Goal: Transaction & Acquisition: Purchase product/service

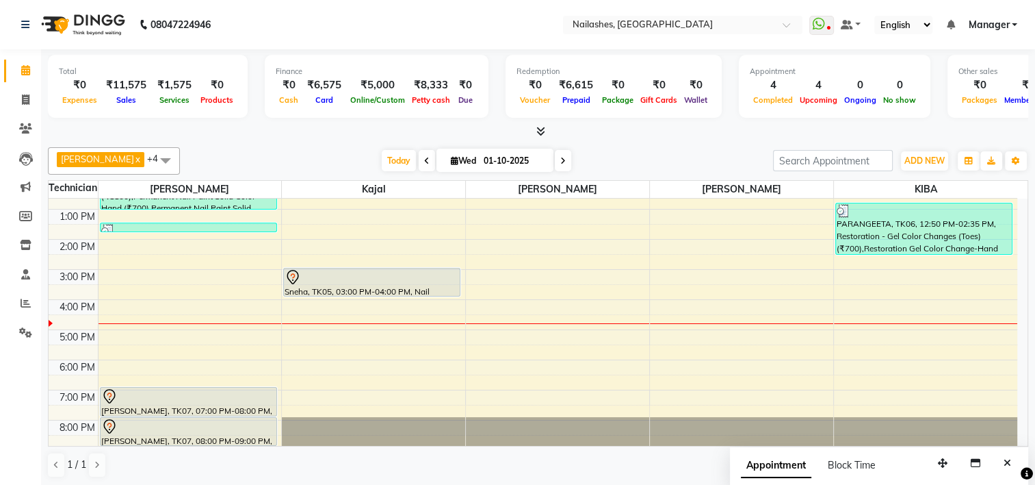
scroll to position [139, 0]
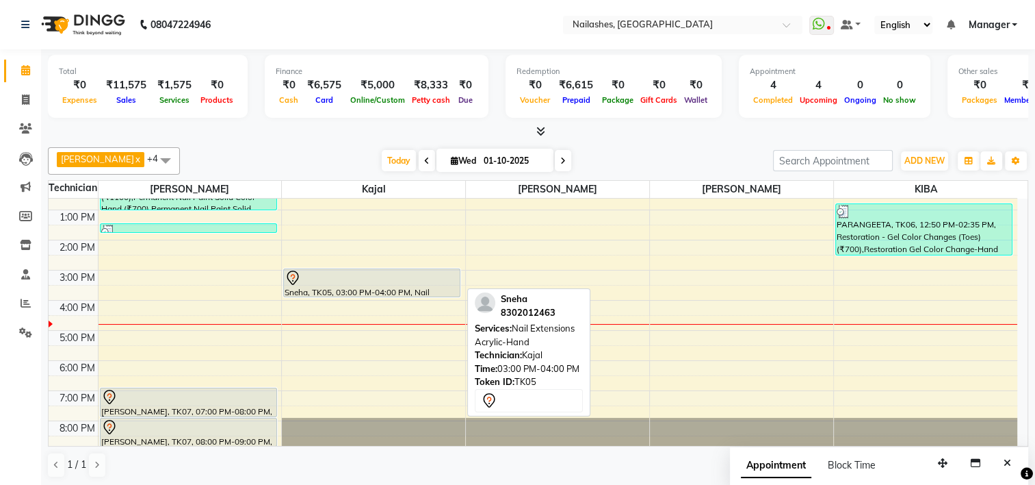
click at [343, 287] on div "Sneha, TK05, 03:00 PM-04:00 PM, Nail Extensions Acrylic-Hand" at bounding box center [372, 282] width 176 height 27
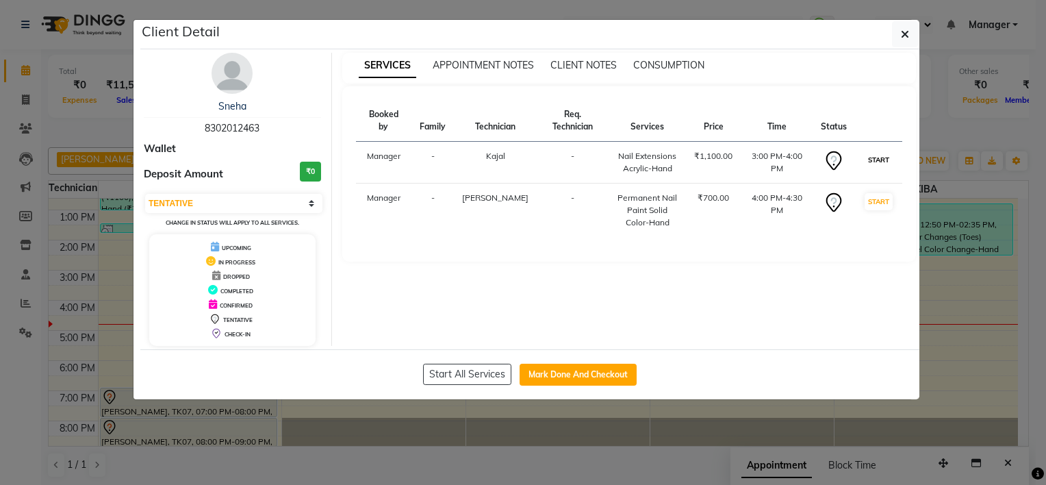
click at [884, 151] on button "START" at bounding box center [878, 159] width 28 height 17
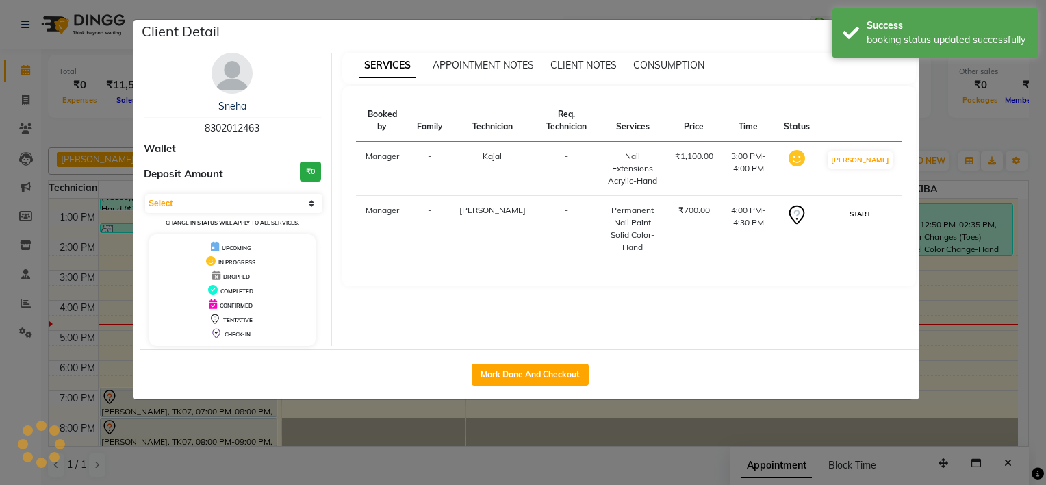
click at [870, 205] on button "START" at bounding box center [860, 213] width 28 height 17
select select "1"
click at [524, 383] on button "Mark Done And Checkout" at bounding box center [530, 374] width 117 height 22
select select "service"
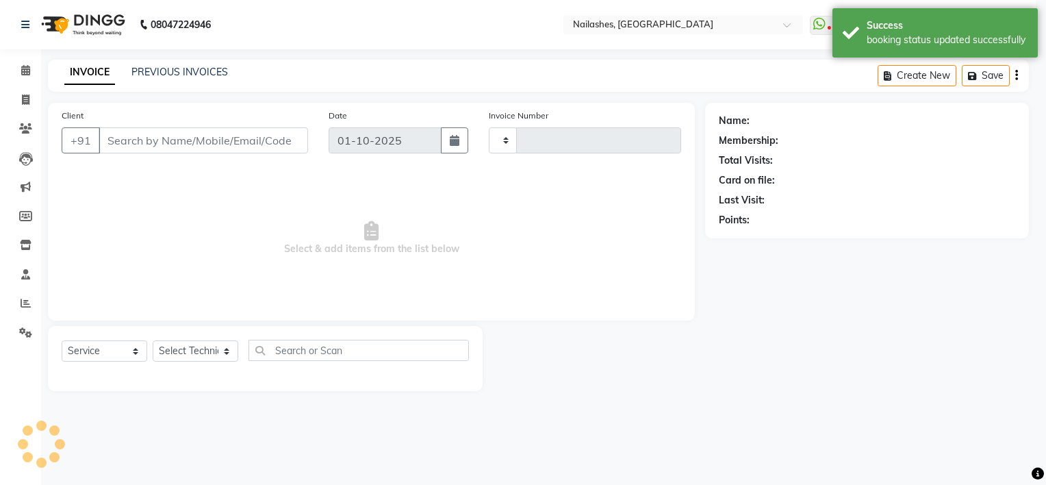
type input "2153"
select select "6579"
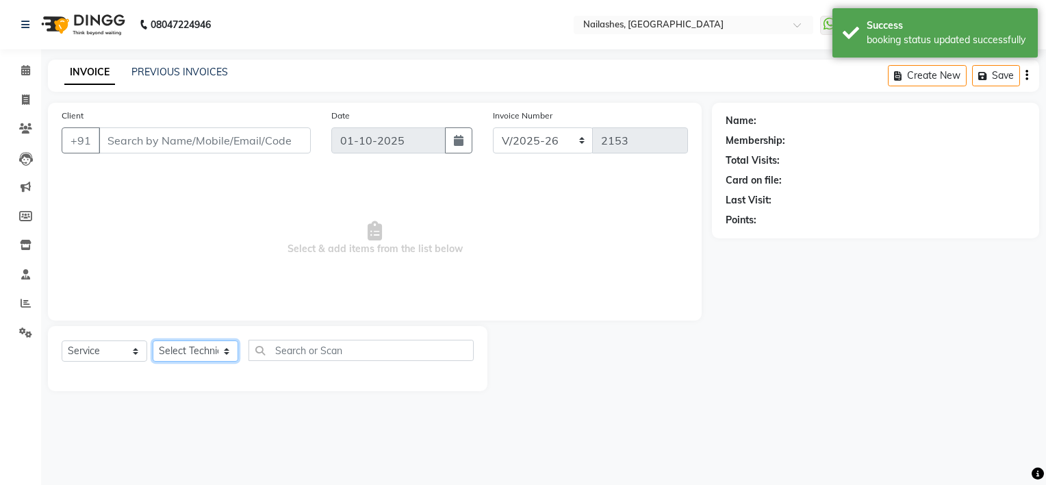
click at [203, 352] on select "Select Technician" at bounding box center [196, 350] width 86 height 21
type input "83******63"
select select "68736"
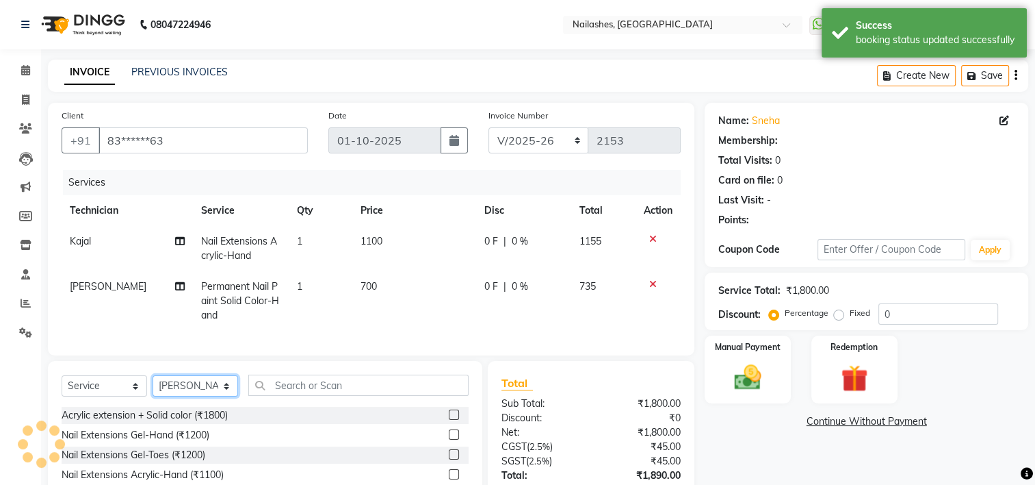
select select "1: Object"
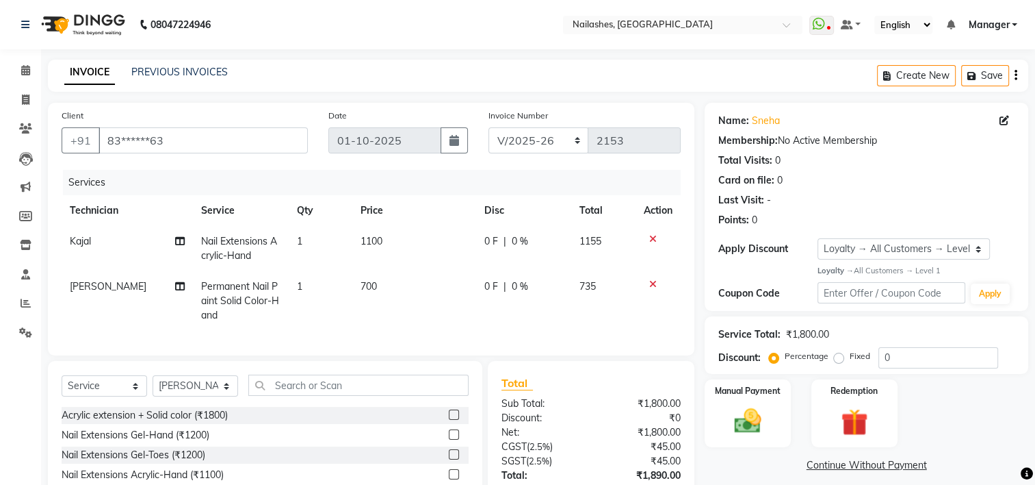
click at [83, 245] on span "Kajal" at bounding box center [80, 241] width 21 height 12
select select "62952"
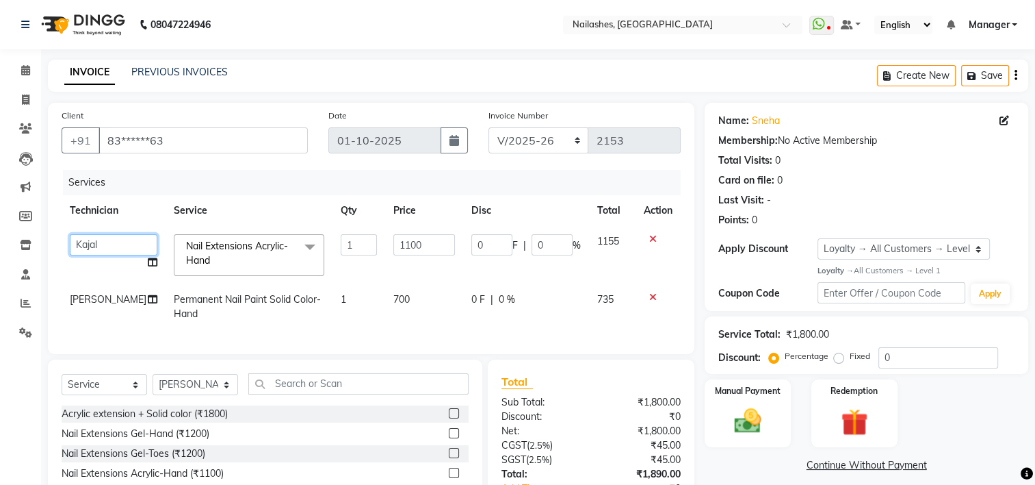
click at [83, 245] on select "ARISH [PERSON_NAME] [PERSON_NAME] [PERSON_NAME] [PERSON_NAME] KIBA LIM Manager …" at bounding box center [114, 244] width 88 height 21
select select "68696"
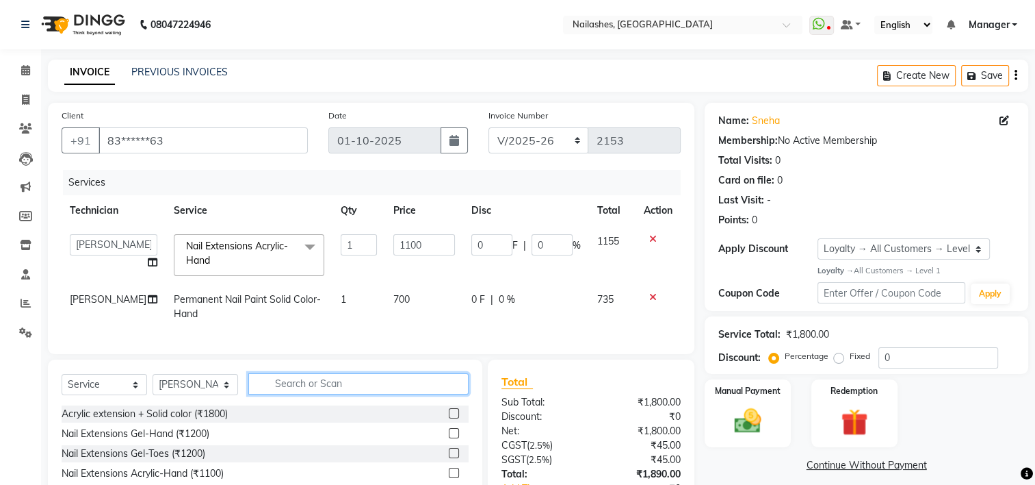
click at [294, 394] on input "text" at bounding box center [358, 383] width 220 height 21
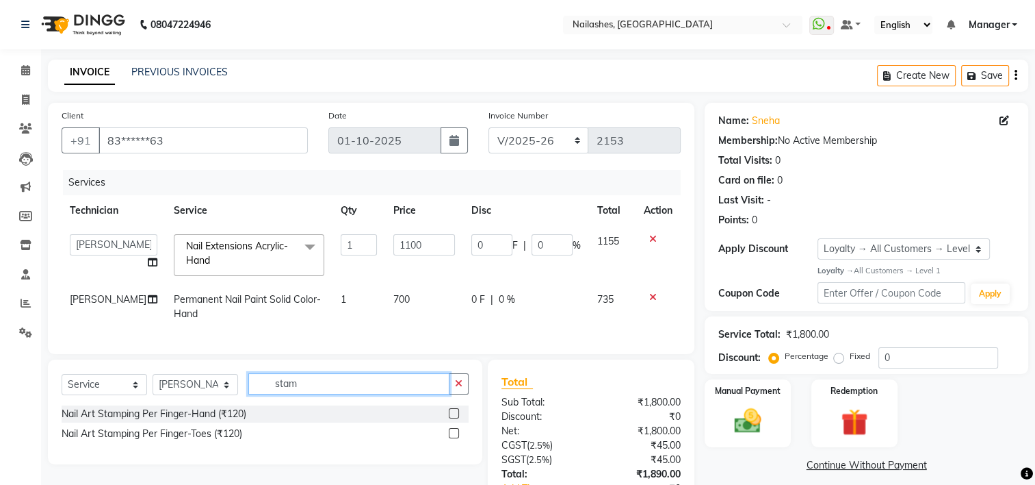
type input "stam"
click at [455, 418] on label at bounding box center [454, 413] width 10 height 10
click at [455, 418] on input "checkbox" at bounding box center [453, 413] width 9 height 9
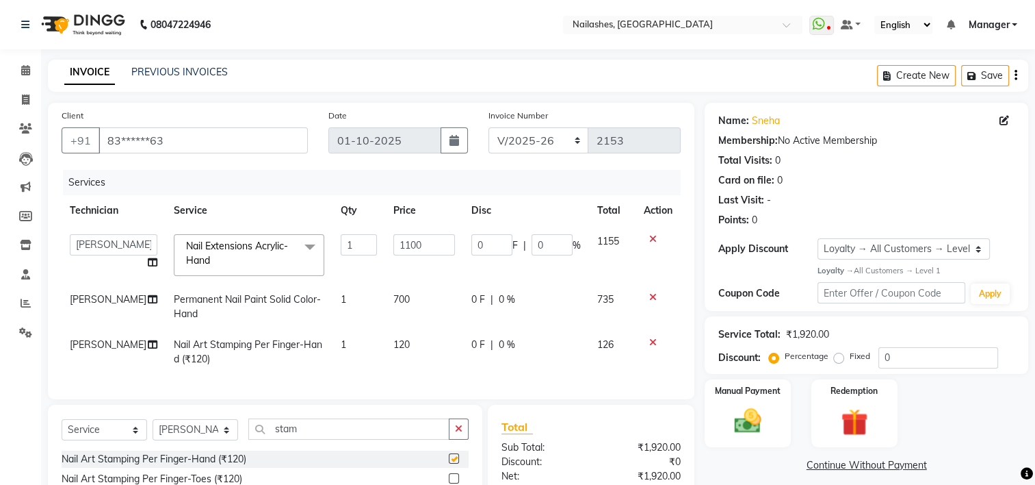
checkbox input "false"
click at [394, 348] on span "120" at bounding box center [402, 344] width 16 height 12
select select "68736"
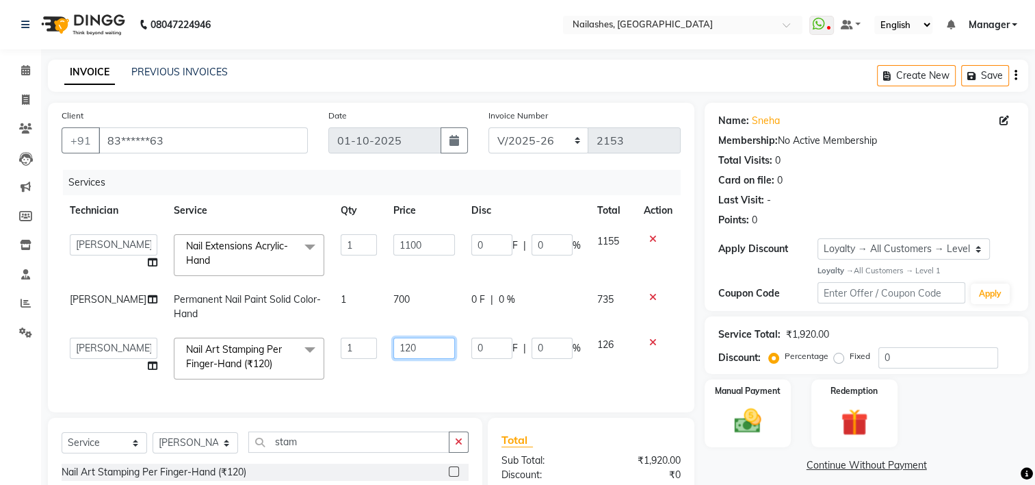
click at [399, 349] on input "120" at bounding box center [424, 347] width 61 height 21
type input "100"
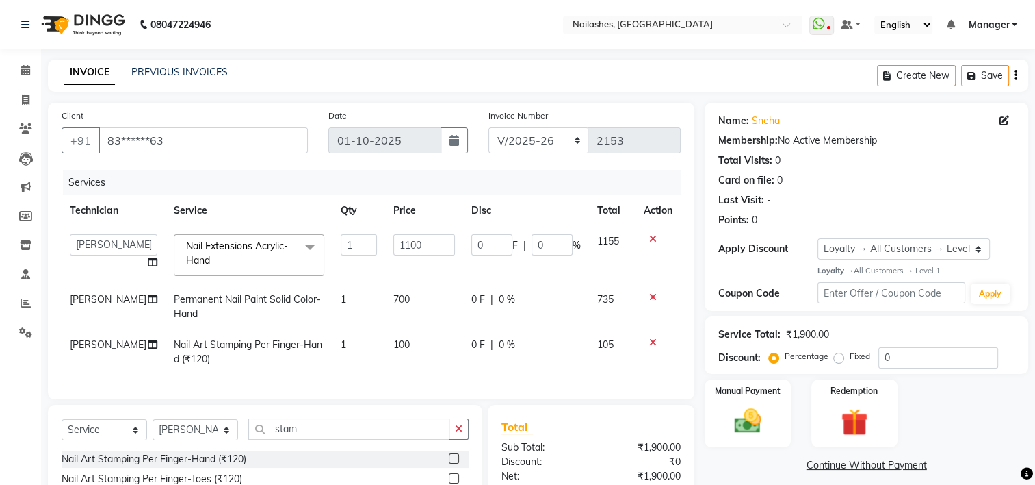
click at [402, 371] on td "100" at bounding box center [423, 351] width 77 height 45
select select "68736"
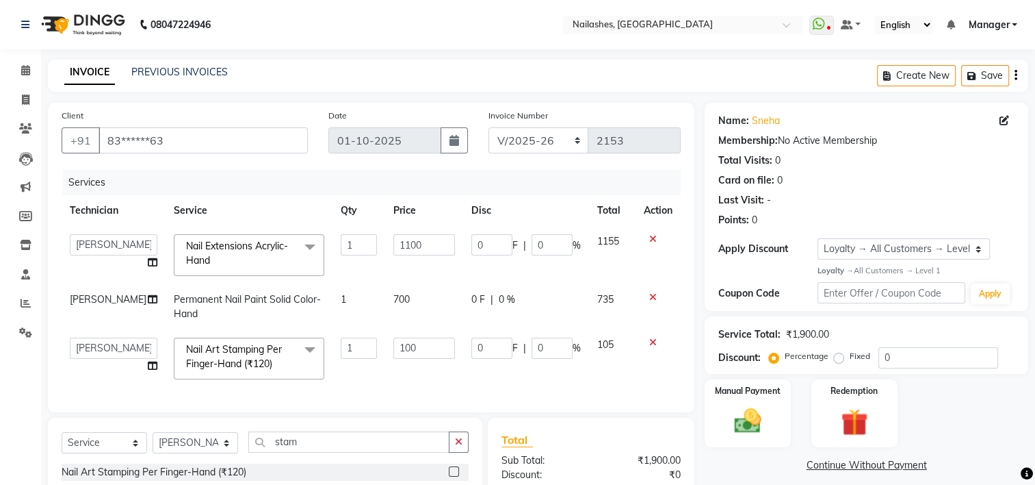
scroll to position [164, 0]
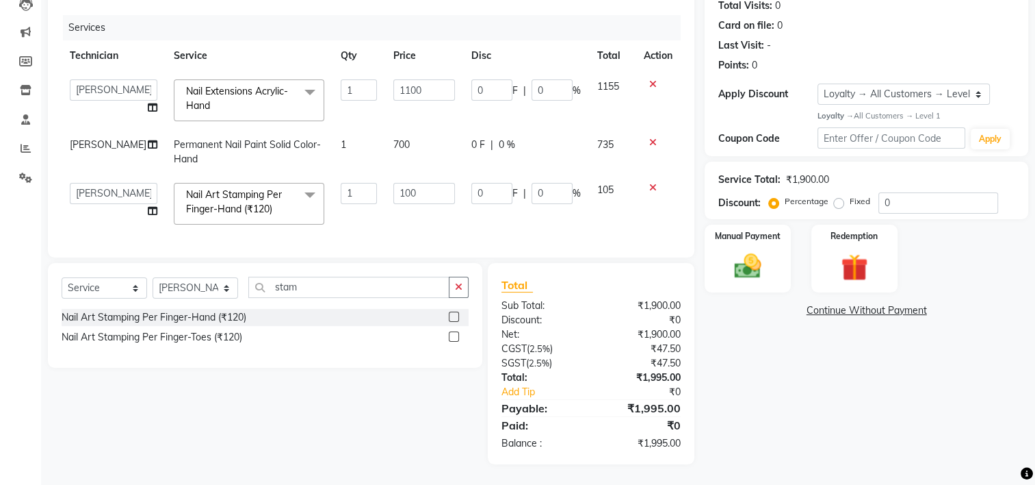
click at [652, 79] on icon at bounding box center [653, 84] width 8 height 10
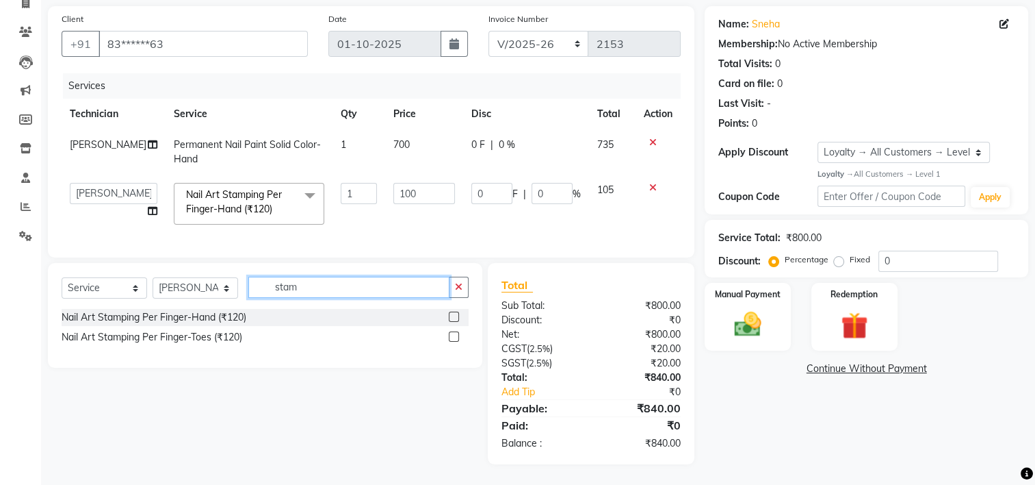
click at [323, 281] on input "stam" at bounding box center [348, 286] width 201 height 21
type input "s"
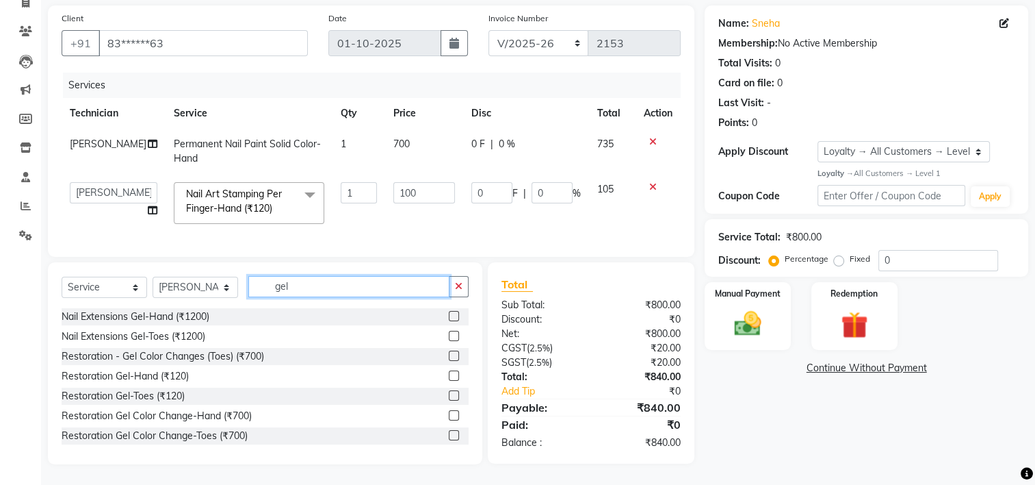
type input "gel"
click at [449, 315] on label at bounding box center [454, 316] width 10 height 10
click at [449, 315] on input "checkbox" at bounding box center [453, 316] width 9 height 9
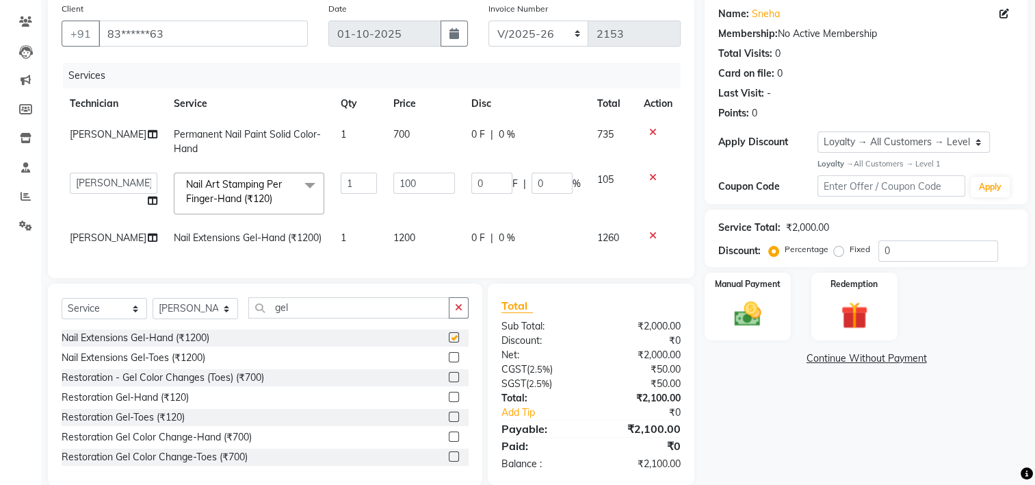
checkbox input "false"
click at [394, 241] on span "1200" at bounding box center [405, 237] width 22 height 12
select select "68736"
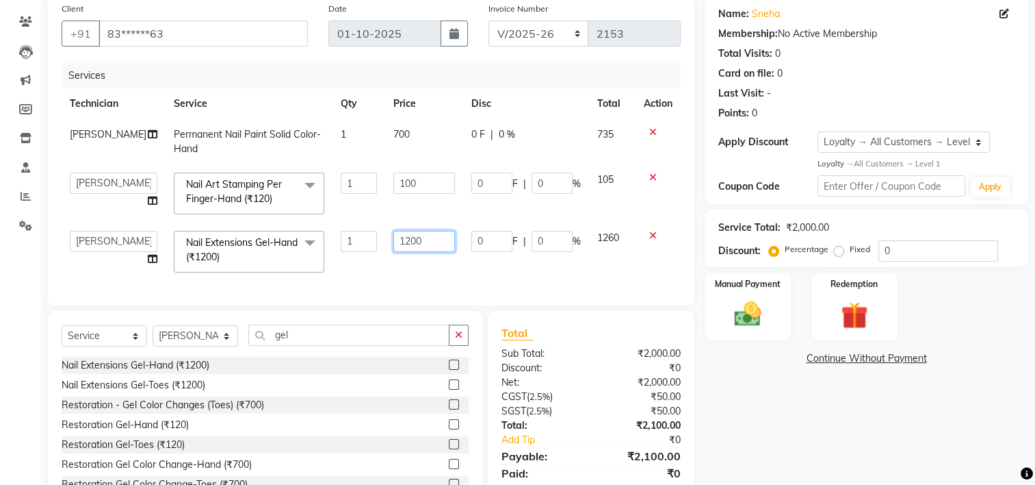
click at [394, 241] on input "1200" at bounding box center [424, 241] width 61 height 21
click at [397, 244] on input "1200" at bounding box center [424, 241] width 61 height 21
type input "1300"
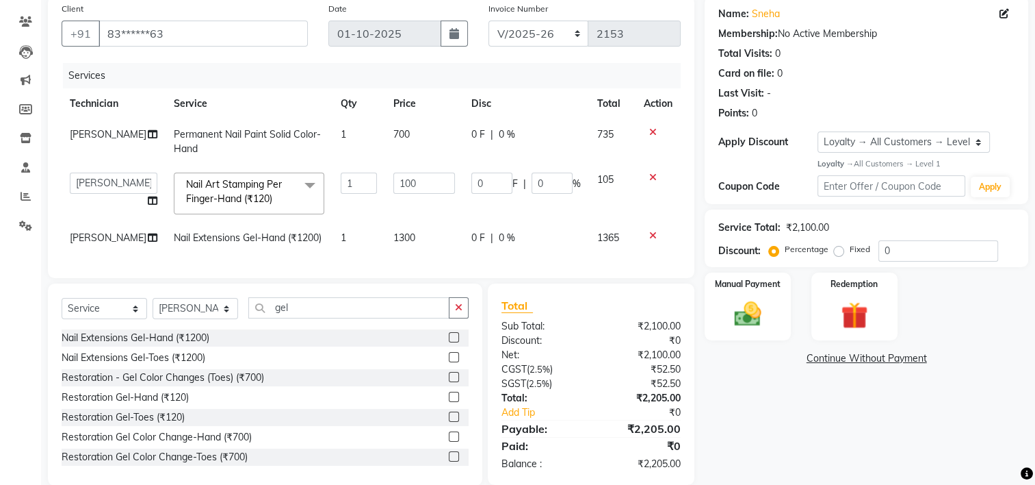
click at [400, 264] on div "Services Technician Service Qty Price Disc Total Action [PERSON_NAME] Permanent…" at bounding box center [371, 163] width 619 height 201
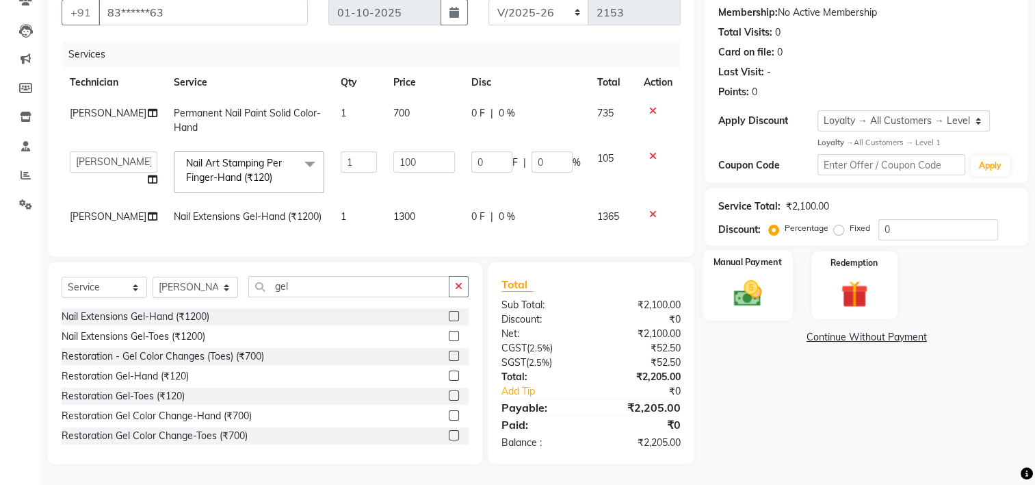
click at [746, 276] on img at bounding box center [748, 292] width 46 height 32
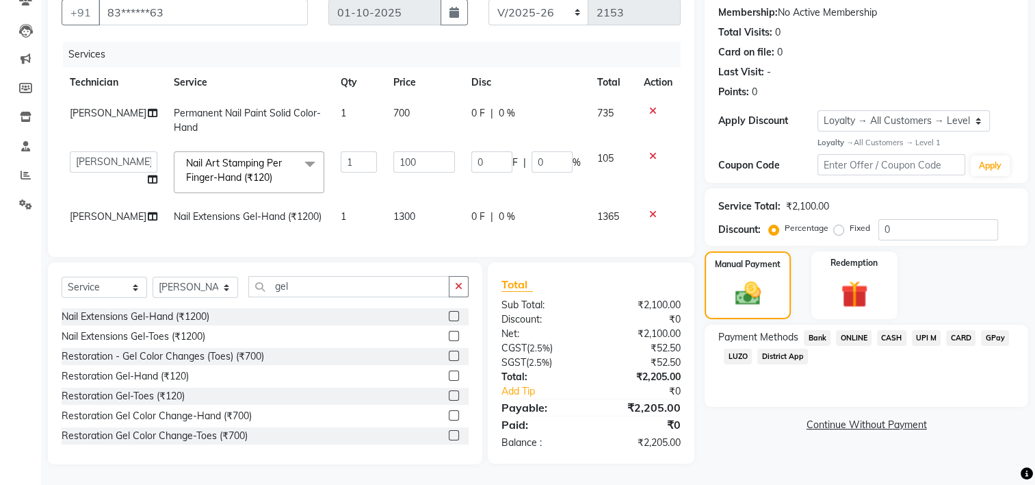
click at [925, 330] on span "UPI M" at bounding box center [926, 338] width 29 height 16
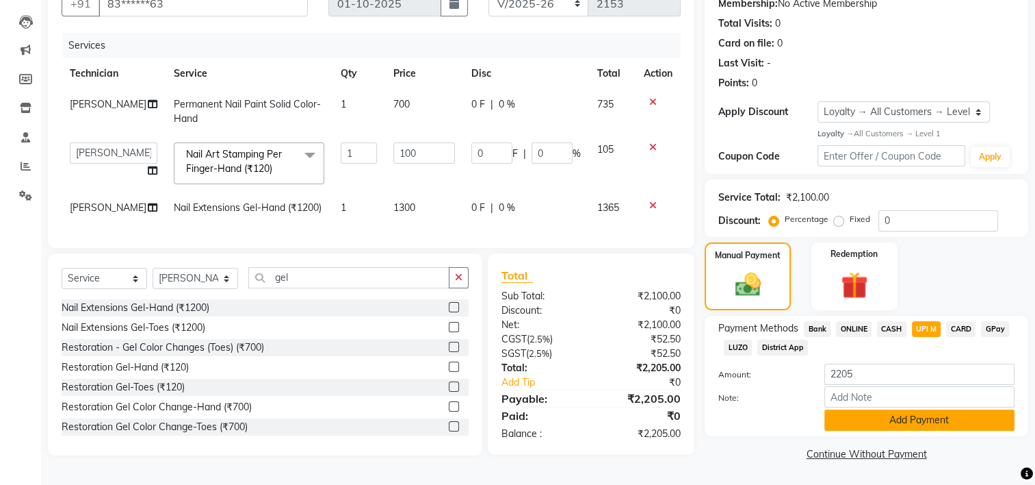
click at [932, 416] on button "Add Payment" at bounding box center [920, 419] width 190 height 21
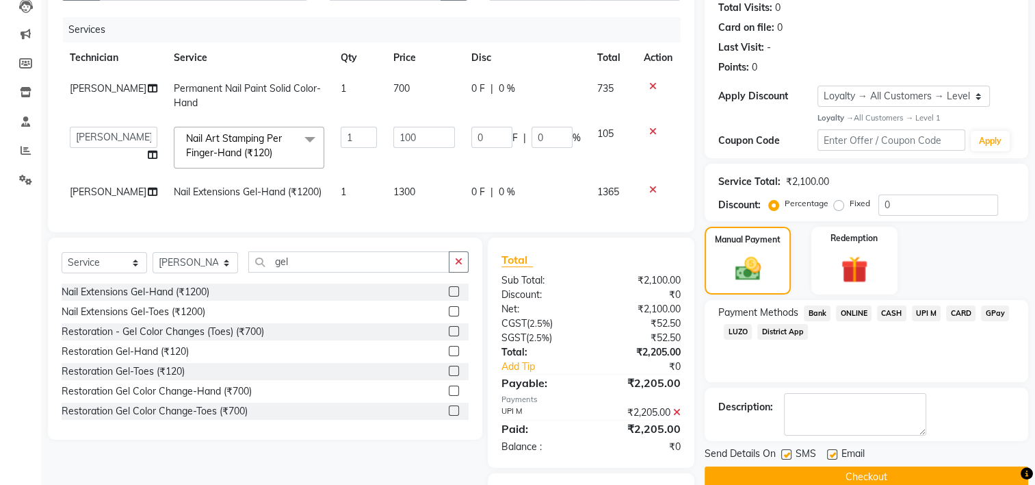
scroll to position [249, 0]
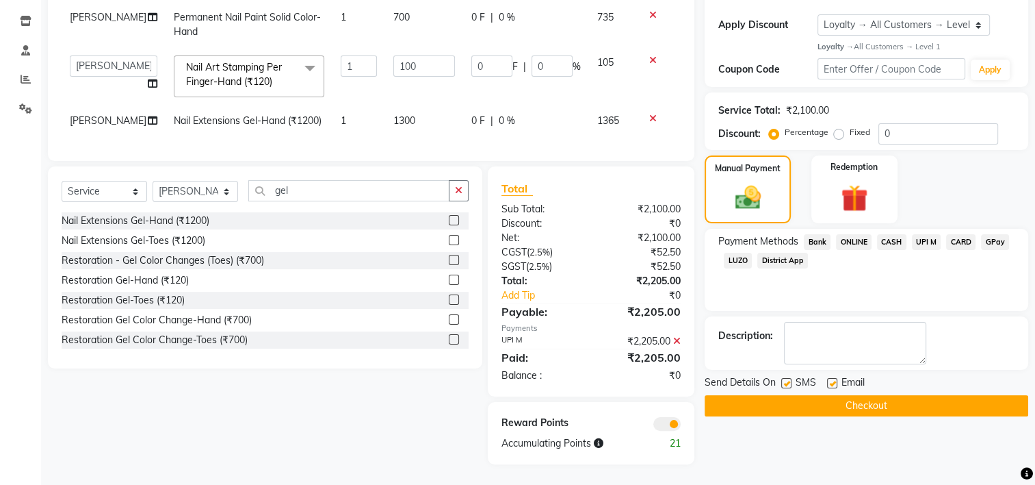
click at [889, 395] on button "Checkout" at bounding box center [867, 405] width 324 height 21
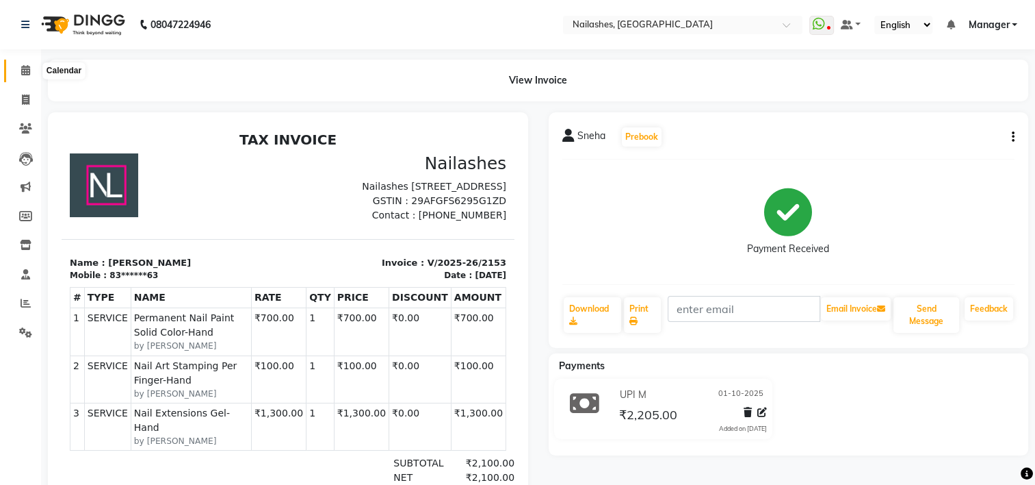
click at [24, 72] on icon at bounding box center [25, 70] width 9 height 10
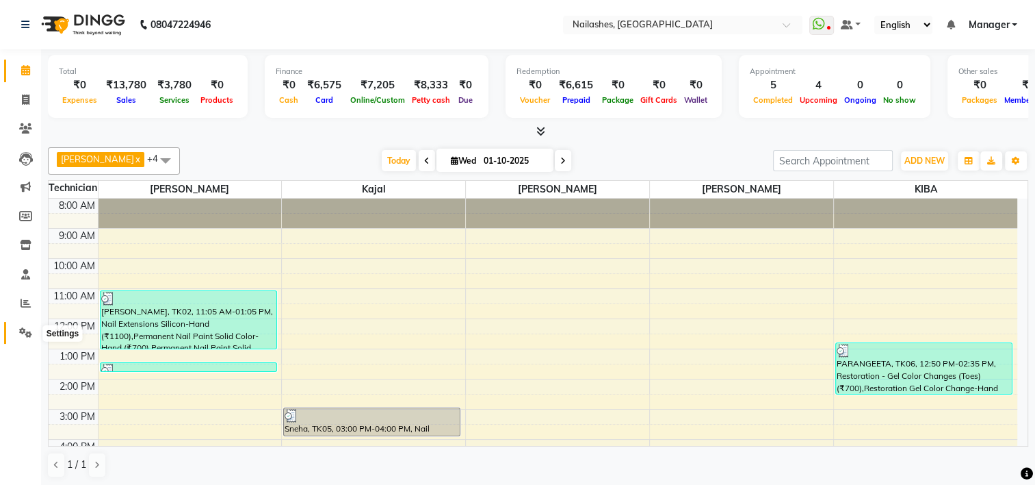
click at [23, 331] on icon at bounding box center [25, 332] width 13 height 10
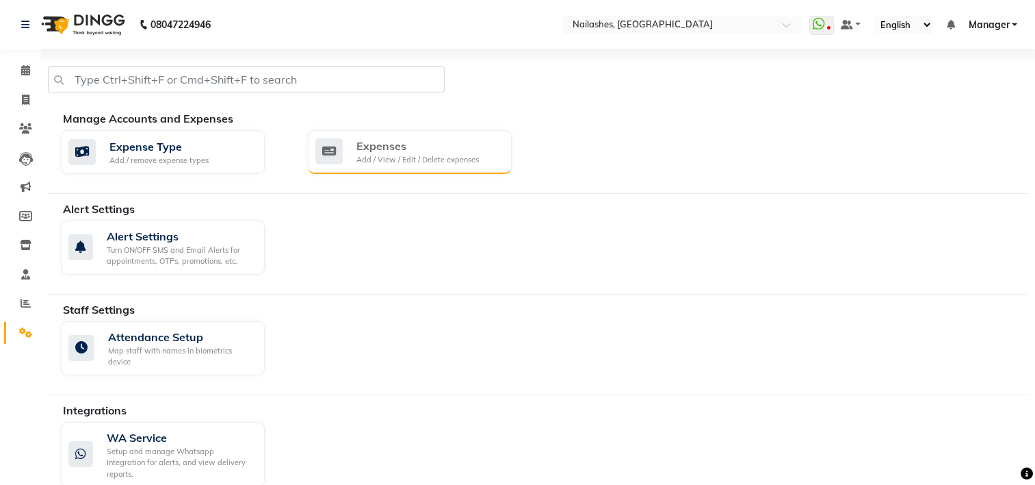
click at [381, 156] on div "Add / View / Edit / Delete expenses" at bounding box center [418, 160] width 122 height 12
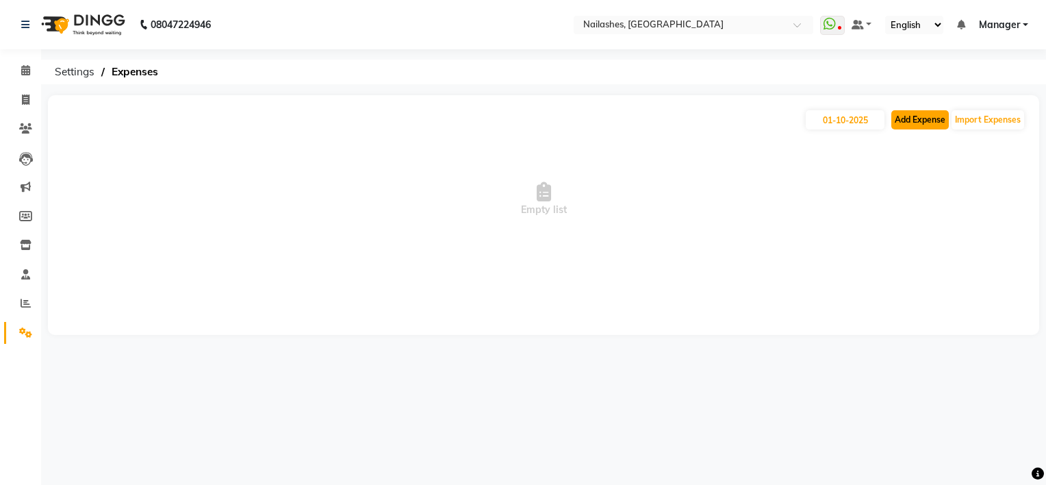
click at [905, 118] on button "Add Expense" at bounding box center [919, 119] width 57 height 19
select select "1"
select select "5612"
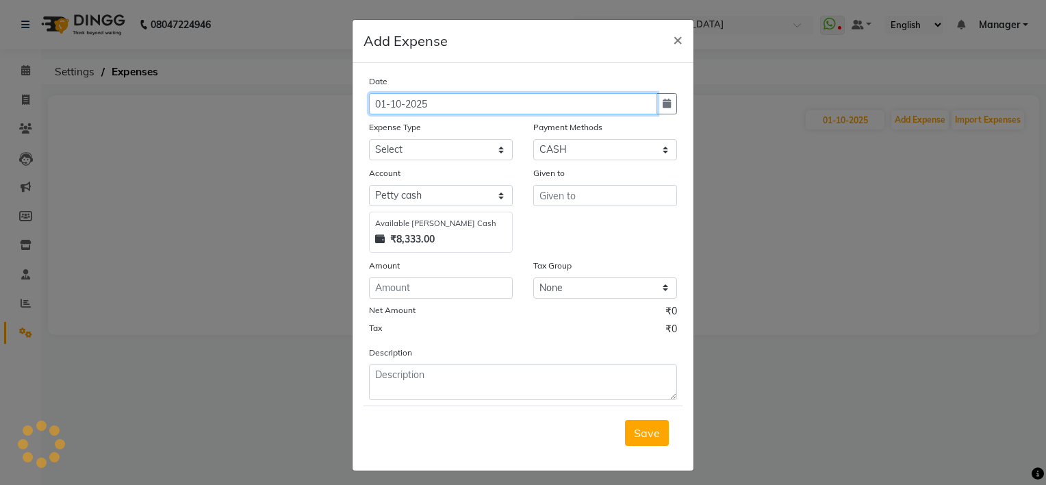
click at [396, 105] on input "01-10-2025" at bounding box center [513, 103] width 288 height 21
click at [381, 106] on input "30/9-2025" at bounding box center [513, 103] width 288 height 21
click at [386, 107] on input "30/9-2025" at bounding box center [513, 103] width 288 height 21
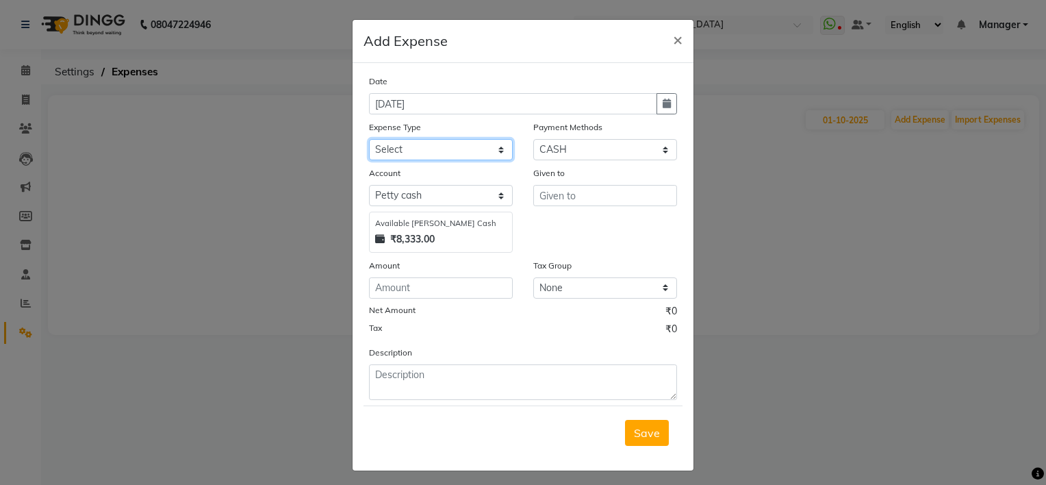
type input "[DATE]"
click at [435, 159] on select "Select acetone Advance Salary bank deposite Battery cell BBMP Beauty products B…" at bounding box center [441, 149] width 144 height 21
select select "20308"
click at [435, 159] on select "Select acetone Advance Salary bank deposite Battery cell BBMP Beauty products B…" at bounding box center [441, 149] width 144 height 21
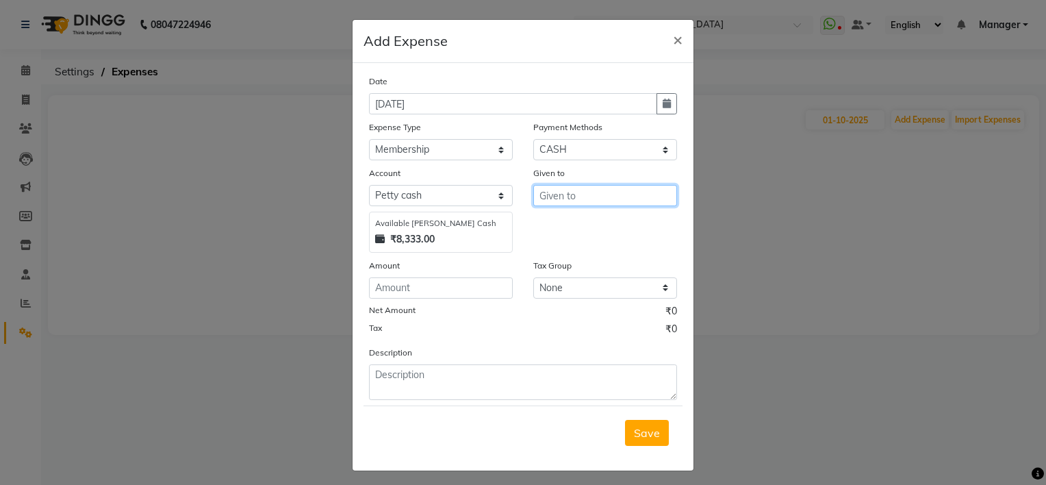
click at [545, 192] on input "text" at bounding box center [605, 195] width 144 height 21
click at [534, 230] on button "Chan du" at bounding box center [603, 225] width 138 height 22
type input "[PERSON_NAME]"
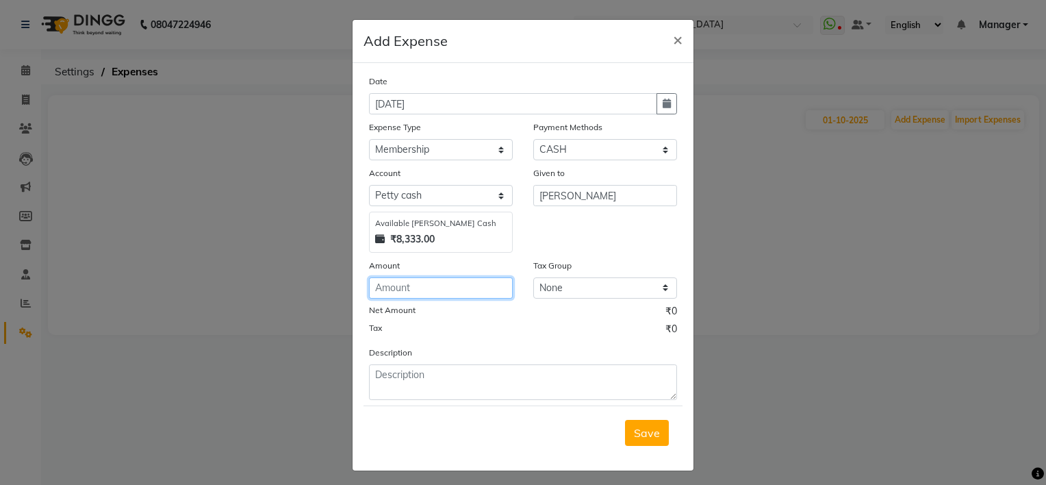
click at [410, 289] on input "number" at bounding box center [441, 287] width 144 height 21
type input "100"
click at [381, 367] on div "Description" at bounding box center [523, 372] width 328 height 55
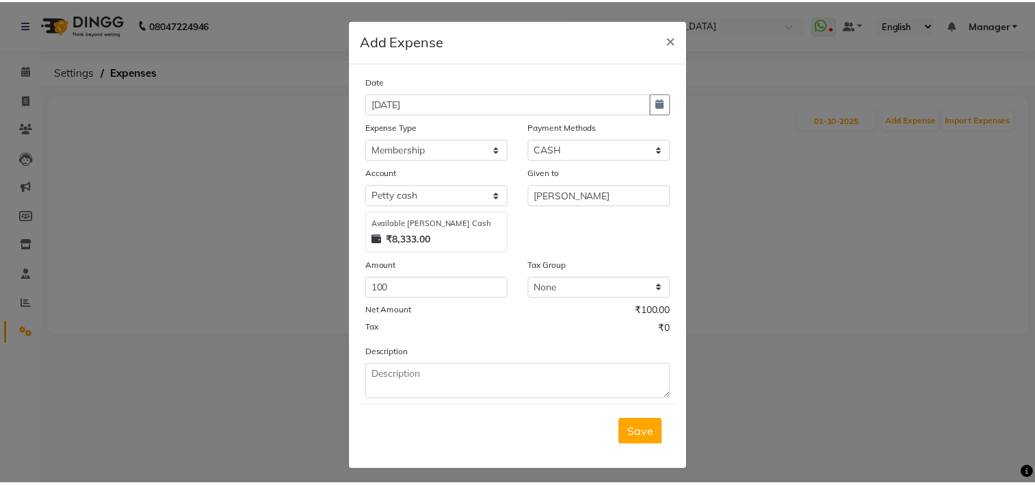
scroll to position [8, 0]
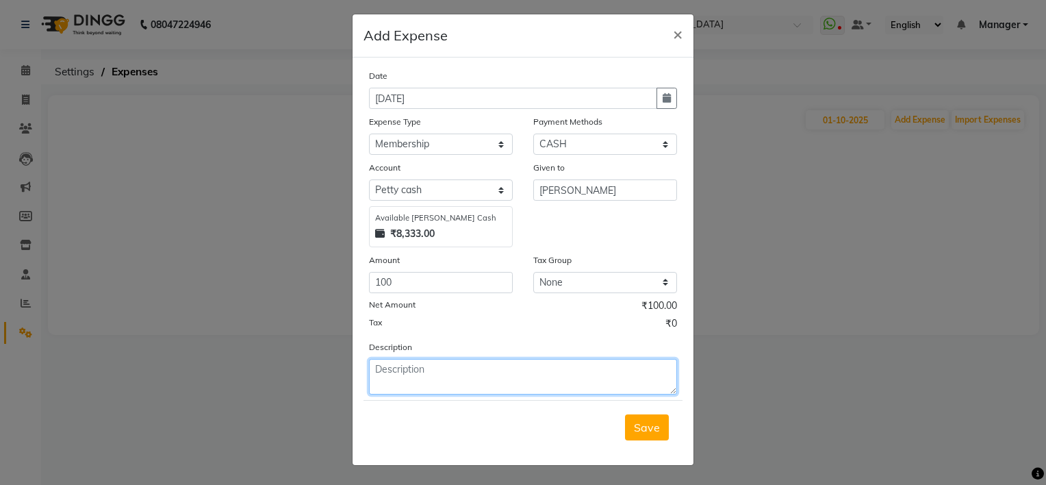
click at [383, 380] on textarea at bounding box center [523, 377] width 308 height 36
type textarea "5k membership [PERSON_NAME]=100"
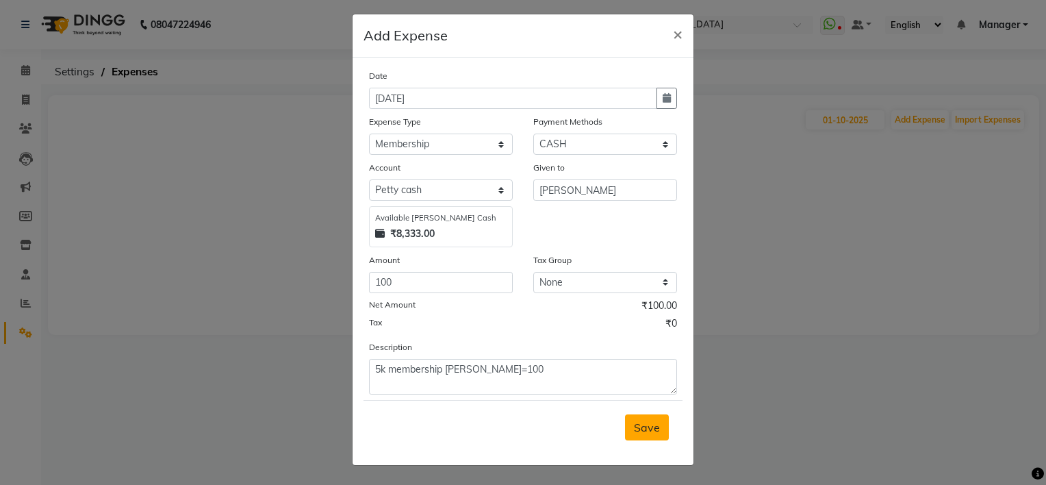
click at [646, 420] on span "Save" at bounding box center [647, 427] width 26 height 14
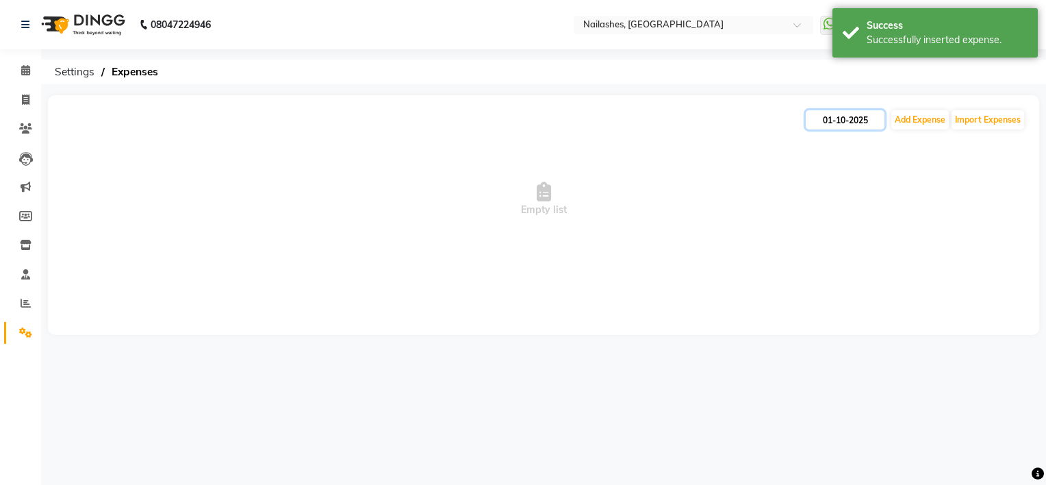
click at [851, 121] on input "01-10-2025" at bounding box center [844, 119] width 79 height 19
select select "10"
select select "2025"
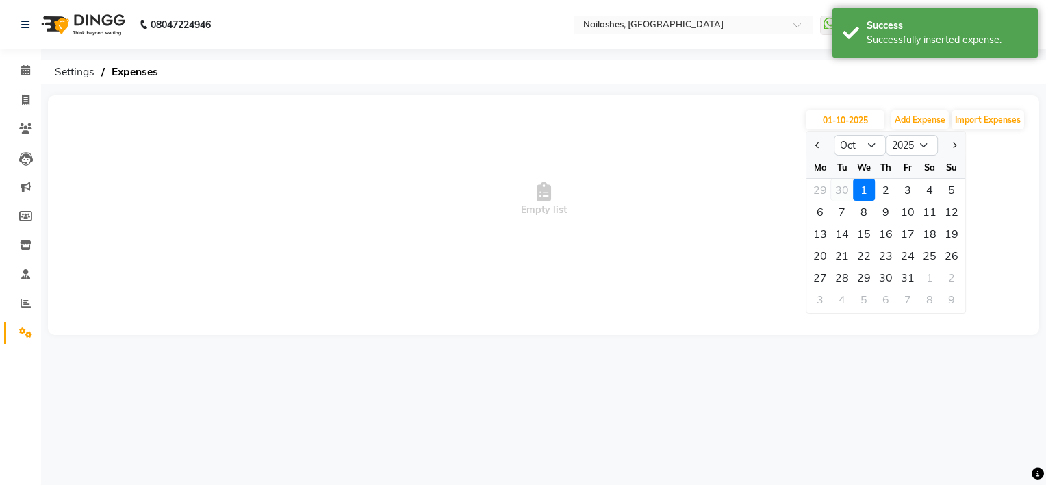
click at [840, 192] on div "30" at bounding box center [842, 190] width 22 height 22
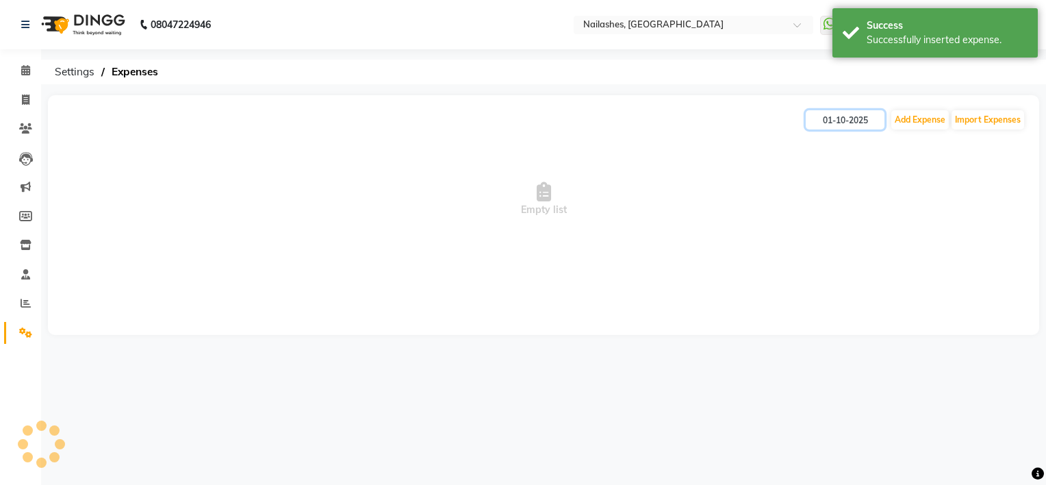
type input "[DATE]"
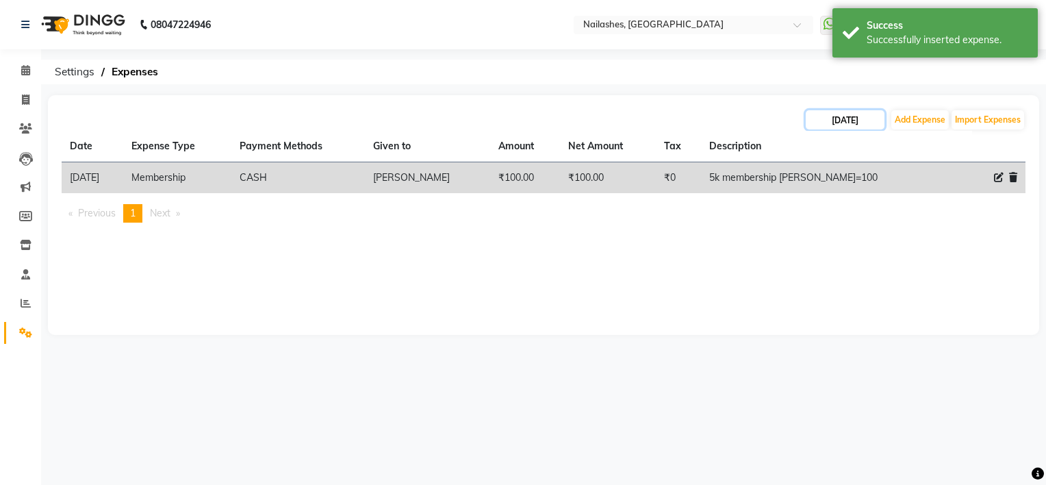
click at [830, 113] on input "[DATE]" at bounding box center [844, 119] width 79 height 19
select select "9"
select select "2025"
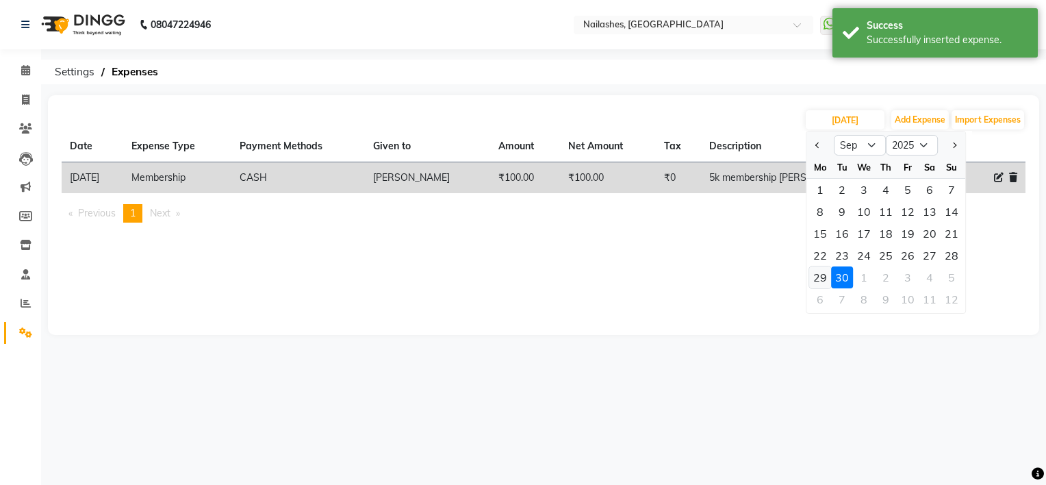
click at [819, 276] on div "29" at bounding box center [820, 277] width 22 height 22
type input "[DATE]"
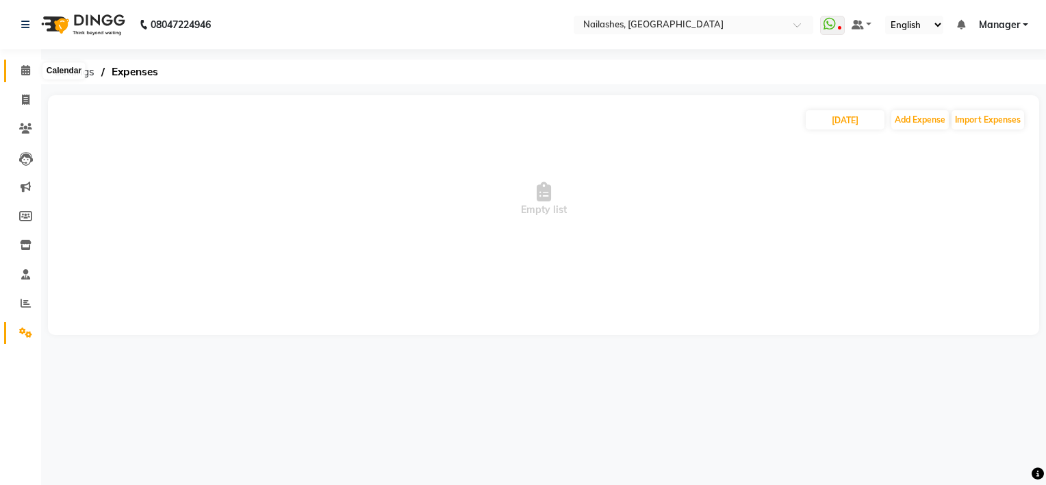
click at [27, 68] on icon at bounding box center [25, 70] width 9 height 10
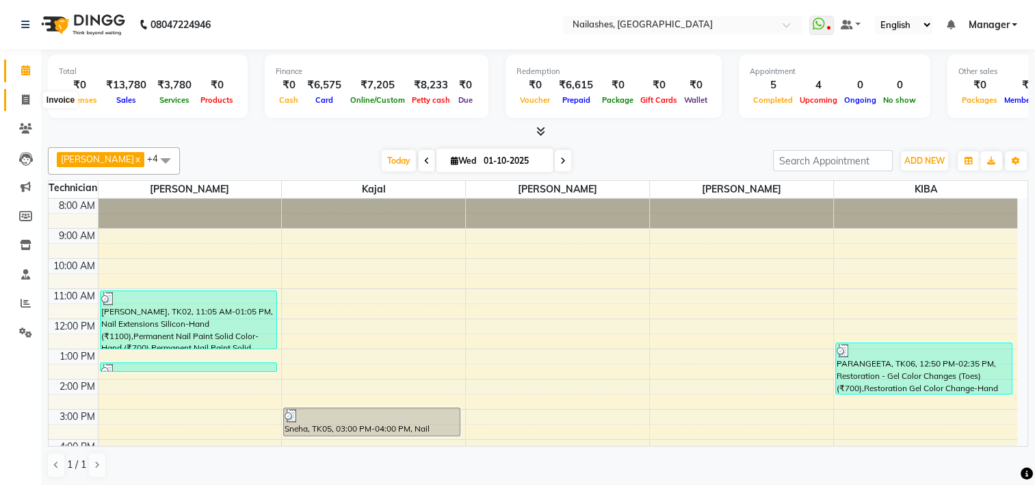
click at [28, 103] on icon at bounding box center [26, 99] width 8 height 10
select select "service"
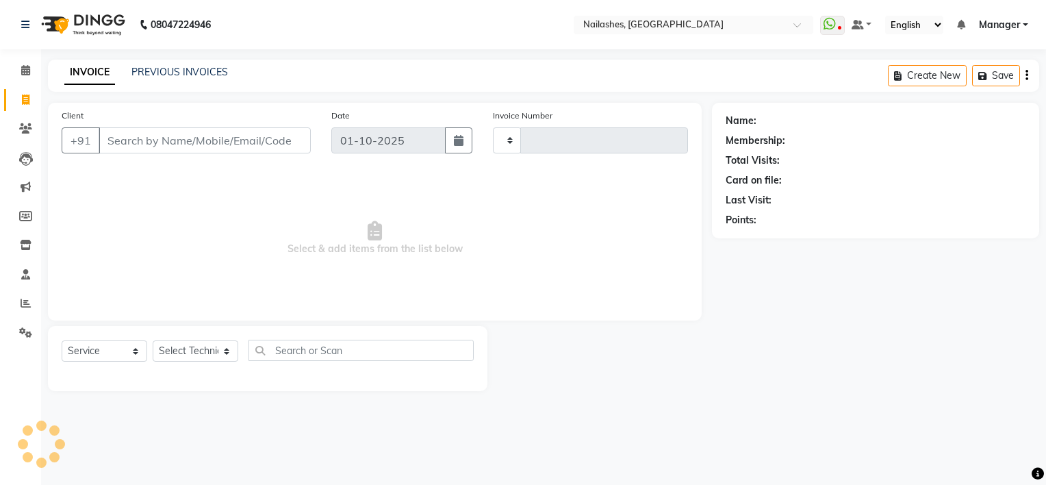
type input "2154"
select select "6579"
click at [171, 142] on input "Client" at bounding box center [205, 140] width 212 height 26
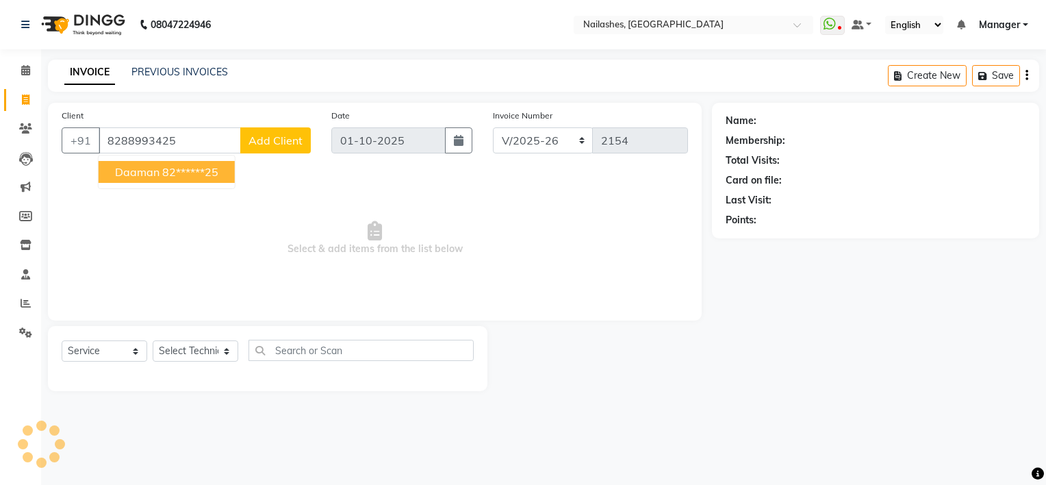
type input "8288993425"
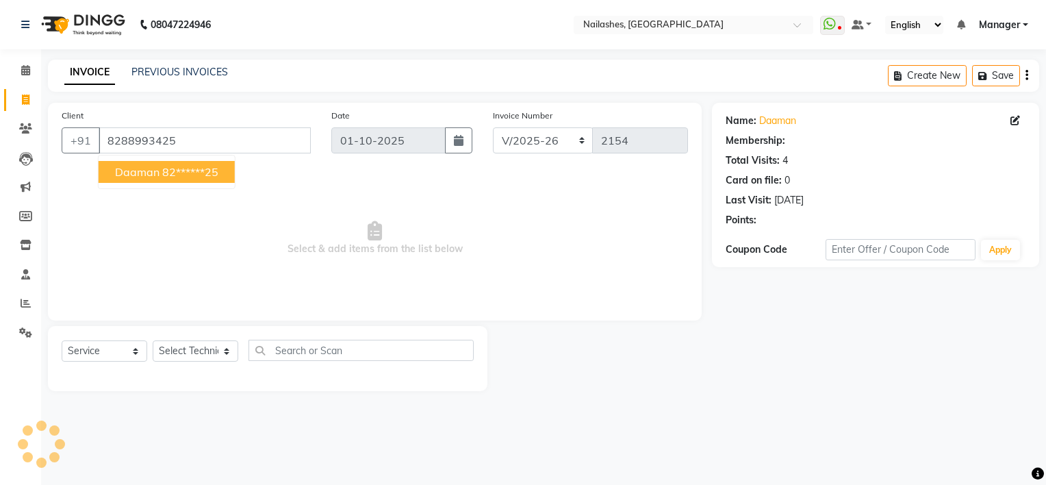
select select "1: Object"
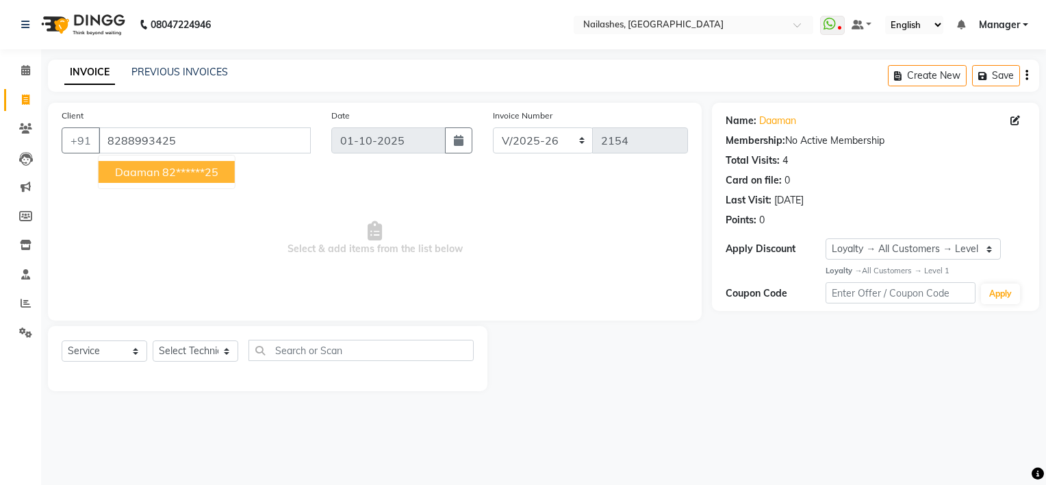
click at [144, 173] on span "Daaman" at bounding box center [137, 172] width 44 height 14
type input "82******25"
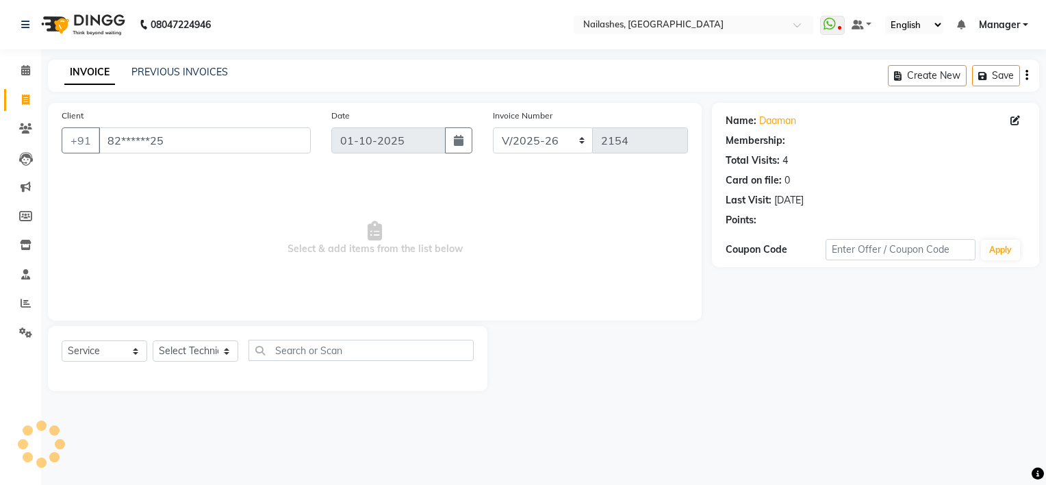
select select "1: Object"
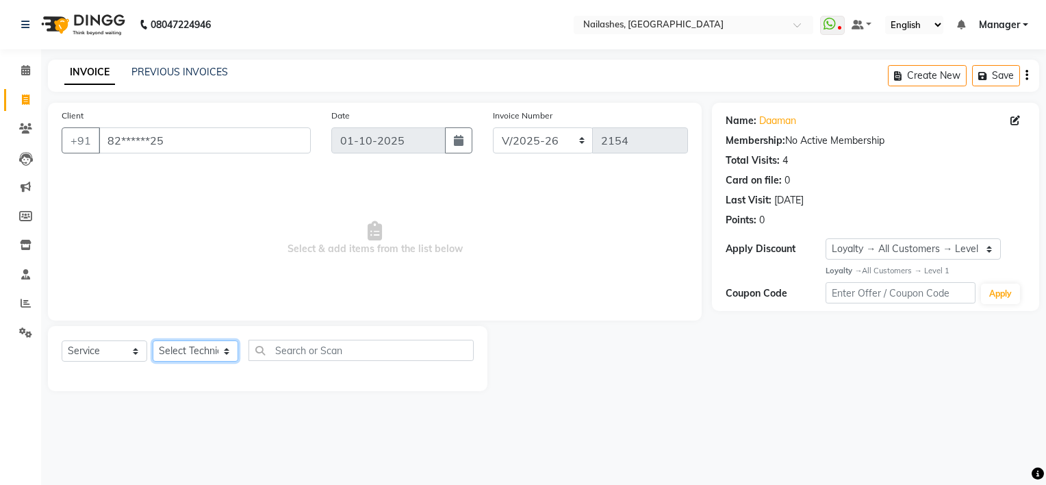
click at [197, 350] on select "Select Technician ARISH [PERSON_NAME] [PERSON_NAME] [PERSON_NAME] [PERSON_NAME]…" at bounding box center [196, 350] width 86 height 21
click at [426, 197] on span "Select & add items from the list below" at bounding box center [375, 238] width 626 height 137
click at [201, 357] on select "Select Technician ARISH [PERSON_NAME] [PERSON_NAME] [PERSON_NAME] [PERSON_NAME]…" at bounding box center [196, 350] width 86 height 21
select select "91559"
click at [153, 341] on select "Select Technician ARISH [PERSON_NAME] [PERSON_NAME] [PERSON_NAME] [PERSON_NAME]…" at bounding box center [196, 350] width 86 height 21
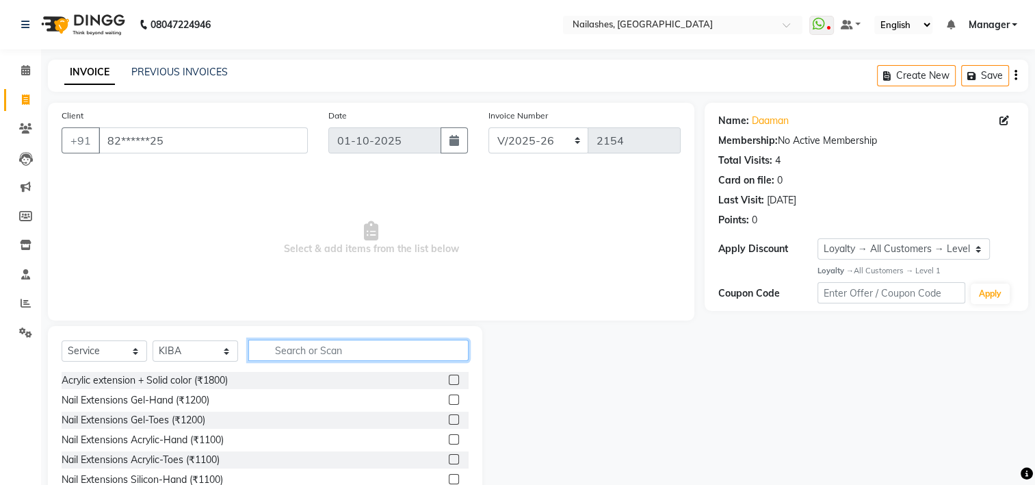
click at [364, 350] on input "text" at bounding box center [358, 349] width 220 height 21
type input "700"
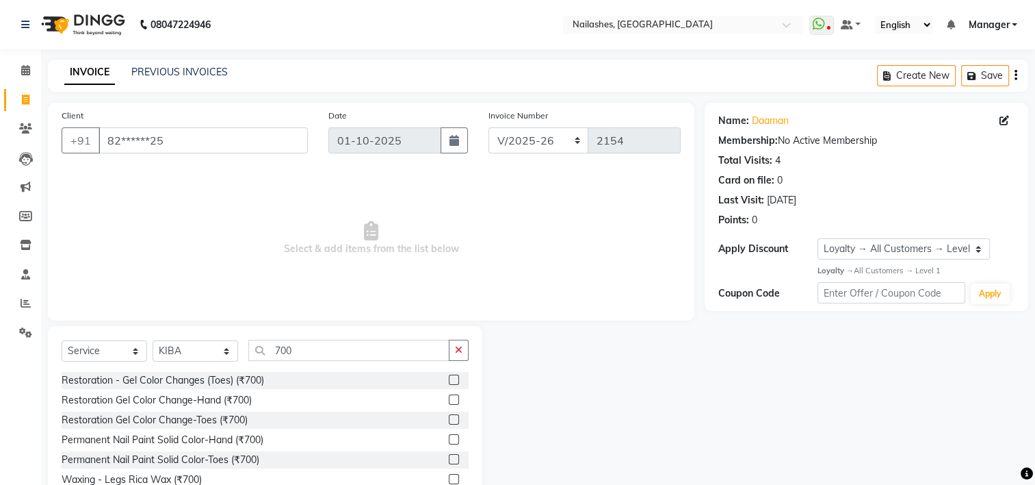
click at [449, 384] on label at bounding box center [454, 379] width 10 height 10
click at [449, 384] on input "checkbox" at bounding box center [453, 380] width 9 height 9
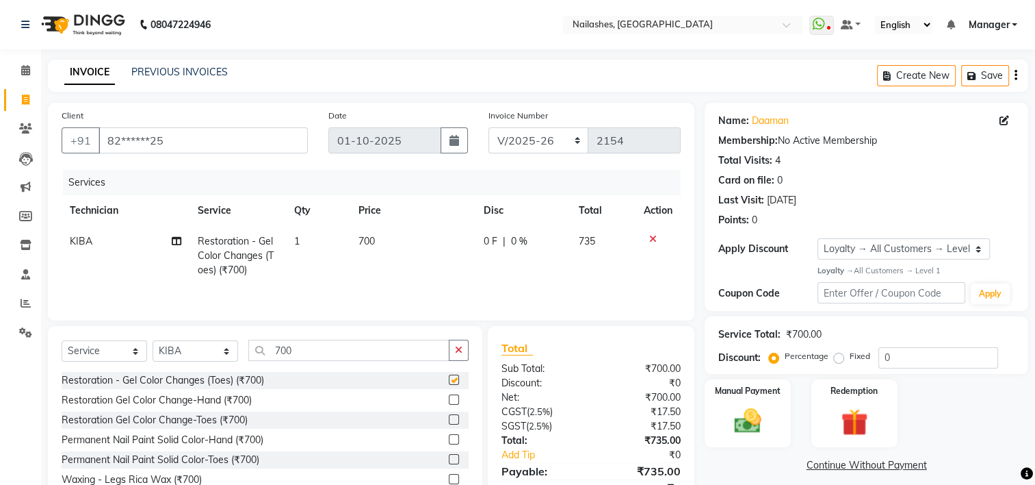
checkbox input "false"
click at [449, 400] on label at bounding box center [454, 399] width 10 height 10
click at [449, 400] on input "checkbox" at bounding box center [453, 400] width 9 height 9
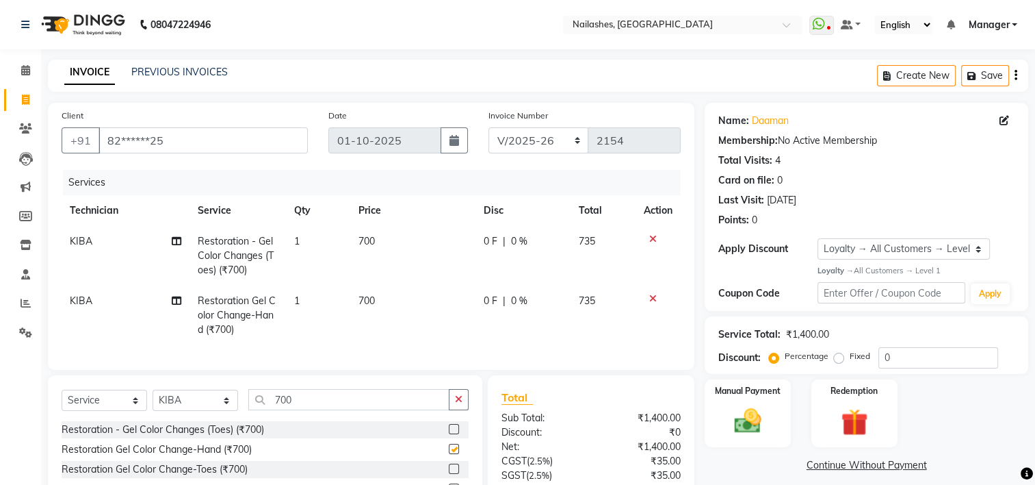
checkbox input "false"
click at [74, 307] on span "KIBA" at bounding box center [81, 300] width 23 height 12
select select "91559"
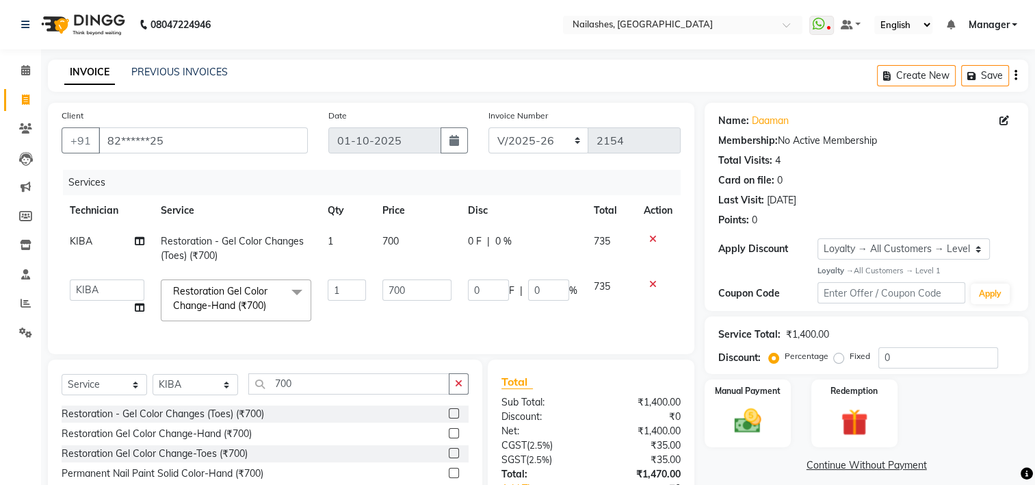
click at [92, 301] on td "ARISH [PERSON_NAME] [PERSON_NAME] [PERSON_NAME] [PERSON_NAME] KIBA LIM Manager …" at bounding box center [107, 300] width 91 height 58
click at [96, 293] on select "ARISH [PERSON_NAME] [PERSON_NAME] [PERSON_NAME] [PERSON_NAME] KIBA LIM Manager …" at bounding box center [107, 289] width 75 height 21
select select "84916"
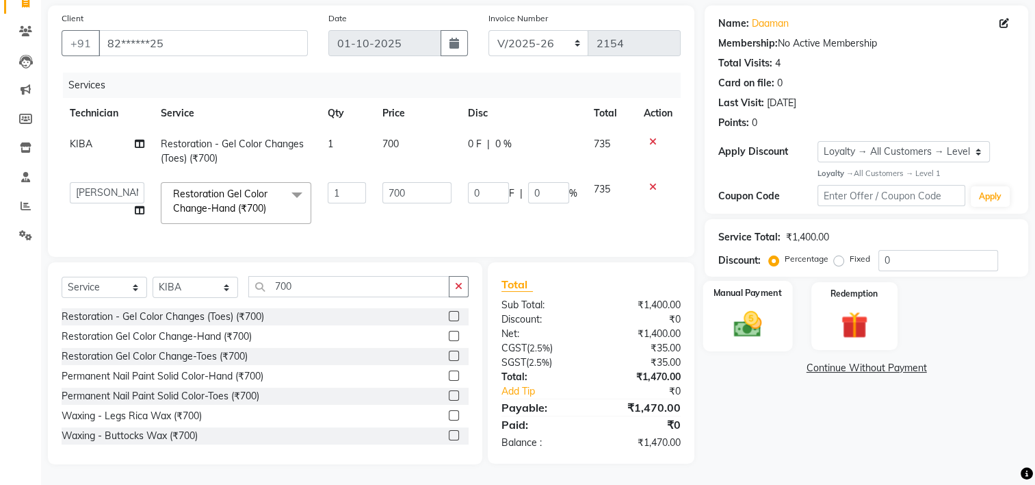
click at [745, 311] on img at bounding box center [748, 323] width 46 height 32
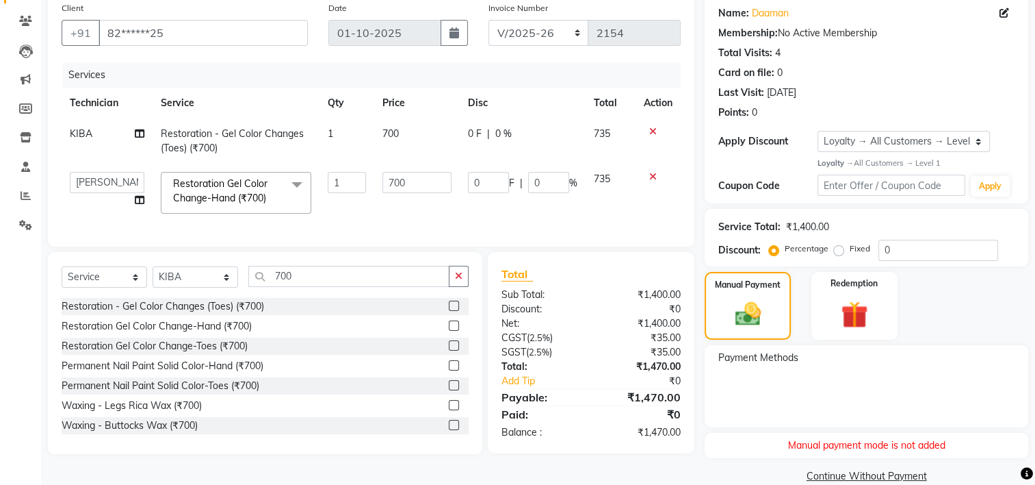
scroll to position [129, 0]
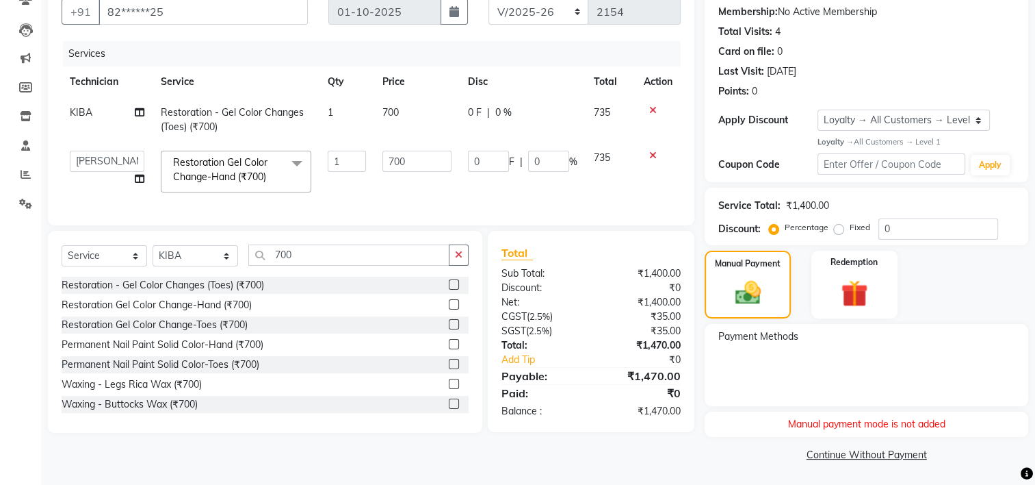
click at [575, 352] on div "Total:" at bounding box center [541, 345] width 100 height 14
click at [854, 276] on img at bounding box center [854, 293] width 46 height 35
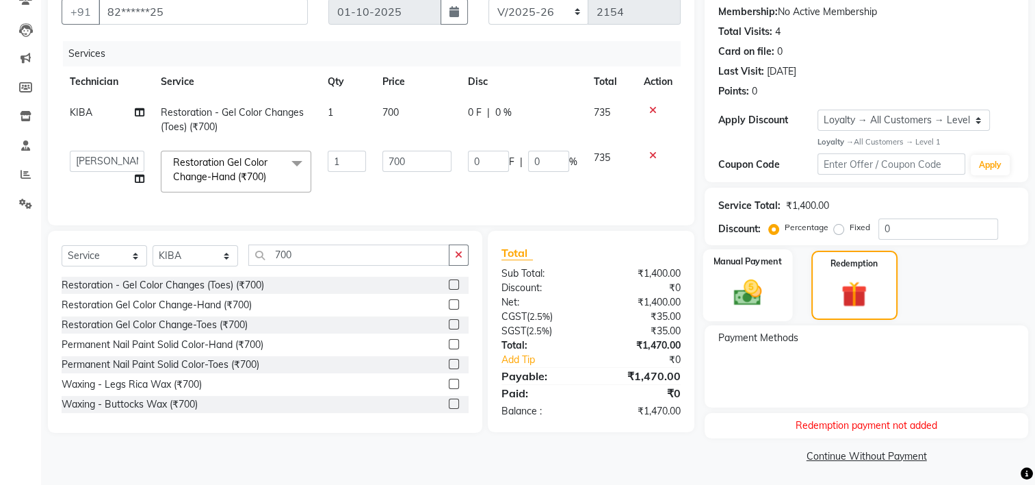
click at [736, 289] on img at bounding box center [748, 292] width 46 height 32
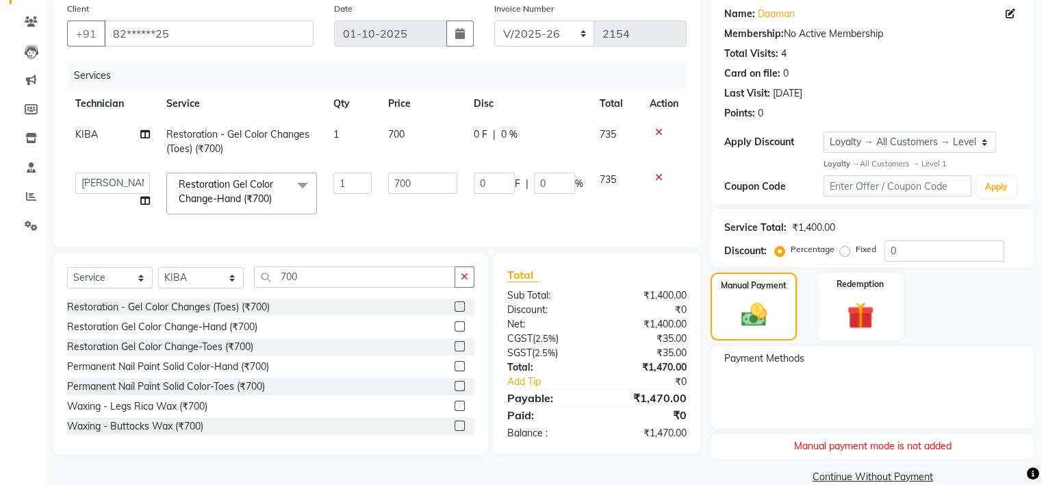
scroll to position [0, 0]
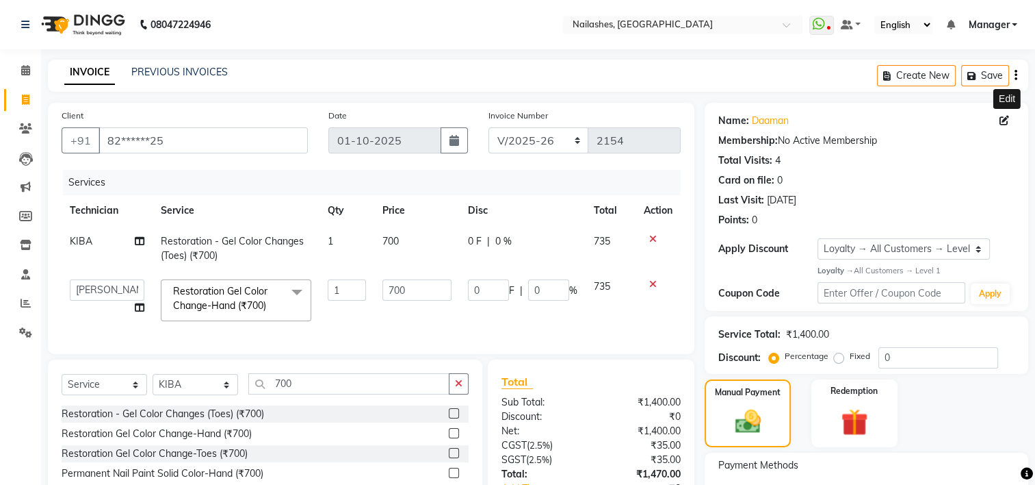
click at [1002, 122] on icon at bounding box center [1005, 121] width 10 height 10
select select "21"
select select "[DEMOGRAPHIC_DATA]"
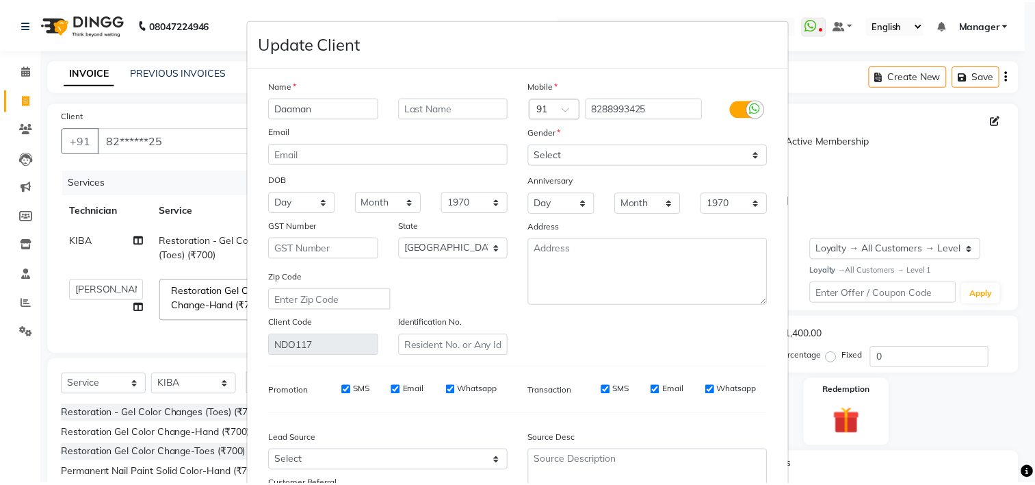
scroll to position [129, 0]
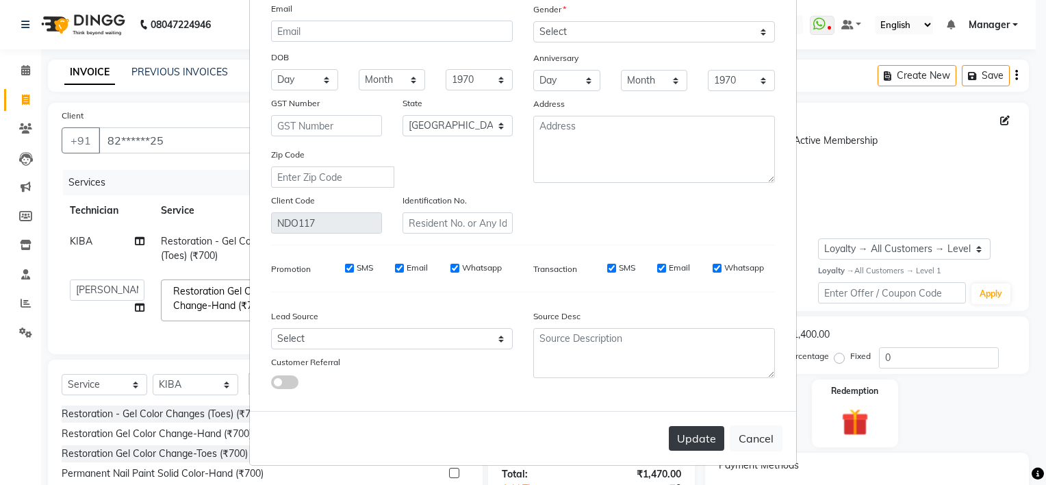
click at [695, 441] on button "Update" at bounding box center [696, 438] width 55 height 25
select select
select select "null"
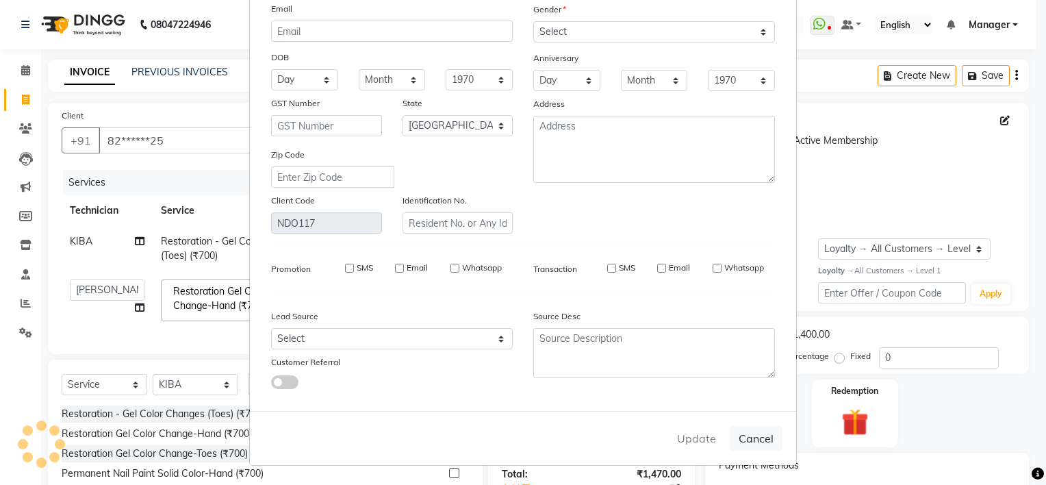
select select
checkbox input "false"
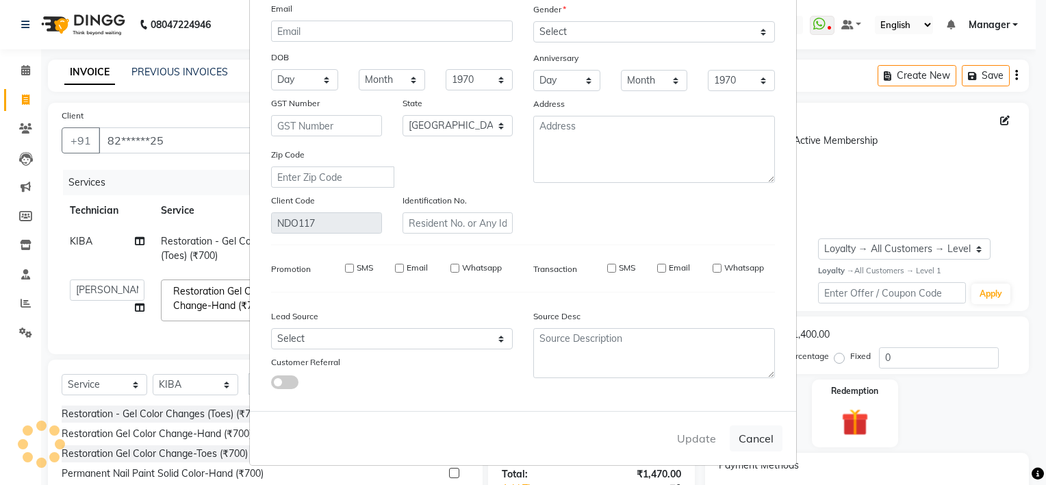
checkbox input "false"
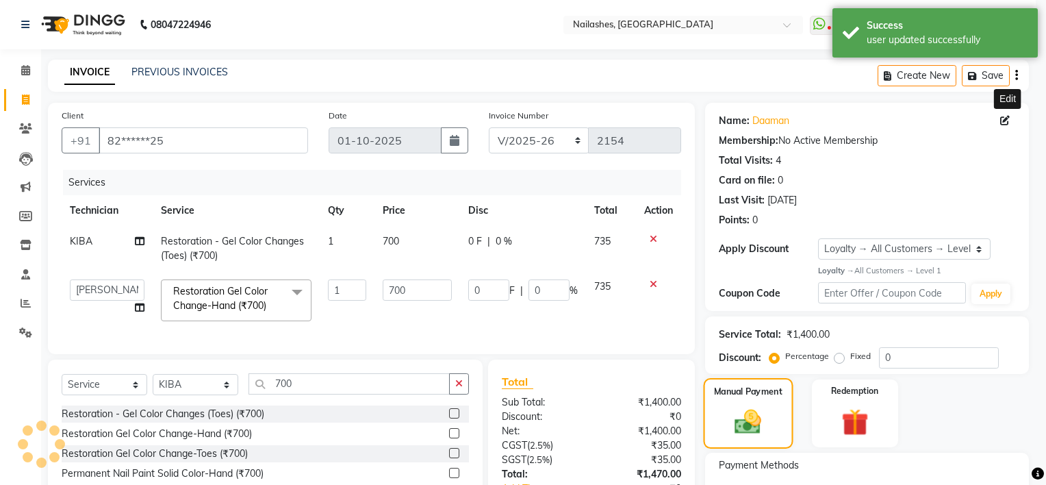
select select "1: Object"
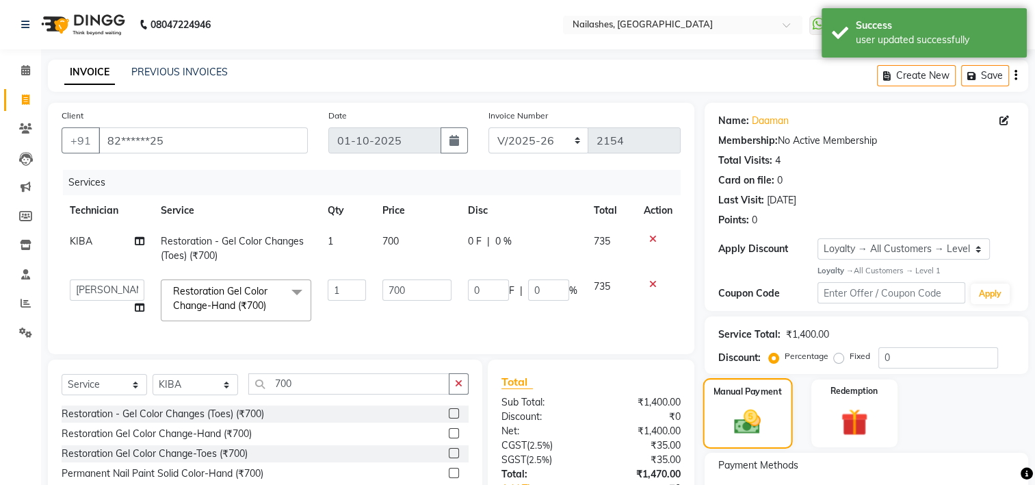
click at [725, 444] on div "Manual Payment" at bounding box center [749, 413] width 90 height 70
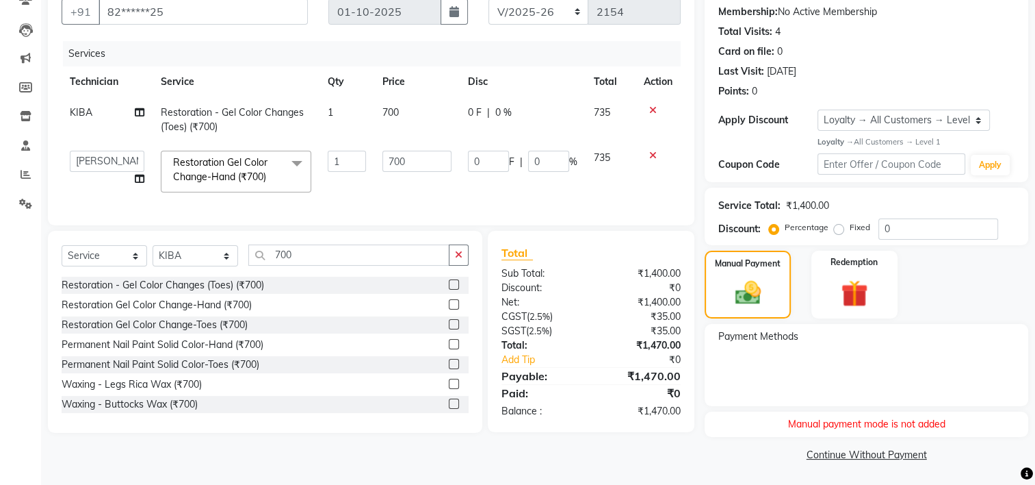
scroll to position [0, 0]
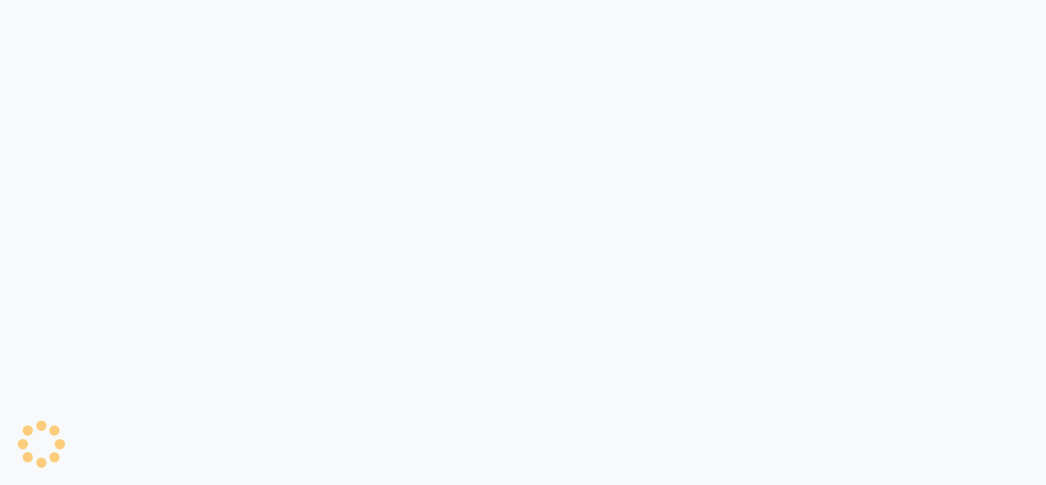
select select "service"
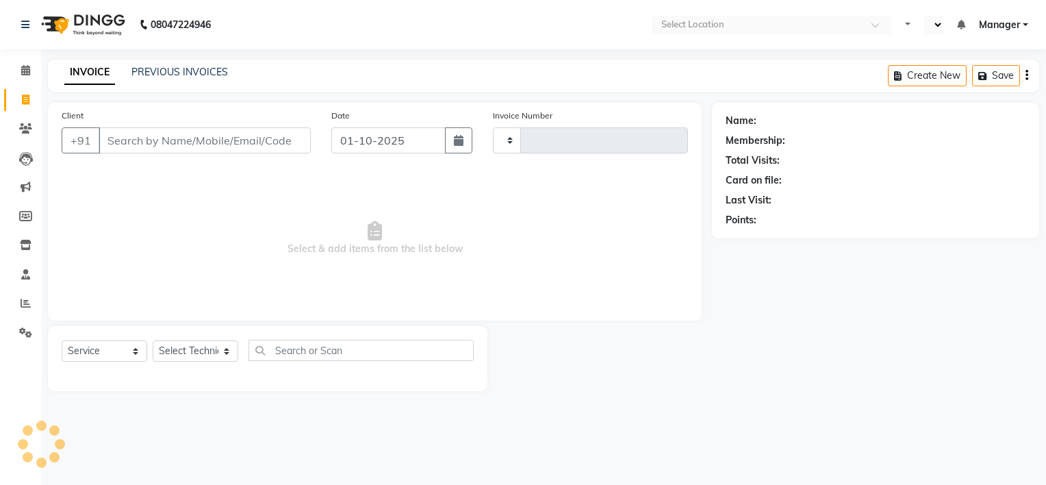
select select "en"
type input "2154"
select select "6579"
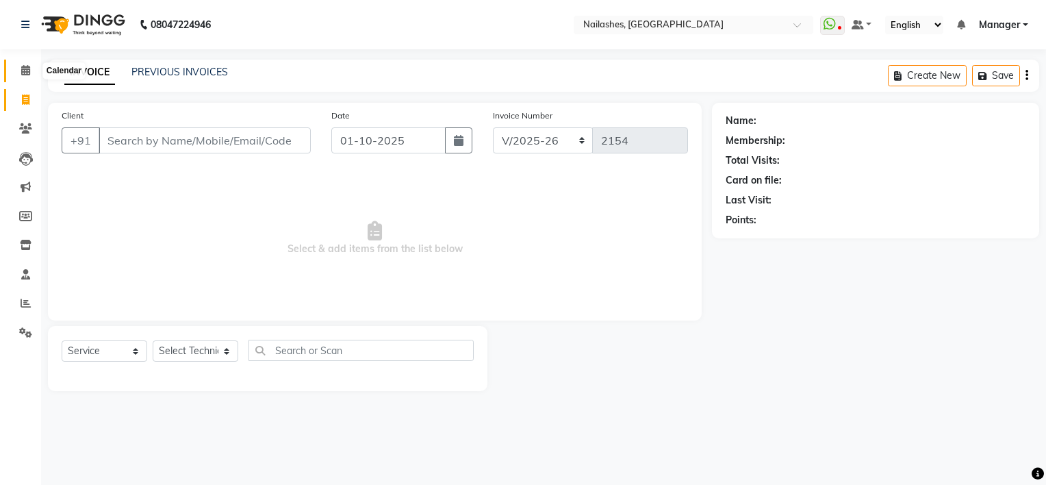
click at [26, 68] on icon at bounding box center [25, 70] width 9 height 10
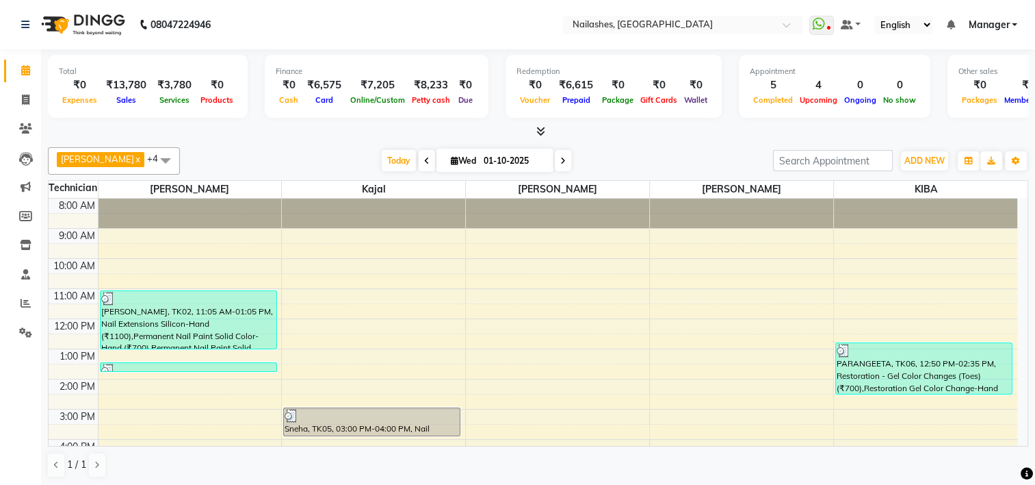
click at [560, 159] on icon at bounding box center [562, 161] width 5 height 8
type input "02-10-2025"
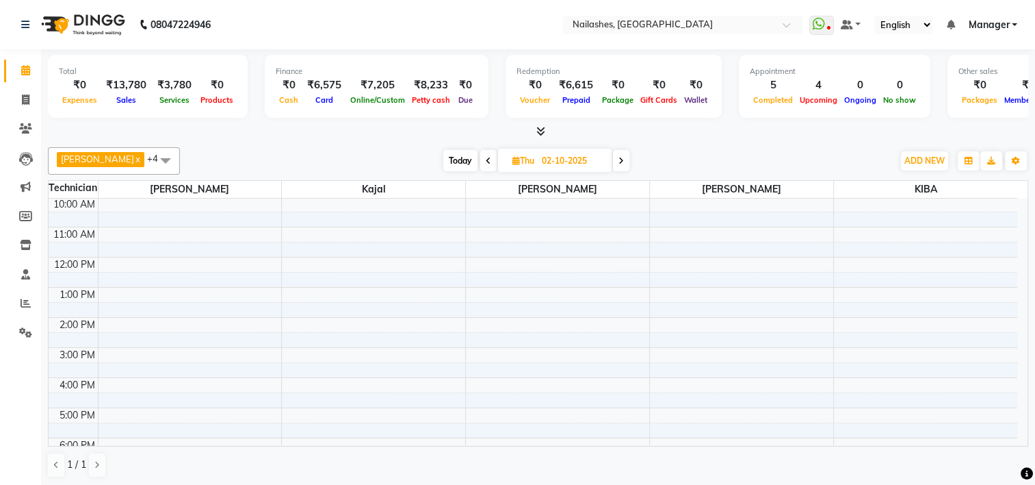
scroll to position [62, 0]
click at [175, 293] on div "8:00 AM 9:00 AM 10:00 AM 11:00 AM 12:00 PM 1:00 PM 2:00 PM 3:00 PM 4:00 PM 5:00…" at bounding box center [533, 331] width 969 height 391
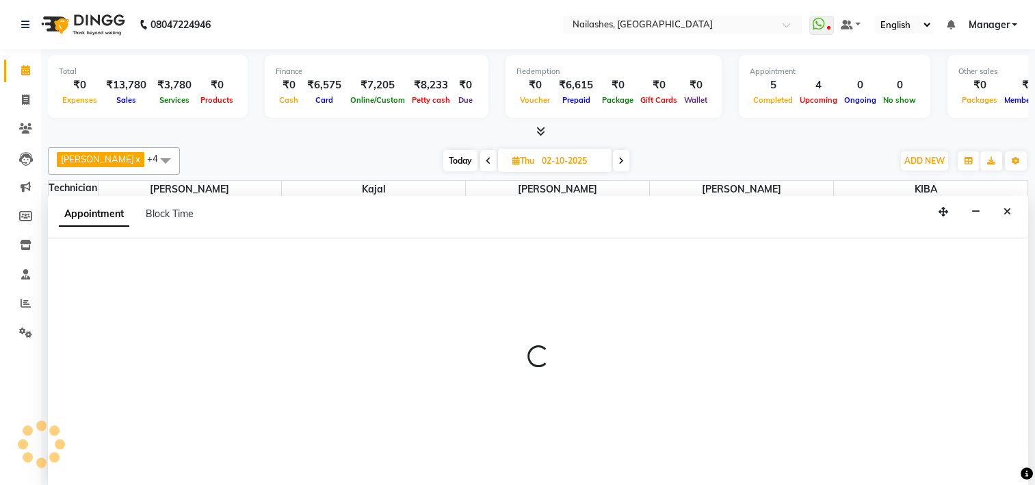
select select "68696"
select select "780"
select select "tentative"
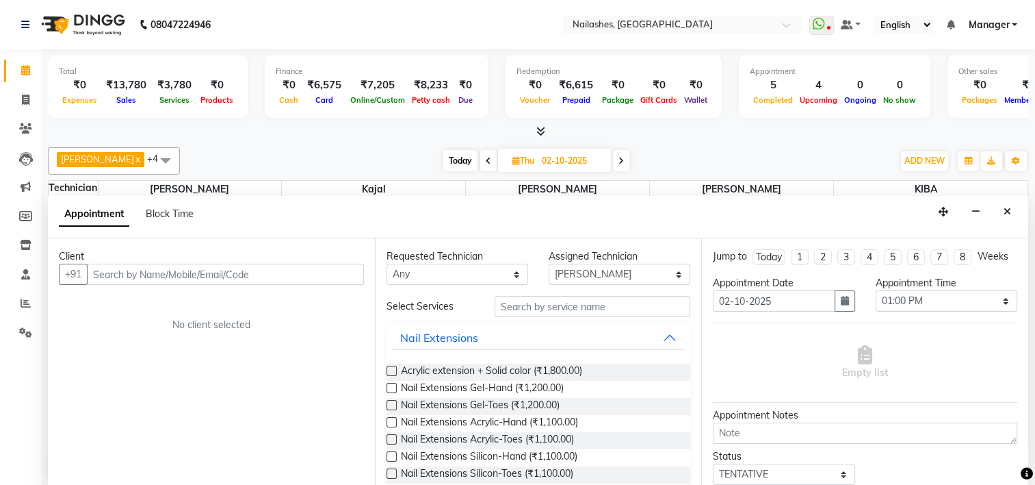
click at [176, 274] on input "text" at bounding box center [225, 273] width 277 height 21
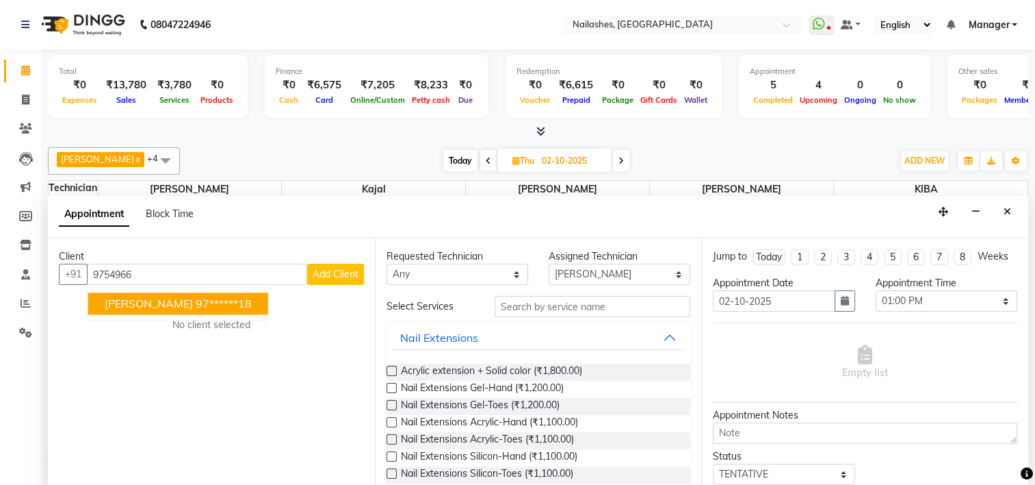
click at [196, 296] on ngb-highlight "97******18" at bounding box center [224, 303] width 56 height 14
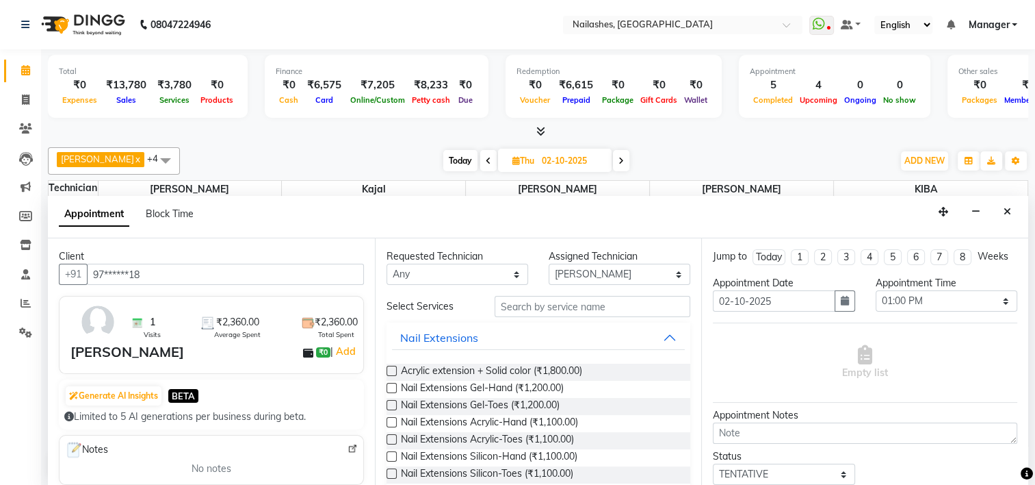
type input "97******18"
click at [552, 298] on input "text" at bounding box center [593, 306] width 196 height 21
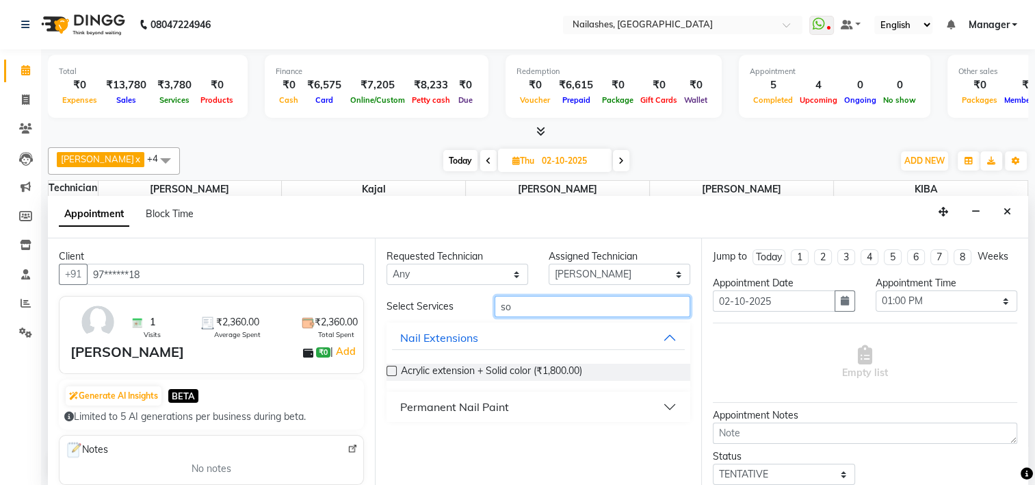
type input "s"
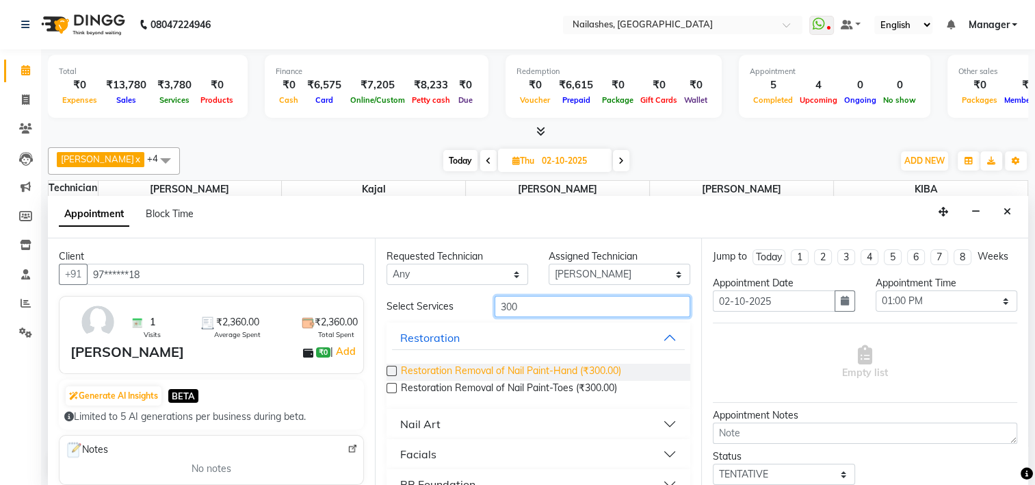
type input "300"
click at [523, 371] on span "Restoration Removal of Nail Paint-Hand (₹300.00)" at bounding box center [511, 371] width 220 height 17
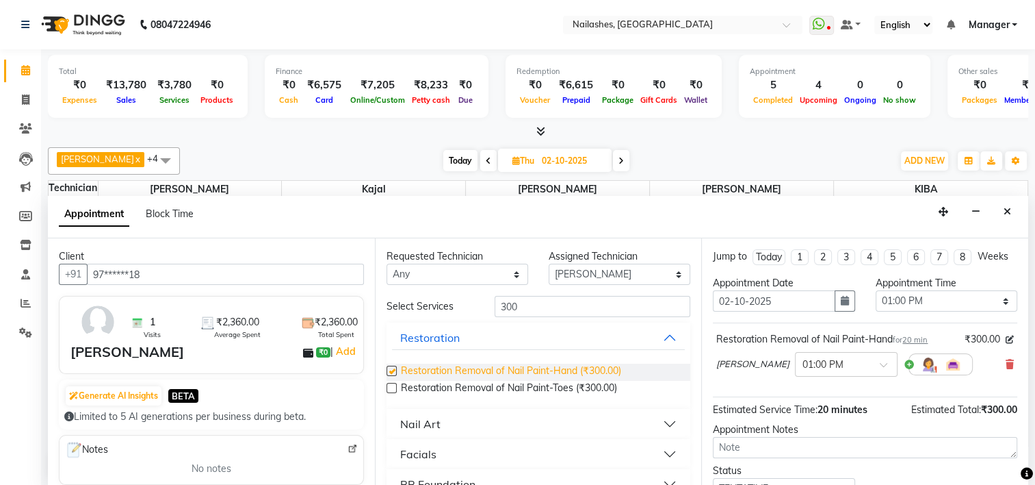
checkbox input "false"
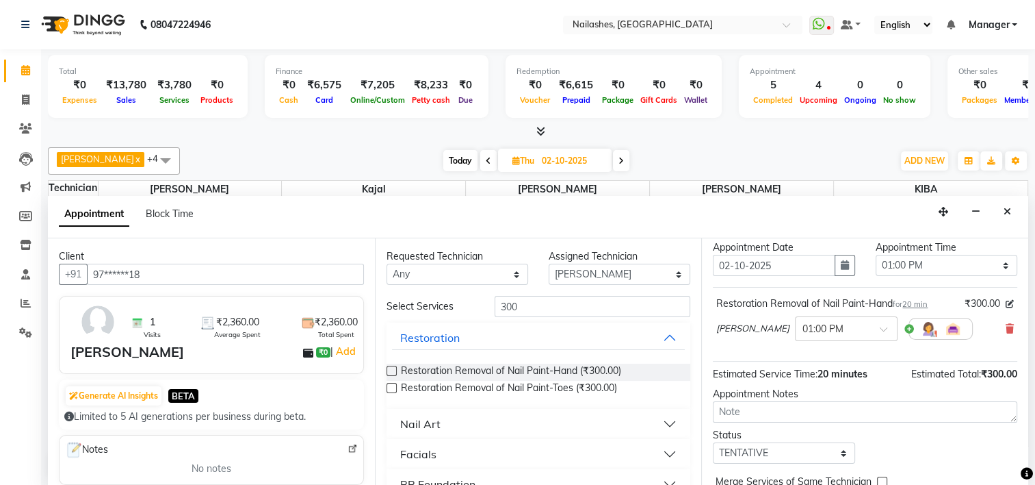
scroll to position [111, 0]
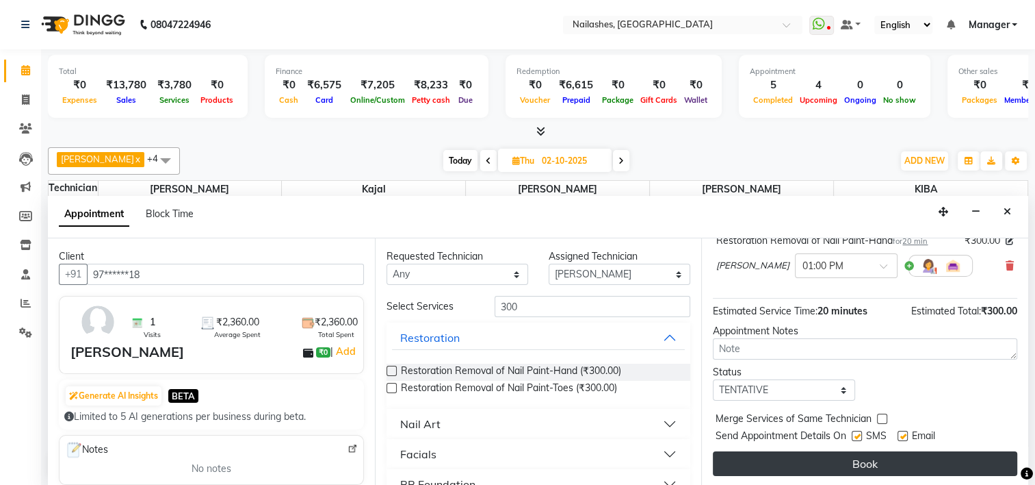
click at [833, 458] on button "Book" at bounding box center [865, 463] width 305 height 25
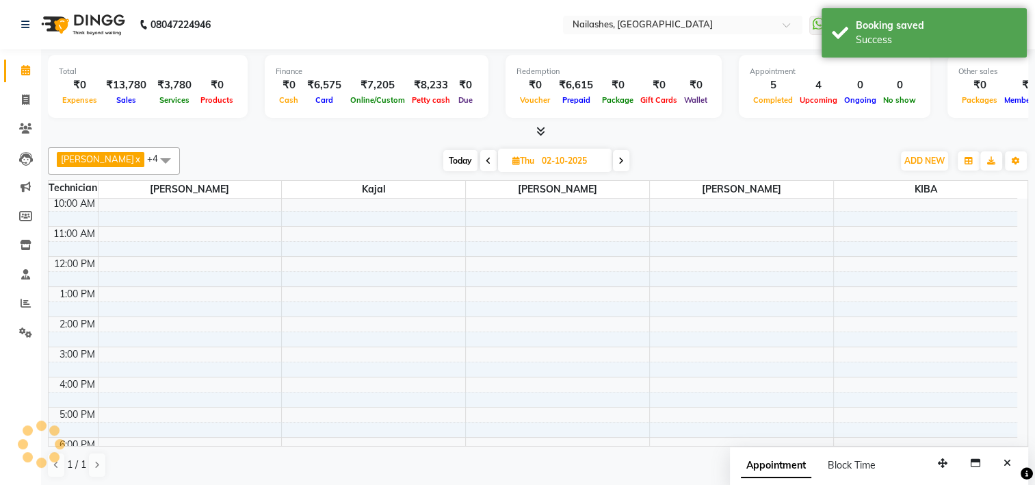
scroll to position [0, 0]
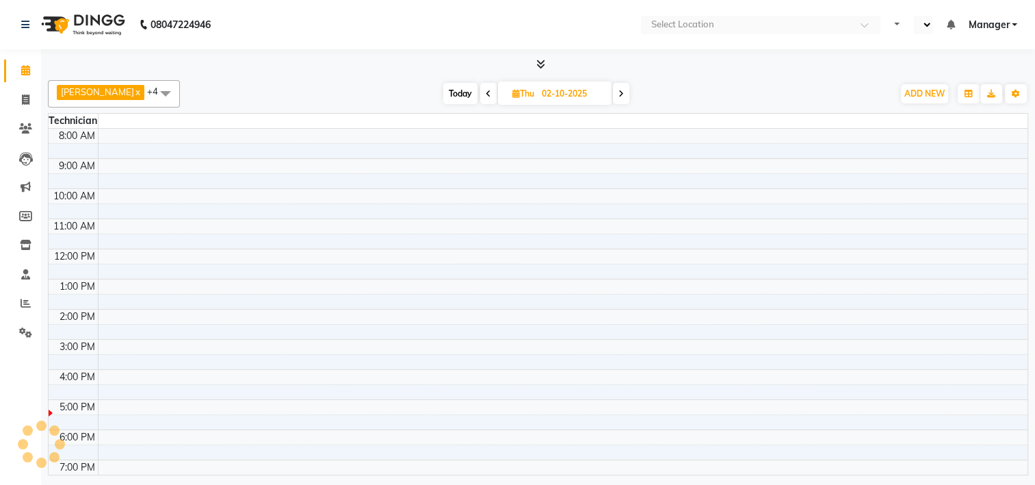
select select "en"
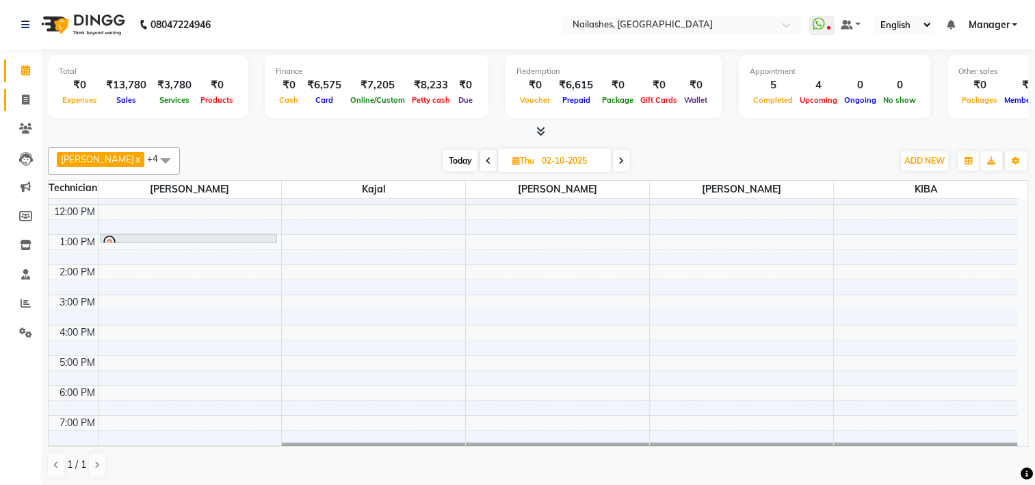
click at [25, 93] on span at bounding box center [26, 100] width 24 height 16
select select "service"
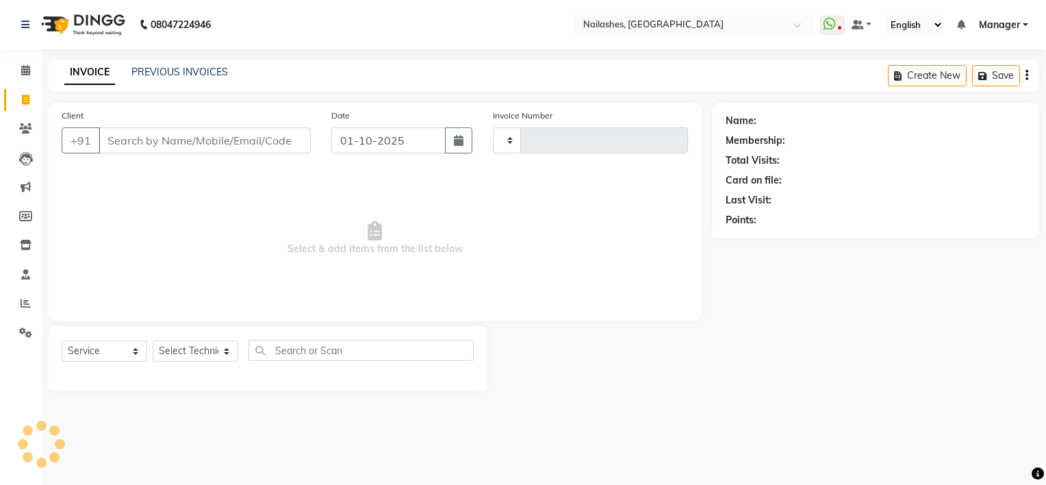
type input "2154"
select select "6579"
click at [140, 139] on input "Client" at bounding box center [205, 140] width 212 height 26
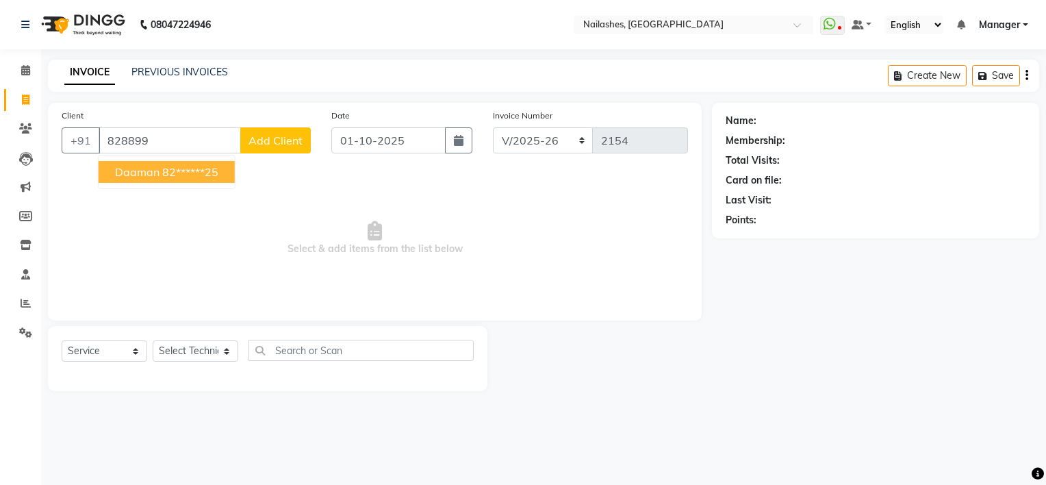
click at [142, 176] on span "Daaman" at bounding box center [137, 172] width 44 height 14
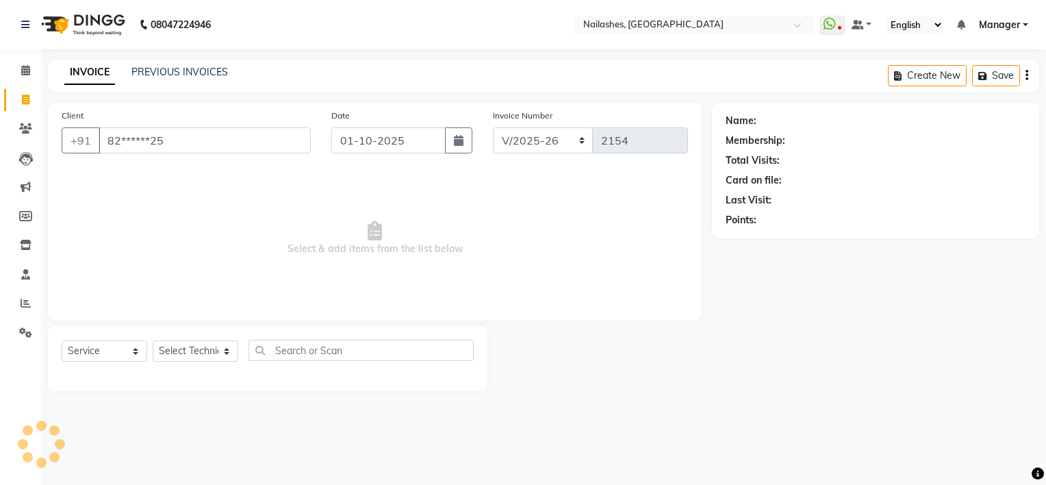
type input "82******25"
select select "1: Object"
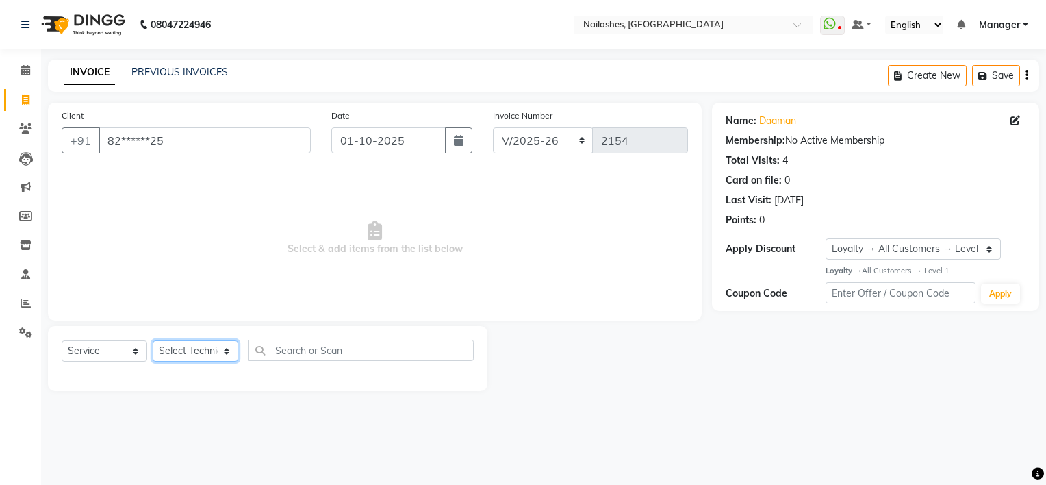
click at [193, 352] on select "Select Technician ARISH [PERSON_NAME] [PERSON_NAME] [PERSON_NAME] [PERSON_NAME]…" at bounding box center [196, 350] width 86 height 21
select select "84916"
click at [153, 341] on select "Select Technician ARISH [PERSON_NAME] [PERSON_NAME] [PERSON_NAME] [PERSON_NAME]…" at bounding box center [196, 350] width 86 height 21
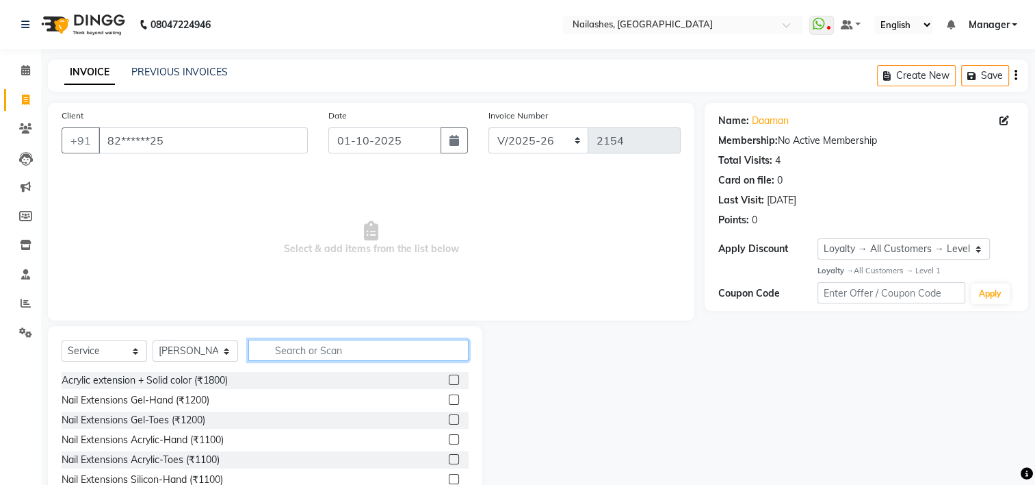
click at [346, 357] on input "text" at bounding box center [358, 349] width 220 height 21
type input "700"
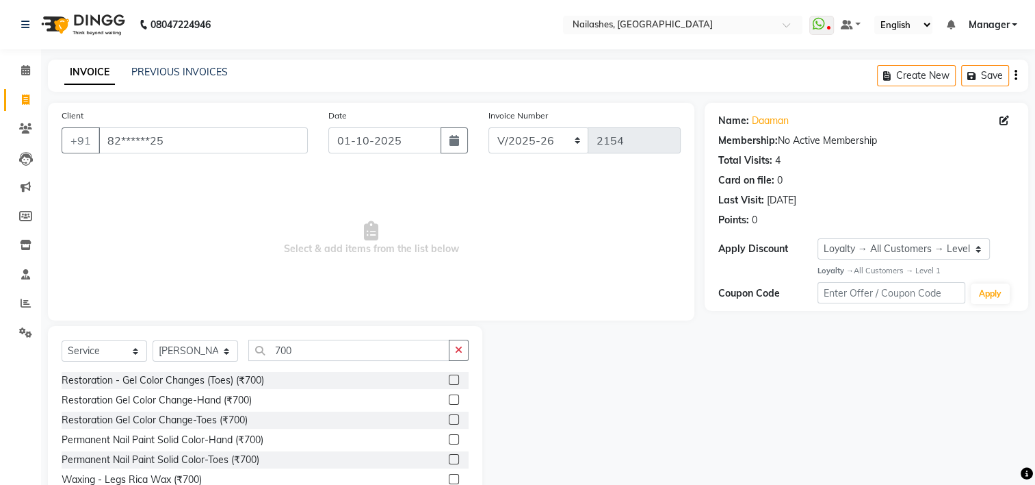
click at [449, 436] on label at bounding box center [454, 439] width 10 height 10
click at [449, 436] on input "checkbox" at bounding box center [453, 439] width 9 height 9
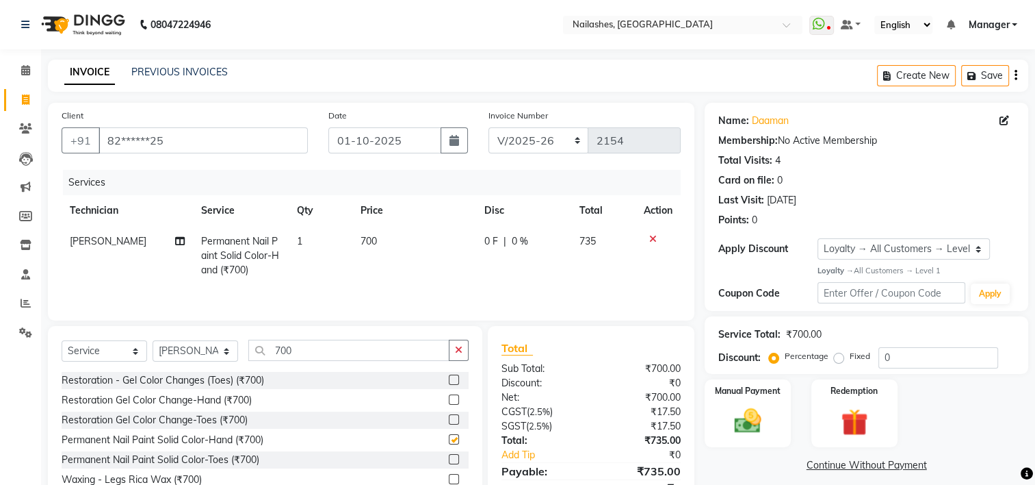
checkbox input "false"
click at [449, 460] on label at bounding box center [454, 459] width 10 height 10
click at [449, 460] on input "checkbox" at bounding box center [453, 459] width 9 height 9
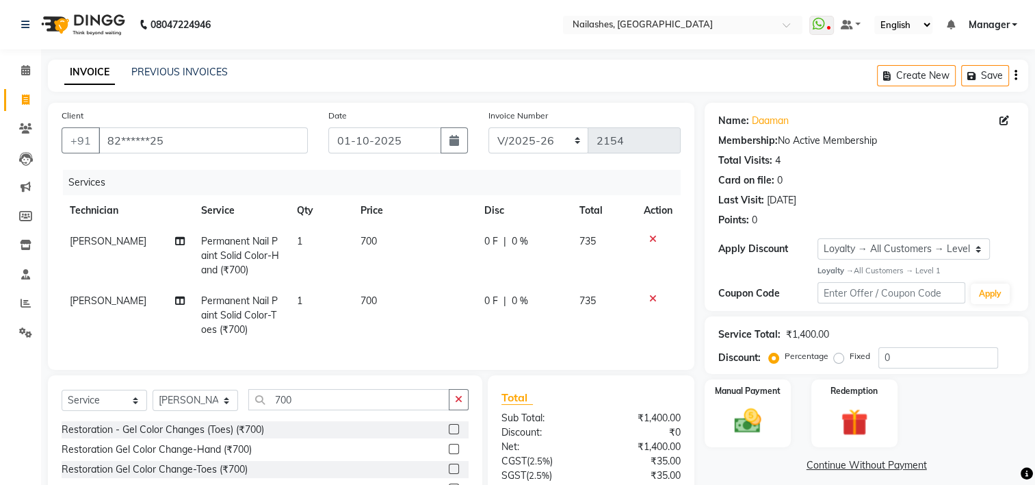
checkbox input "false"
click at [109, 303] on span "[PERSON_NAME]" at bounding box center [108, 300] width 77 height 12
select select "84916"
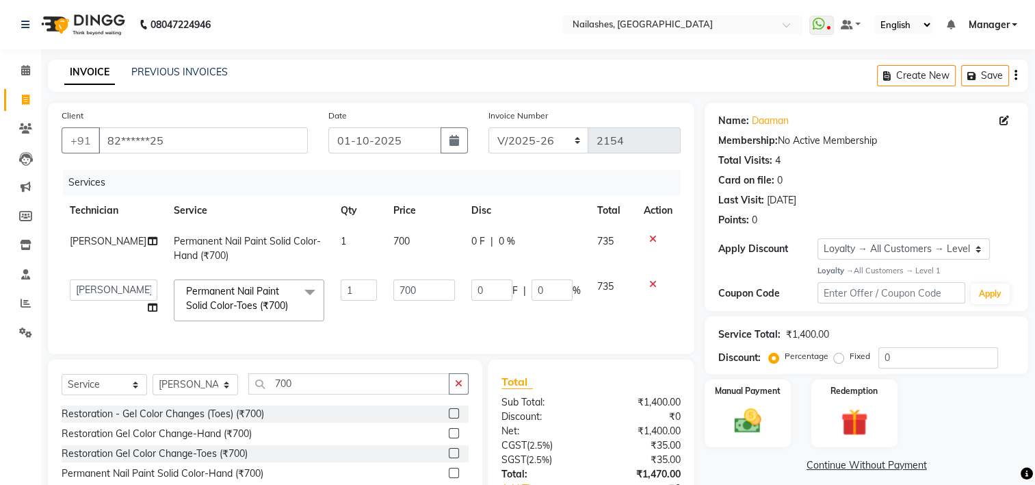
drag, startPoint x: 109, startPoint y: 303, endPoint x: 110, endPoint y: 282, distance: 21.2
click at [110, 282] on td "ARISH [PERSON_NAME] [PERSON_NAME] [PERSON_NAME] [PERSON_NAME] KIBA LIM Manager …" at bounding box center [114, 300] width 104 height 58
click at [110, 282] on select "ARISH [PERSON_NAME] [PERSON_NAME] [PERSON_NAME] [PERSON_NAME] KIBA LIM Manager …" at bounding box center [114, 289] width 88 height 21
select select "68736"
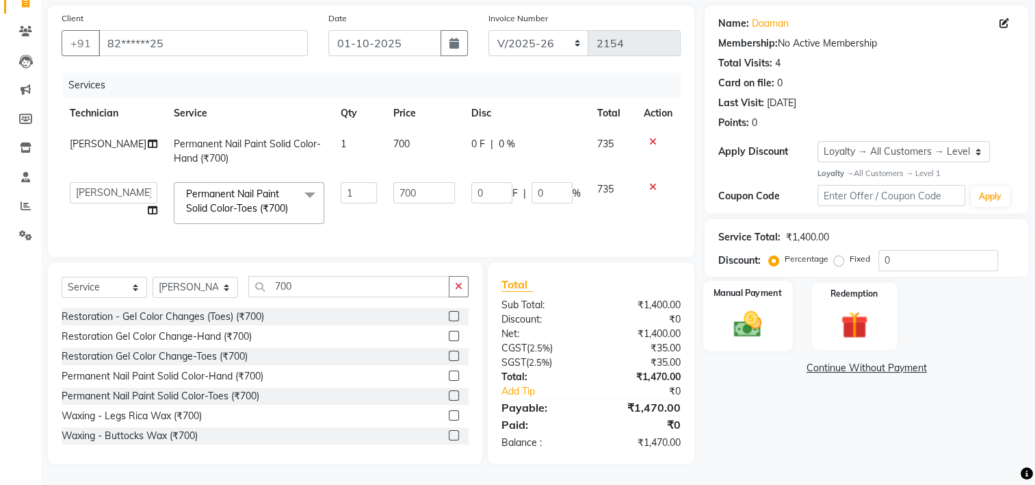
click at [747, 326] on img at bounding box center [748, 323] width 46 height 32
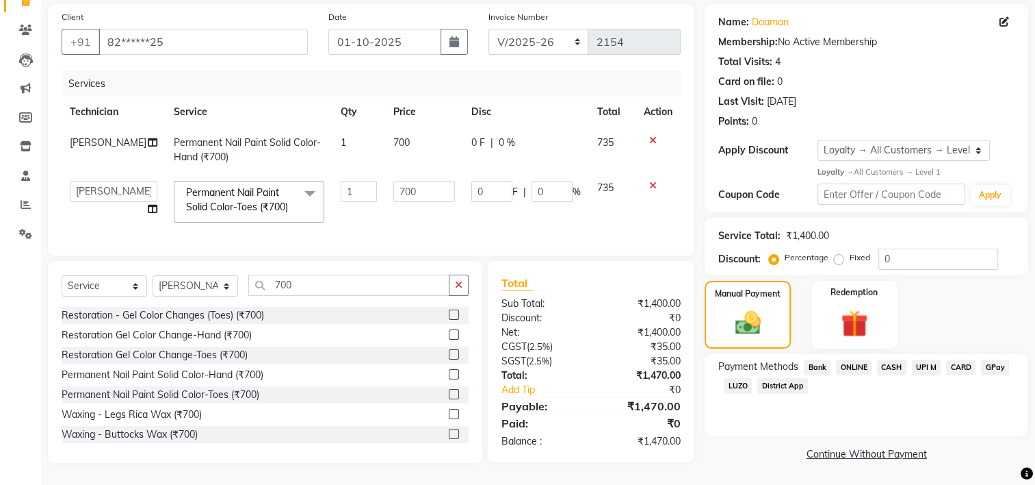
click at [922, 359] on span "UPI M" at bounding box center [926, 367] width 29 height 16
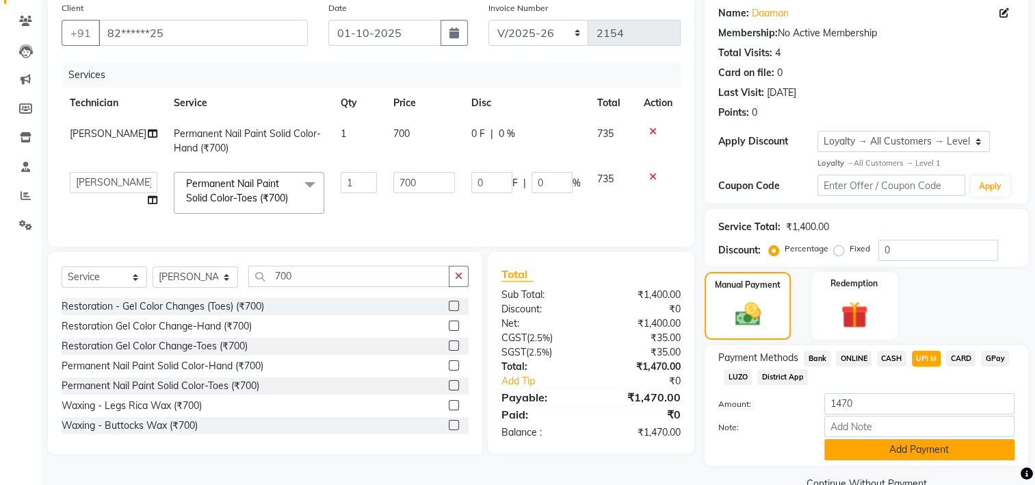
click at [903, 450] on button "Add Payment" at bounding box center [920, 449] width 190 height 21
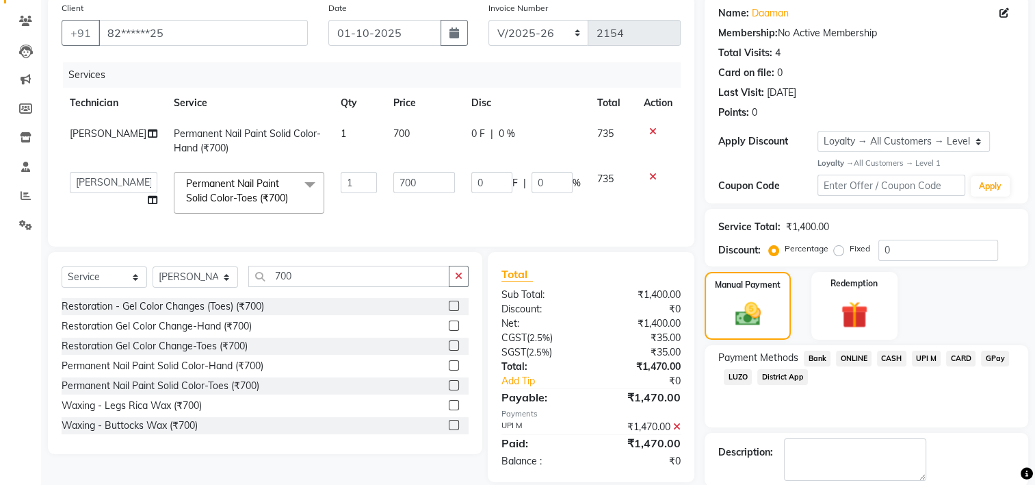
scroll to position [204, 0]
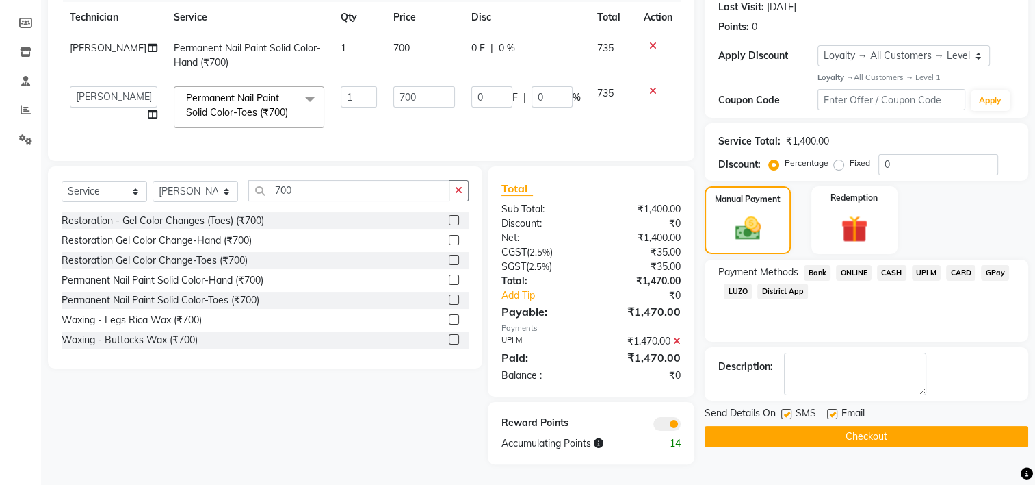
click at [876, 428] on button "Checkout" at bounding box center [867, 436] width 324 height 21
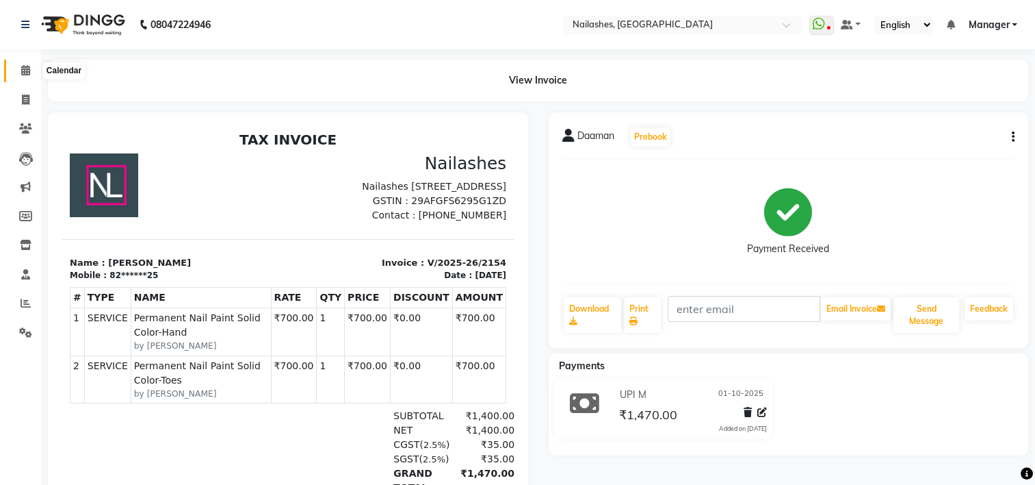
click at [26, 77] on span at bounding box center [26, 71] width 24 height 16
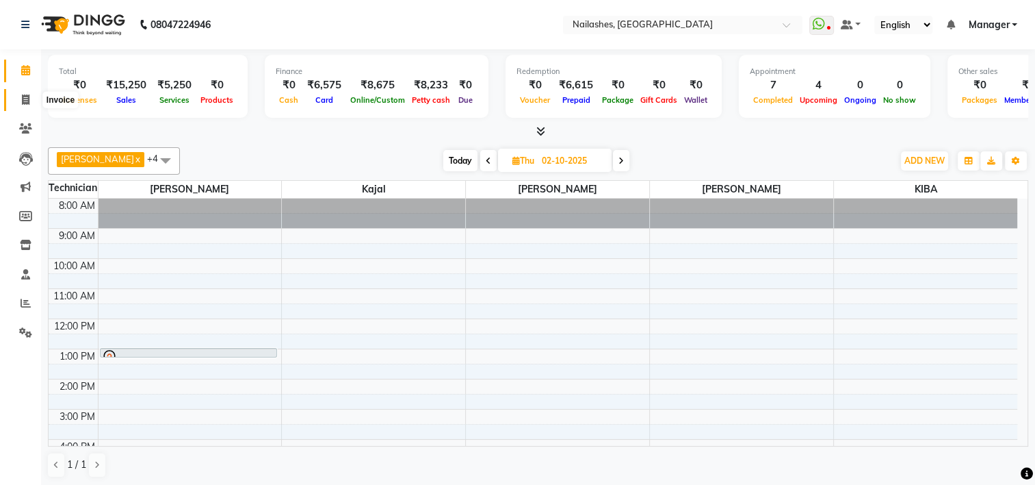
click at [19, 92] on span at bounding box center [26, 100] width 24 height 16
select select "service"
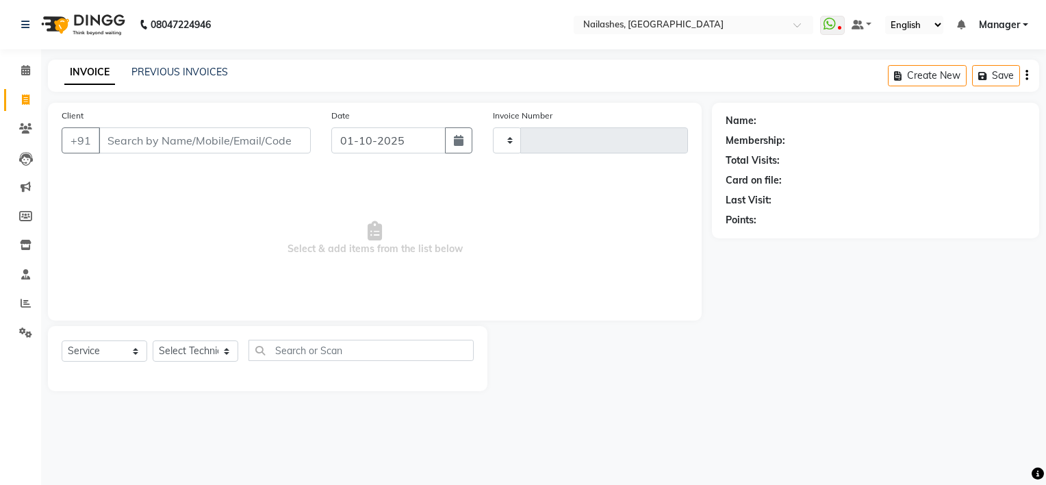
type input "2155"
select select "6579"
click at [175, 70] on link "PREVIOUS INVOICES" at bounding box center [179, 72] width 96 height 12
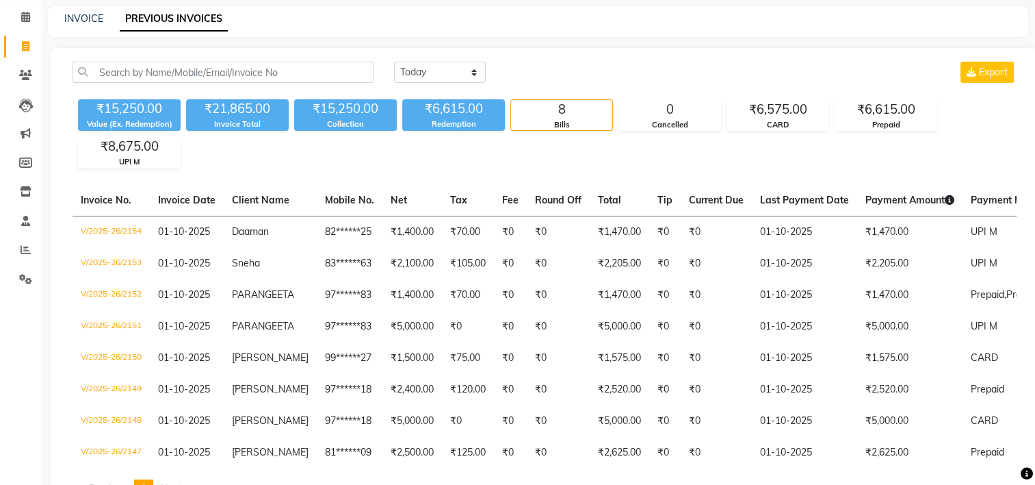
scroll to position [54, 0]
click at [23, 9] on span at bounding box center [26, 17] width 24 height 16
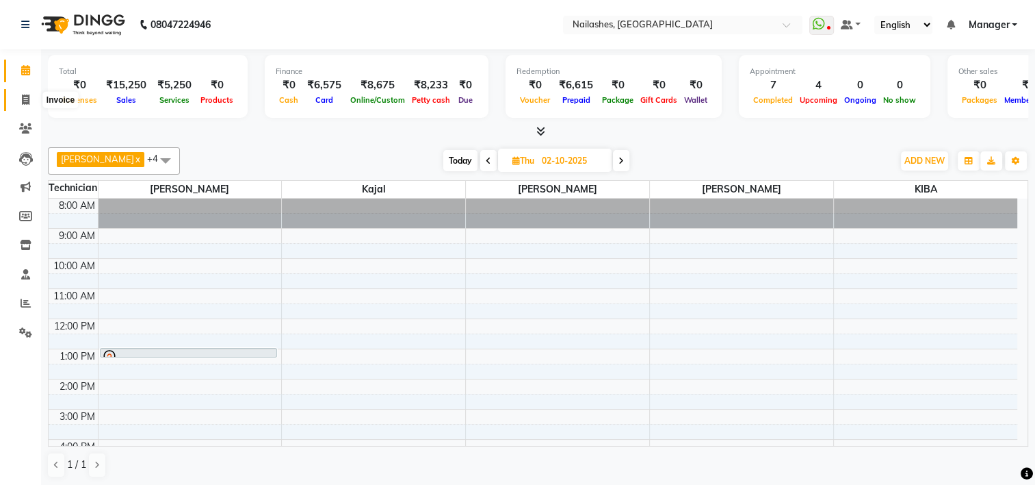
click at [23, 97] on icon at bounding box center [26, 99] width 8 height 10
select select "service"
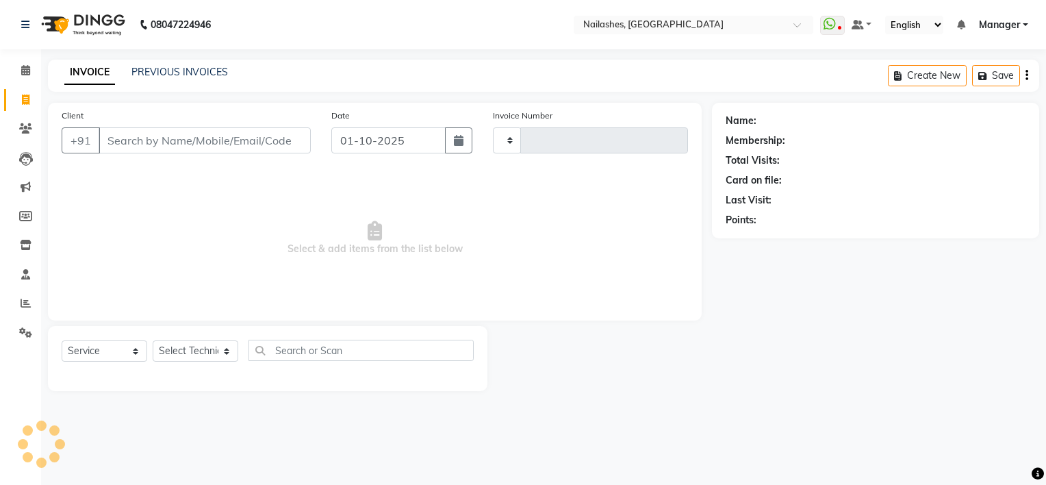
type input "2155"
select select "6579"
click at [27, 66] on icon at bounding box center [25, 70] width 9 height 10
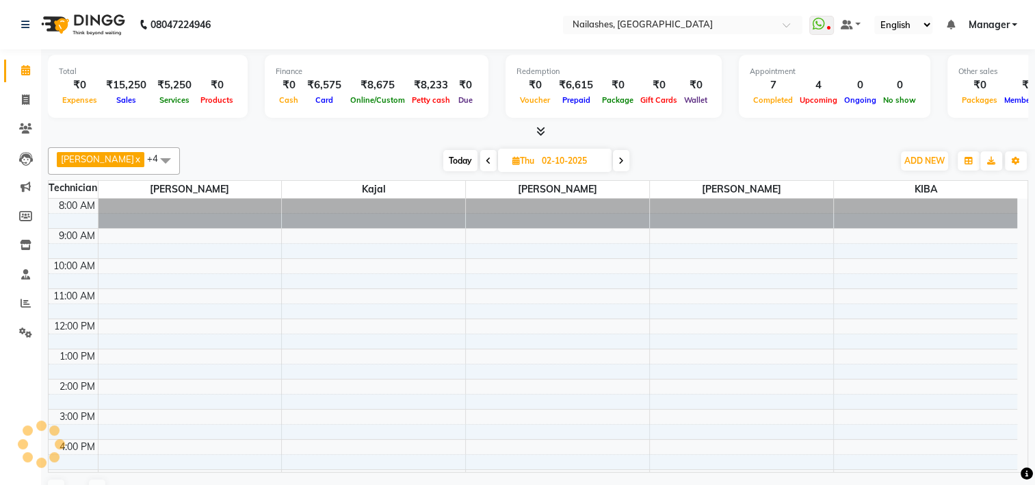
scroll to position [114, 0]
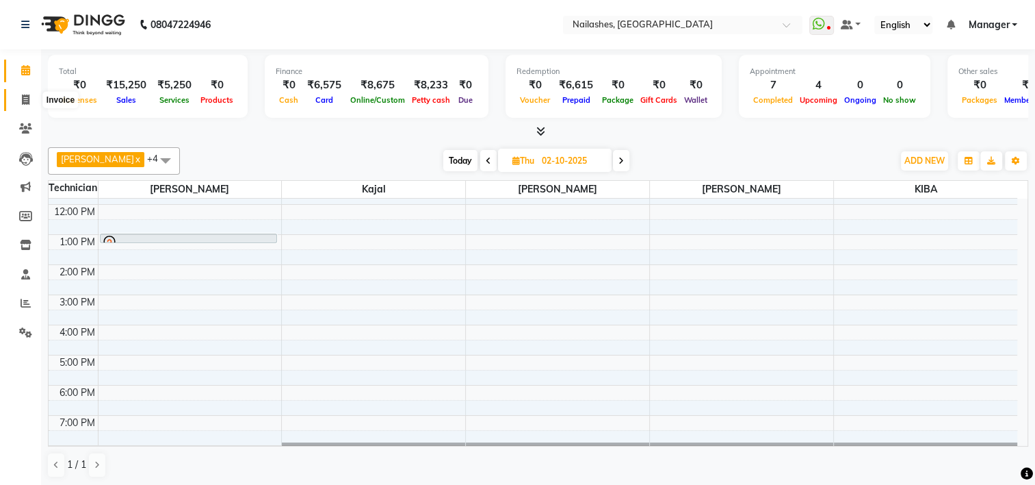
click at [23, 103] on icon at bounding box center [26, 99] width 8 height 10
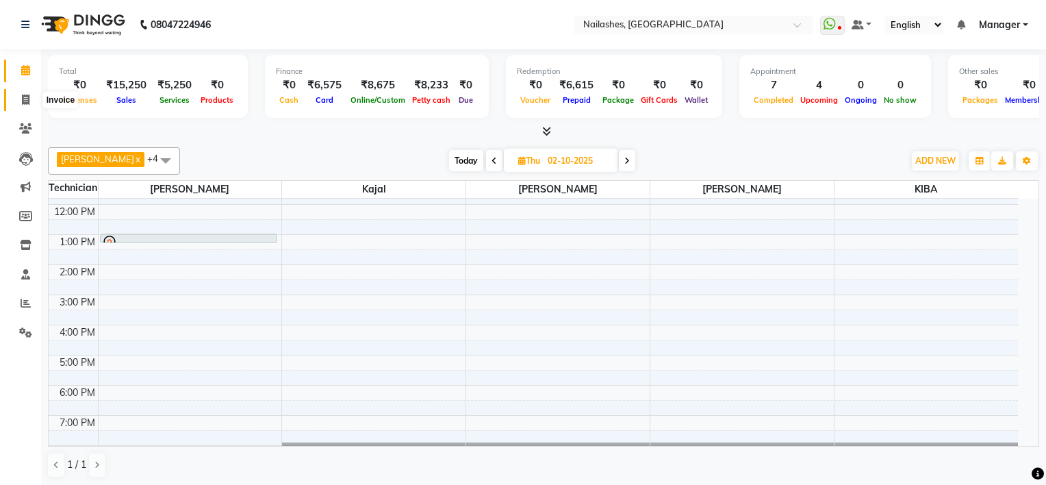
select select "service"
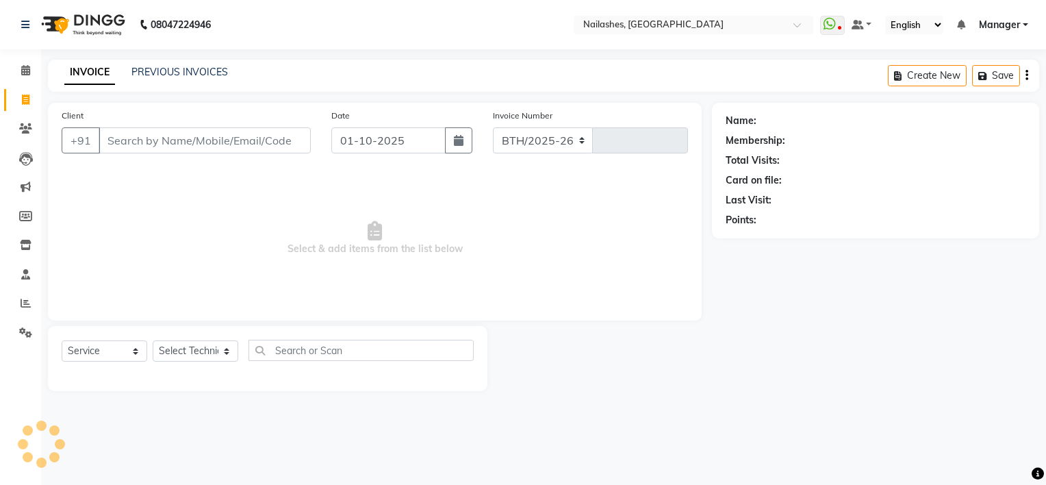
select select "6579"
type input "2155"
click at [154, 145] on input "Client" at bounding box center [205, 140] width 212 height 26
type input "1"
click at [173, 348] on select "Select Technician ARISH [PERSON_NAME] [PERSON_NAME] [PERSON_NAME] [PERSON_NAME]…" at bounding box center [196, 350] width 86 height 21
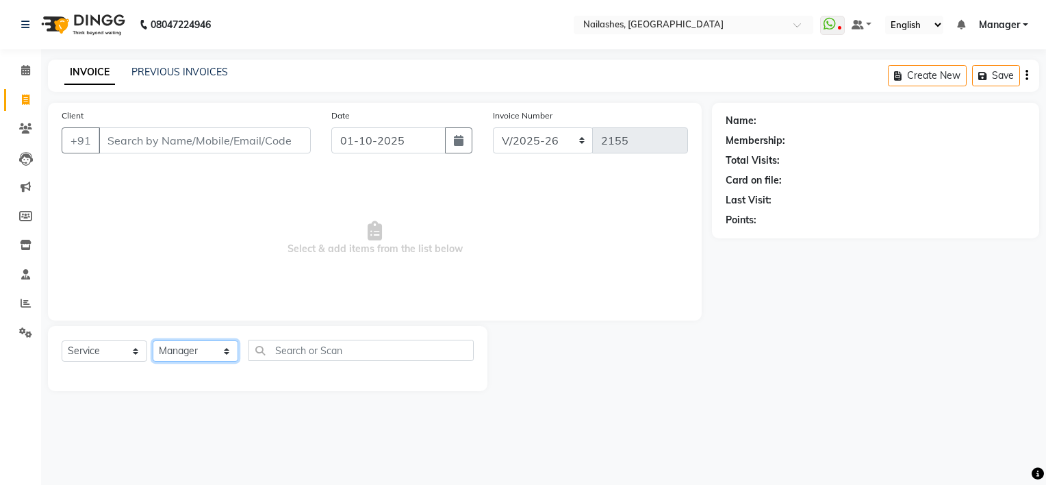
click at [153, 341] on select "Select Technician ARISH [PERSON_NAME] [PERSON_NAME] [PERSON_NAME] [PERSON_NAME]…" at bounding box center [196, 350] width 86 height 21
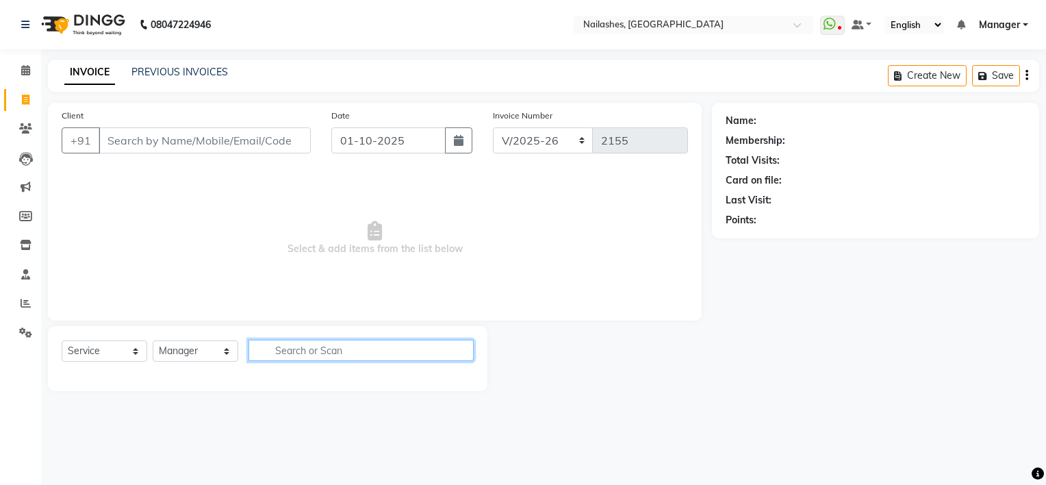
click at [311, 353] on input "text" at bounding box center [360, 349] width 225 height 21
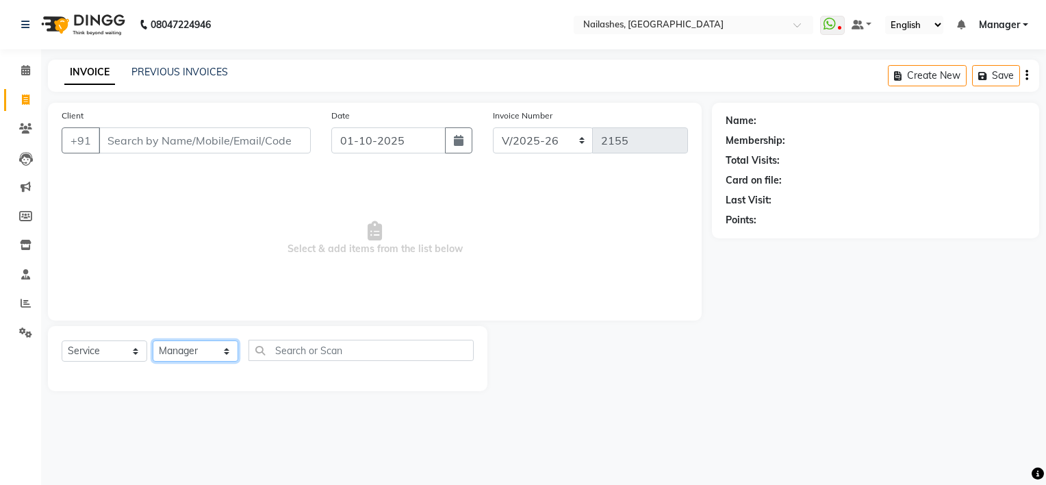
click at [201, 356] on select "Select Technician ARISH [PERSON_NAME] [PERSON_NAME] [PERSON_NAME] [PERSON_NAME]…" at bounding box center [196, 350] width 86 height 21
select select "88636"
click at [153, 341] on select "Select Technician ARISH [PERSON_NAME] [PERSON_NAME] [PERSON_NAME] [PERSON_NAME]…" at bounding box center [196, 350] width 86 height 21
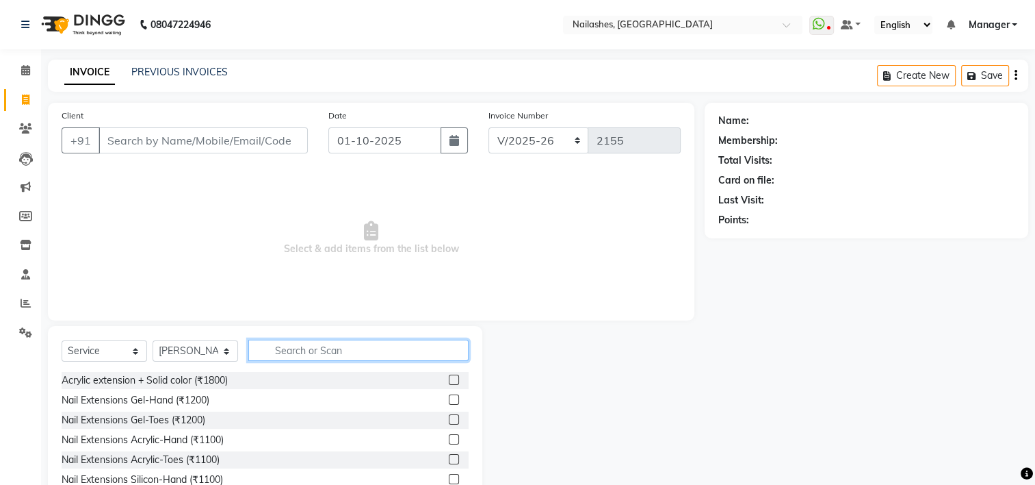
click at [315, 348] on input "text" at bounding box center [358, 349] width 220 height 21
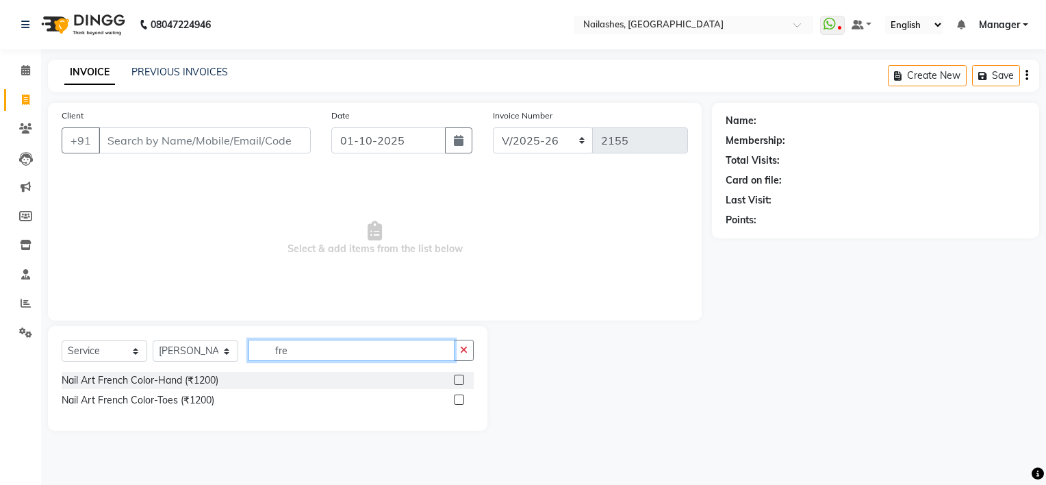
type input "fre"
click at [561, 402] on div at bounding box center [599, 378] width 224 height 105
click at [21, 71] on icon at bounding box center [25, 70] width 9 height 10
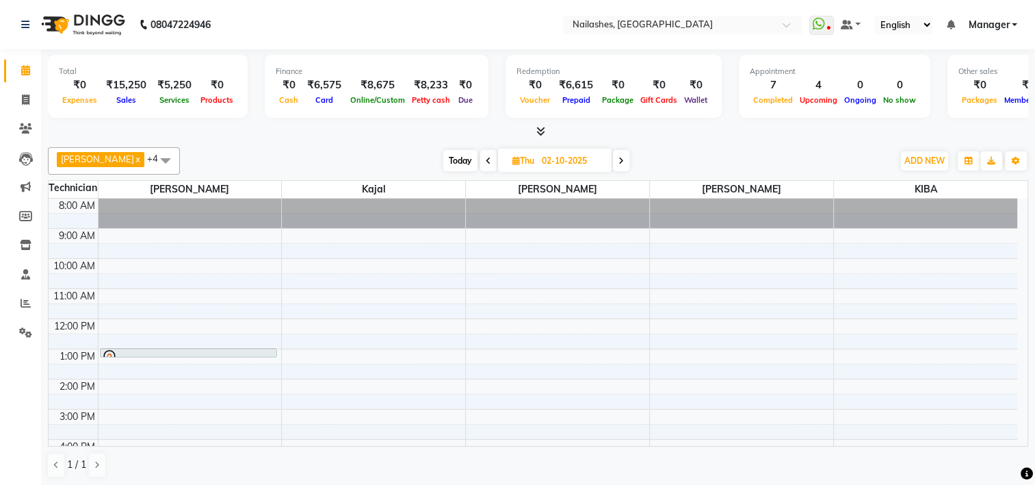
scroll to position [140, 0]
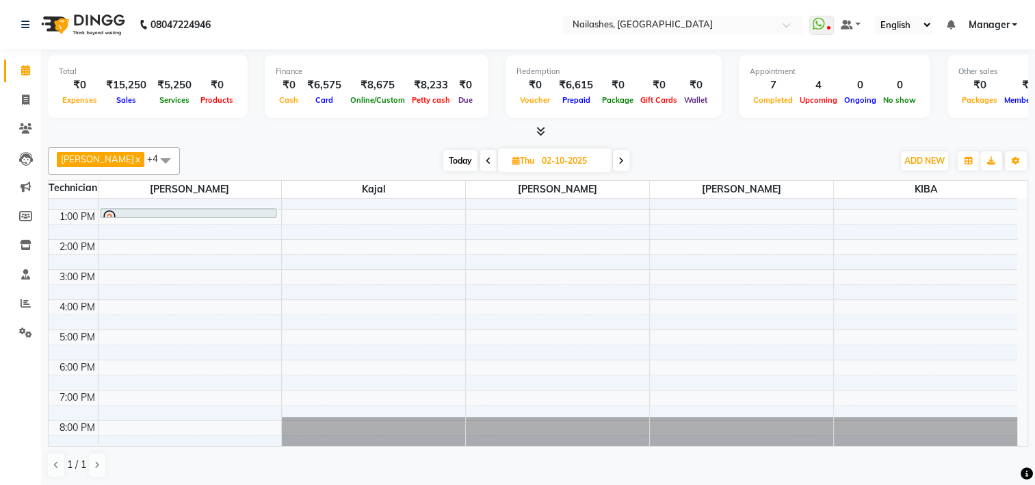
click at [513, 159] on icon at bounding box center [517, 160] width 8 height 9
select select "10"
select select "2025"
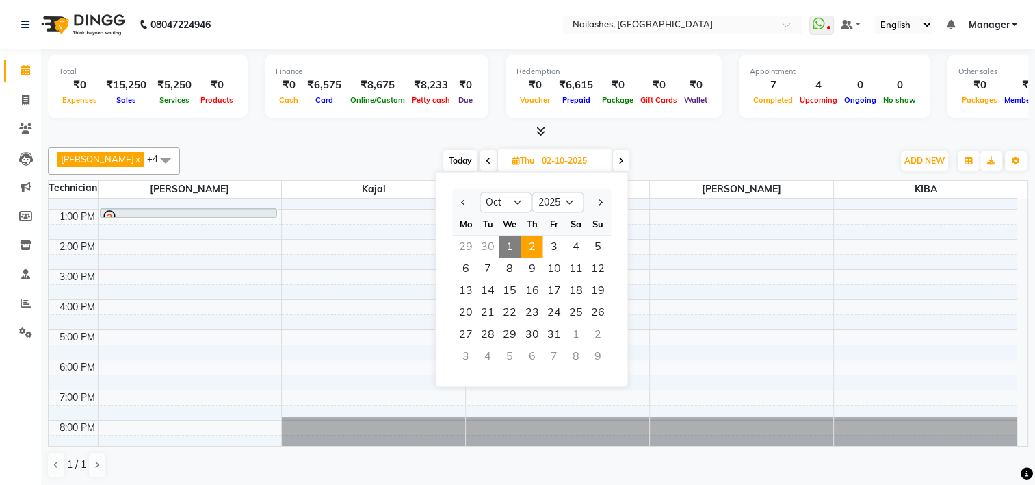
click at [486, 160] on icon at bounding box center [488, 161] width 5 height 8
type input "01-10-2025"
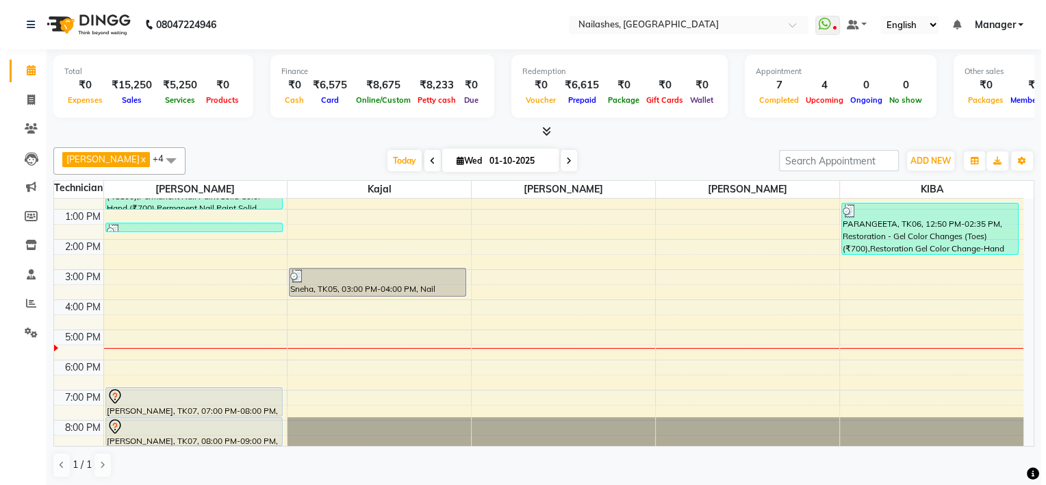
scroll to position [0, 0]
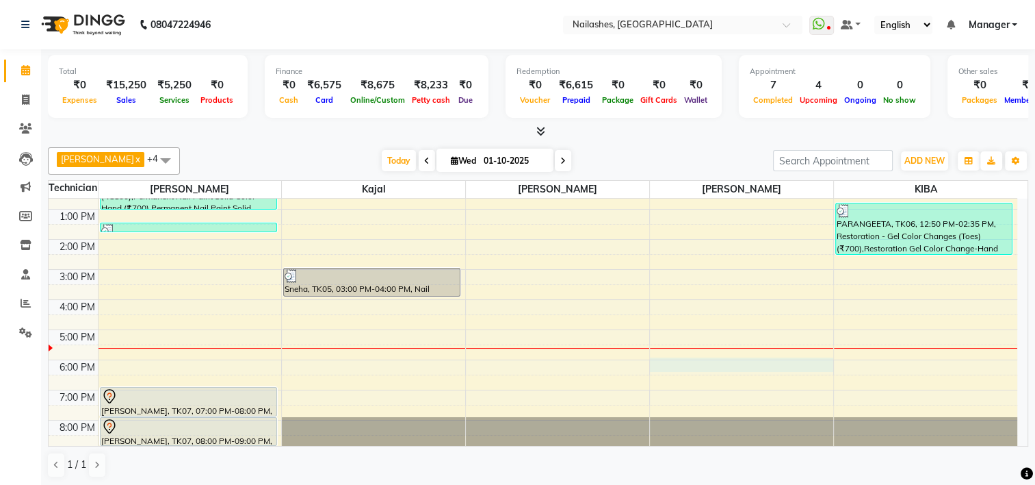
click at [680, 360] on div "8:00 AM 9:00 AM 10:00 AM 11:00 AM 12:00 PM 1:00 PM 2:00 PM 3:00 PM 4:00 PM 5:00…" at bounding box center [533, 254] width 969 height 391
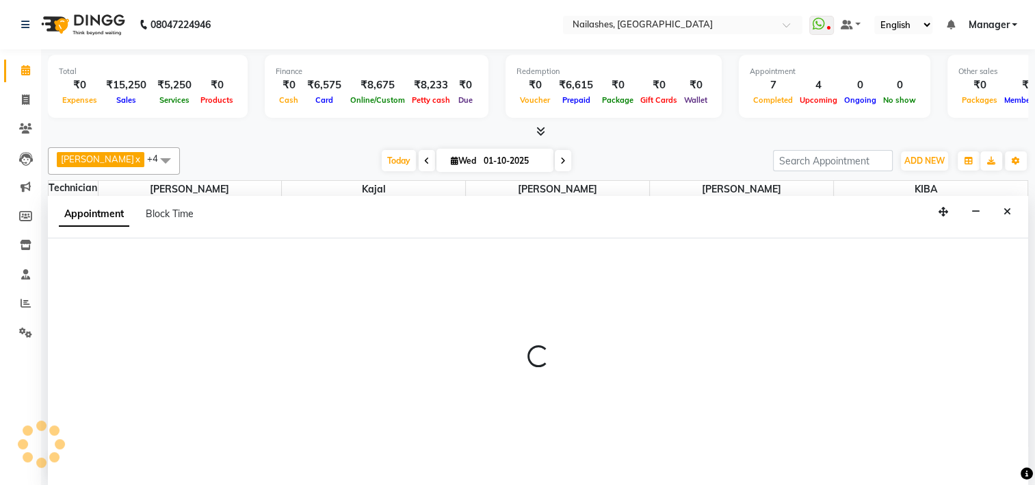
select select "65406"
select select "1080"
select select "tentative"
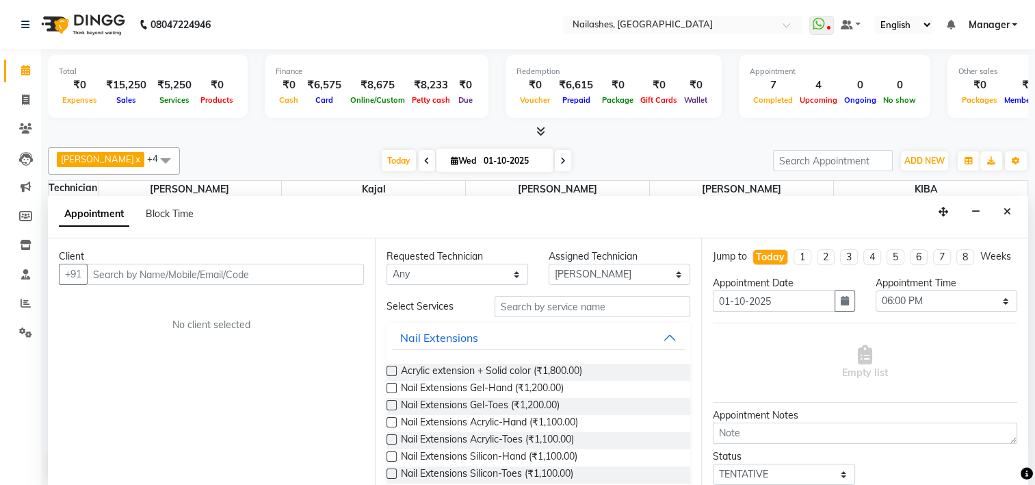
click at [142, 276] on input "text" at bounding box center [225, 273] width 277 height 21
type input "8861769071"
click at [332, 271] on span "Add Client" at bounding box center [336, 274] width 46 height 12
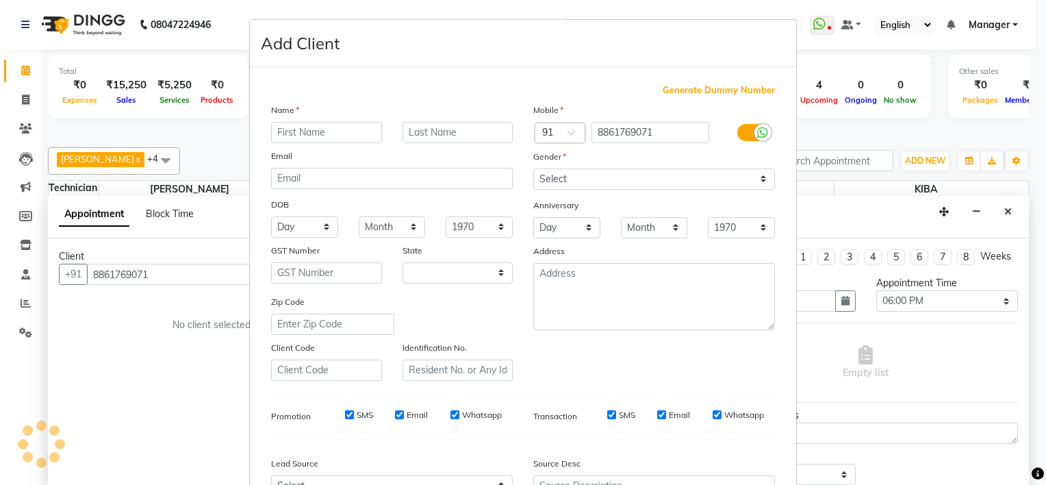
select select "21"
click at [300, 127] on input "text" at bounding box center [326, 132] width 111 height 21
type input "shrusti"
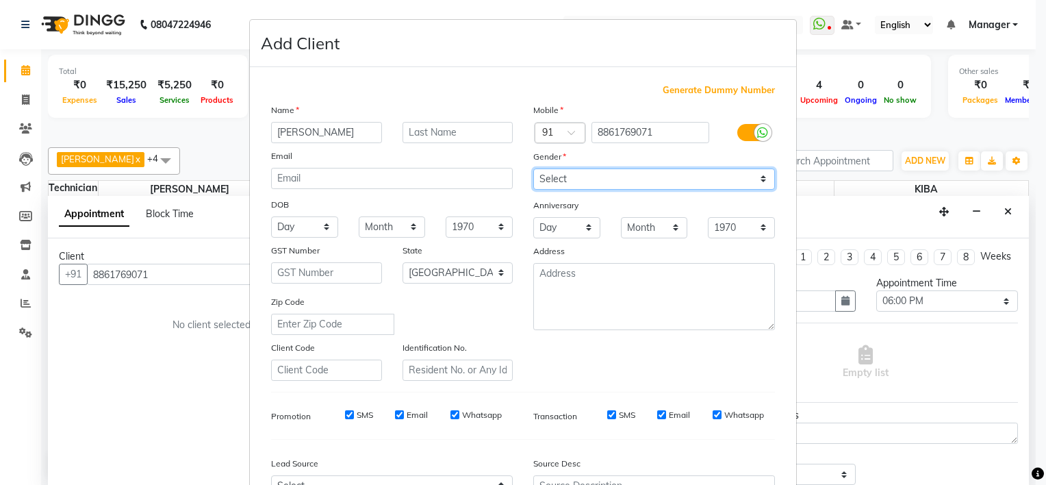
click at [578, 181] on select "Select Male Female Other Prefer Not To Say" at bounding box center [654, 178] width 242 height 21
select select "[DEMOGRAPHIC_DATA]"
click at [533, 169] on select "Select Male Female Other Prefer Not To Say" at bounding box center [654, 178] width 242 height 21
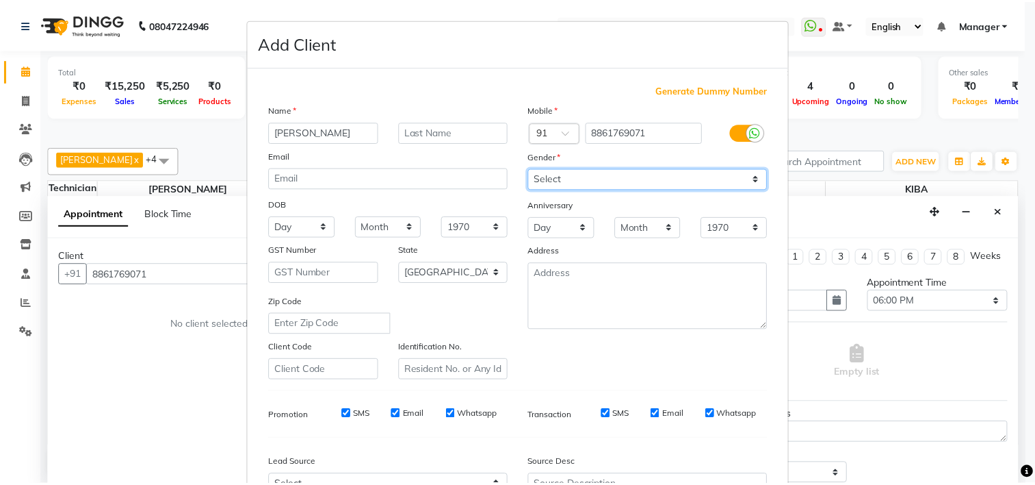
scroll to position [153, 0]
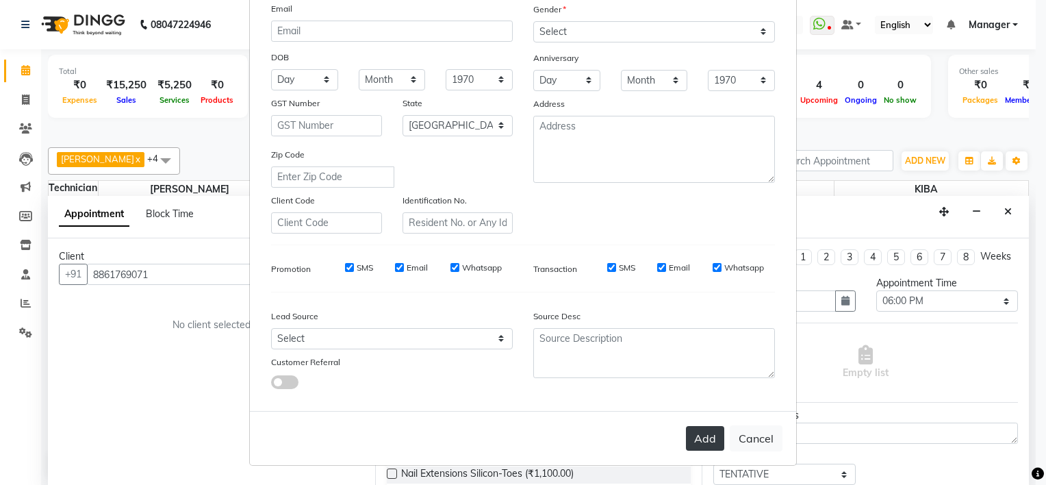
click at [695, 436] on button "Add" at bounding box center [705, 438] width 38 height 25
type input "88******71"
select select
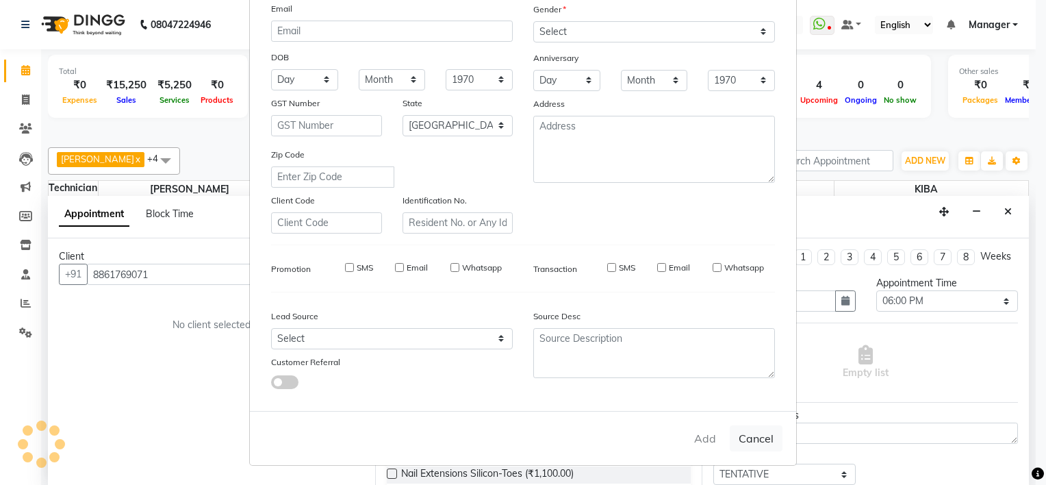
select select "null"
select select
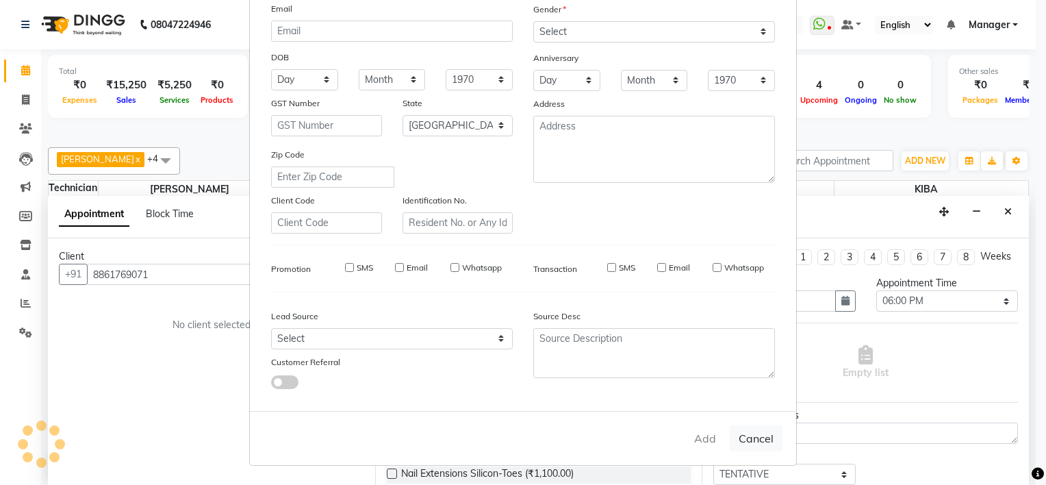
checkbox input "false"
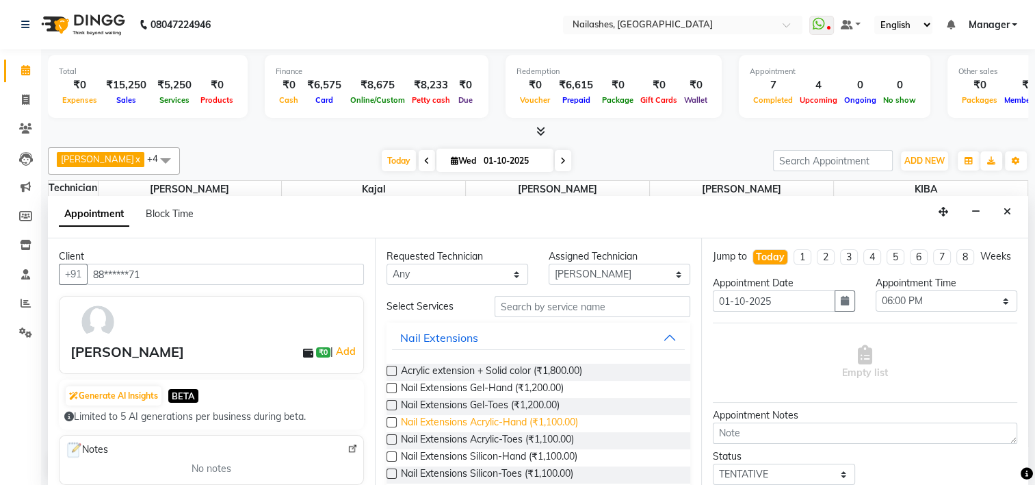
click at [489, 419] on span "Nail Extensions Acrylic-Hand (₹1,100.00)" at bounding box center [489, 423] width 177 height 17
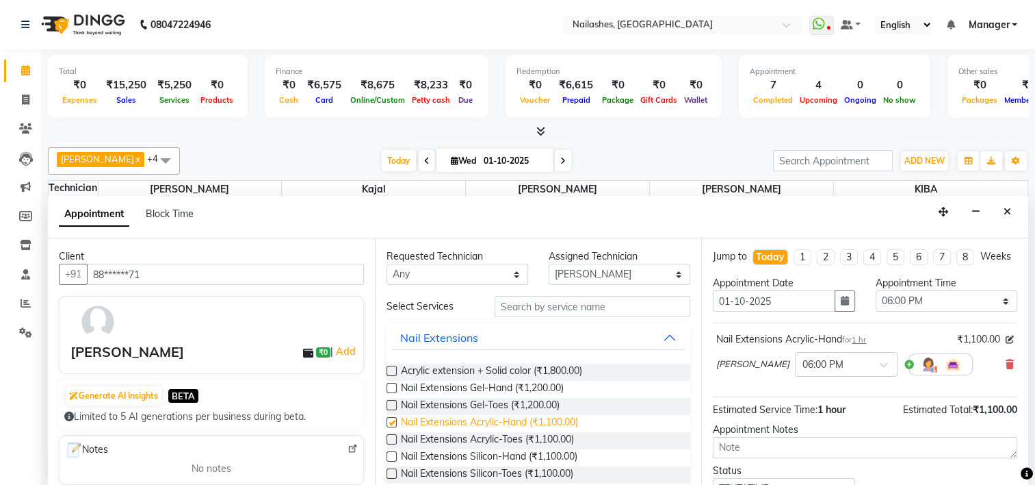
checkbox input "false"
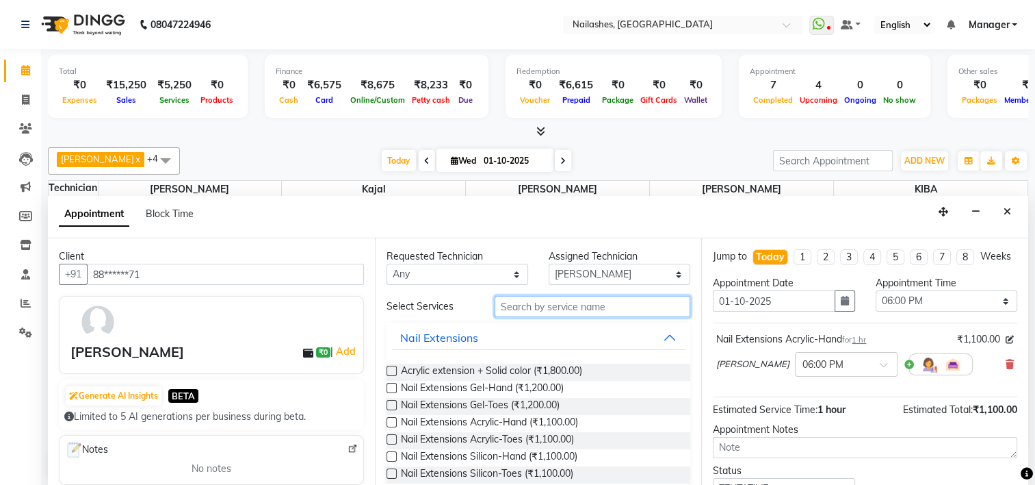
click at [551, 304] on input "text" at bounding box center [593, 306] width 196 height 21
type input "s"
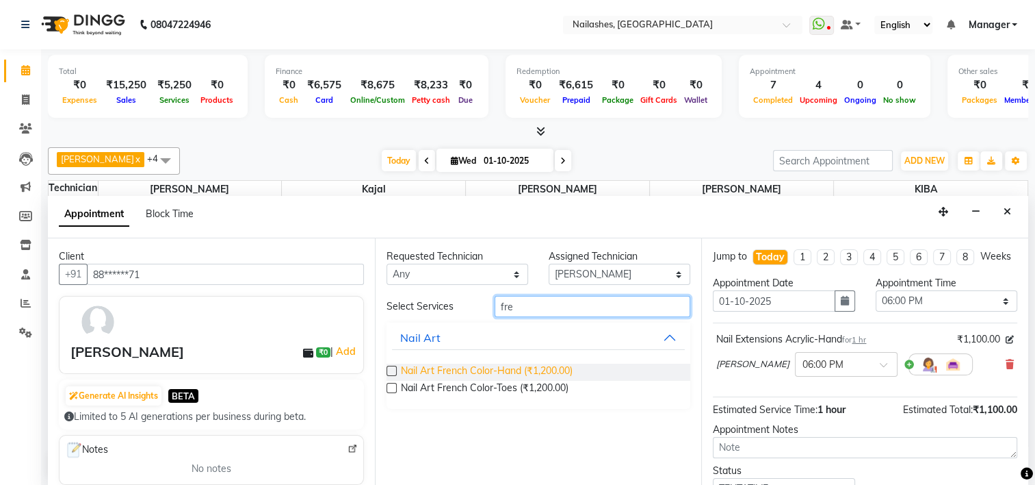
type input "fre"
click at [506, 367] on span "Nail Art French Color-Hand (₹1,200.00)" at bounding box center [487, 371] width 172 height 17
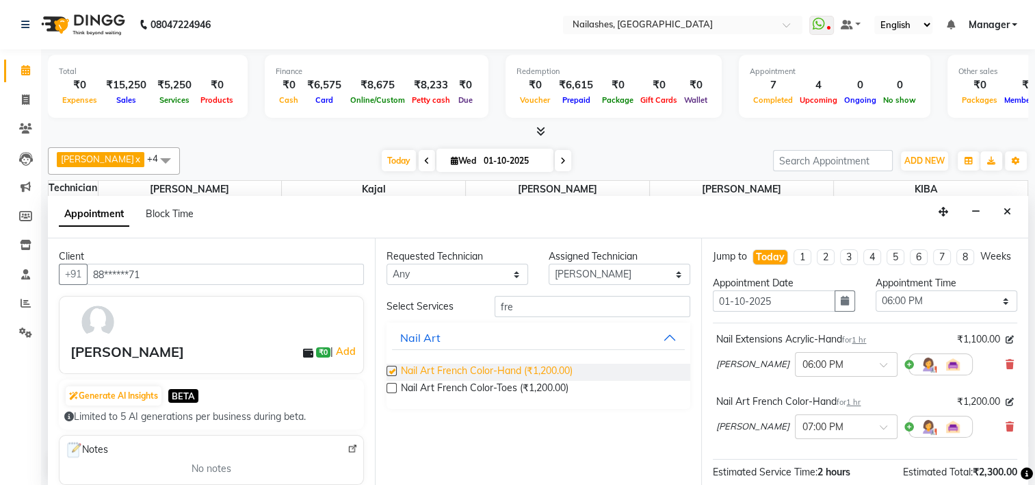
checkbox input "false"
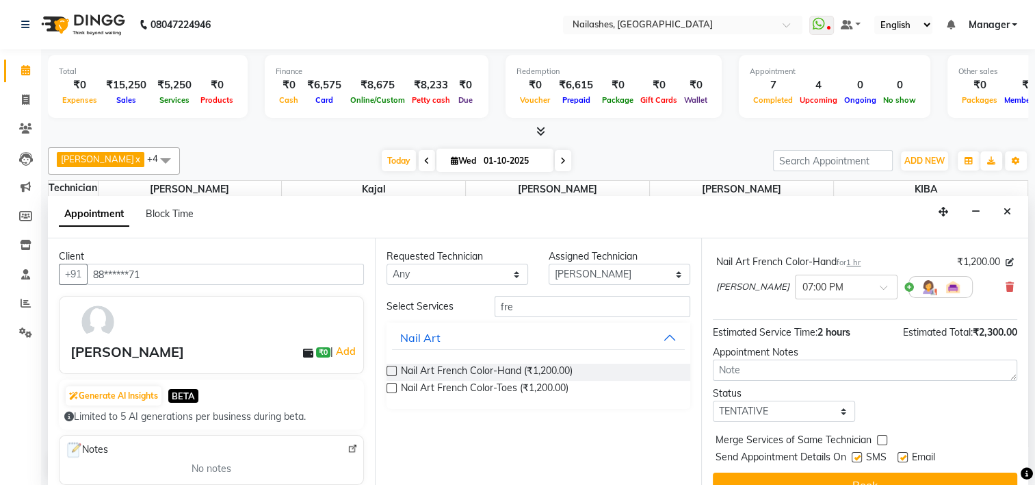
scroll to position [173, 0]
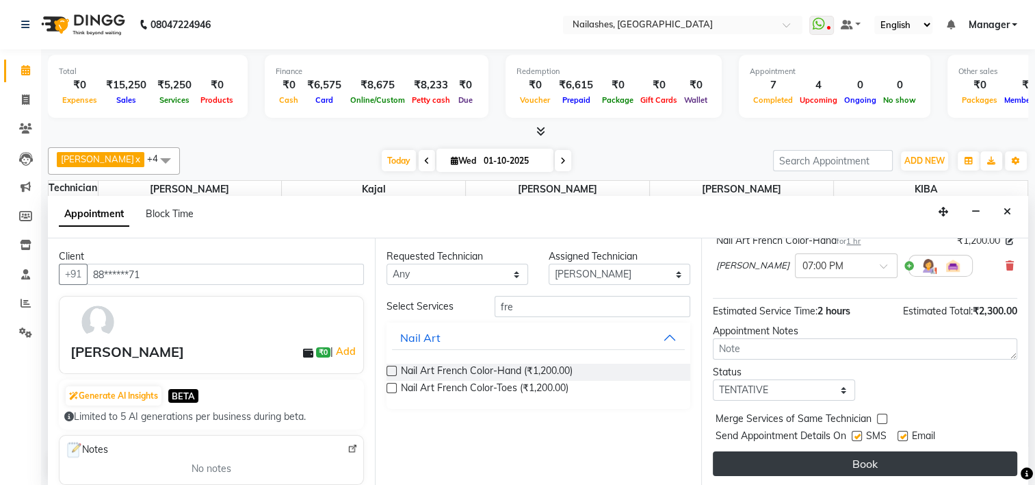
click at [838, 463] on button "Book" at bounding box center [865, 463] width 305 height 25
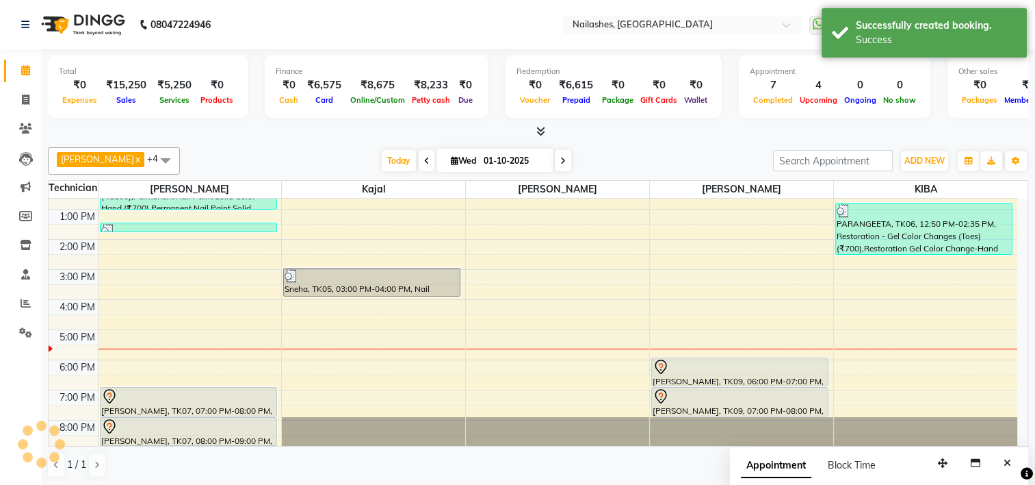
scroll to position [0, 0]
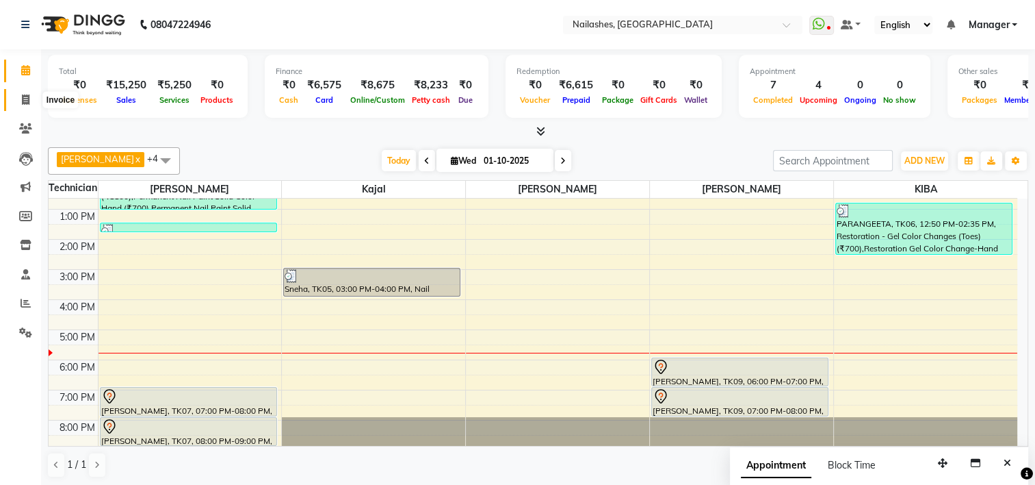
click at [19, 101] on span at bounding box center [26, 100] width 24 height 16
select select "service"
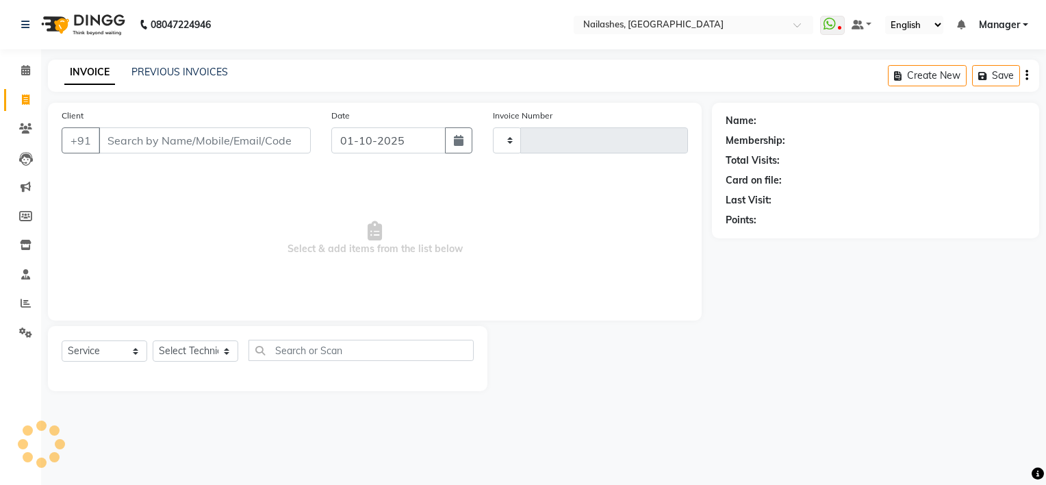
type input "2155"
select select "6579"
click at [186, 134] on input "Client" at bounding box center [205, 140] width 212 height 26
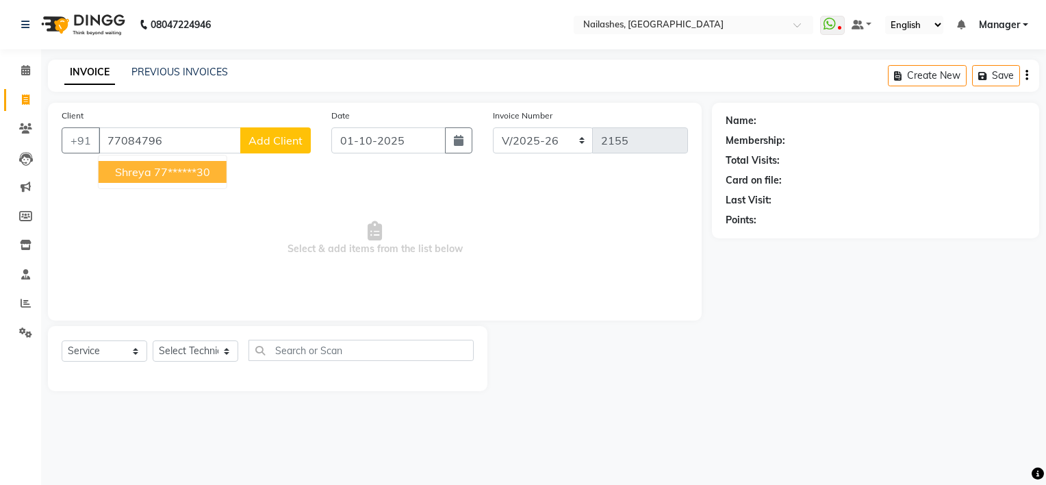
click at [176, 170] on ngb-highlight "77******30" at bounding box center [182, 172] width 56 height 14
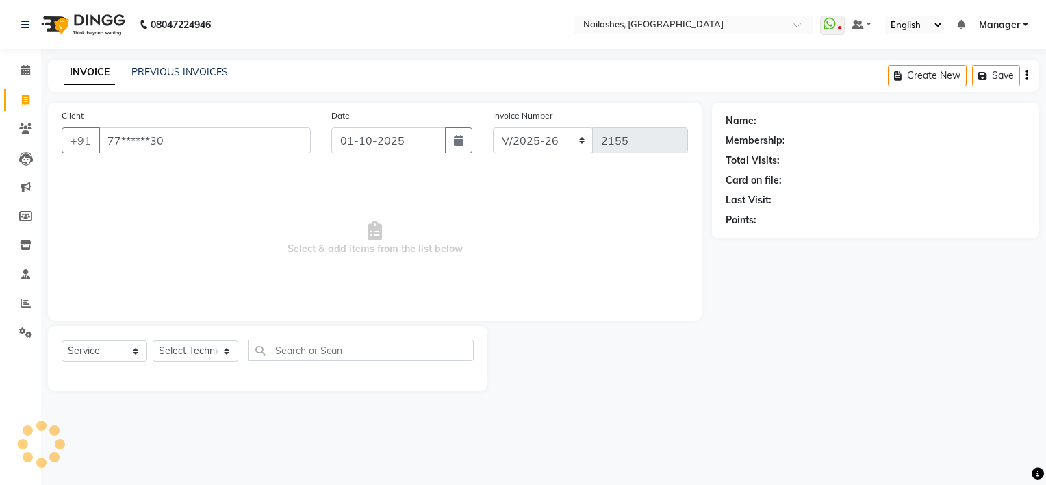
type input "77******30"
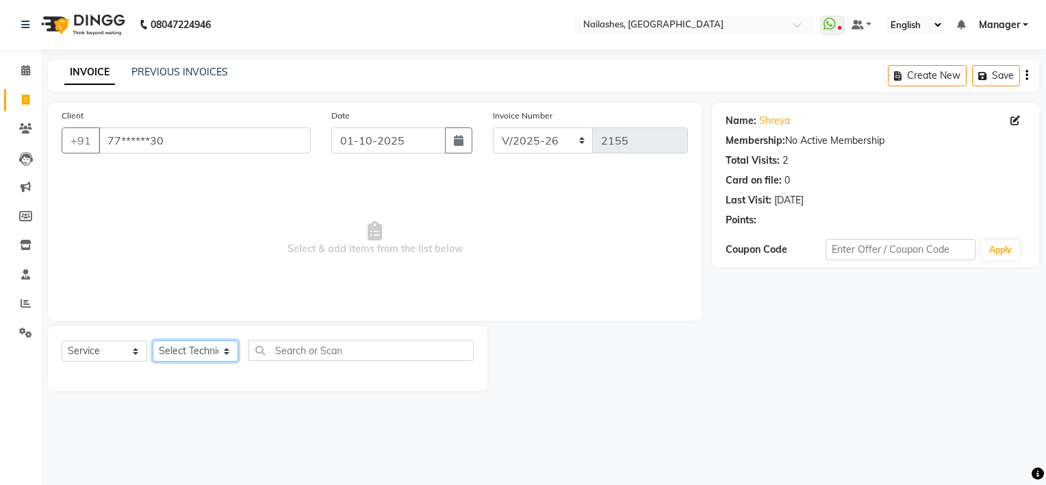
click at [201, 355] on select "Select Technician ARISH [PERSON_NAME] [PERSON_NAME] [PERSON_NAME] [PERSON_NAME]…" at bounding box center [196, 350] width 86 height 21
select select "62952"
click at [153, 341] on select "Select Technician ARISH [PERSON_NAME] [PERSON_NAME] [PERSON_NAME] [PERSON_NAME]…" at bounding box center [196, 350] width 86 height 21
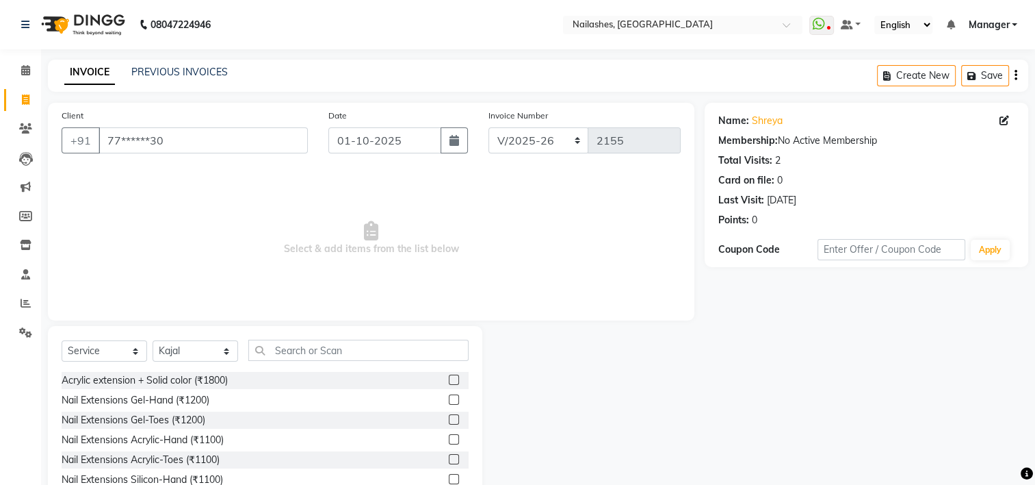
click at [198, 108] on div "Client +91 77******30" at bounding box center [184, 136] width 267 height 56
click at [324, 354] on input "text" at bounding box center [358, 349] width 220 height 21
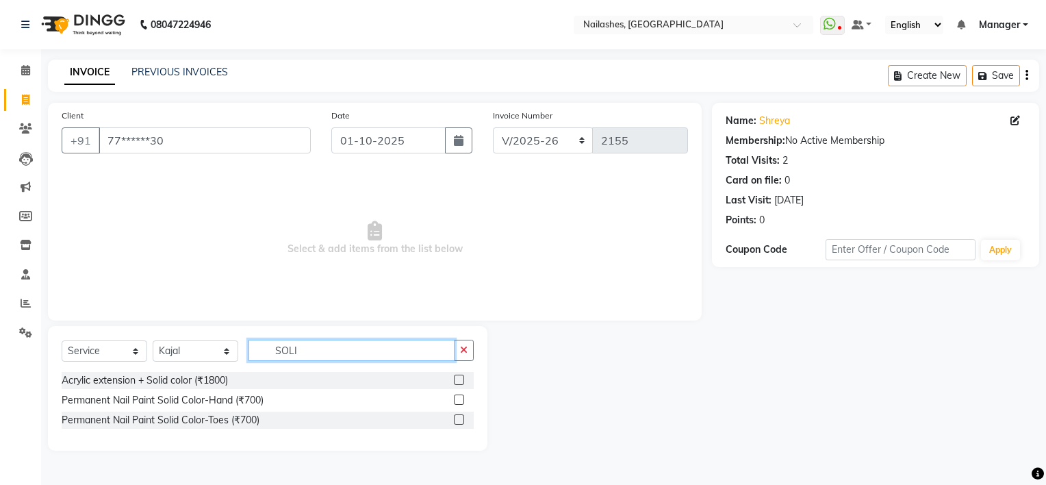
type input "SOLI"
click at [456, 399] on label at bounding box center [459, 399] width 10 height 10
click at [456, 399] on input "checkbox" at bounding box center [458, 400] width 9 height 9
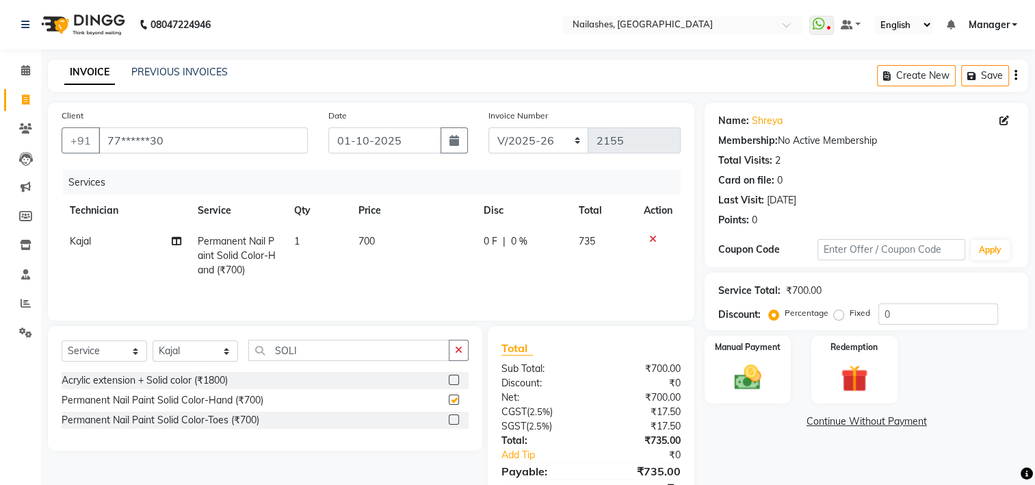
checkbox input "false"
click at [361, 237] on span "700" at bounding box center [367, 241] width 16 height 12
select select "62952"
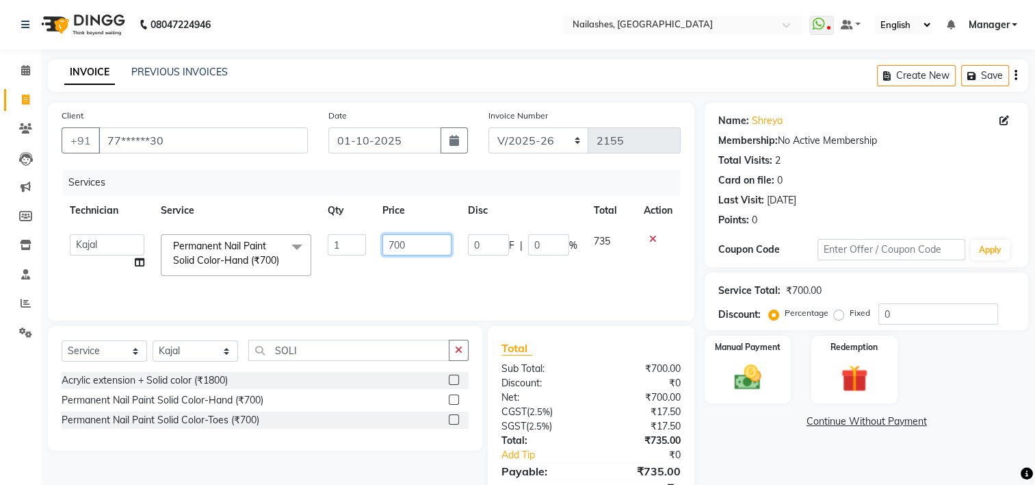
click at [398, 246] on input "700" at bounding box center [418, 244] width 70 height 21
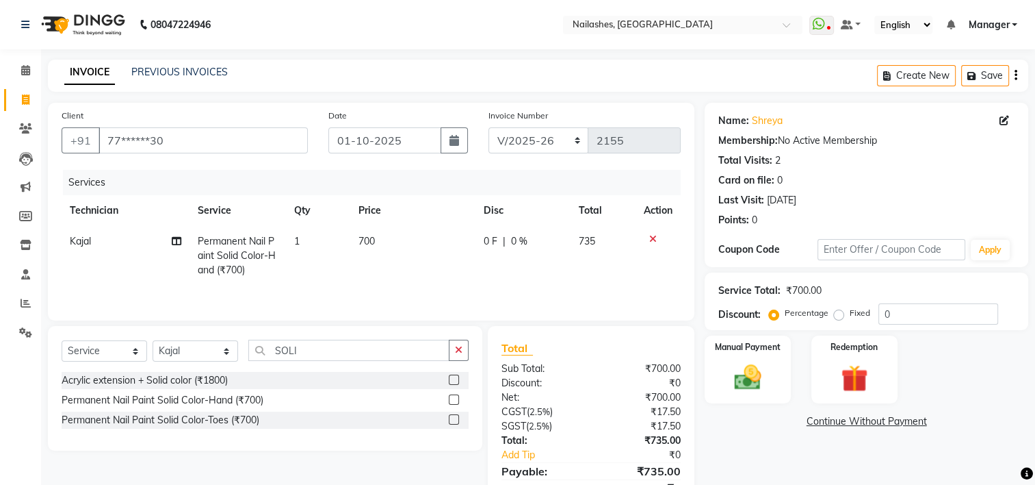
click at [371, 233] on td "700" at bounding box center [412, 256] width 125 height 60
select select "62952"
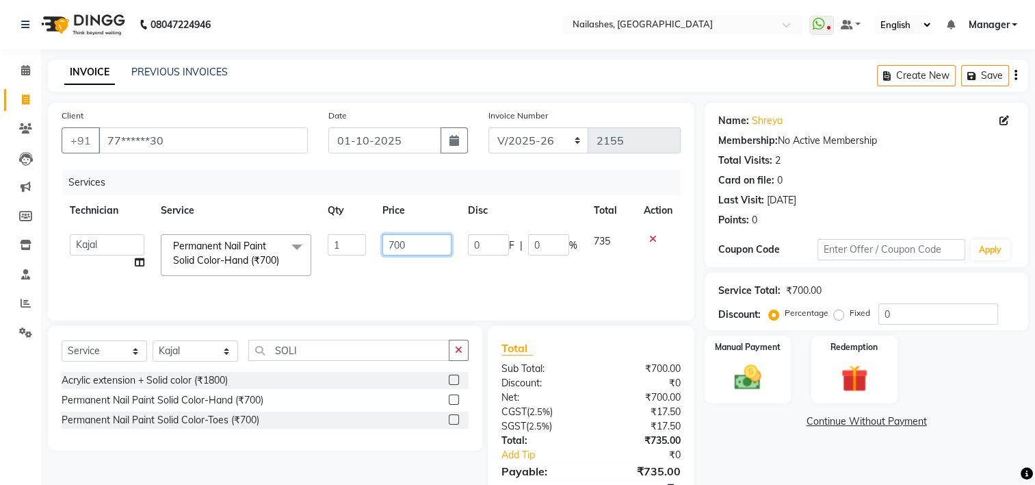
click at [394, 244] on input "700" at bounding box center [418, 244] width 70 height 21
type input "500"
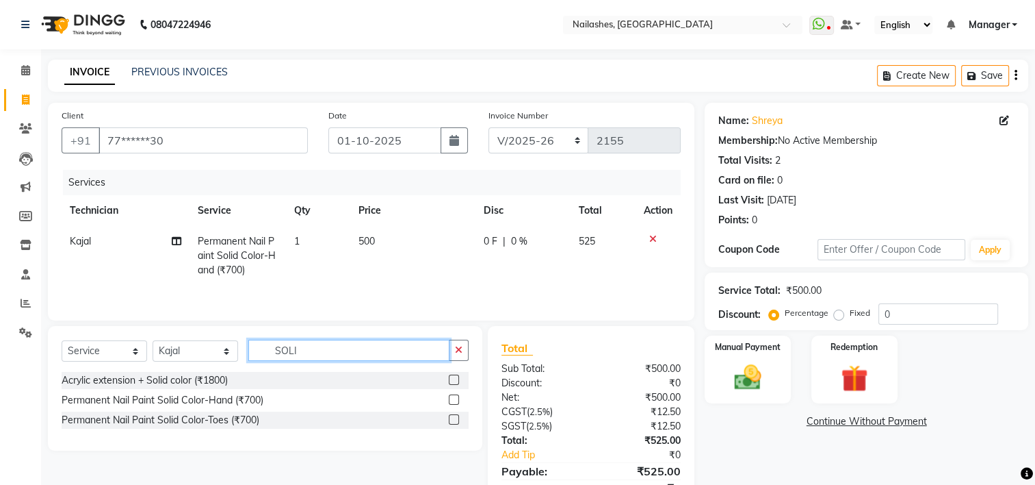
click at [335, 370] on div "Select Service Product Membership Package Voucher Prepaid Gift Card Select Tech…" at bounding box center [265, 355] width 407 height 32
click at [335, 350] on input "SOLI" at bounding box center [348, 349] width 201 height 21
type input "S"
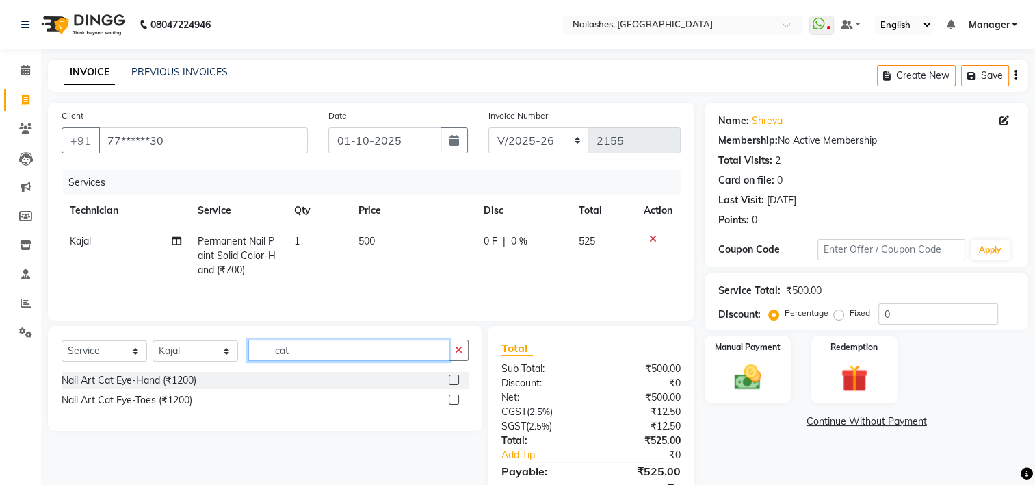
type input "cat"
click at [454, 381] on label at bounding box center [454, 379] width 10 height 10
click at [454, 381] on input "checkbox" at bounding box center [453, 380] width 9 height 9
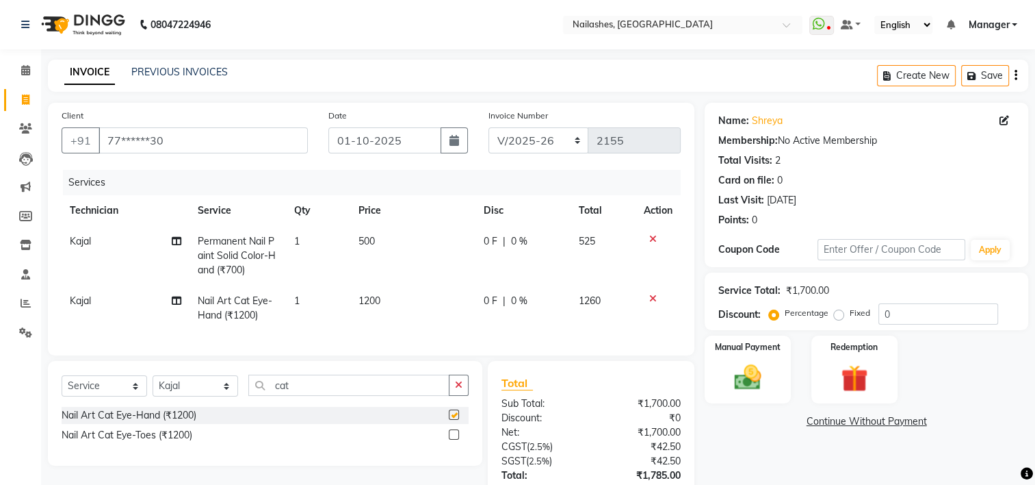
checkbox input "false"
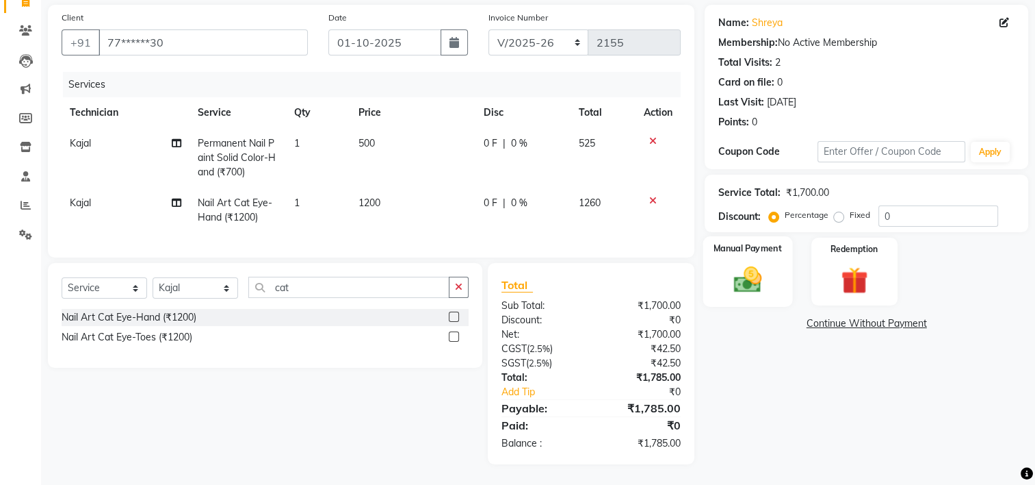
click at [745, 263] on img at bounding box center [748, 279] width 46 height 32
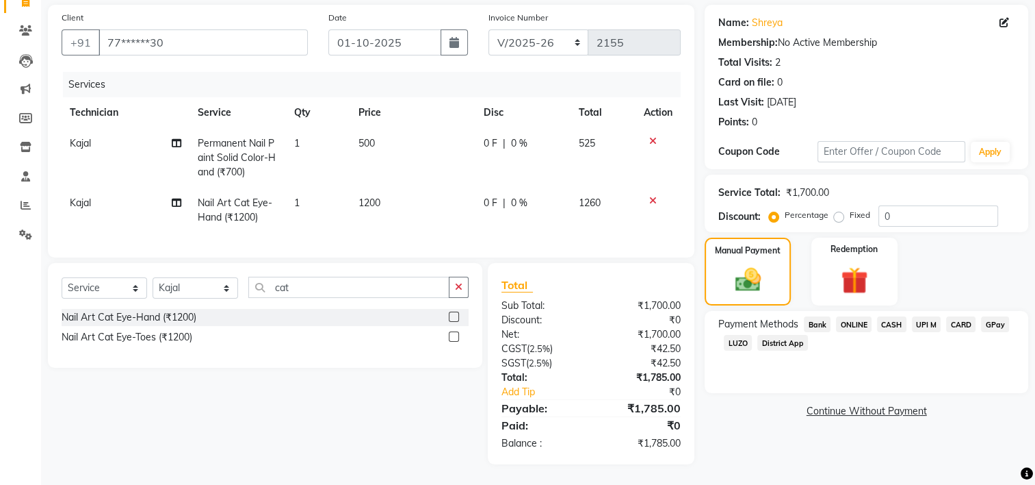
click at [936, 316] on span "UPI M" at bounding box center [926, 324] width 29 height 16
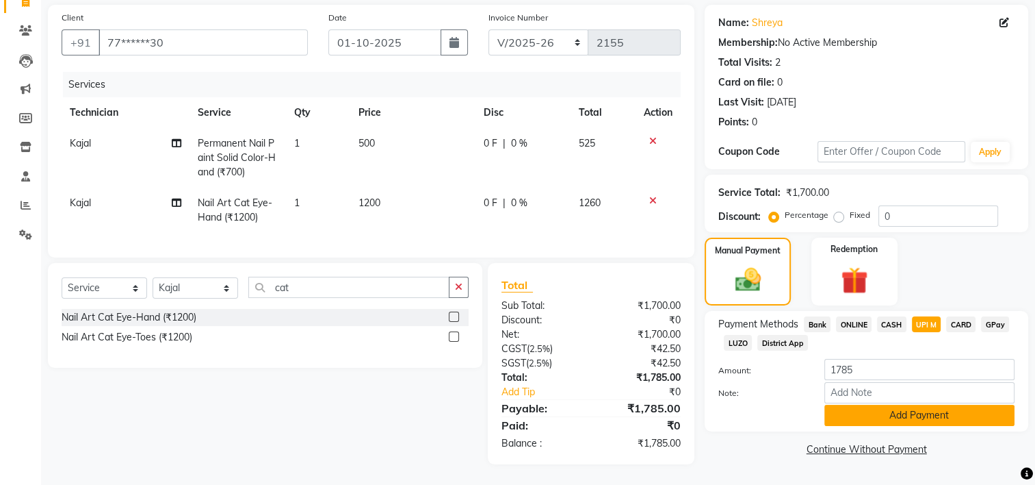
click at [898, 409] on button "Add Payment" at bounding box center [920, 414] width 190 height 21
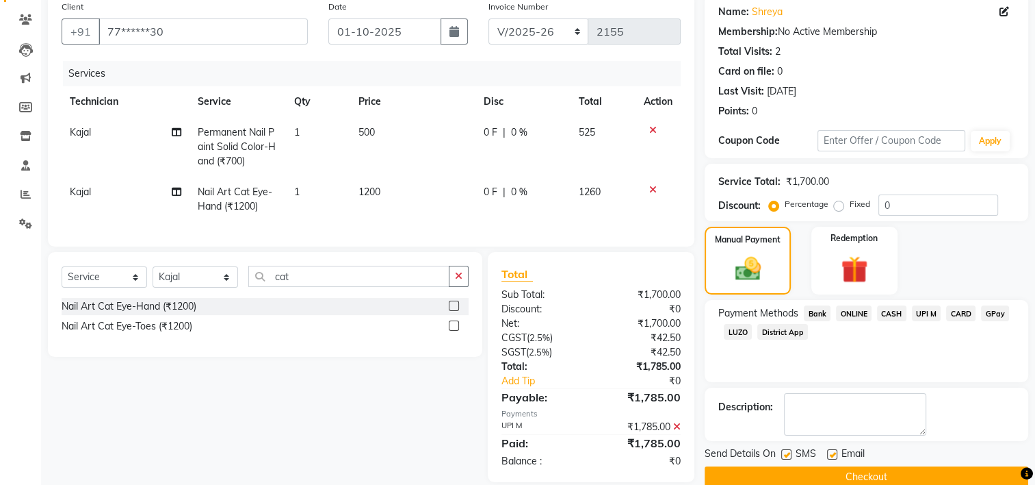
click at [868, 476] on button "Checkout" at bounding box center [867, 476] width 324 height 21
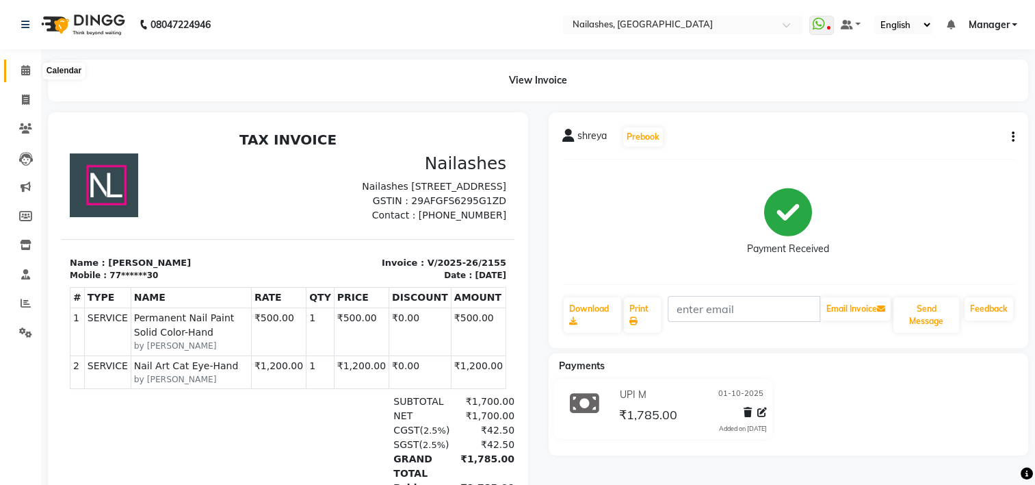
click at [21, 71] on icon at bounding box center [25, 70] width 9 height 10
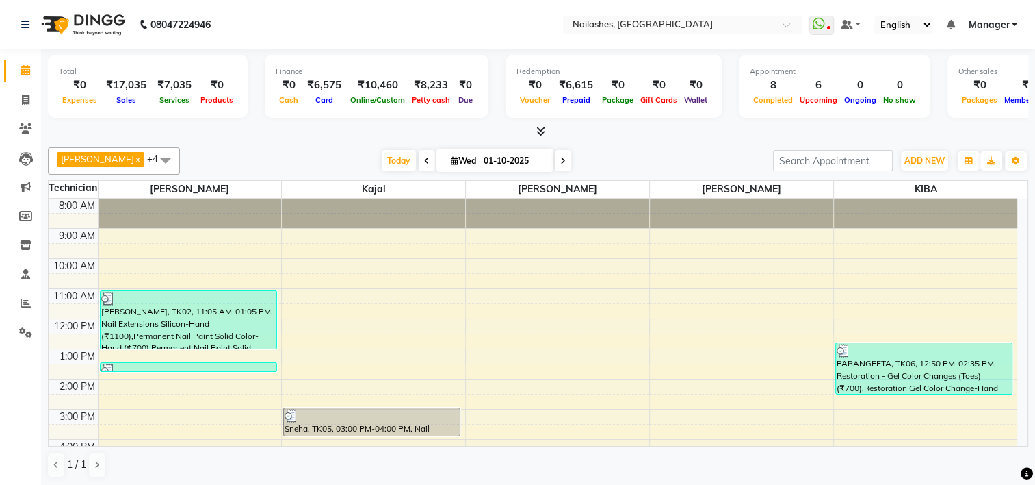
click at [560, 158] on icon at bounding box center [562, 161] width 5 height 8
type input "02-10-2025"
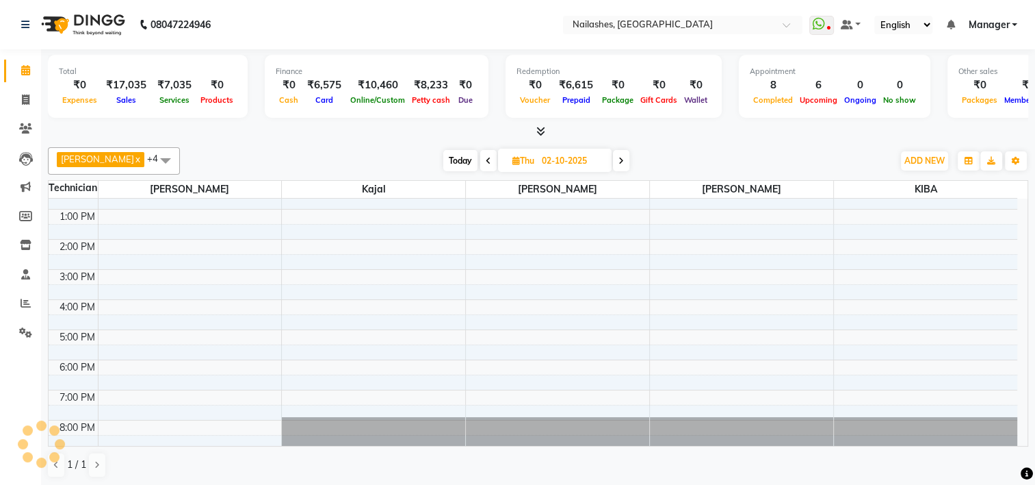
scroll to position [140, 0]
click at [580, 306] on div "8:00 AM 9:00 AM 10:00 AM 11:00 AM 12:00 PM 1:00 PM 2:00 PM 3:00 PM 4:00 PM 5:00…" at bounding box center [533, 254] width 969 height 391
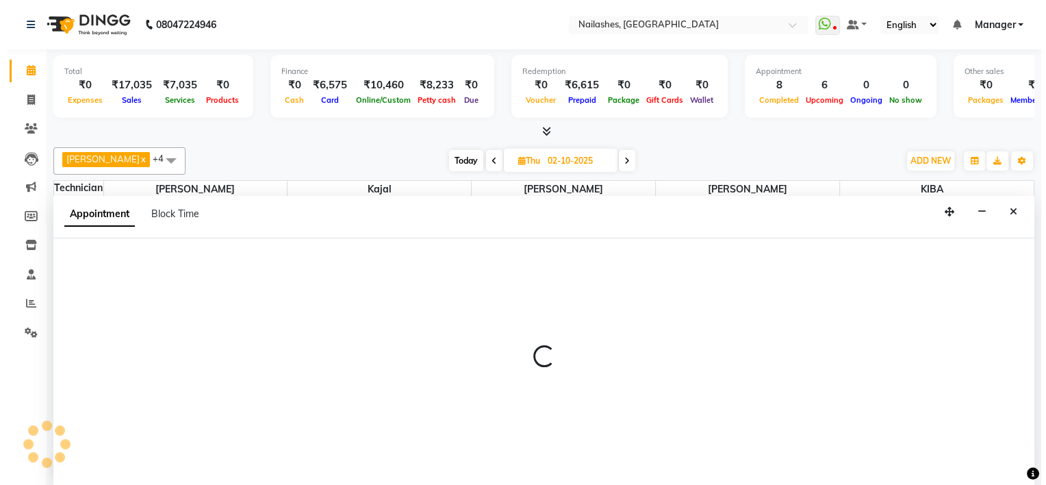
scroll to position [0, 0]
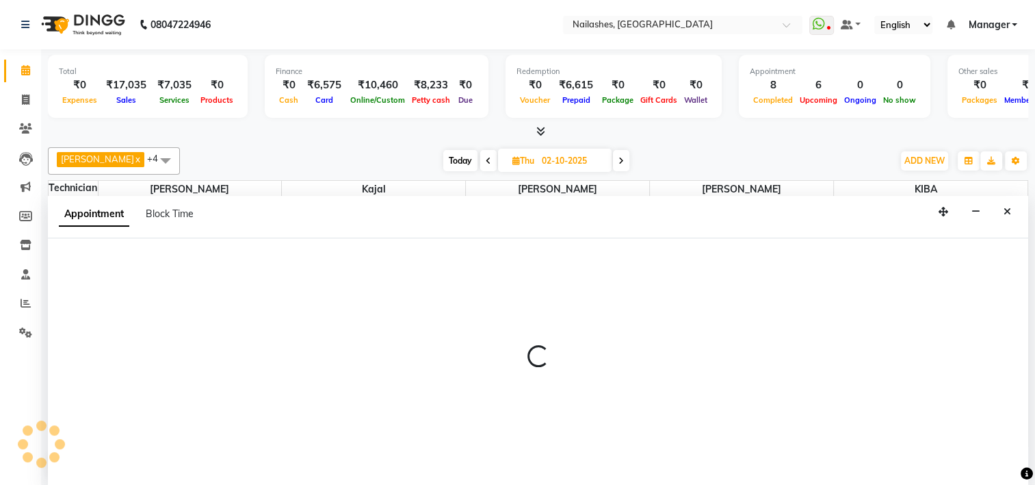
select select "79265"
select select "tentative"
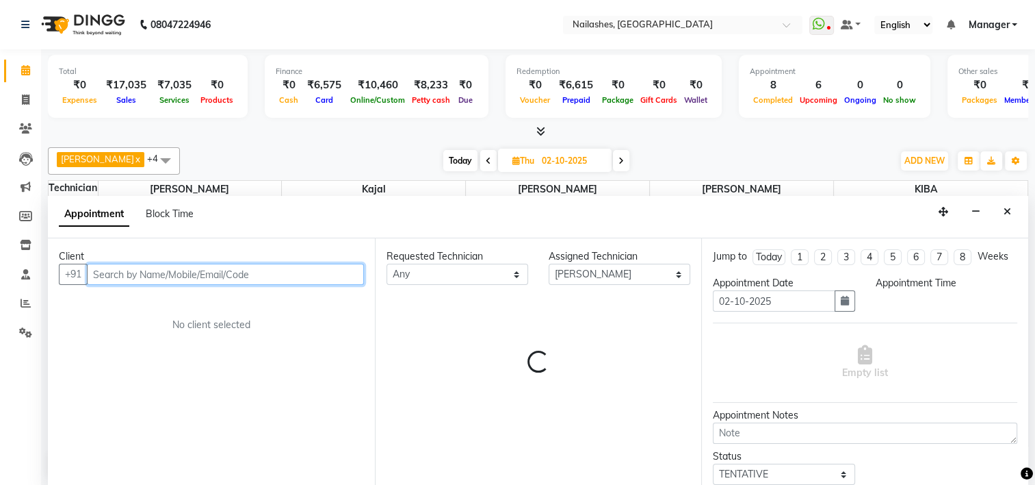
select select "960"
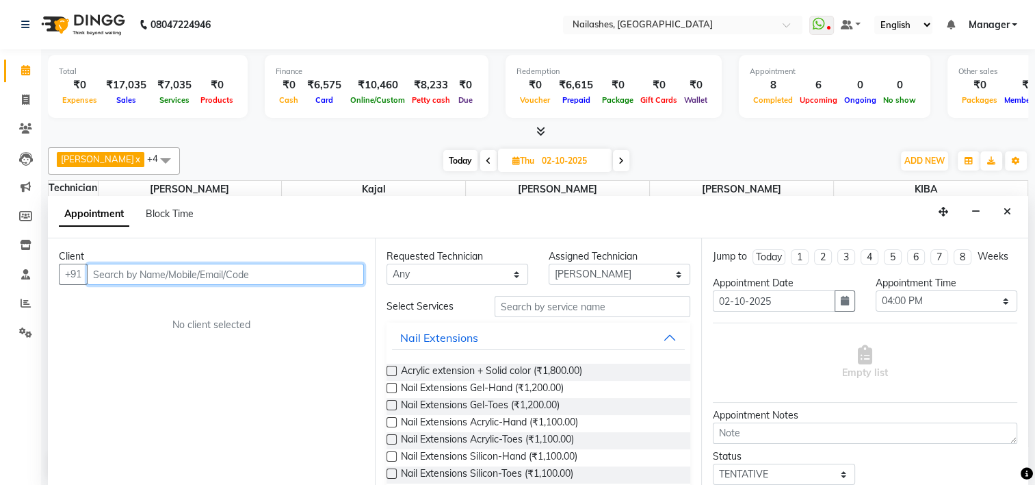
click at [298, 273] on input "text" at bounding box center [225, 273] width 277 height 21
type input "9324032540"
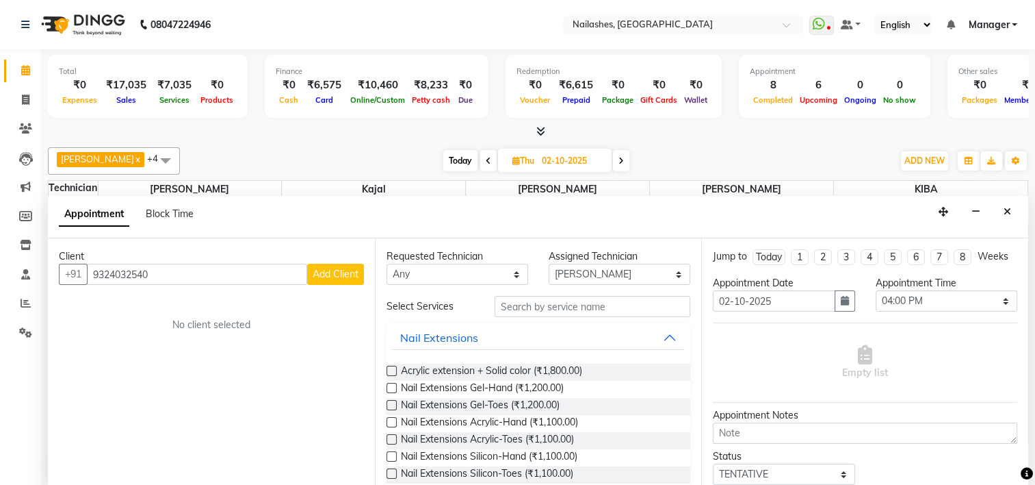
click at [359, 267] on button "Add Client" at bounding box center [335, 273] width 57 height 21
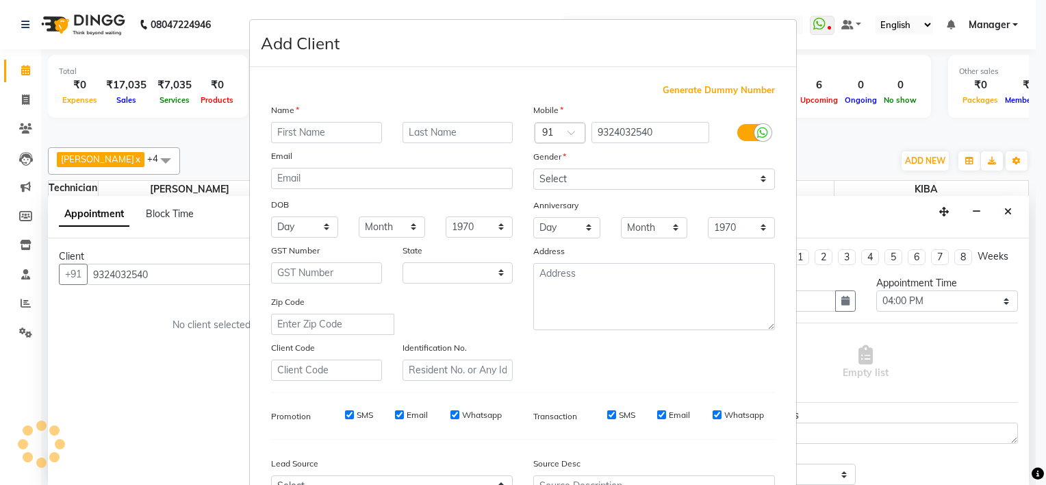
select select "21"
click at [331, 127] on input "text" at bounding box center [326, 132] width 111 height 21
type input "Navya"
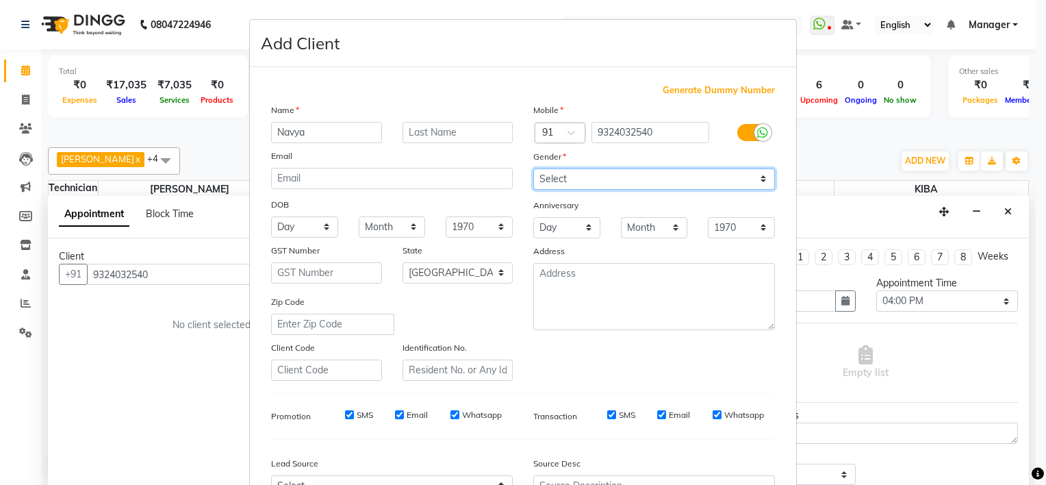
click at [604, 177] on select "Select Male Female Other Prefer Not To Say" at bounding box center [654, 178] width 242 height 21
select select "[DEMOGRAPHIC_DATA]"
click at [533, 169] on select "Select Male Female Other Prefer Not To Say" at bounding box center [654, 178] width 242 height 21
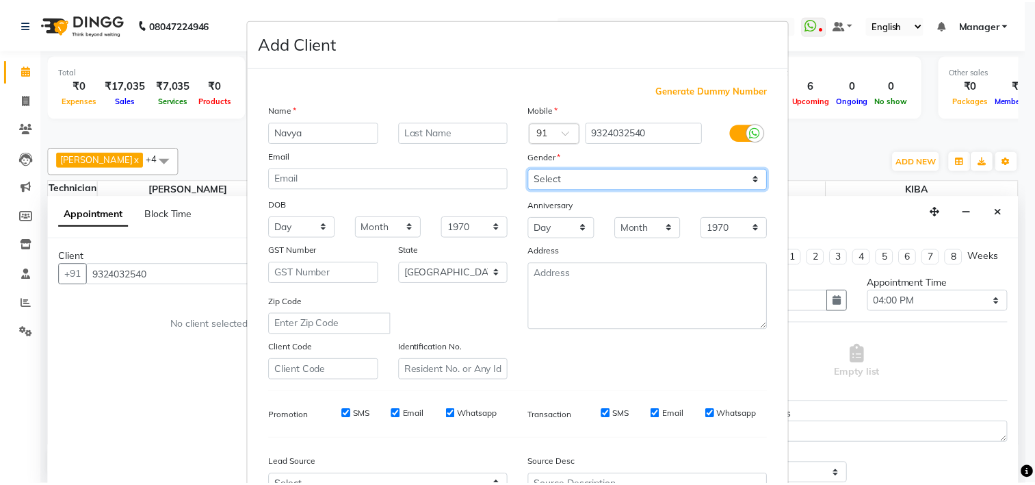
scroll to position [153, 0]
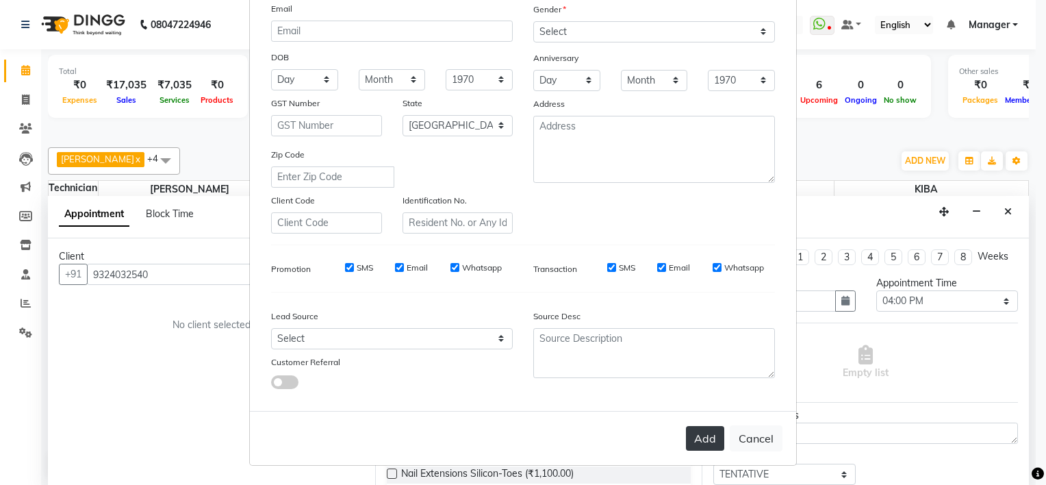
click at [704, 437] on button "Add" at bounding box center [705, 438] width 38 height 25
type input "93******40"
select select
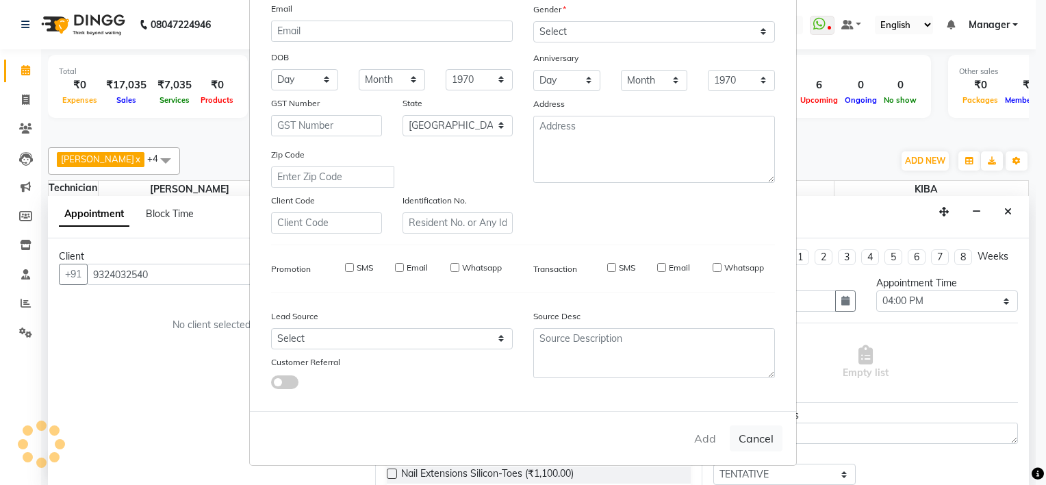
select select "null"
select select
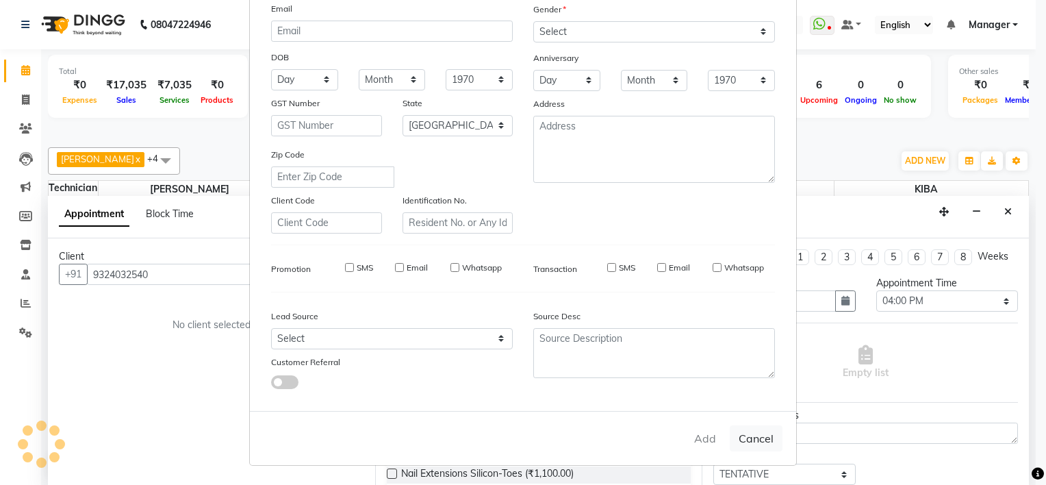
checkbox input "false"
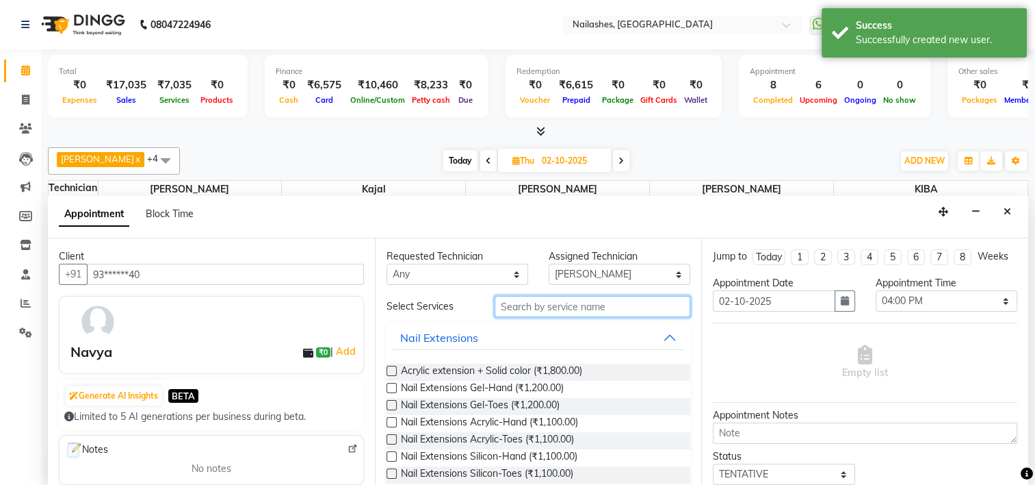
click at [582, 309] on input "text" at bounding box center [593, 306] width 196 height 21
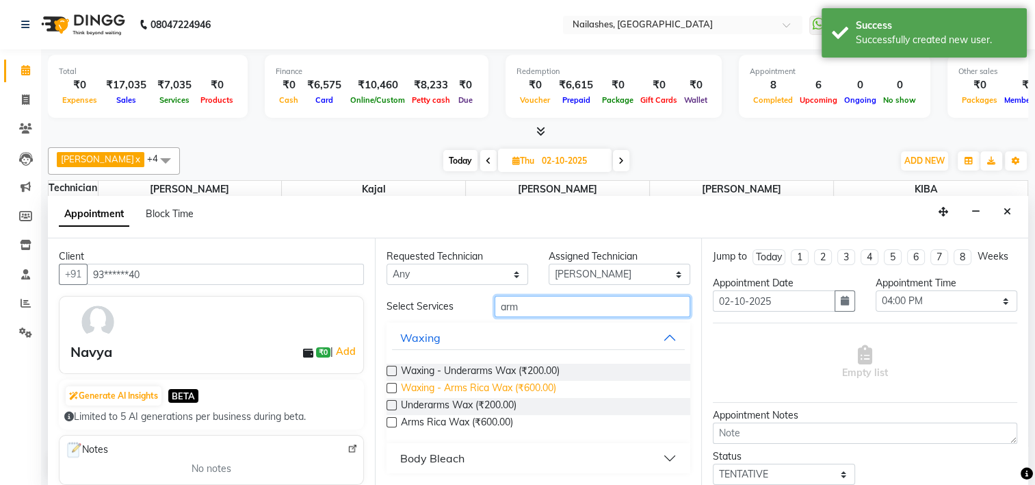
type input "arm"
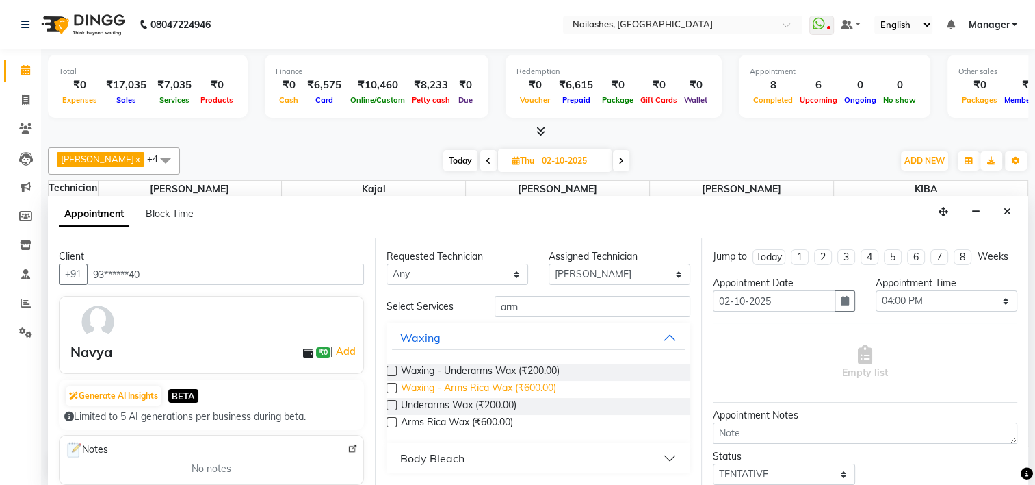
click at [479, 384] on span "Waxing - Arms Rica Wax (₹600.00)" at bounding box center [478, 389] width 155 height 17
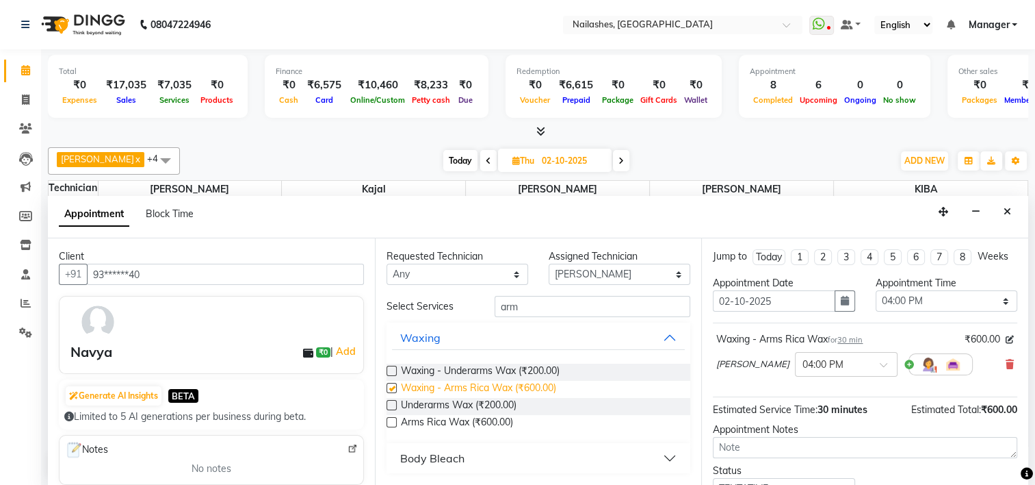
checkbox input "false"
click at [482, 365] on span "Waxing - Underarms Wax (₹200.00)" at bounding box center [480, 371] width 159 height 17
checkbox input "false"
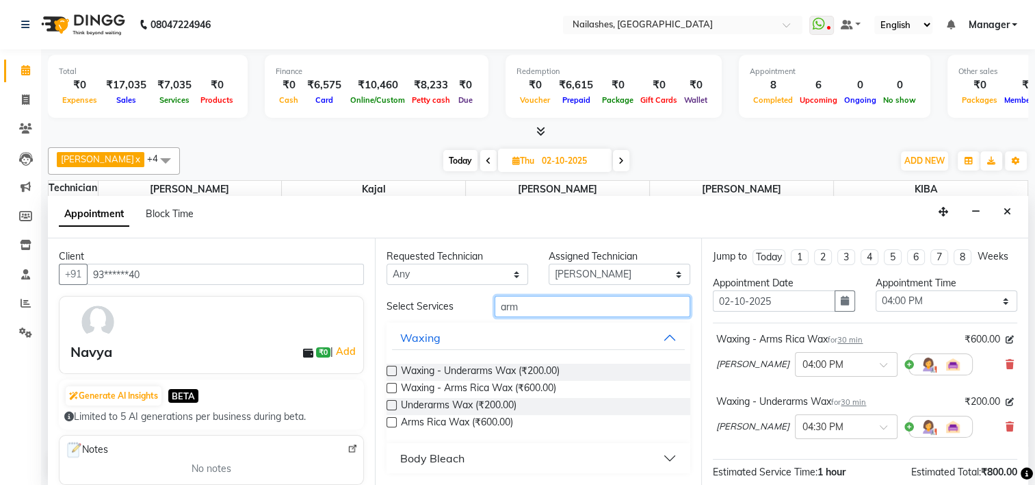
click at [521, 300] on input "arm" at bounding box center [593, 306] width 196 height 21
type input "a"
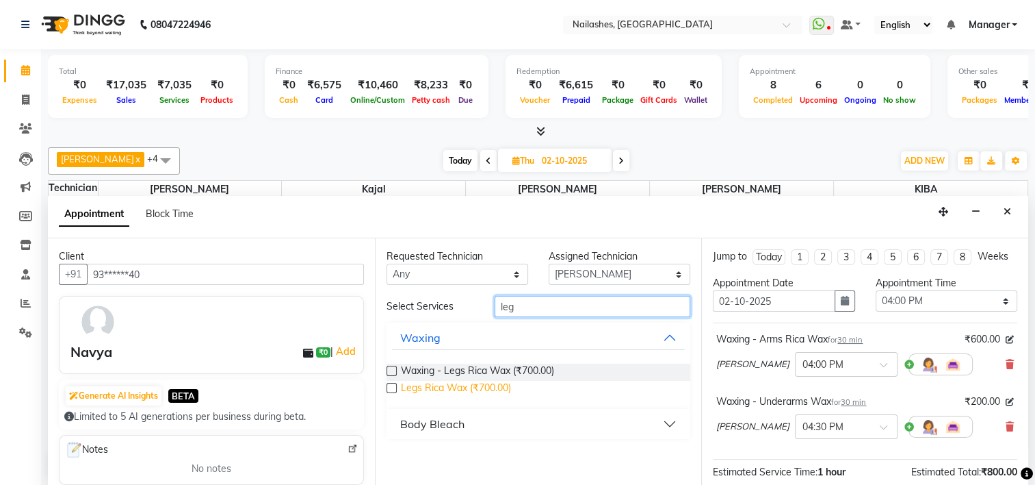
type input "leg"
click at [485, 386] on span "Legs Rica Wax (₹700.00)" at bounding box center [456, 389] width 110 height 17
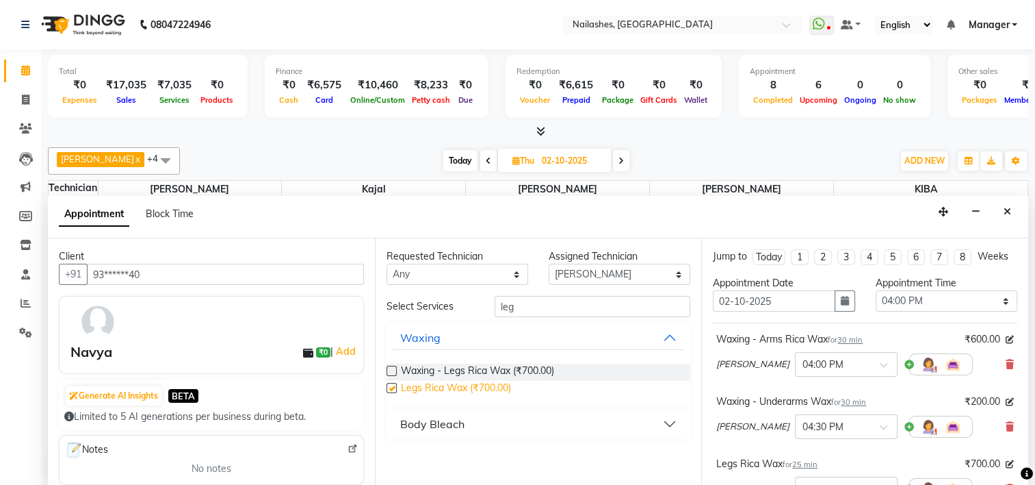
checkbox input "false"
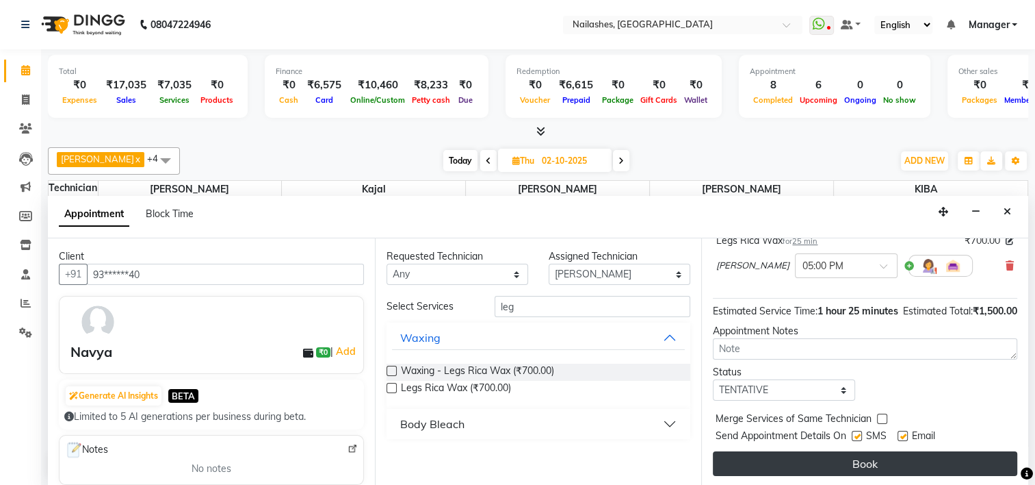
click at [754, 461] on button "Book" at bounding box center [865, 463] width 305 height 25
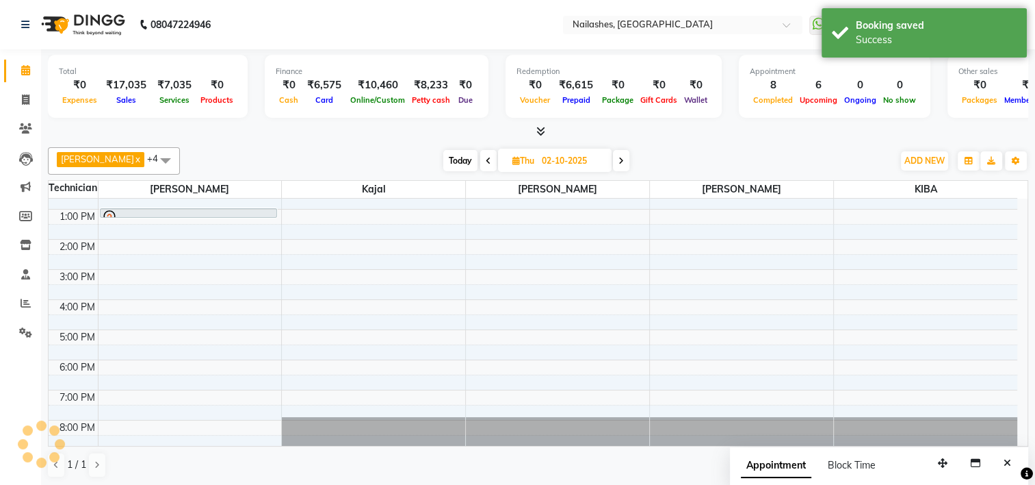
scroll to position [0, 0]
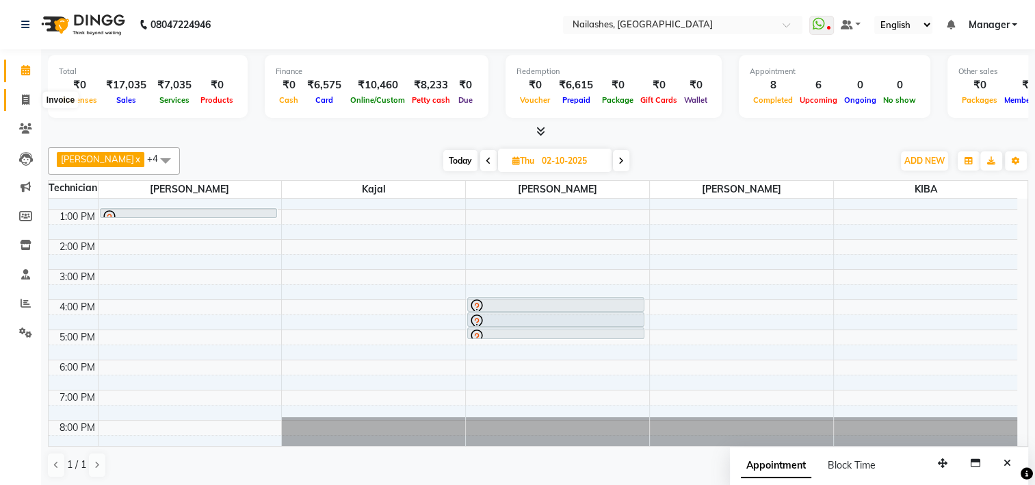
click at [18, 105] on span at bounding box center [26, 100] width 24 height 16
select select "service"
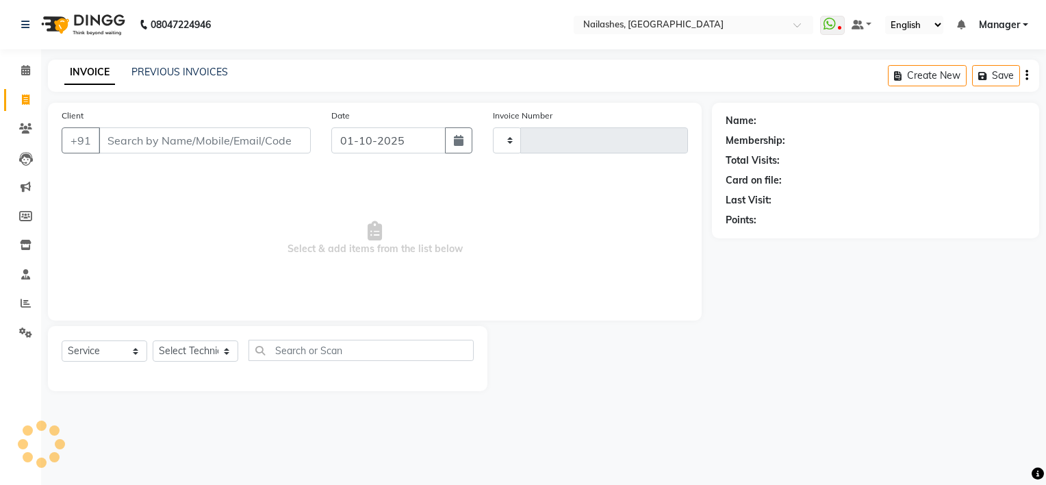
type input "2156"
select select "6579"
click at [227, 352] on select "Select Technician ARISH [PERSON_NAME] [PERSON_NAME] [PERSON_NAME] [PERSON_NAME]…" at bounding box center [196, 350] width 86 height 21
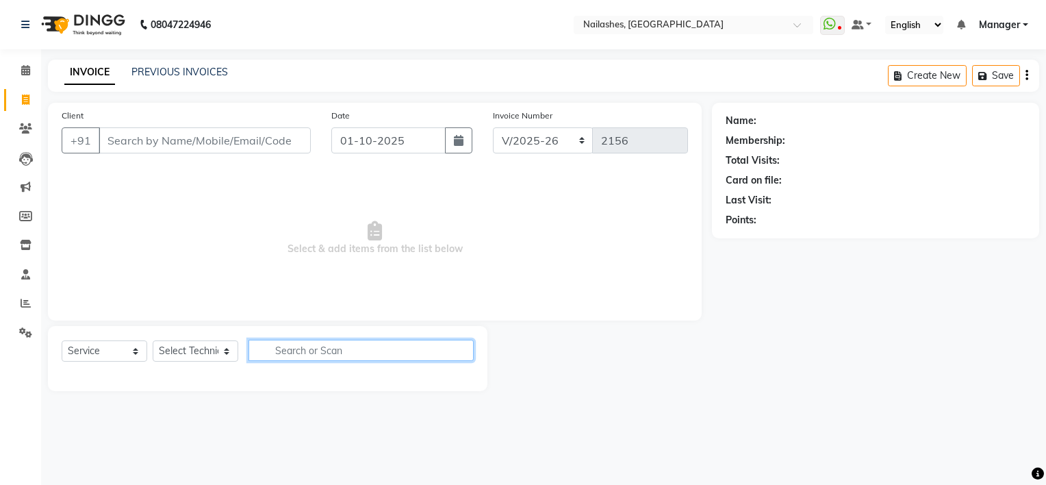
click at [331, 356] on input "text" at bounding box center [360, 349] width 225 height 21
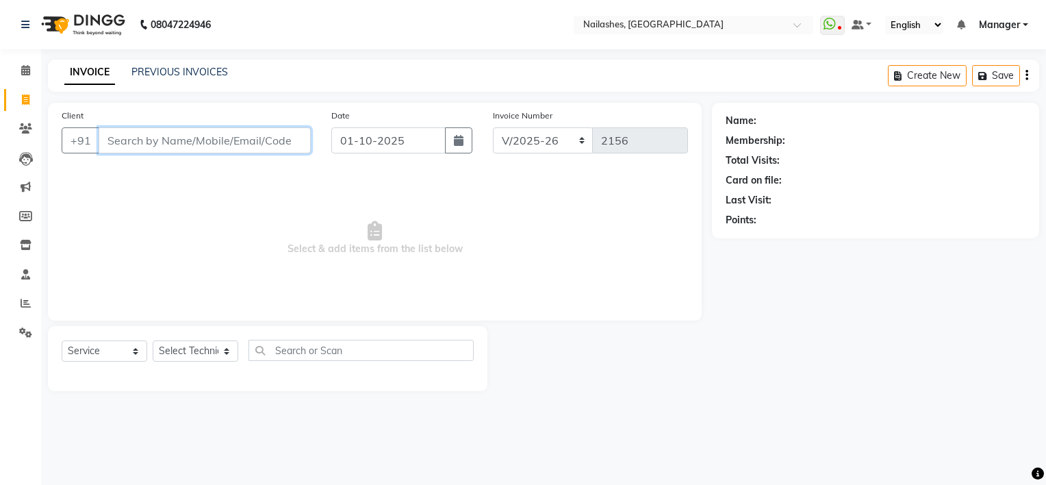
click at [214, 140] on input "Client" at bounding box center [205, 140] width 212 height 26
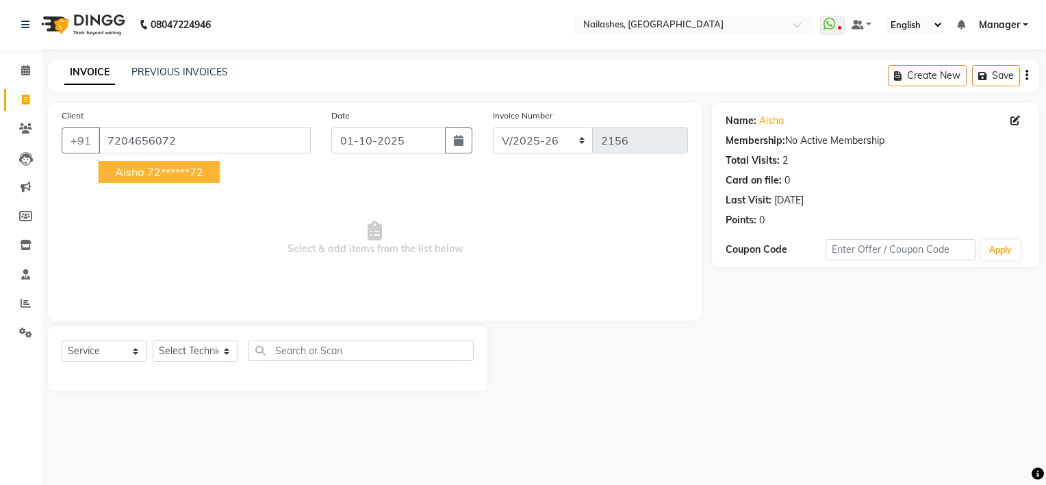
click at [155, 167] on ngb-highlight "72******72" at bounding box center [175, 172] width 56 height 14
type input "72******72"
click at [223, 353] on select "Select Technician ARISH [PERSON_NAME] [PERSON_NAME] [PERSON_NAME] [PERSON_NAME]…" at bounding box center [196, 350] width 86 height 21
select select "68736"
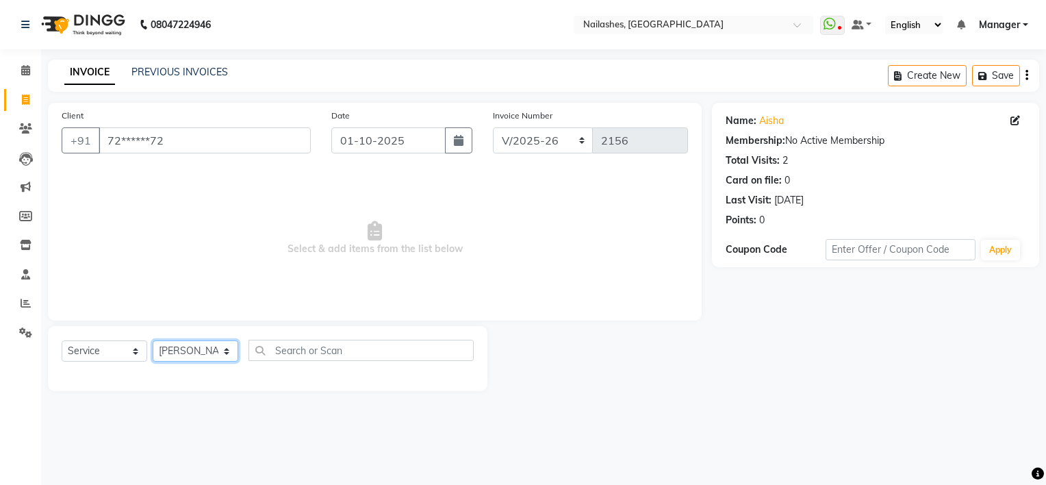
click at [153, 341] on select "Select Technician ARISH [PERSON_NAME] [PERSON_NAME] [PERSON_NAME] [PERSON_NAME]…" at bounding box center [196, 350] width 86 height 21
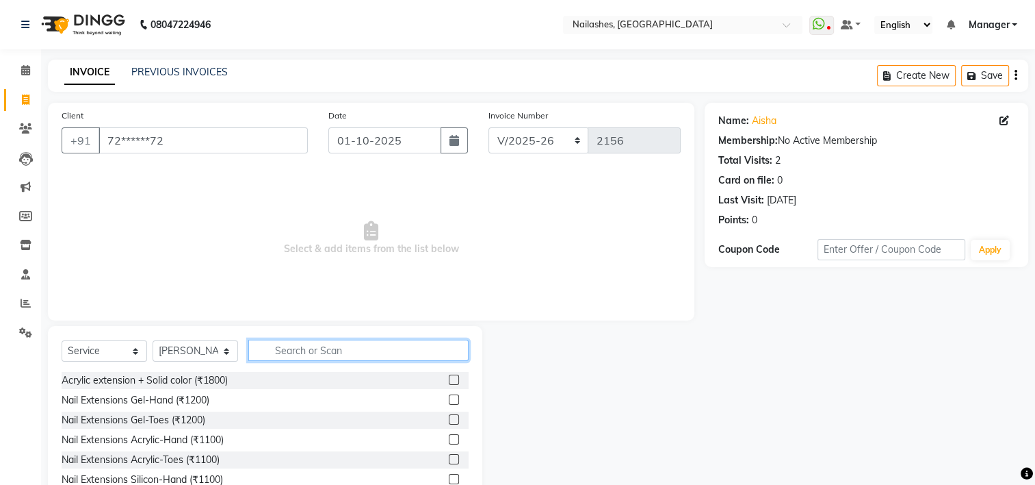
click at [296, 342] on input "text" at bounding box center [358, 349] width 220 height 21
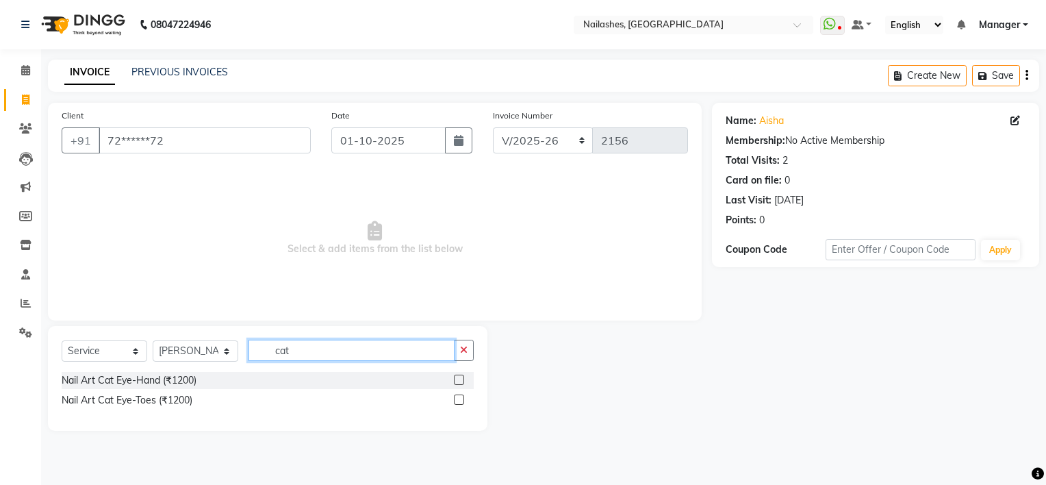
type input "cat"
click at [459, 380] on label at bounding box center [459, 379] width 10 height 10
click at [459, 380] on input "checkbox" at bounding box center [458, 380] width 9 height 9
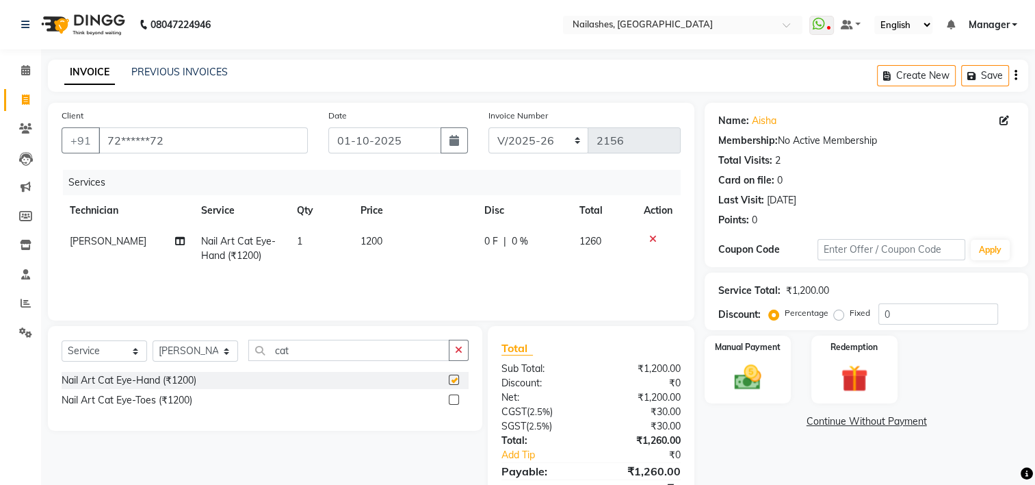
checkbox input "false"
click at [454, 353] on button "button" at bounding box center [459, 349] width 20 height 21
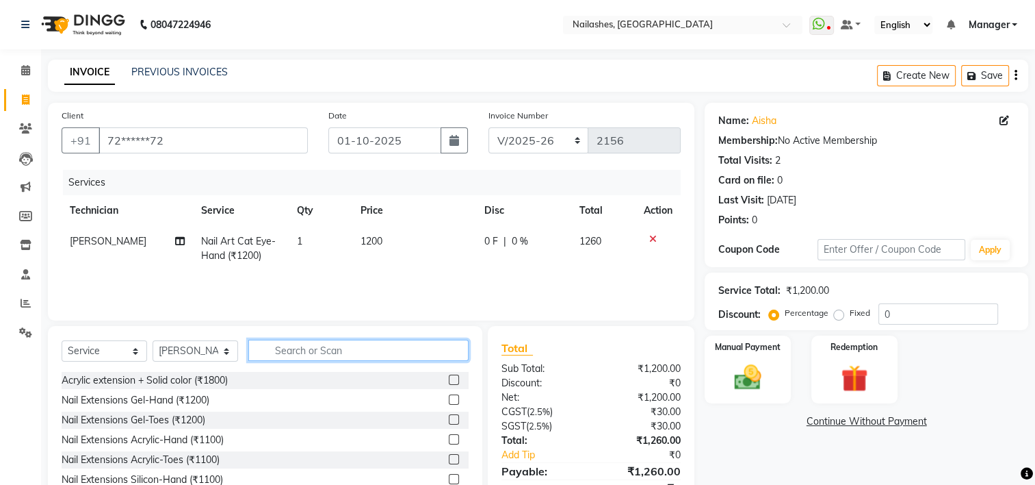
click at [441, 349] on input "text" at bounding box center [358, 349] width 220 height 21
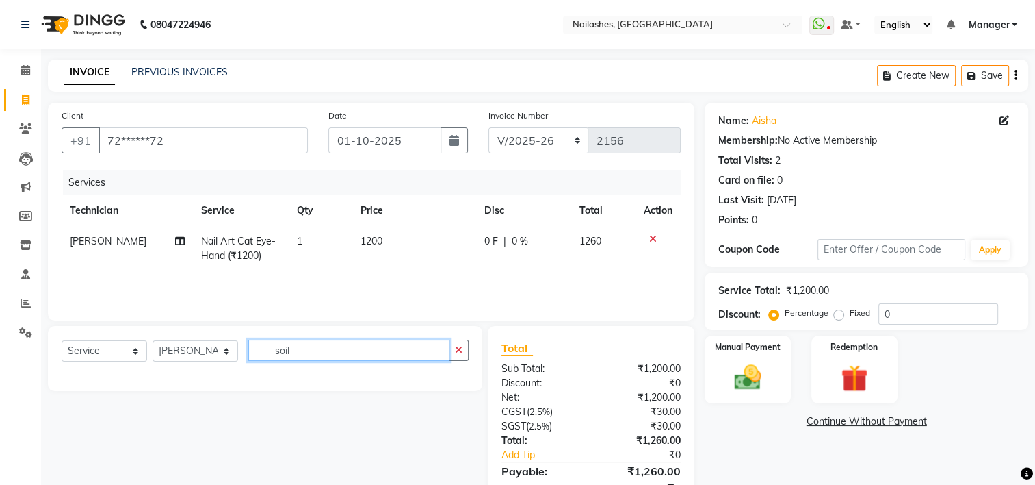
click at [441, 349] on input "soil" at bounding box center [348, 349] width 201 height 21
type input "s"
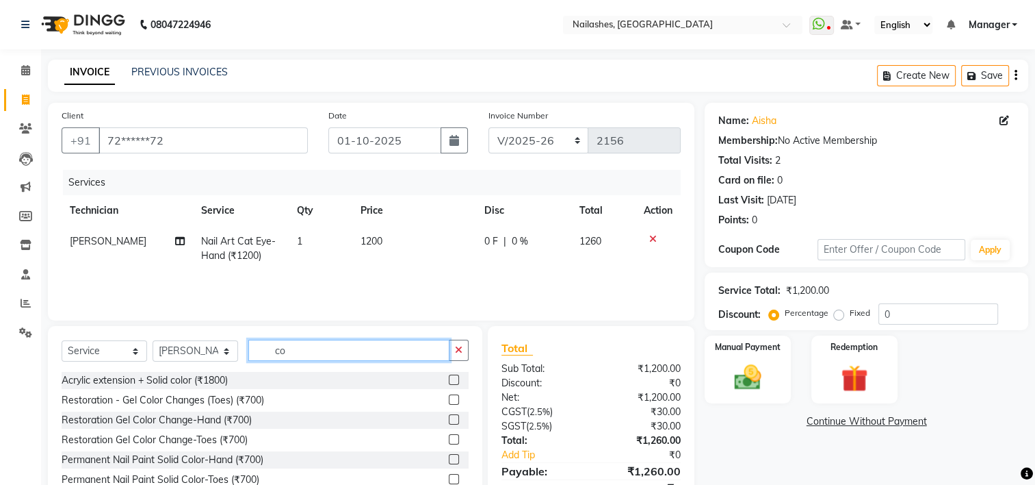
type input "c"
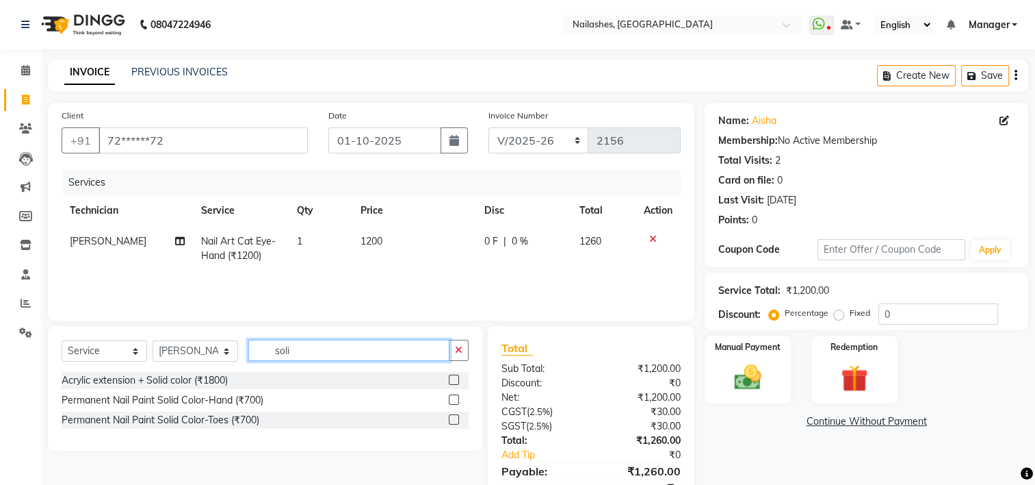
type input "soli"
click at [454, 402] on label at bounding box center [454, 399] width 10 height 10
click at [454, 402] on input "checkbox" at bounding box center [453, 400] width 9 height 9
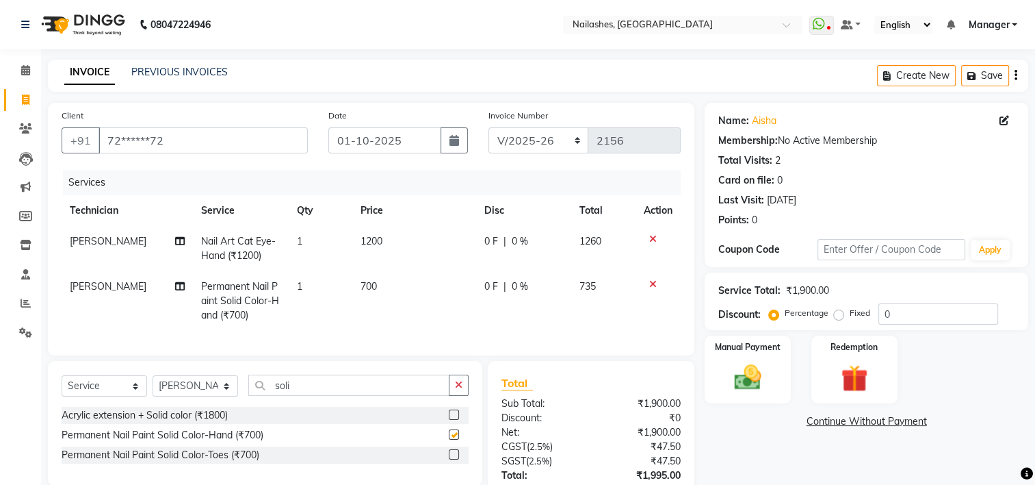
checkbox input "false"
click at [372, 289] on span "700" at bounding box center [369, 286] width 16 height 12
select select "68736"
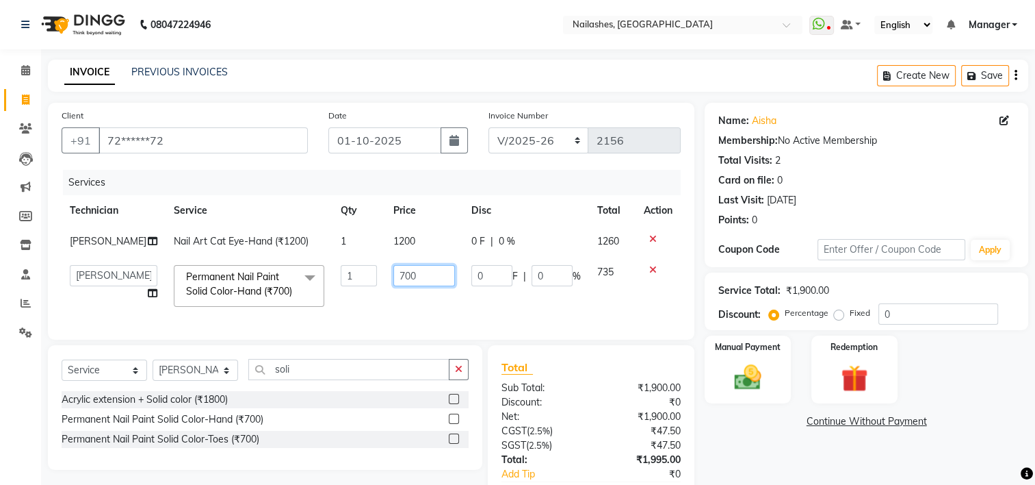
click at [394, 276] on input "700" at bounding box center [424, 275] width 61 height 21
type input "500"
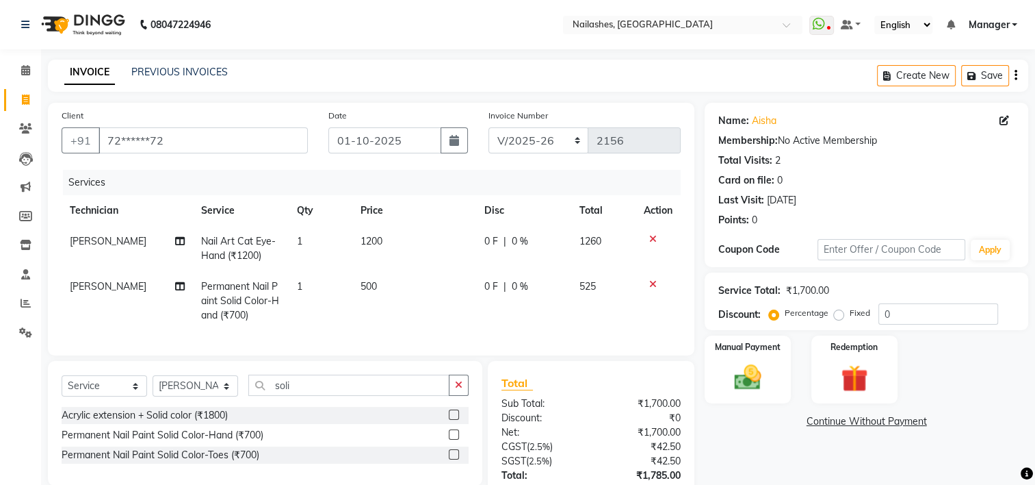
click at [463, 326] on tr "kelly Permanent Nail Paint Solid Color-Hand (₹700) 1 500 0 F | 0 % 525" at bounding box center [371, 301] width 619 height 60
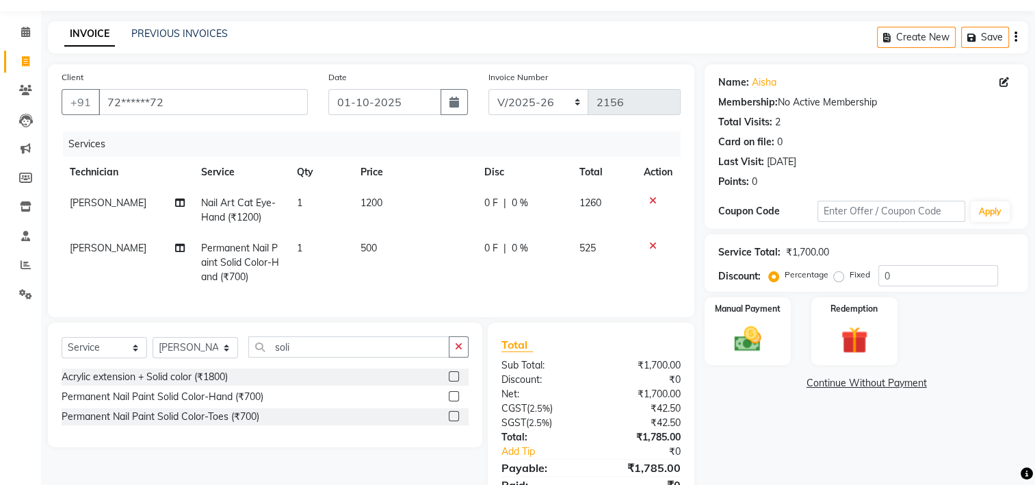
scroll to position [109, 0]
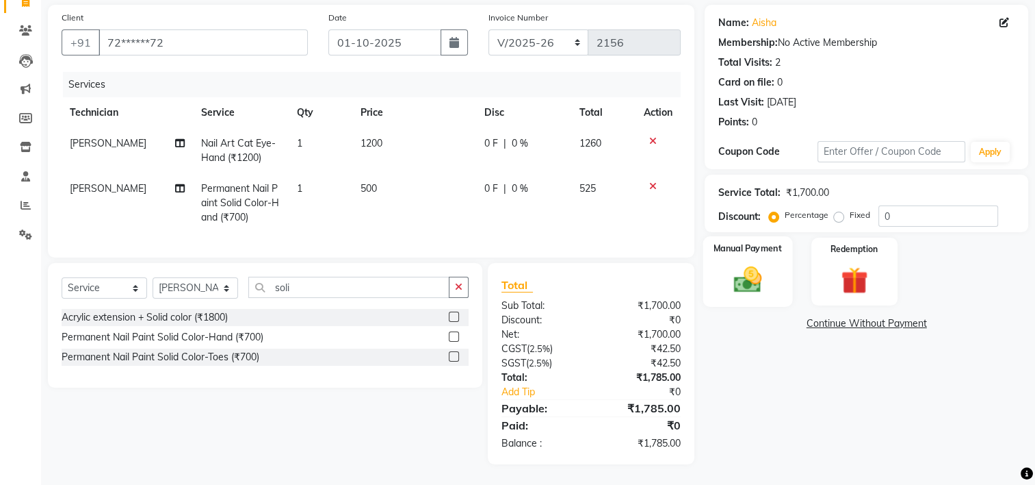
click at [762, 269] on img at bounding box center [748, 279] width 46 height 32
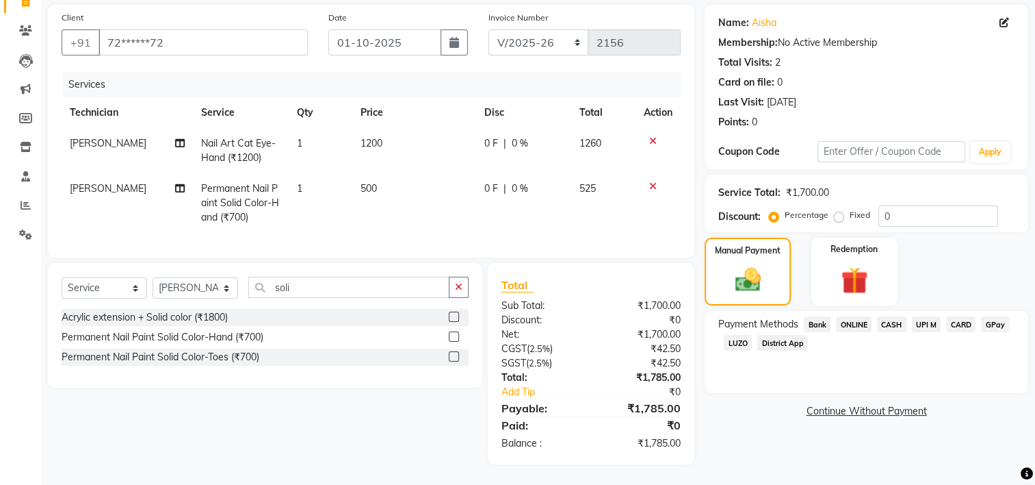
click at [919, 318] on span "UPI M" at bounding box center [926, 324] width 29 height 16
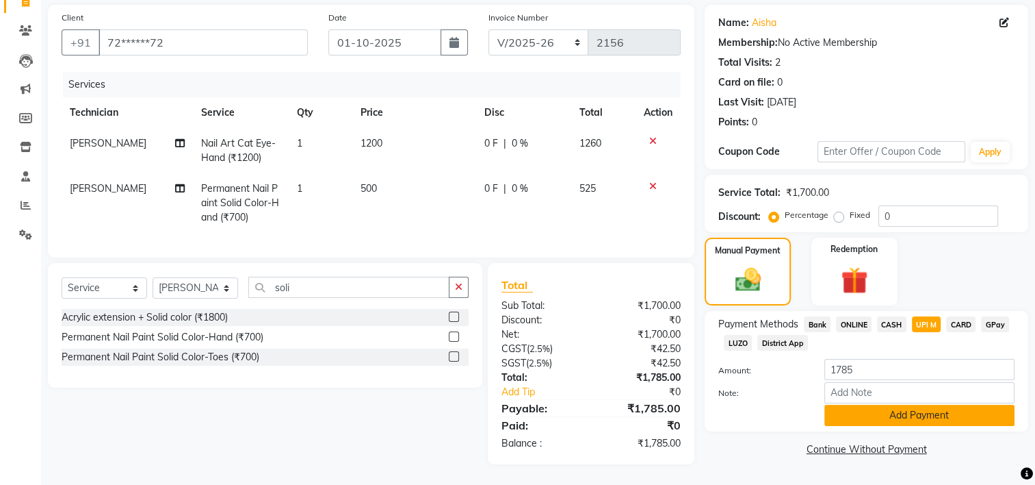
click at [896, 409] on button "Add Payment" at bounding box center [920, 414] width 190 height 21
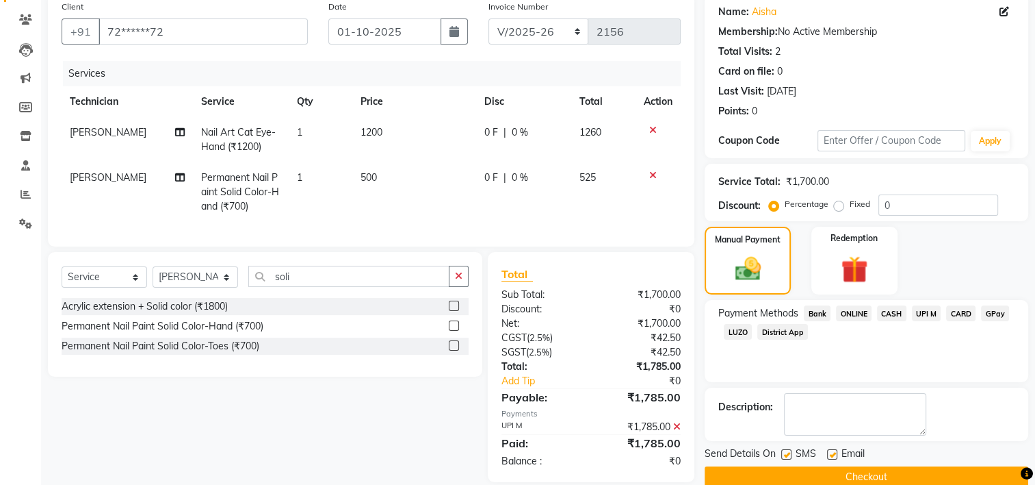
click at [870, 474] on button "Checkout" at bounding box center [867, 476] width 324 height 21
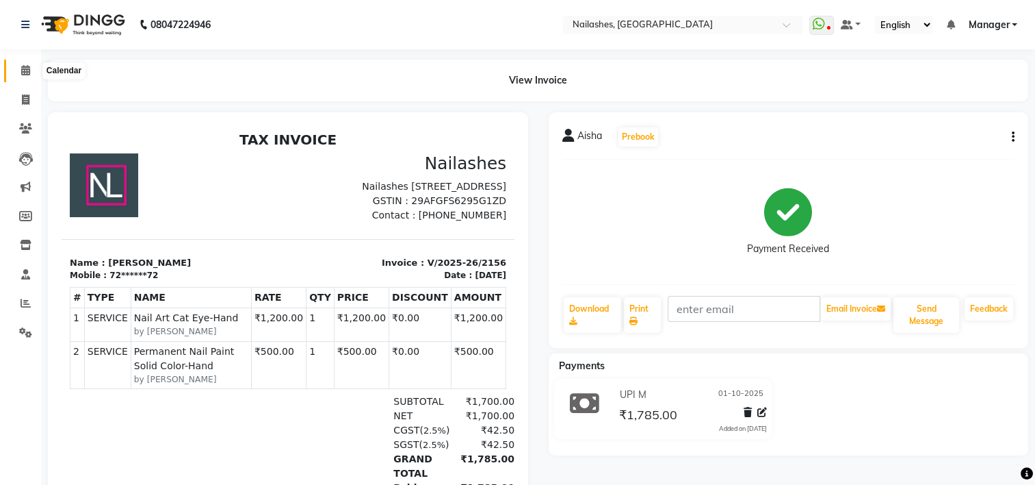
click at [18, 73] on span at bounding box center [26, 71] width 24 height 16
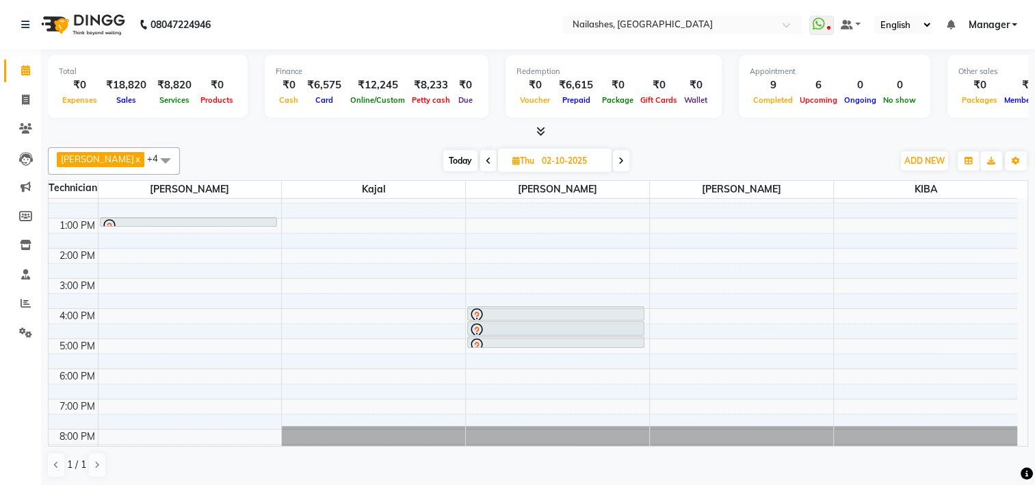
scroll to position [140, 0]
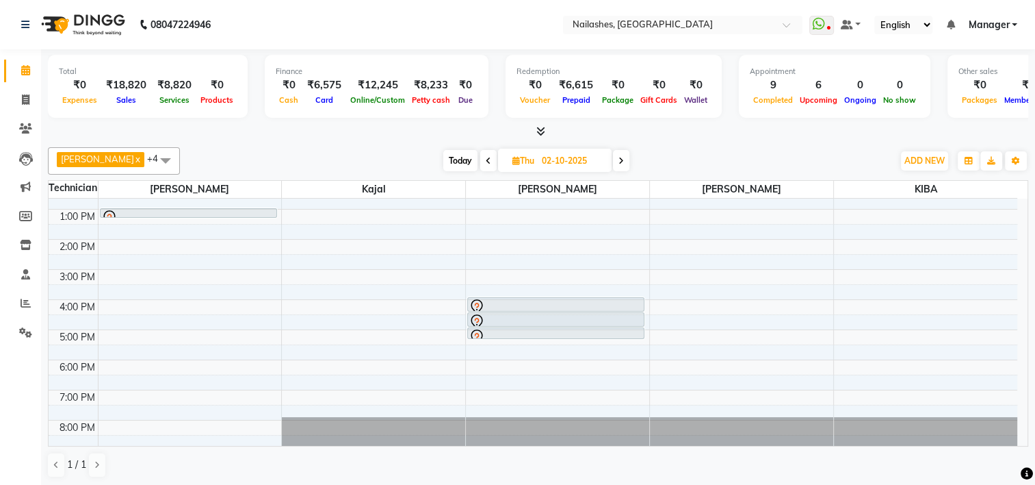
click at [189, 435] on td at bounding box center [558, 442] width 920 height 15
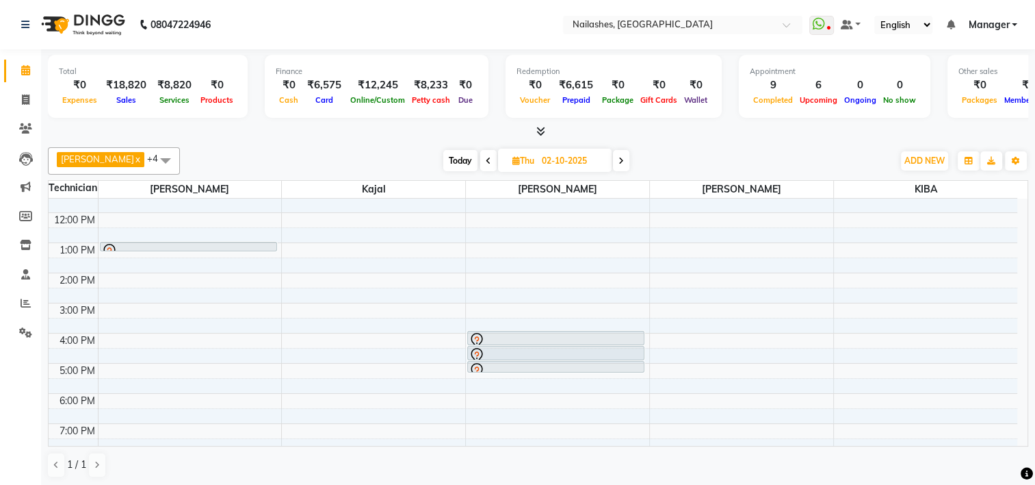
scroll to position [104, 0]
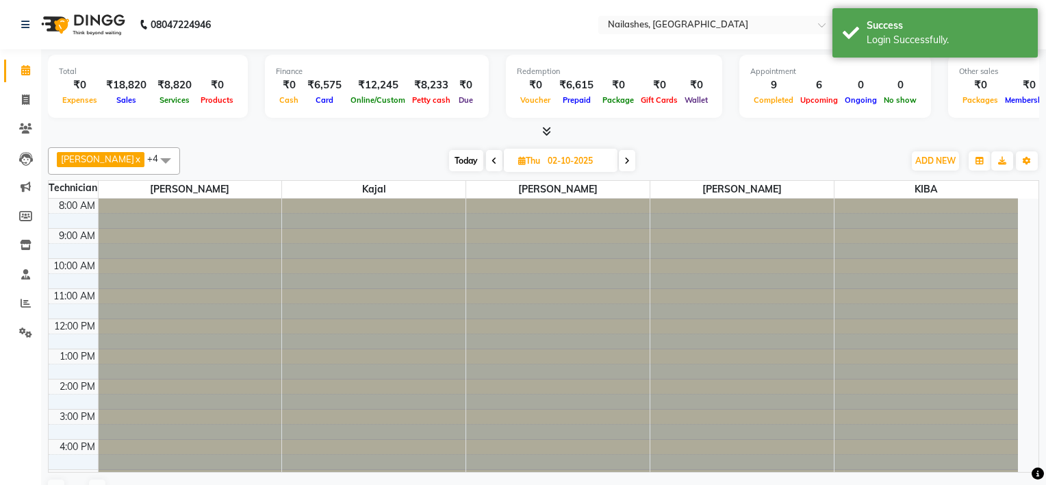
select select "en"
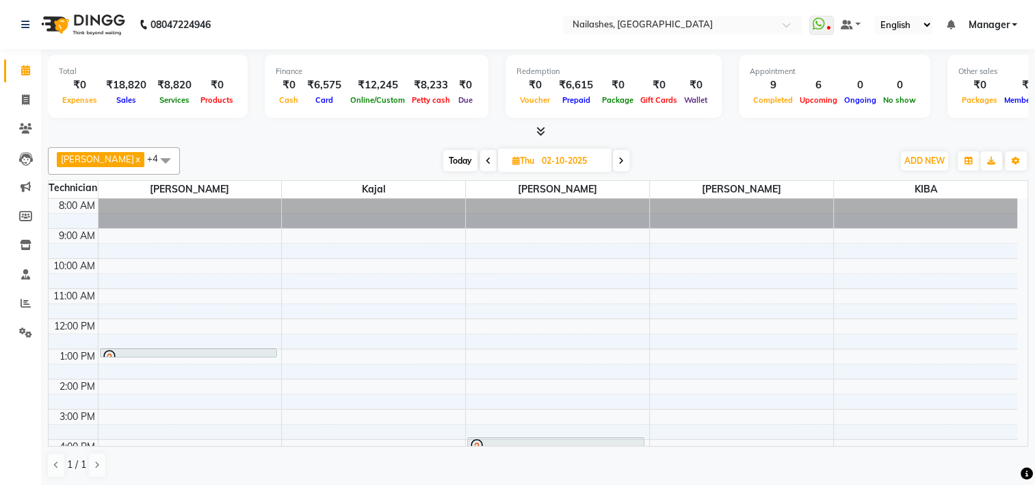
click at [513, 159] on icon at bounding box center [517, 160] width 8 height 9
select select "10"
select select "2025"
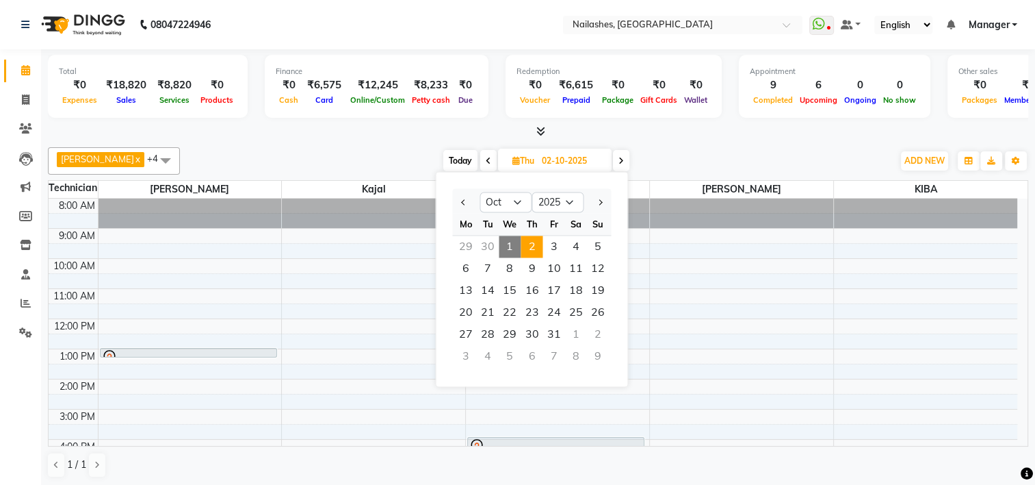
click at [385, 156] on div "Today Thu 02-10-2025 Jan Feb Mar Apr May Jun Jul Aug Sep Oct Nov Dec 2015 2016 …" at bounding box center [536, 161] width 699 height 21
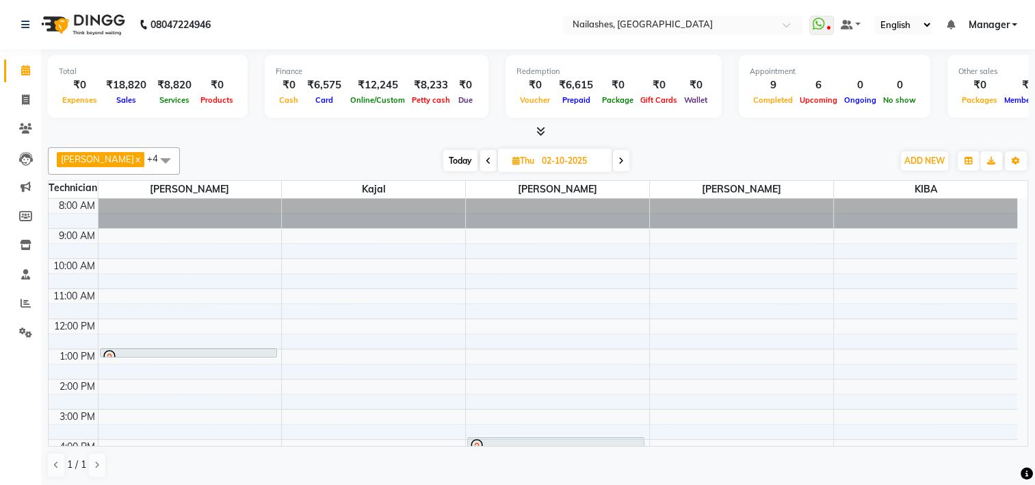
click at [540, 129] on icon at bounding box center [541, 131] width 9 height 10
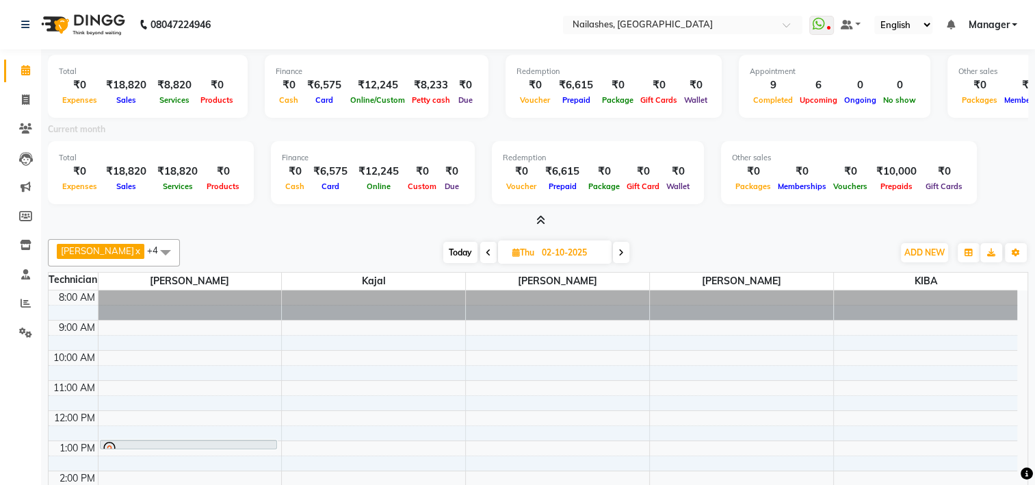
click at [543, 218] on icon at bounding box center [541, 220] width 9 height 10
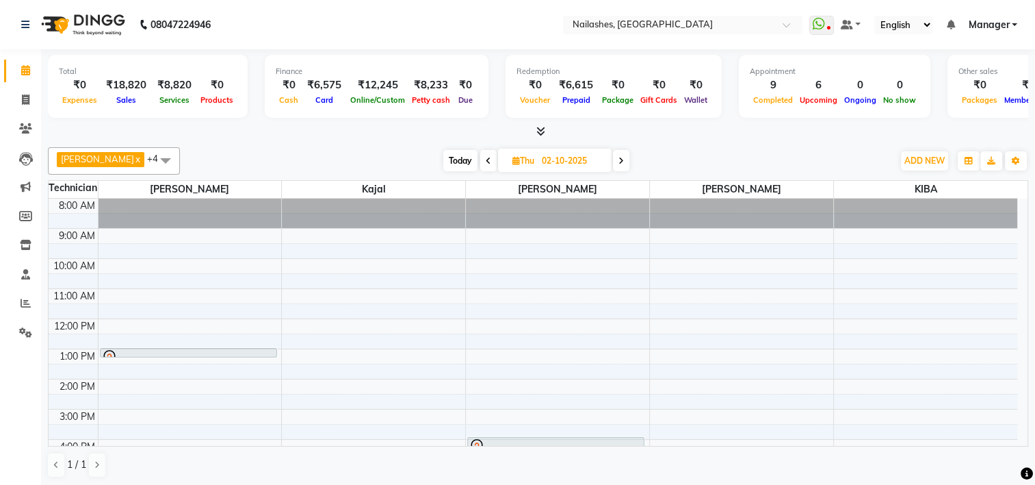
click at [513, 157] on icon at bounding box center [517, 160] width 8 height 9
select select "10"
select select "2025"
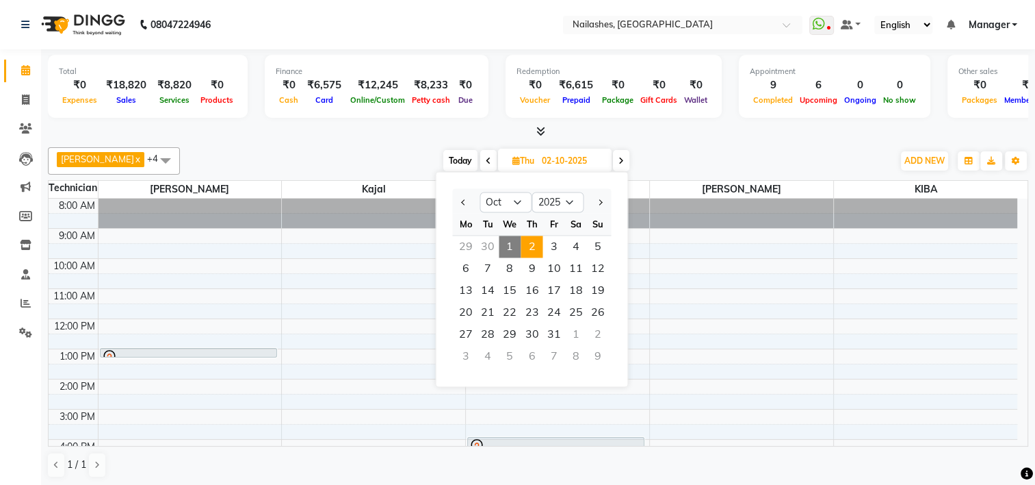
click at [508, 246] on span "1" at bounding box center [510, 246] width 22 height 22
type input "01-10-2025"
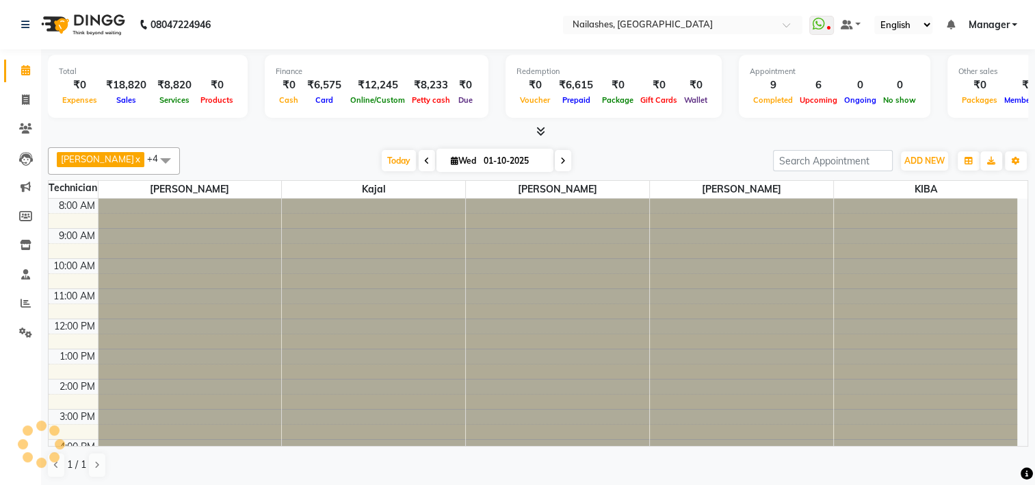
scroll to position [140, 0]
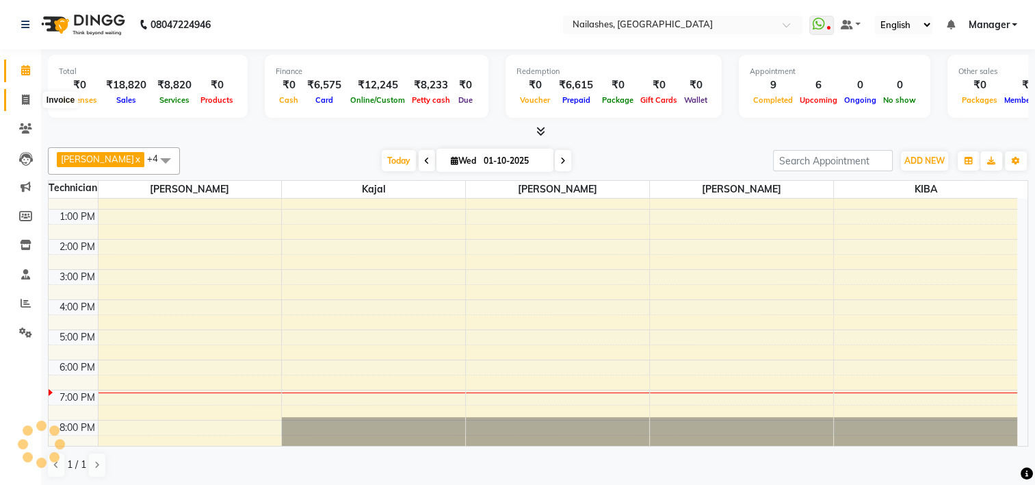
click at [26, 100] on icon at bounding box center [26, 99] width 8 height 10
select select "service"
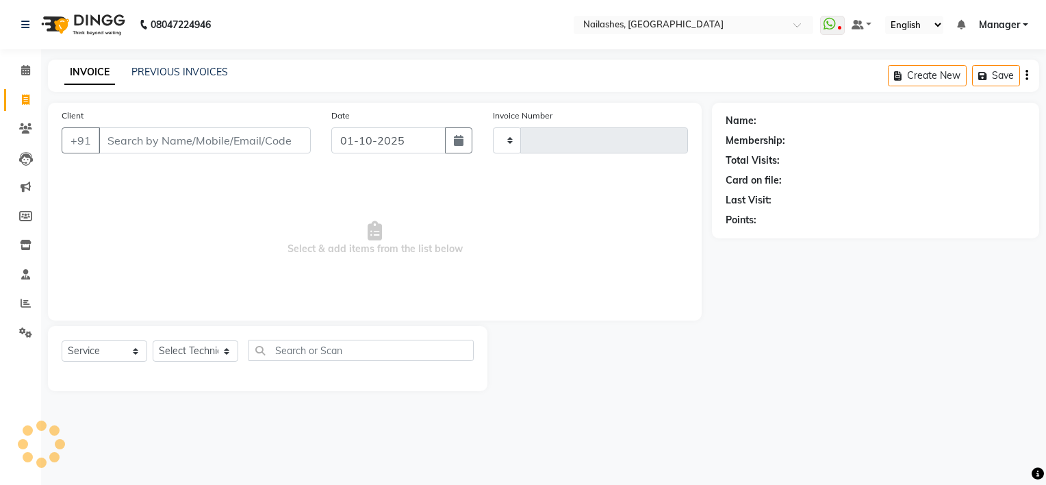
type input "2157"
select select "6579"
click at [191, 348] on select "Select Technician ARISH [PERSON_NAME] [PERSON_NAME] [PERSON_NAME] [PERSON_NAME]…" at bounding box center [196, 350] width 86 height 21
click at [158, 147] on input "Client" at bounding box center [205, 140] width 212 height 26
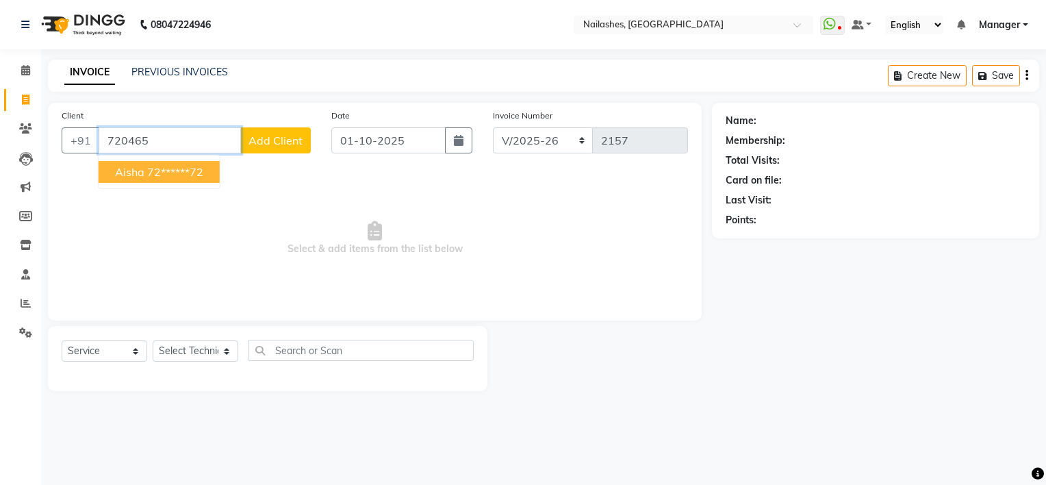
click at [177, 165] on ngb-highlight "72******72" at bounding box center [175, 172] width 56 height 14
type input "72******72"
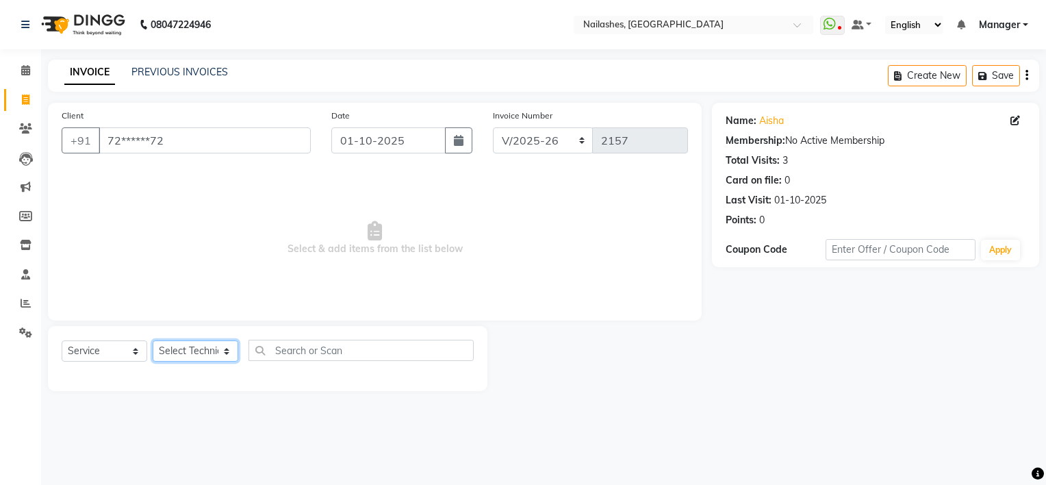
click at [204, 346] on select "Select Technician ARISH [PERSON_NAME] [PERSON_NAME] [PERSON_NAME] [PERSON_NAME]…" at bounding box center [196, 350] width 86 height 21
select select "84916"
click at [153, 341] on select "Select Technician ARISH [PERSON_NAME] [PERSON_NAME] [PERSON_NAME] [PERSON_NAME]…" at bounding box center [196, 350] width 86 height 21
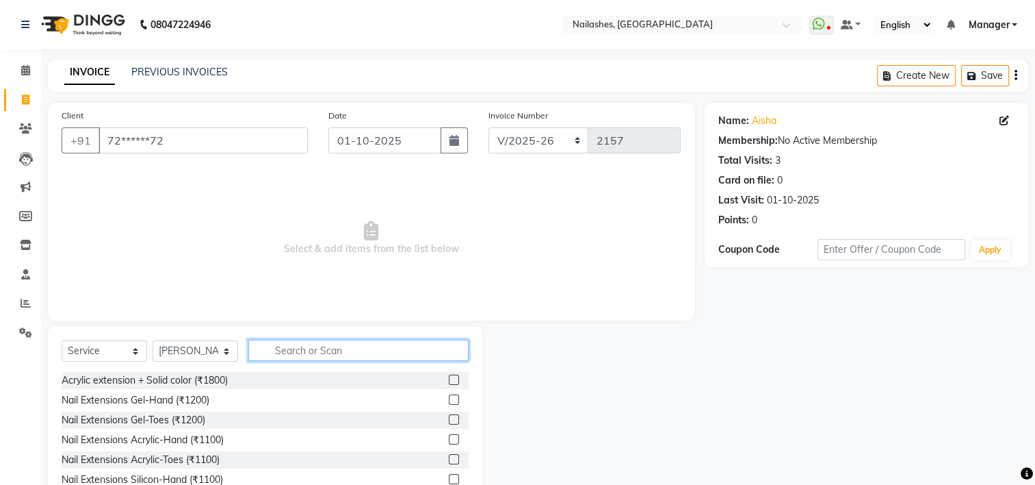
click at [329, 342] on input "text" at bounding box center [358, 349] width 220 height 21
type input "1100"
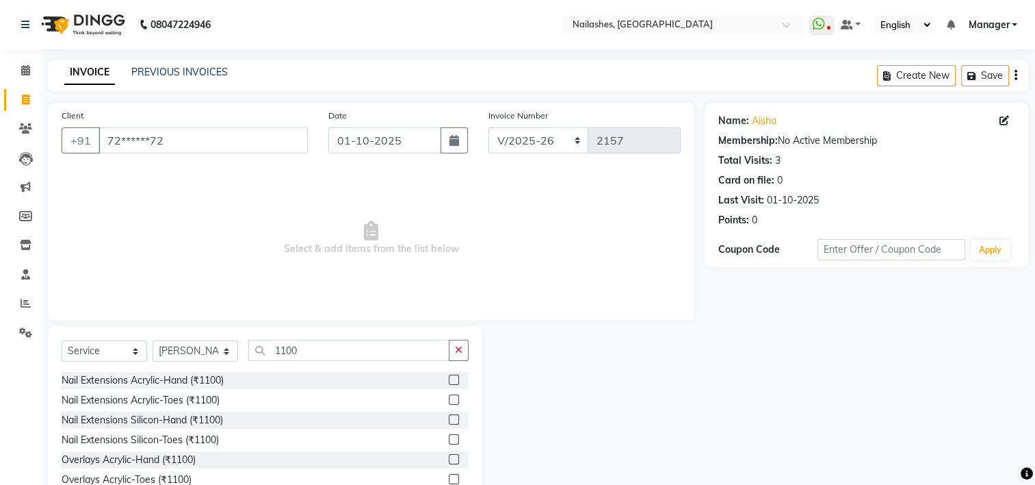
click at [449, 378] on label at bounding box center [454, 379] width 10 height 10
click at [449, 378] on input "checkbox" at bounding box center [453, 380] width 9 height 9
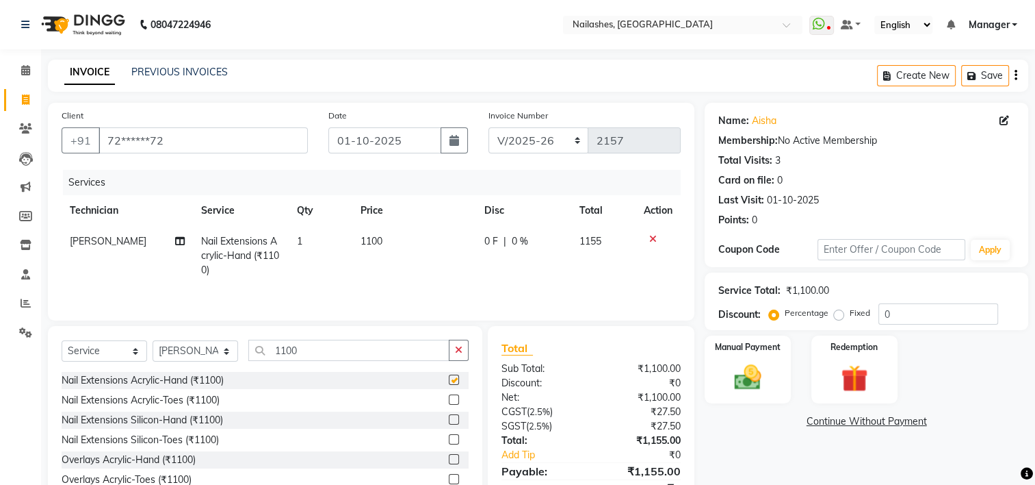
checkbox input "false"
click at [328, 352] on input "1100" at bounding box center [348, 349] width 201 height 21
type input "1"
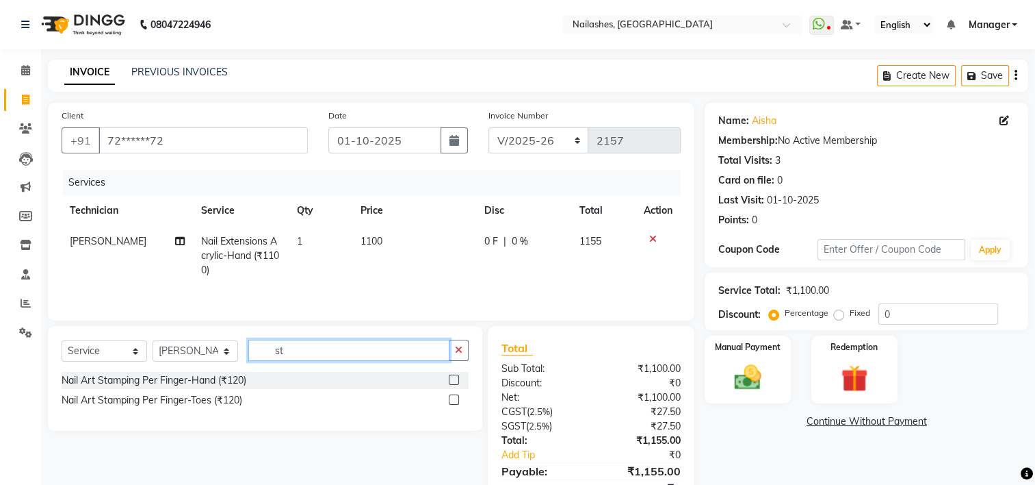
type input "s"
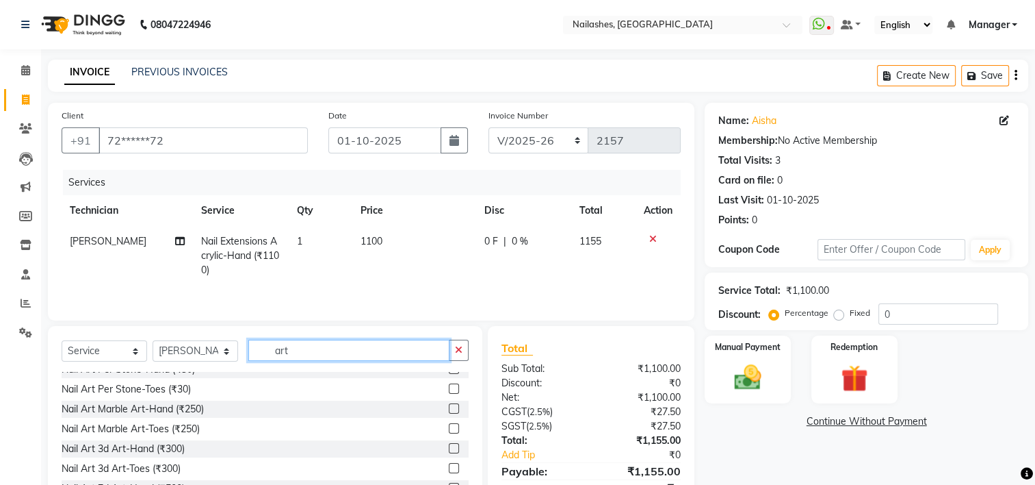
scroll to position [90, 0]
type input "art"
click at [449, 449] on label at bounding box center [454, 448] width 10 height 10
click at [449, 449] on input "checkbox" at bounding box center [453, 448] width 9 height 9
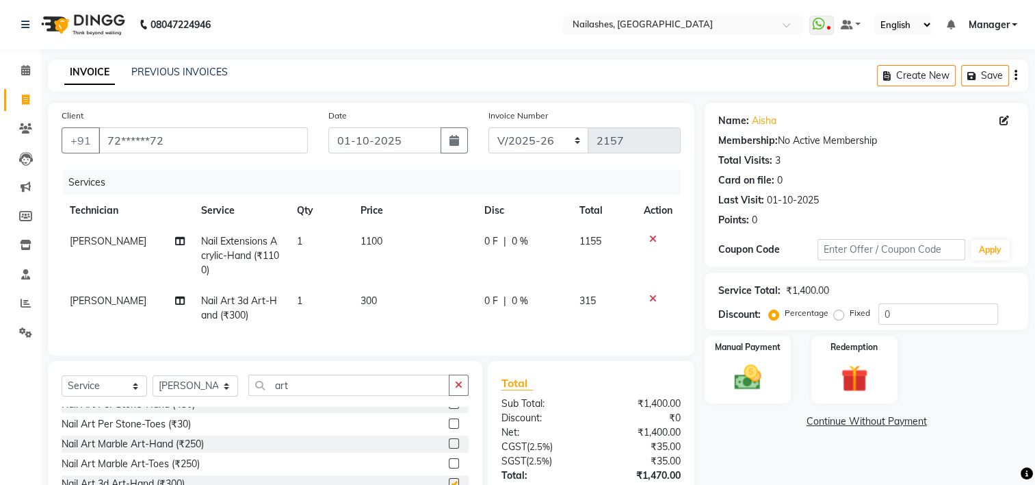
checkbox input "false"
click at [363, 301] on span "300" at bounding box center [369, 300] width 16 height 12
select select "84916"
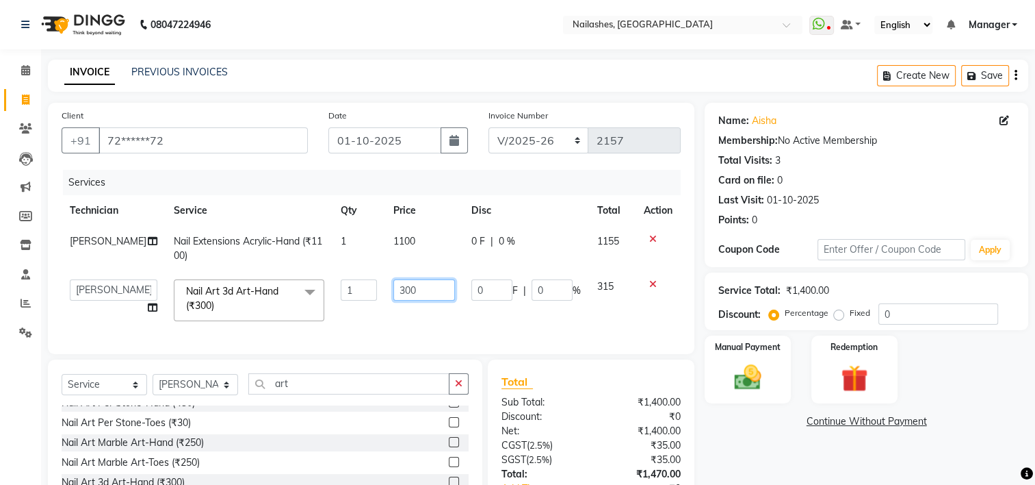
click at [400, 289] on input "300" at bounding box center [424, 289] width 61 height 21
type input "2500"
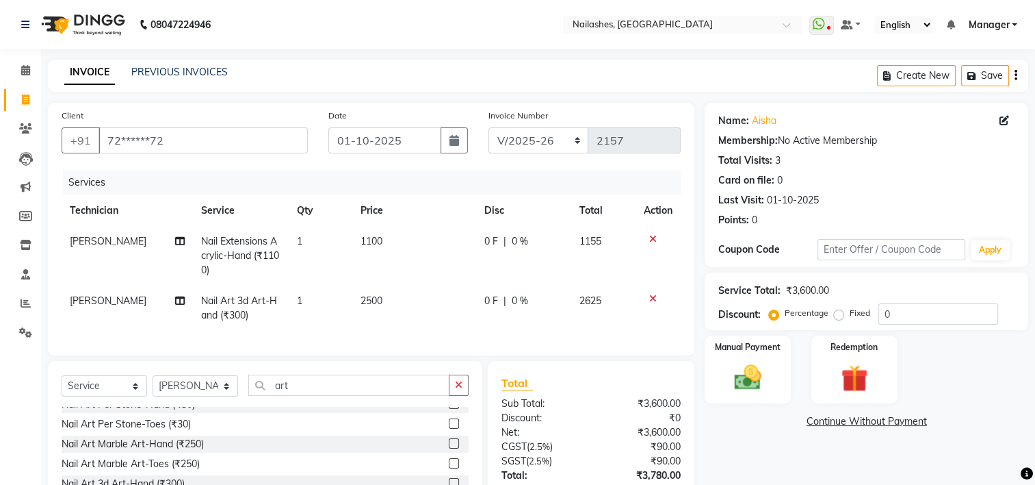
click at [439, 330] on div "Services Technician Service Qty Price Disc Total Action Gulafshan Nail Extensio…" at bounding box center [371, 256] width 619 height 172
click at [342, 390] on input "art" at bounding box center [348, 384] width 201 height 21
type input "a"
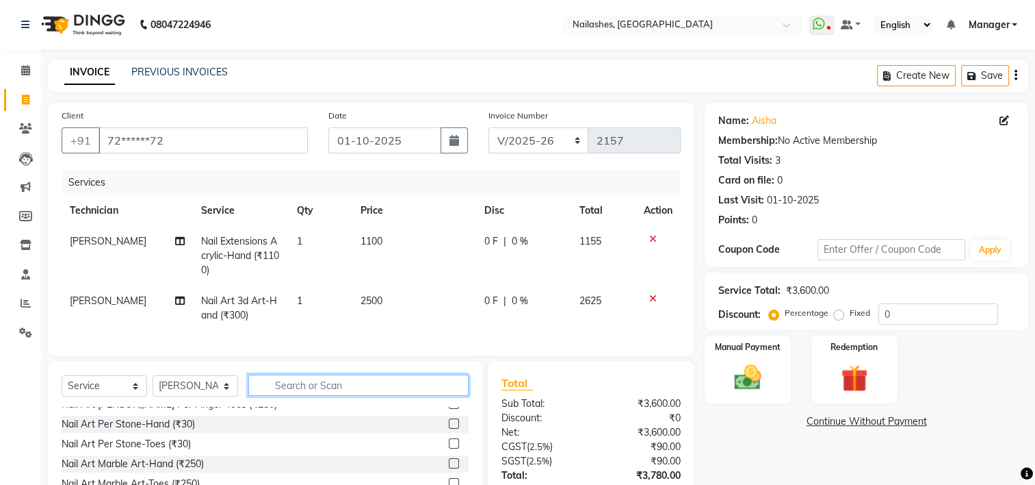
scroll to position [725, 0]
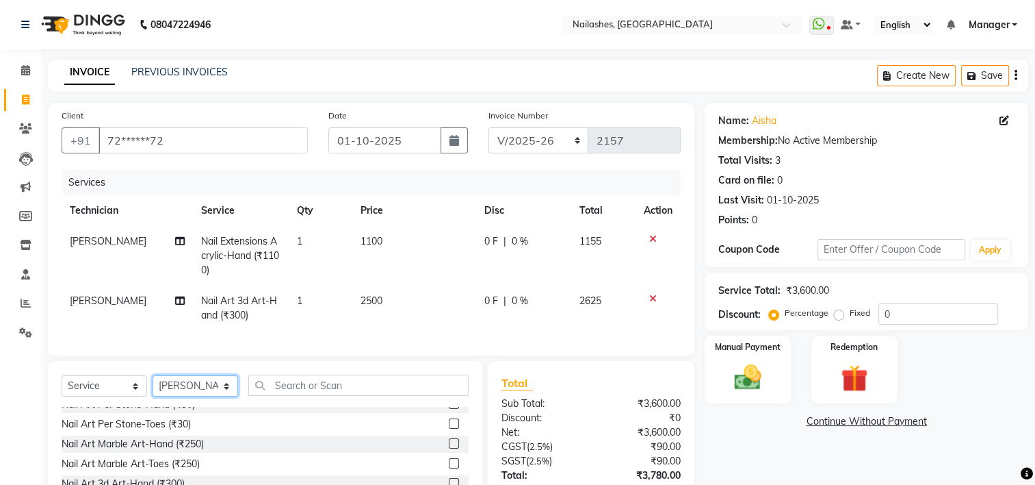
click at [176, 394] on select "Select Technician ARISH [PERSON_NAME] [PERSON_NAME] [PERSON_NAME] [PERSON_NAME]…" at bounding box center [196, 385] width 86 height 21
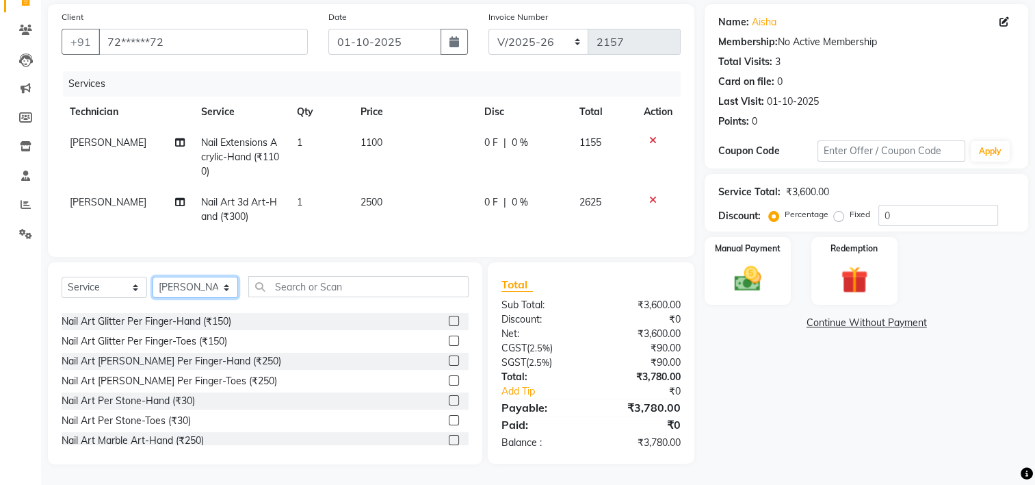
scroll to position [624, 0]
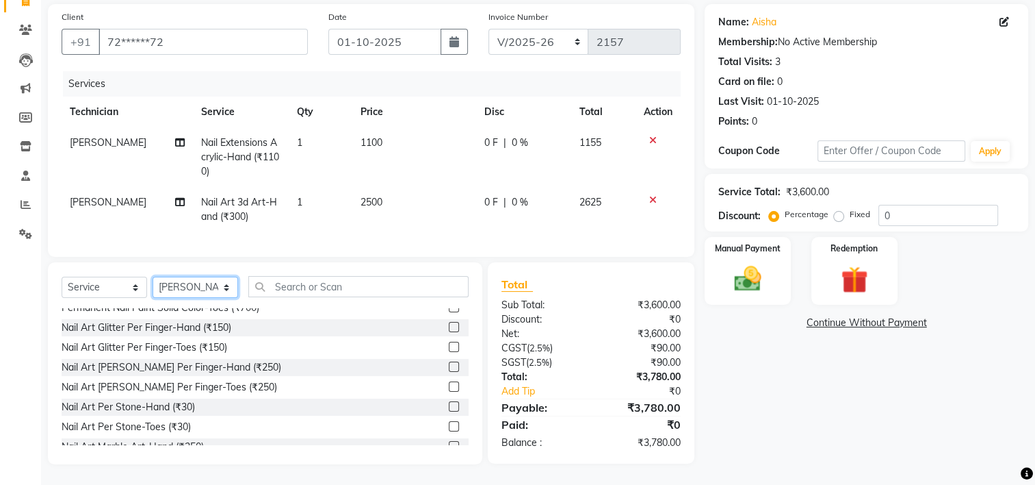
click at [174, 293] on select "Select Technician ARISH [PERSON_NAME] [PERSON_NAME] [PERSON_NAME] [PERSON_NAME]…" at bounding box center [196, 286] width 86 height 21
select select "68736"
click at [153, 277] on select "Select Technician ARISH [PERSON_NAME] [PERSON_NAME] [PERSON_NAME] [PERSON_NAME]…" at bounding box center [196, 286] width 86 height 21
click at [353, 282] on input "text" at bounding box center [358, 286] width 220 height 21
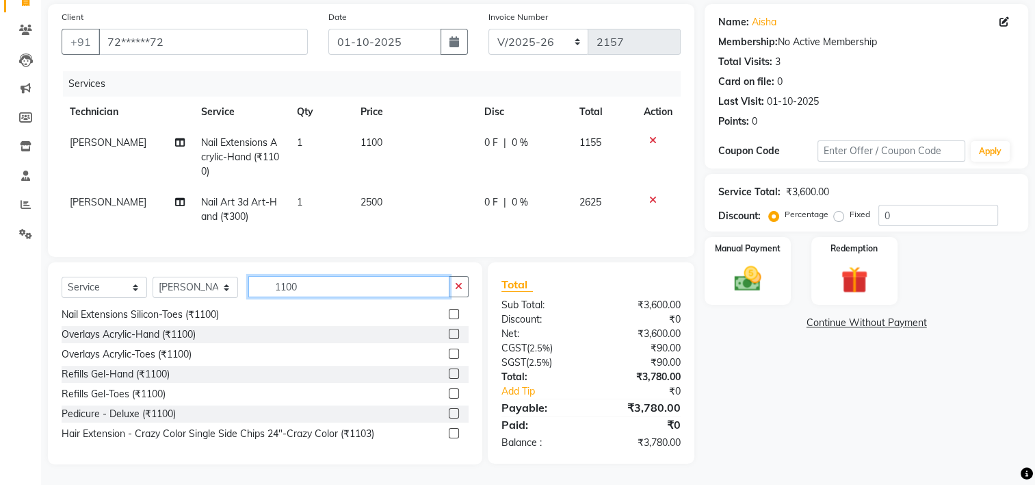
scroll to position [41, 0]
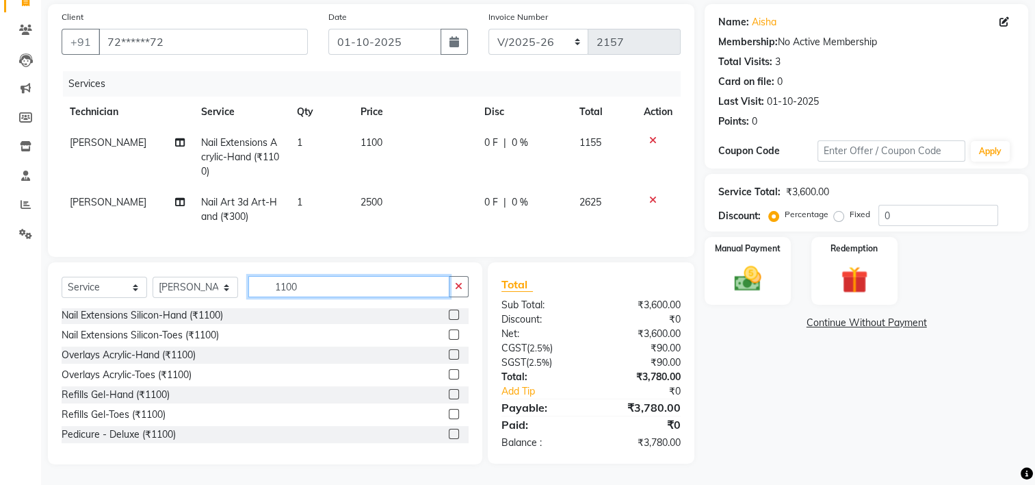
type input "1100"
click at [449, 314] on label at bounding box center [454, 314] width 10 height 10
click at [449, 314] on input "checkbox" at bounding box center [453, 315] width 9 height 9
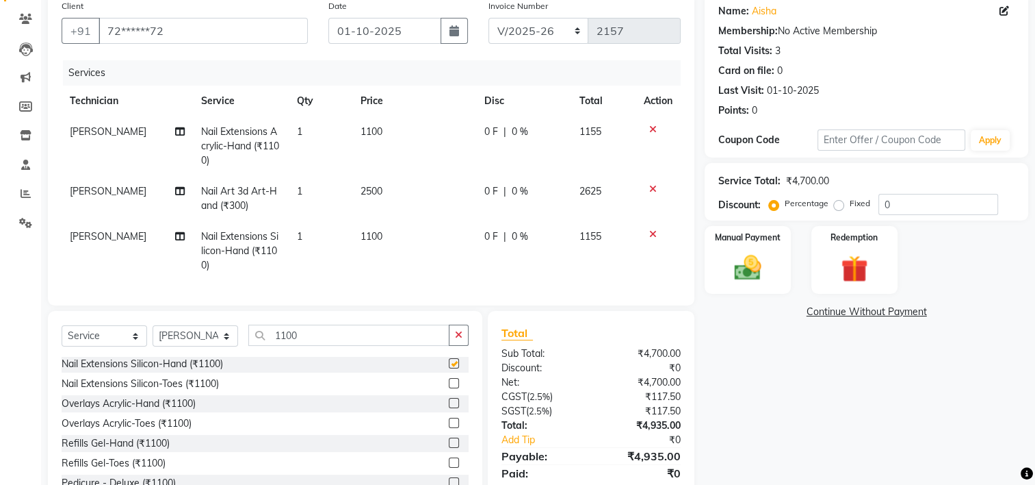
checkbox input "false"
click at [335, 357] on div "Select Service Product Membership Package Voucher Prepaid Gift Card Select Tech…" at bounding box center [265, 340] width 407 height 32
click at [337, 346] on input "1100" at bounding box center [348, 334] width 201 height 21
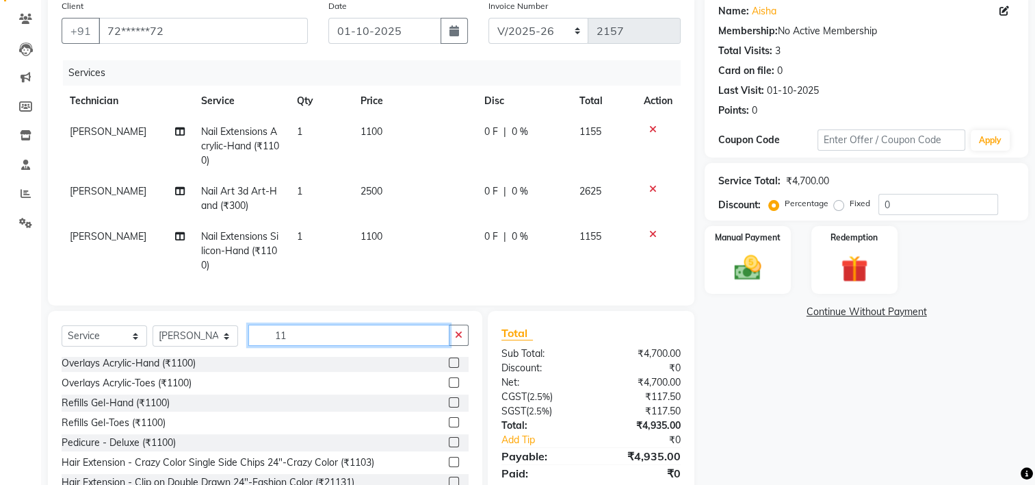
type input "1"
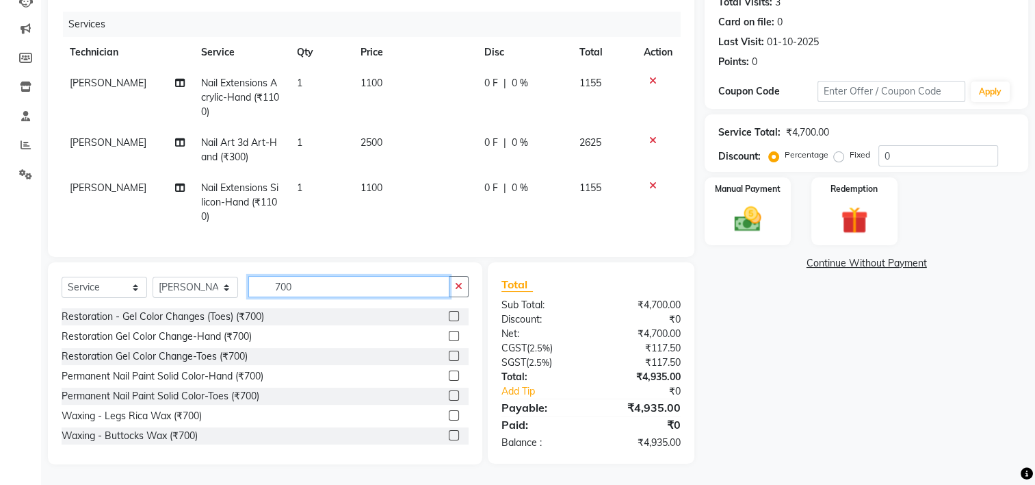
scroll to position [0, 0]
type input "700"
click at [449, 336] on label at bounding box center [454, 336] width 10 height 10
click at [449, 336] on input "checkbox" at bounding box center [453, 336] width 9 height 9
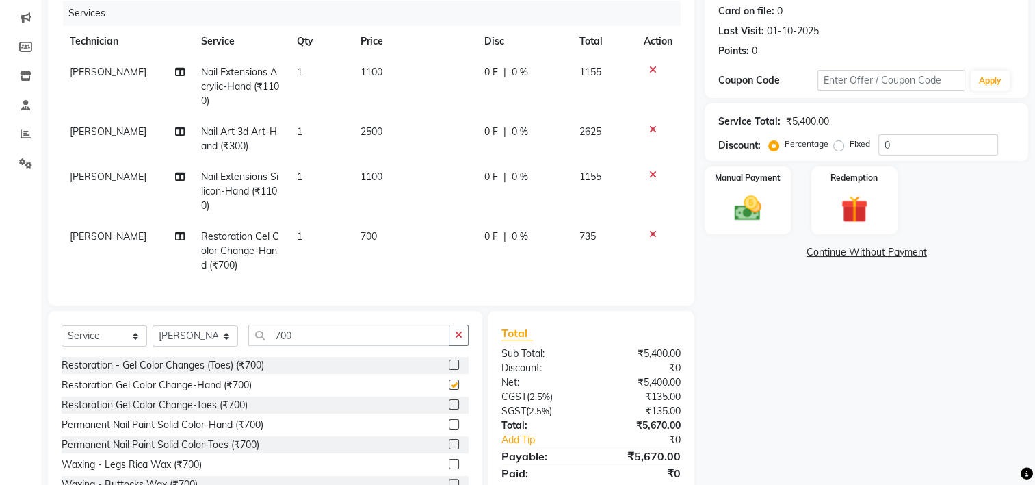
checkbox input "false"
click at [316, 341] on input "700" at bounding box center [348, 334] width 201 height 21
type input "7"
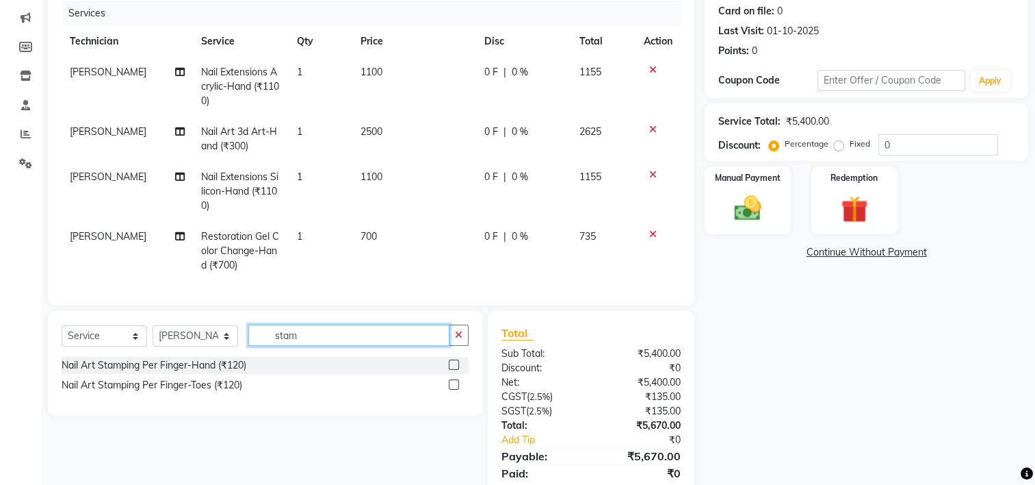
type input "stam"
click at [315, 356] on div "Select Service Product Membership Package Voucher Prepaid Gift Card Select Tech…" at bounding box center [265, 340] width 407 height 32
click at [456, 370] on label at bounding box center [454, 364] width 10 height 10
click at [456, 370] on input "checkbox" at bounding box center [453, 365] width 9 height 9
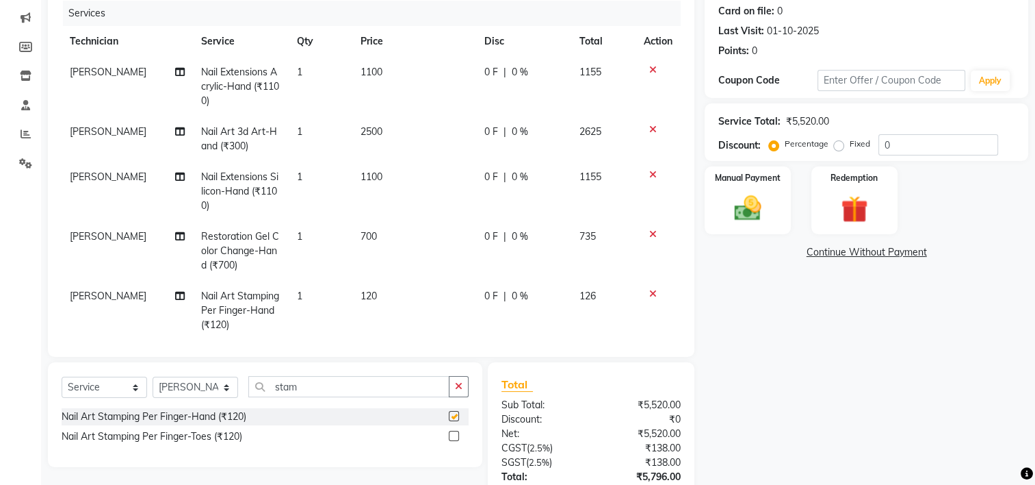
checkbox input "false"
click at [365, 301] on span "120" at bounding box center [369, 295] width 16 height 12
select select "68736"
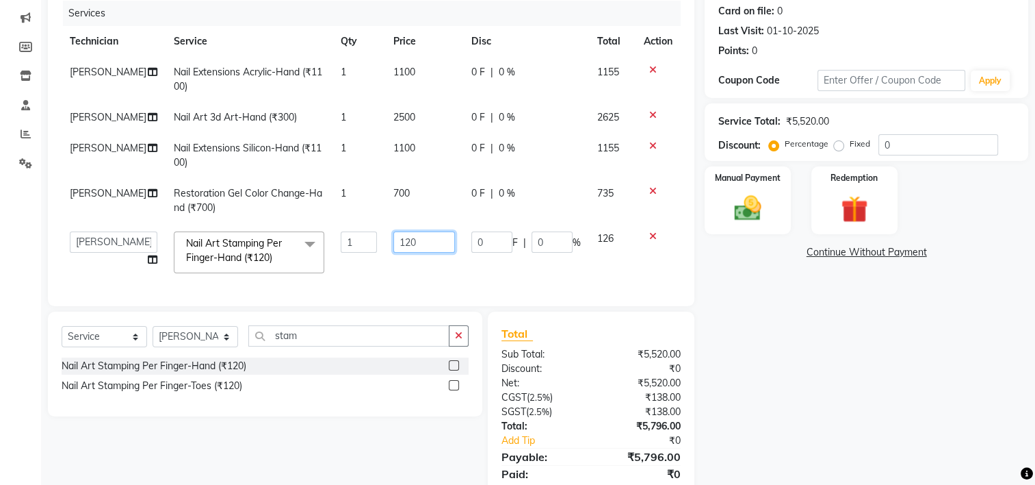
click at [399, 245] on input "120" at bounding box center [424, 241] width 61 height 21
type input "500"
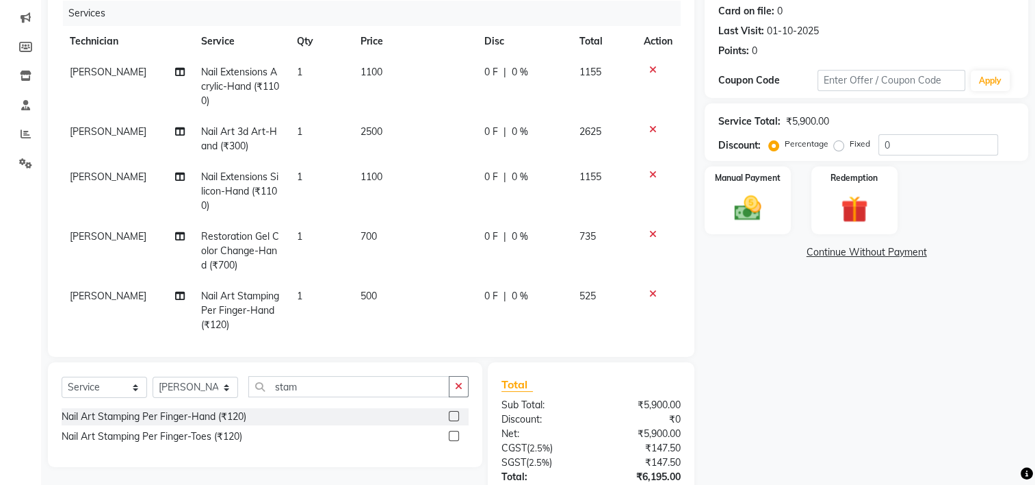
click at [410, 274] on tbody "Gulafshan Nail Extensions Acrylic-Hand (₹1100) 1 1100 0 F | 0 % 1155 Gulafshan …" at bounding box center [371, 198] width 619 height 283
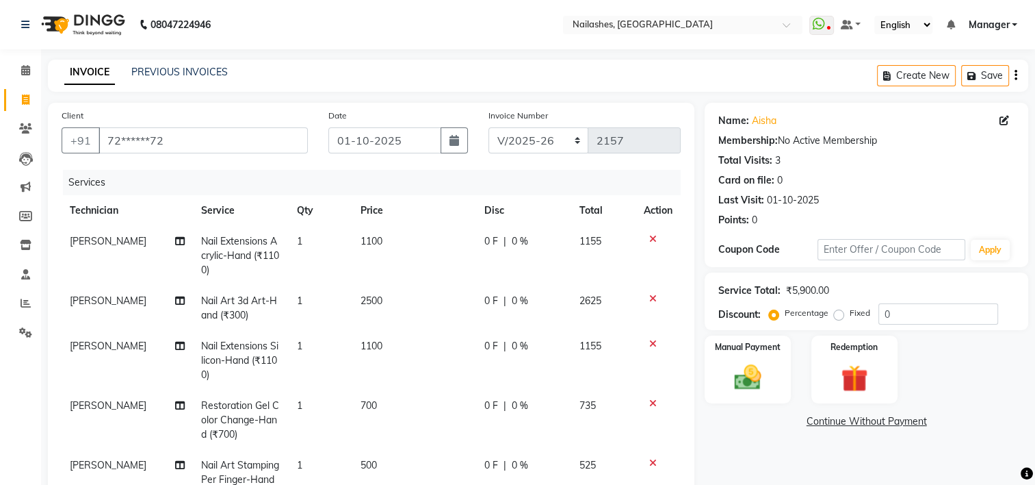
scroll to position [18, 0]
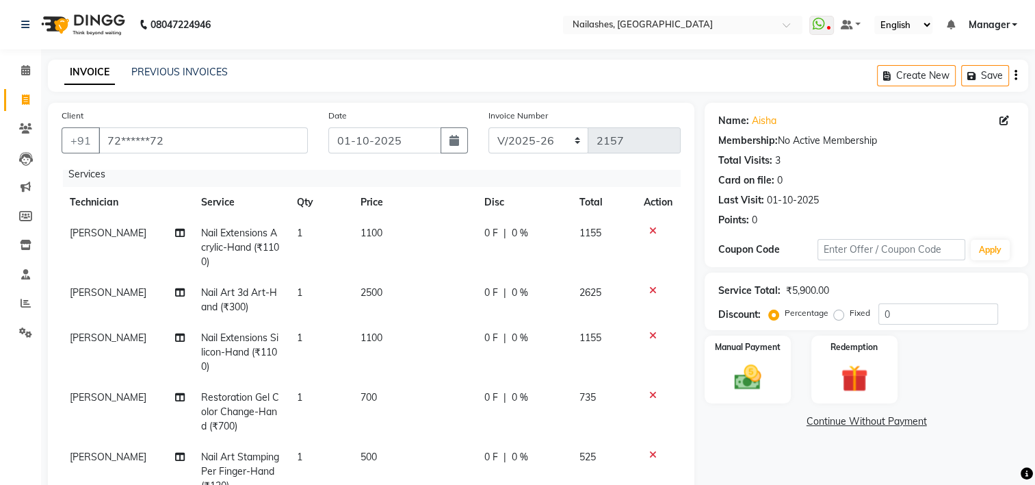
click at [649, 331] on icon at bounding box center [653, 336] width 8 height 10
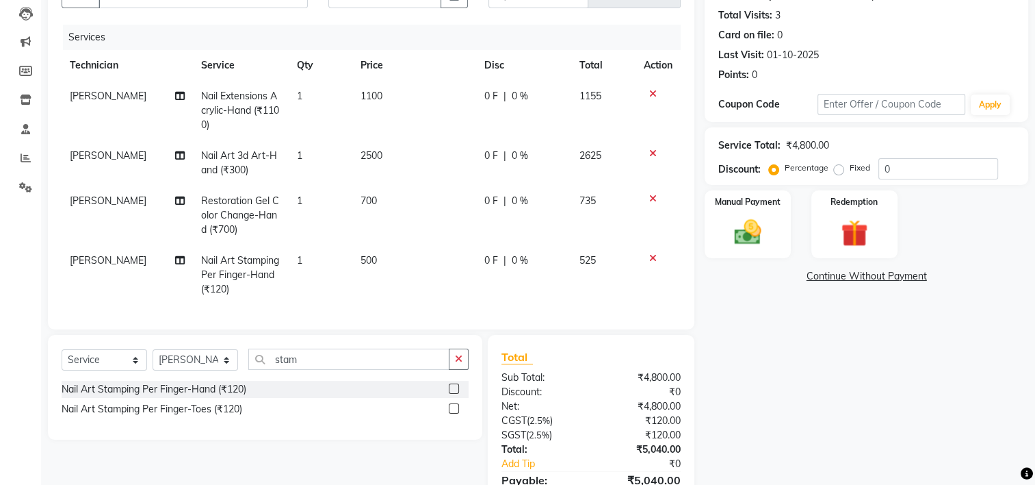
scroll to position [143, 0]
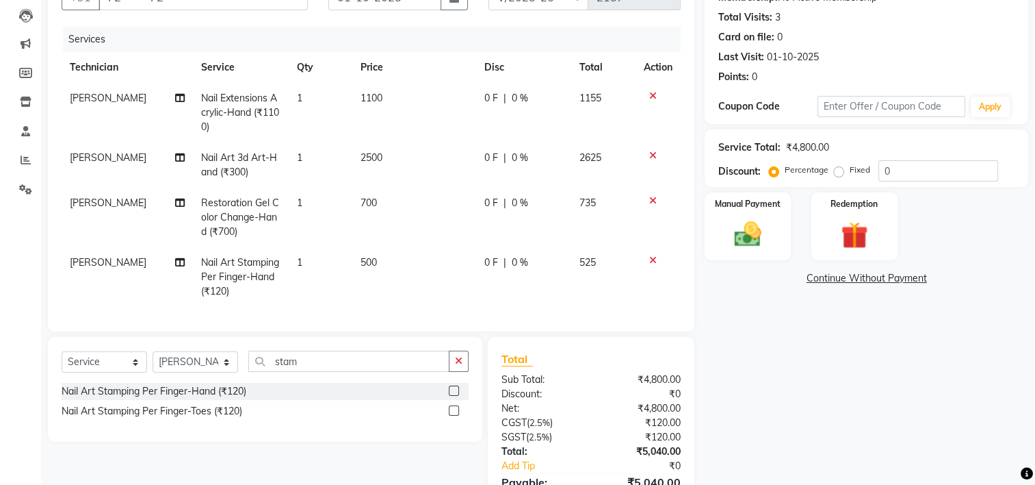
click at [658, 205] on td at bounding box center [658, 218] width 45 height 60
click at [652, 203] on icon at bounding box center [653, 201] width 8 height 10
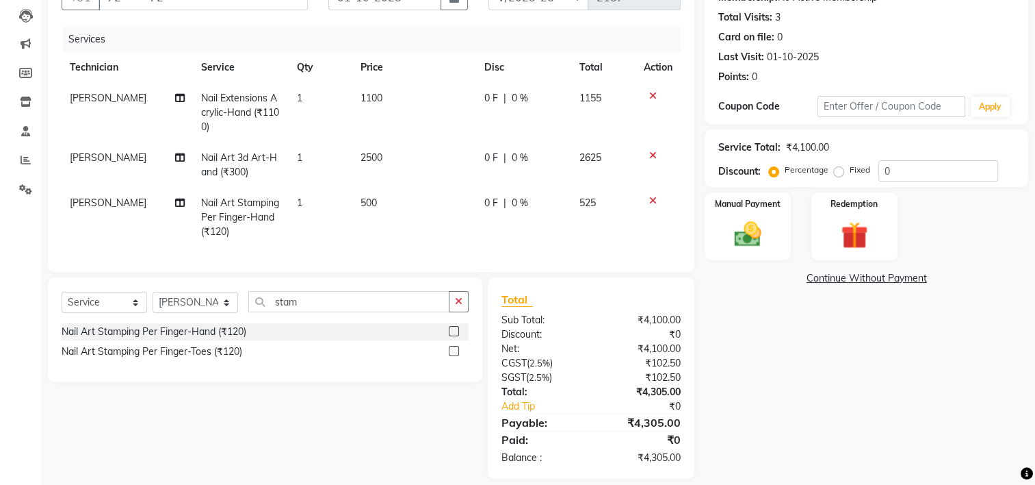
click at [654, 198] on icon at bounding box center [653, 201] width 8 height 10
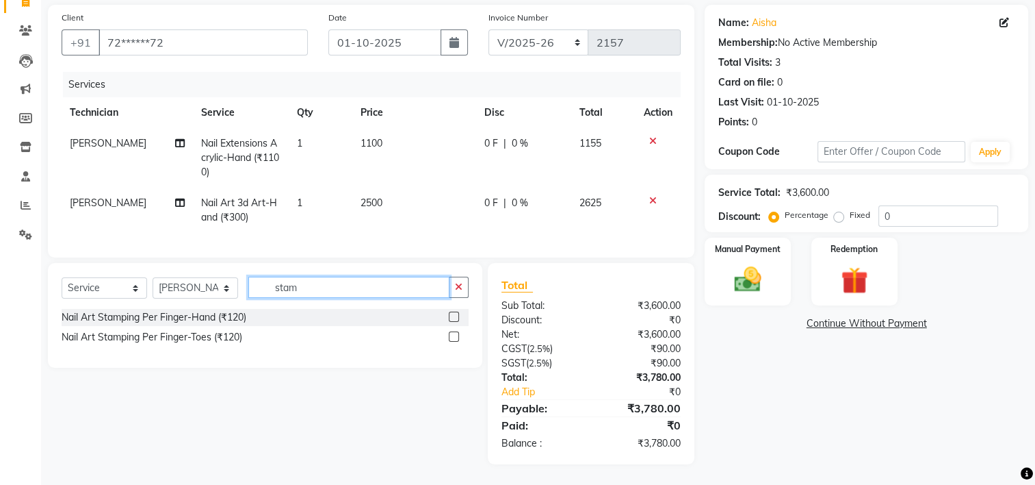
click at [372, 282] on input "stam" at bounding box center [348, 286] width 201 height 21
type input "s"
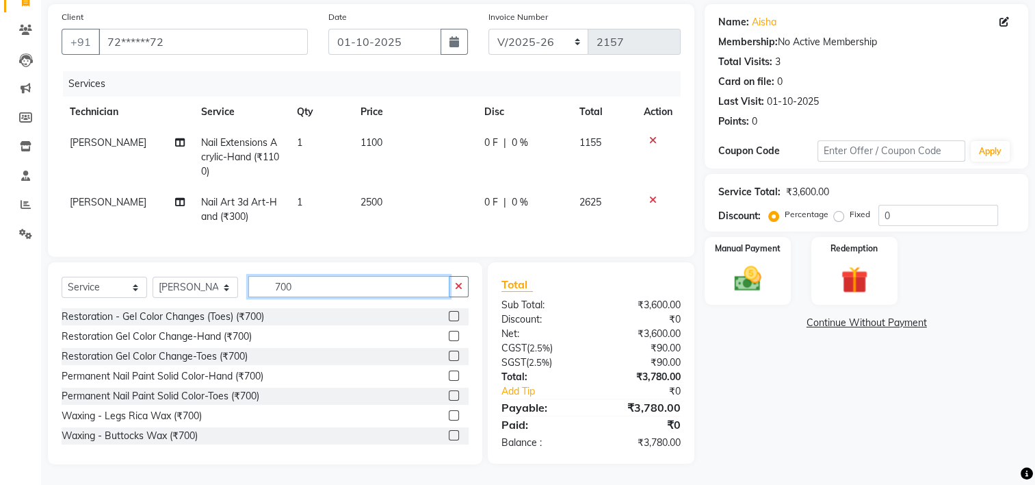
type input "700"
click at [449, 337] on label at bounding box center [454, 336] width 10 height 10
click at [449, 337] on input "checkbox" at bounding box center [453, 336] width 9 height 9
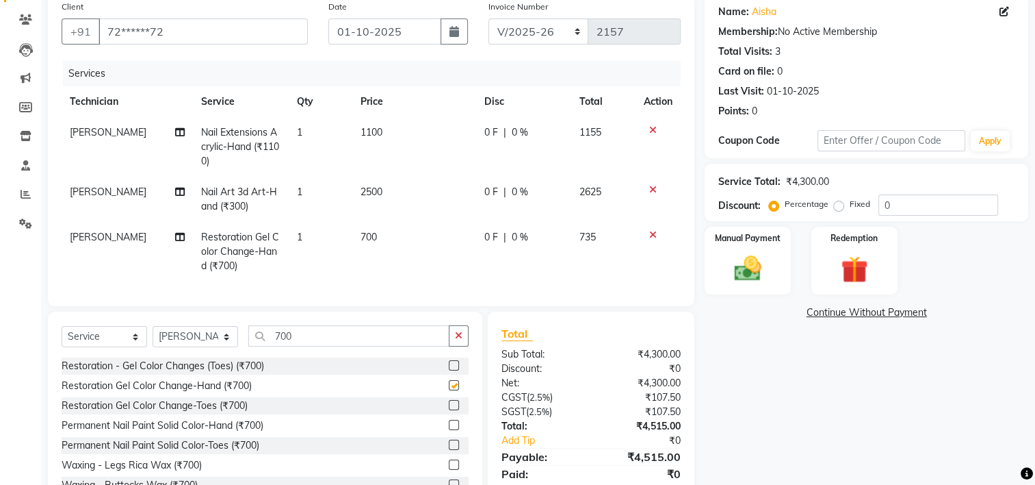
checkbox input "false"
click at [341, 342] on input "700" at bounding box center [348, 335] width 201 height 21
type input "7"
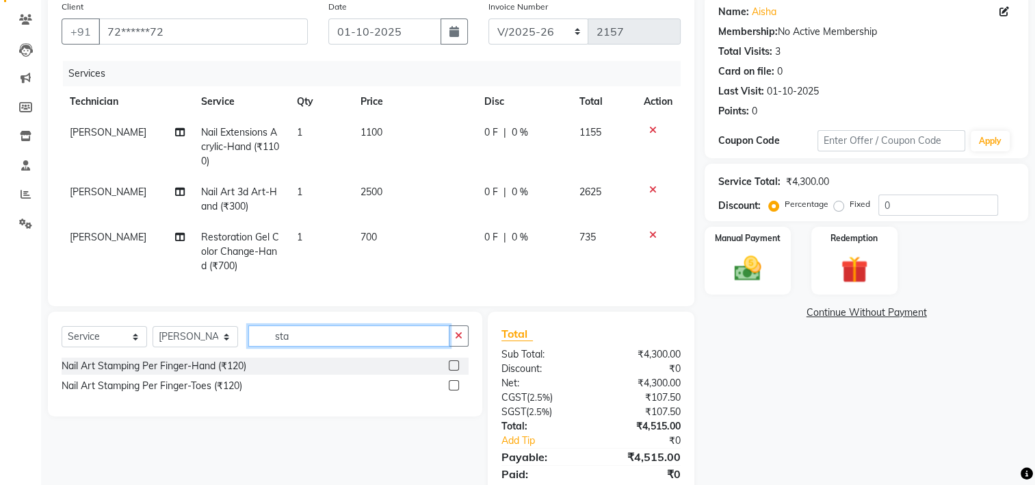
type input "sta"
click at [450, 370] on label at bounding box center [454, 365] width 10 height 10
click at [450, 370] on input "checkbox" at bounding box center [453, 365] width 9 height 9
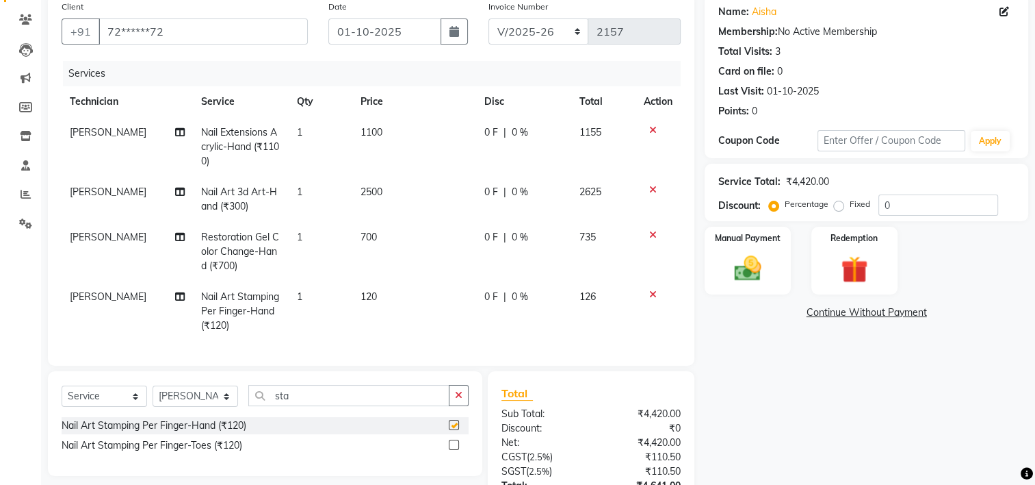
checkbox input "false"
click at [368, 292] on span "120" at bounding box center [369, 296] width 16 height 12
select select "68736"
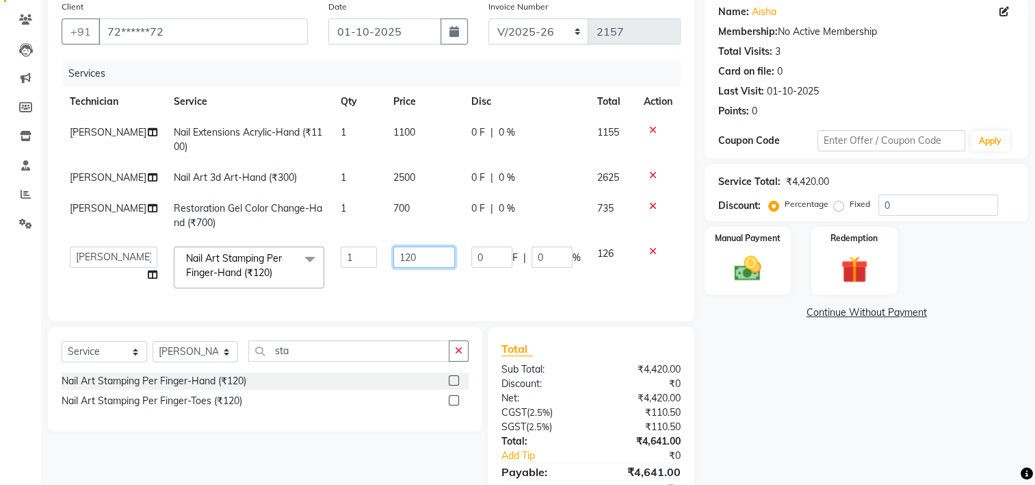
click at [402, 263] on input "120" at bounding box center [424, 256] width 61 height 21
type input "1"
type input "500"
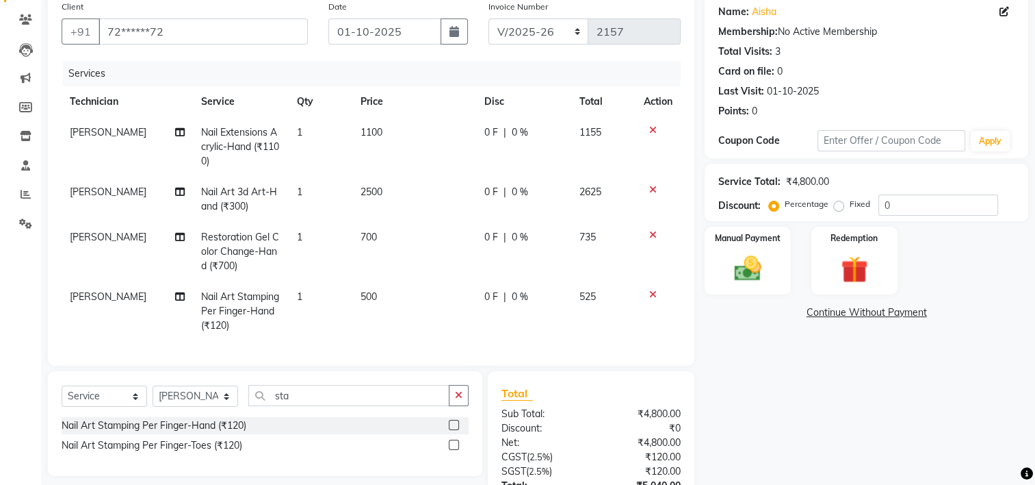
click at [419, 288] on td "500" at bounding box center [414, 311] width 124 height 60
select select "68736"
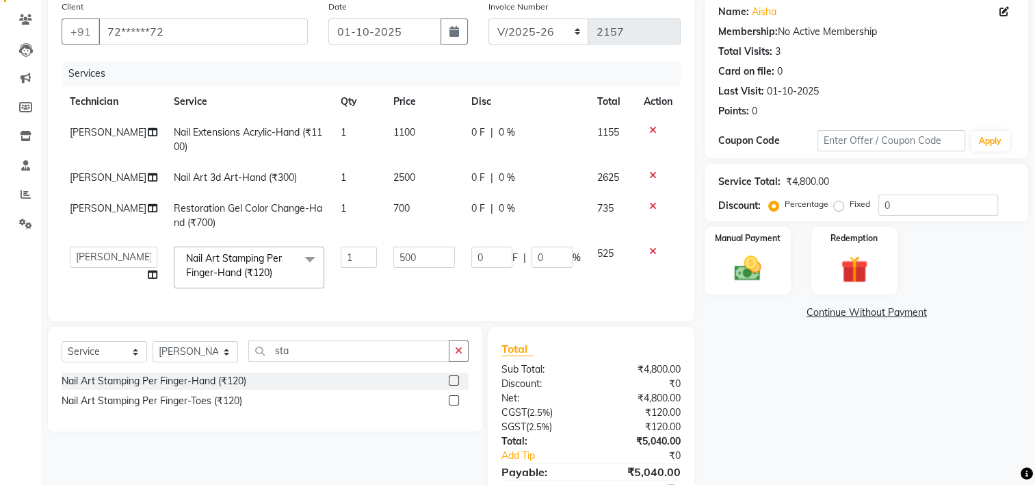
scroll to position [183, 0]
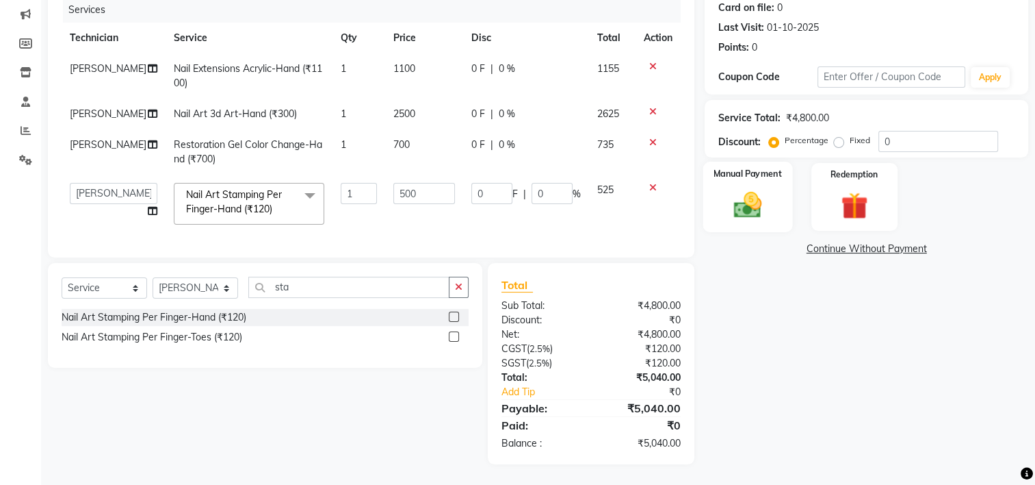
click at [756, 189] on img at bounding box center [748, 205] width 46 height 32
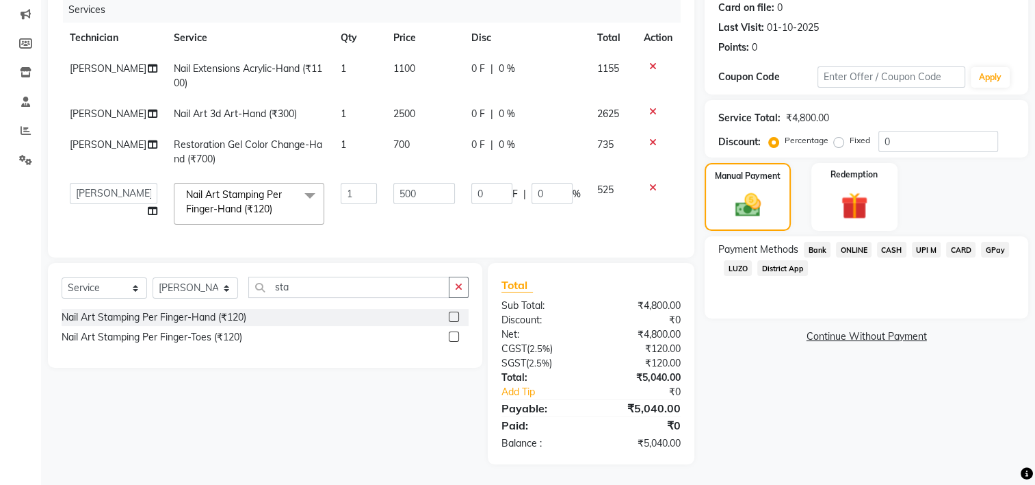
click at [927, 245] on span "UPI M" at bounding box center [926, 250] width 29 height 16
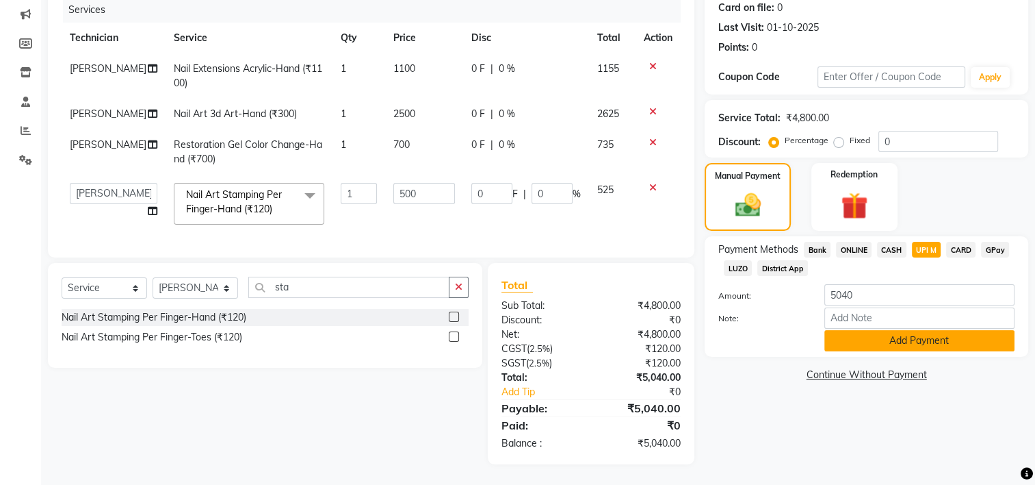
click at [906, 338] on button "Add Payment" at bounding box center [920, 340] width 190 height 21
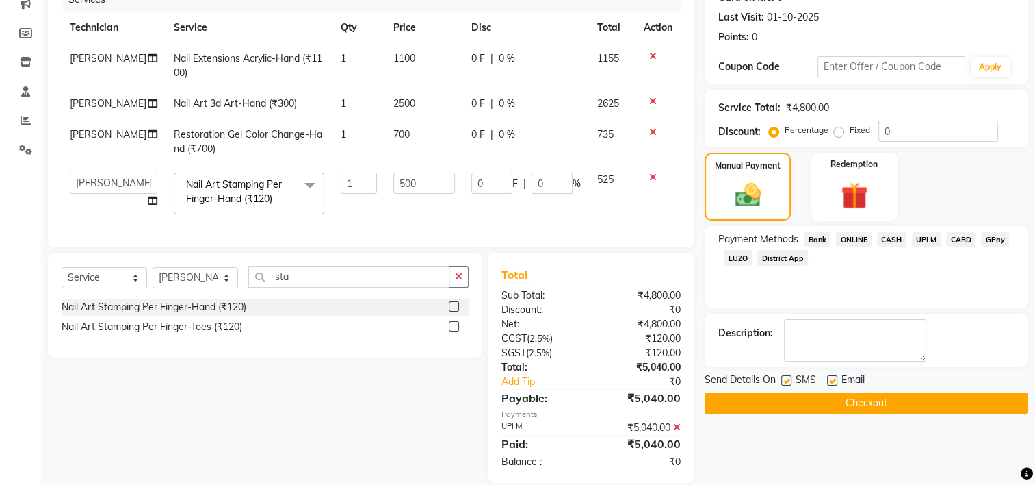
click at [866, 400] on button "Checkout" at bounding box center [867, 402] width 324 height 21
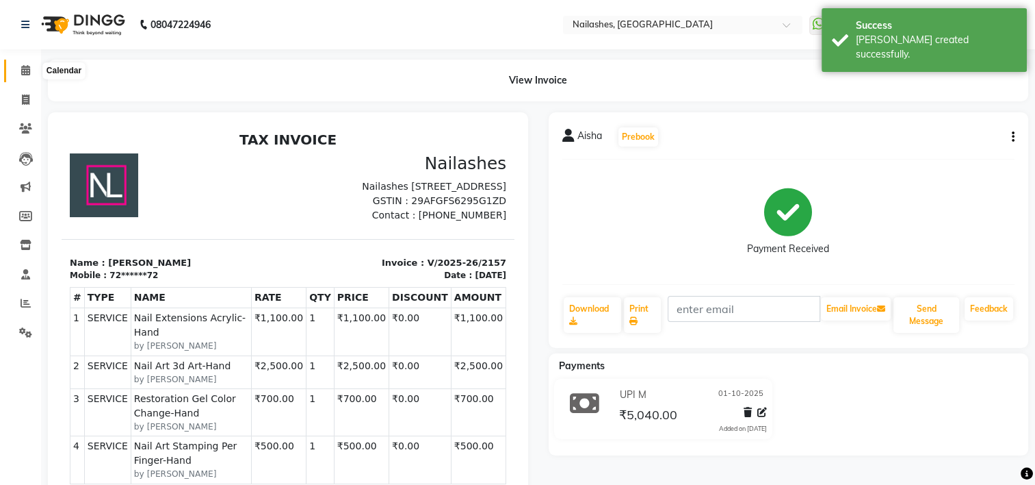
click at [25, 71] on icon at bounding box center [25, 70] width 9 height 10
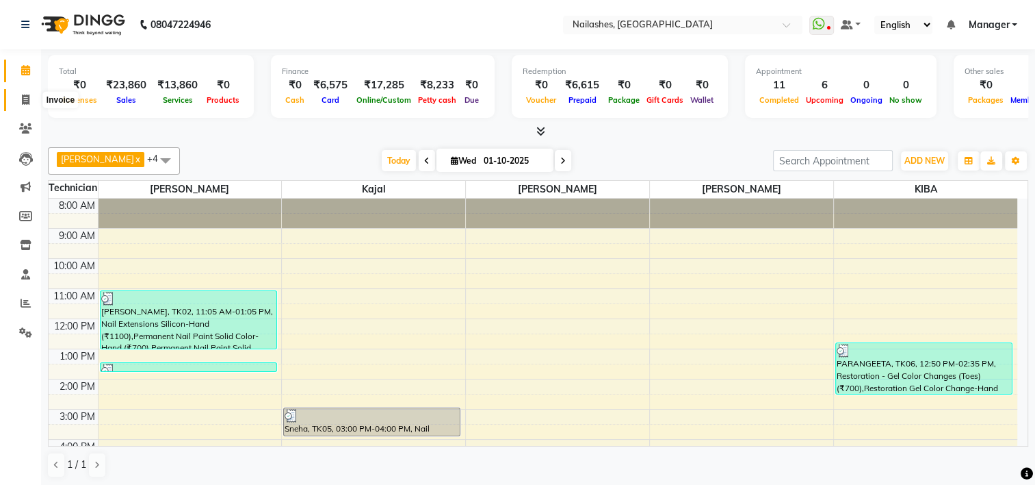
drag, startPoint x: 30, startPoint y: 101, endPoint x: 49, endPoint y: 100, distance: 19.2
click at [30, 101] on span at bounding box center [26, 100] width 24 height 16
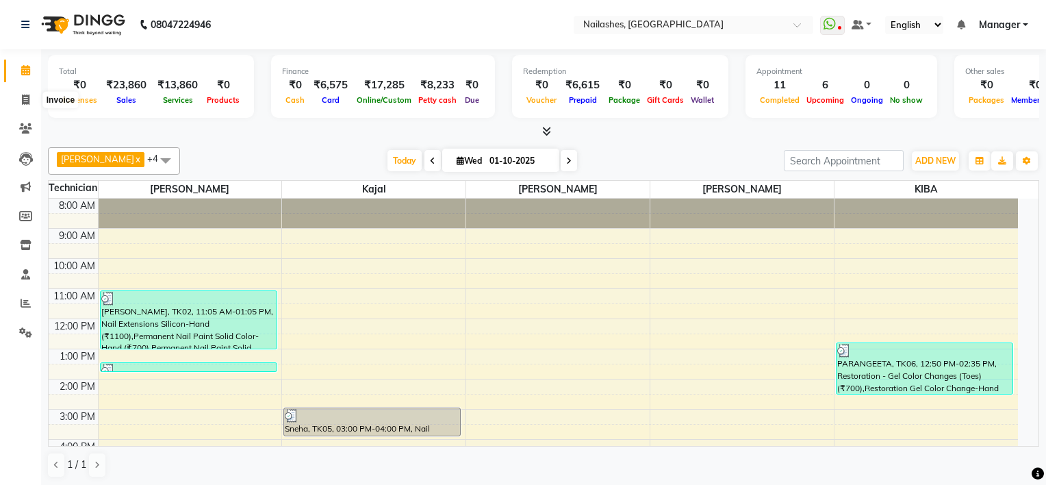
select select "service"
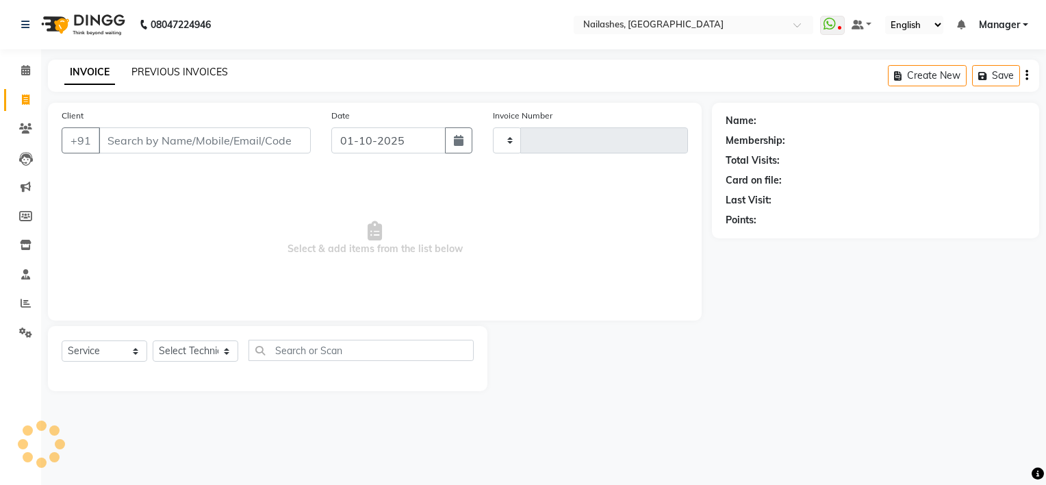
type input "2158"
select select "6579"
click at [167, 66] on link "PREVIOUS INVOICES" at bounding box center [179, 72] width 96 height 12
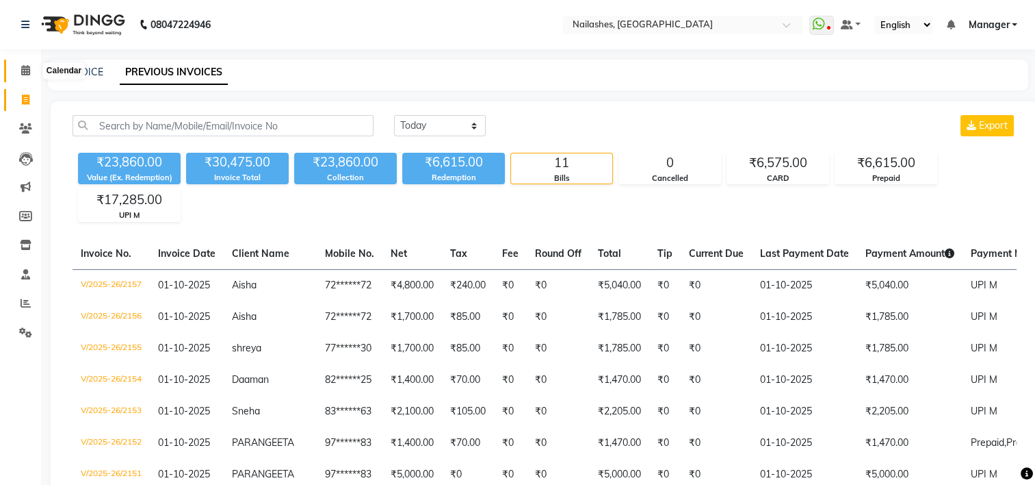
click at [27, 66] on icon at bounding box center [25, 70] width 9 height 10
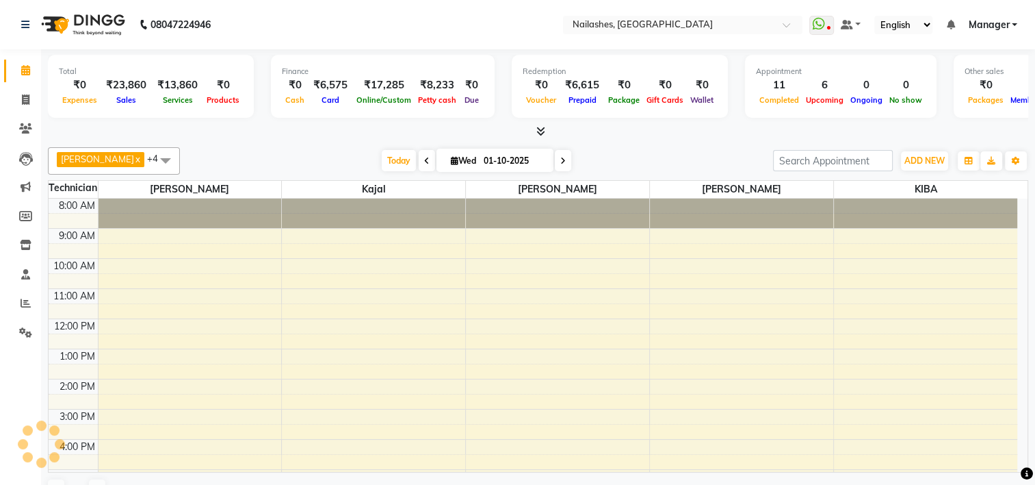
scroll to position [114, 0]
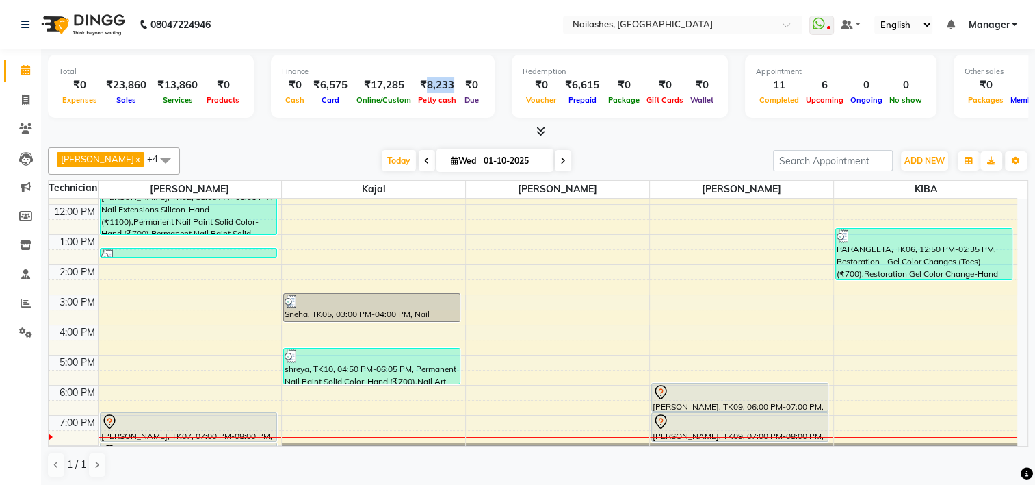
drag, startPoint x: 415, startPoint y: 84, endPoint x: 446, endPoint y: 79, distance: 31.2
click at [446, 79] on div "₹8,233" at bounding box center [437, 85] width 45 height 16
click at [444, 29] on nav "08047224946 Select Location × Nailashes, Sarjapur Road WhatsApp Status ✕ Status…" at bounding box center [517, 24] width 1035 height 49
drag, startPoint x: 443, startPoint y: 85, endPoint x: 420, endPoint y: 82, distance: 24.1
click at [420, 82] on div "₹8,233" at bounding box center [437, 85] width 45 height 16
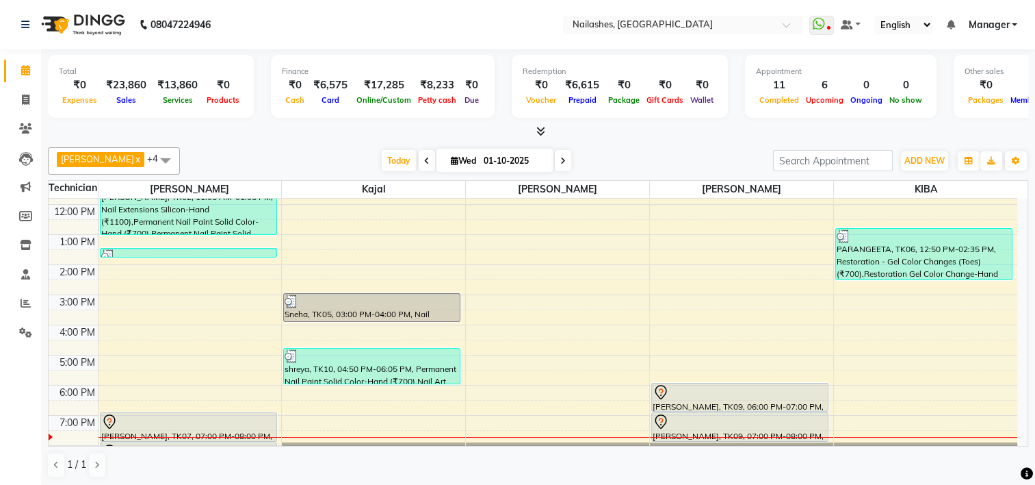
click at [419, 23] on nav "08047224946 Select Location × Nailashes, Sarjapur Road WhatsApp Status ✕ Status…" at bounding box center [517, 24] width 1035 height 49
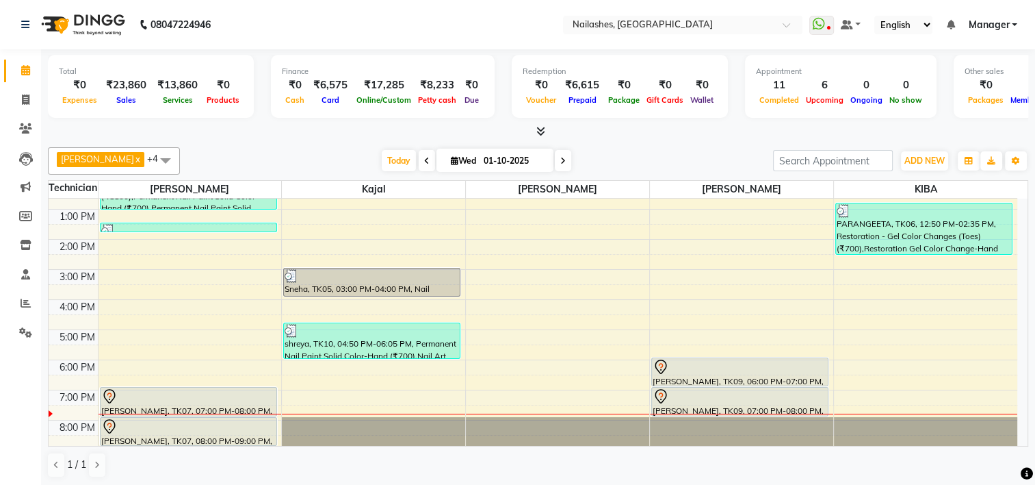
scroll to position [0, 0]
click at [21, 73] on icon at bounding box center [25, 70] width 9 height 10
click at [30, 72] on span at bounding box center [26, 71] width 24 height 16
click at [391, 159] on span "Today" at bounding box center [399, 160] width 34 height 21
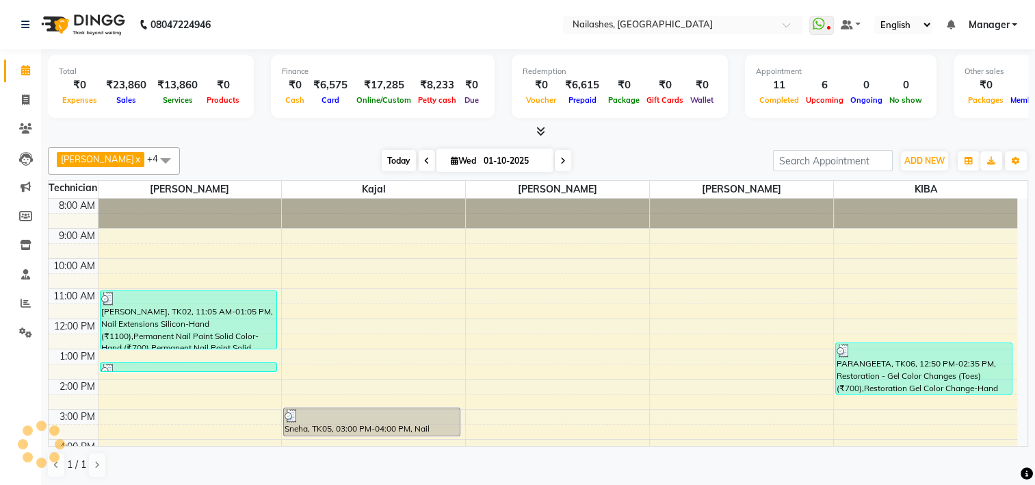
scroll to position [140, 0]
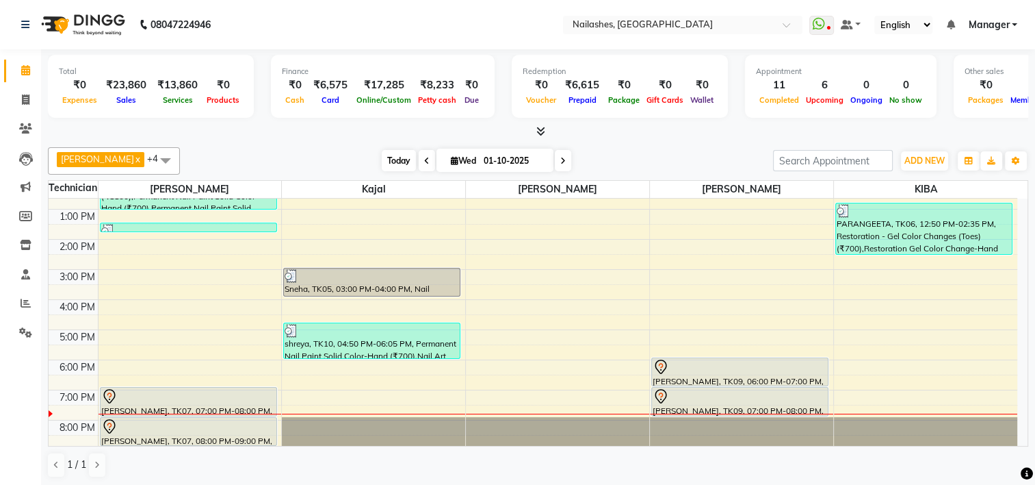
click at [382, 157] on span "Today" at bounding box center [399, 160] width 34 height 21
click at [560, 157] on icon at bounding box center [562, 161] width 5 height 8
type input "02-10-2025"
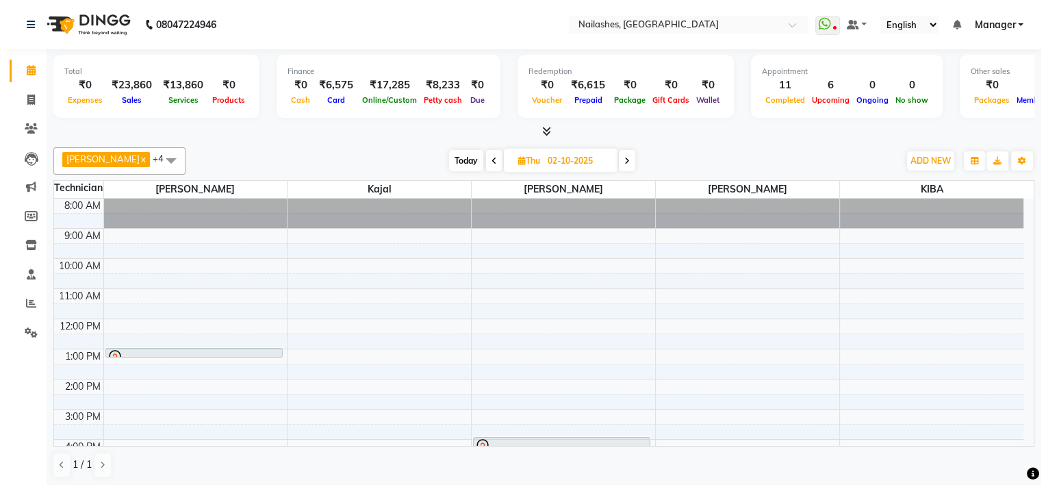
scroll to position [0, 0]
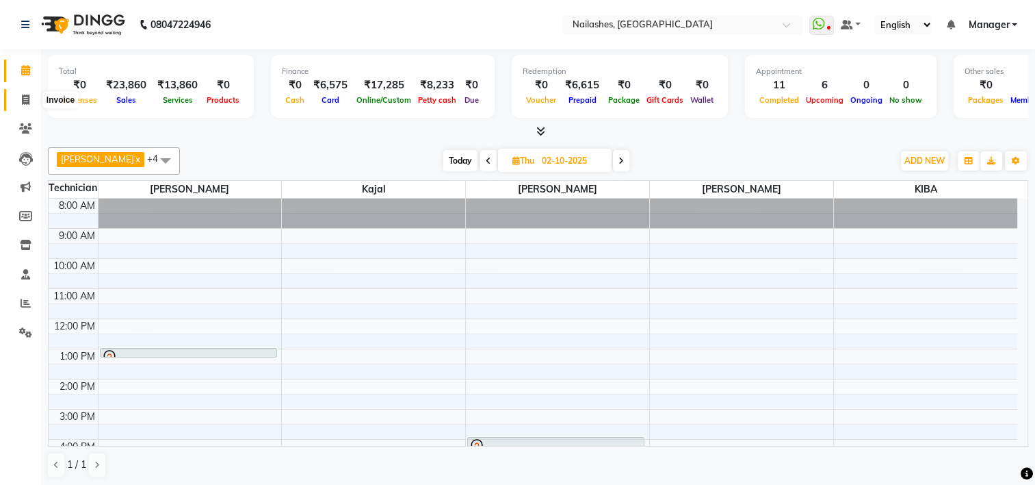
click at [29, 97] on icon at bounding box center [26, 99] width 8 height 10
select select "service"
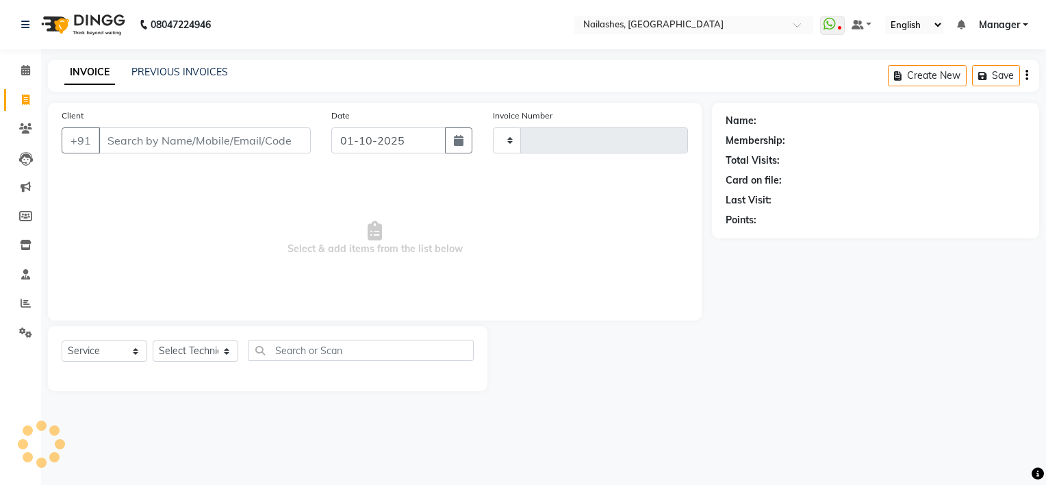
type input "2158"
select select "6579"
click at [27, 127] on icon at bounding box center [25, 128] width 13 height 10
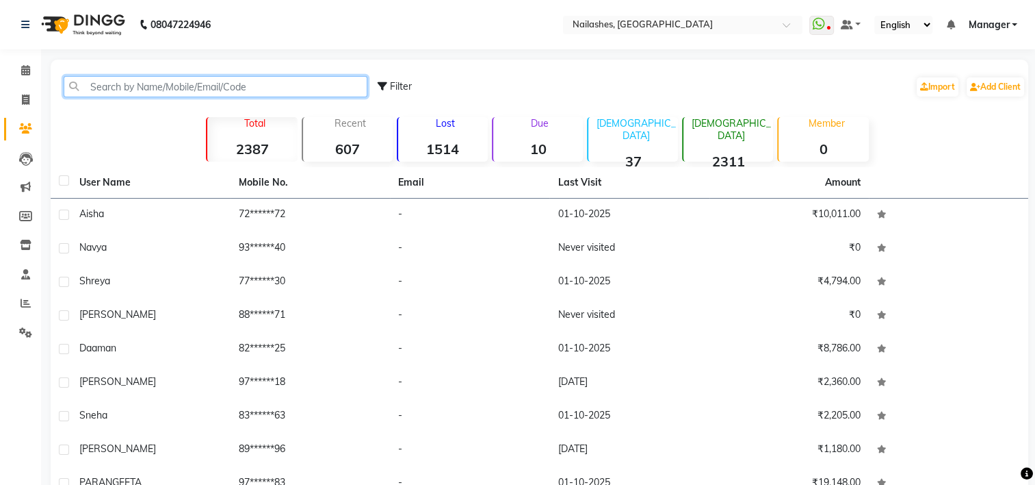
click at [255, 91] on input "text" at bounding box center [216, 86] width 304 height 21
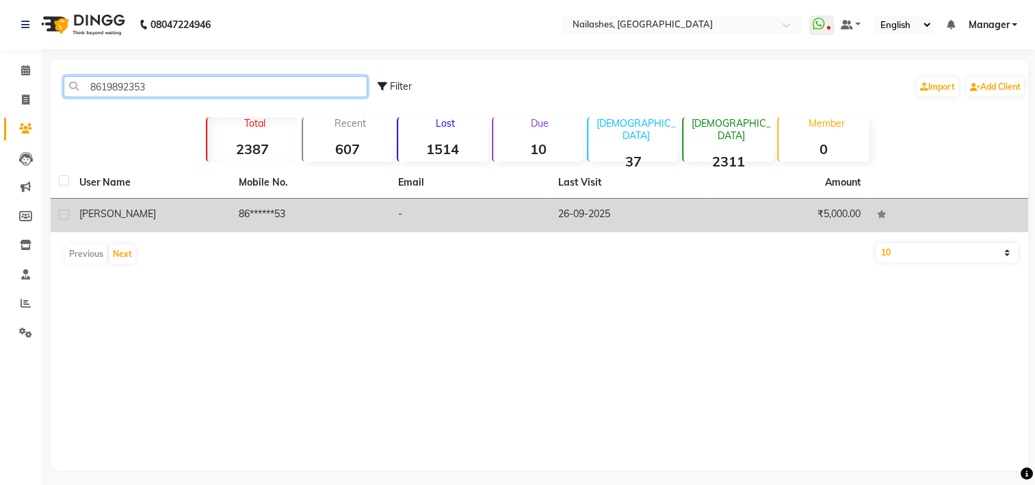
type input "8619892353"
click at [371, 223] on td "86******53" at bounding box center [310, 215] width 159 height 34
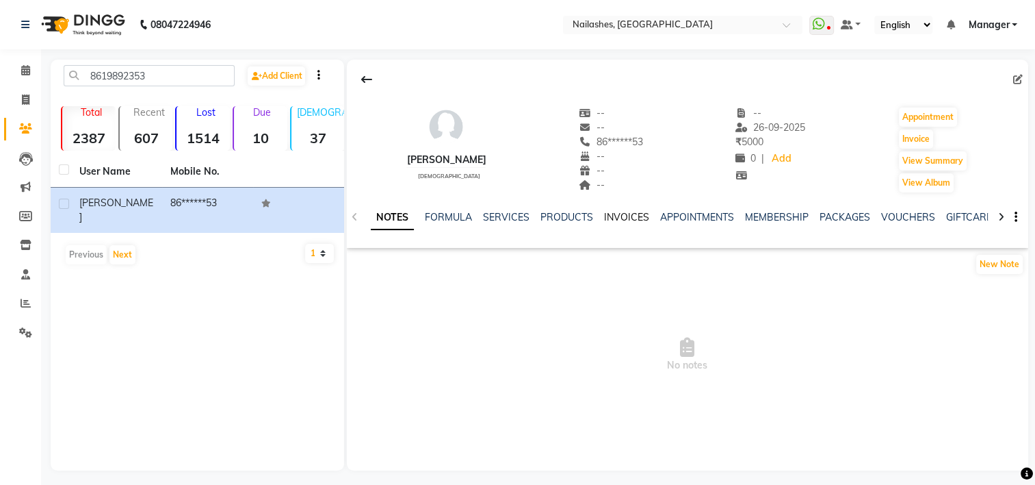
click at [621, 221] on link "INVOICES" at bounding box center [626, 217] width 45 height 12
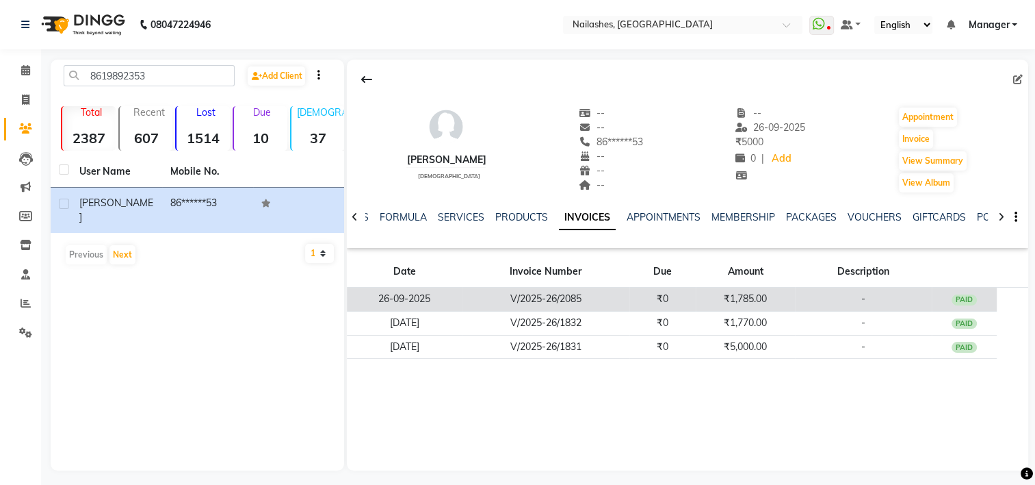
click at [640, 299] on td "₹0" at bounding box center [663, 299] width 66 height 24
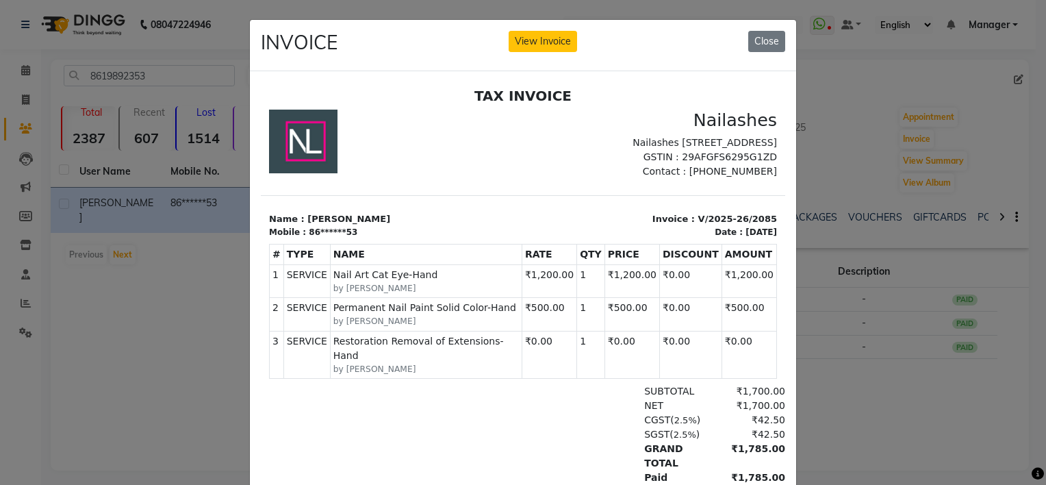
click at [741, 38] on div "INVOICE View Invoice Close" at bounding box center [523, 45] width 546 height 51
click at [758, 36] on button "Close" at bounding box center [766, 41] width 37 height 21
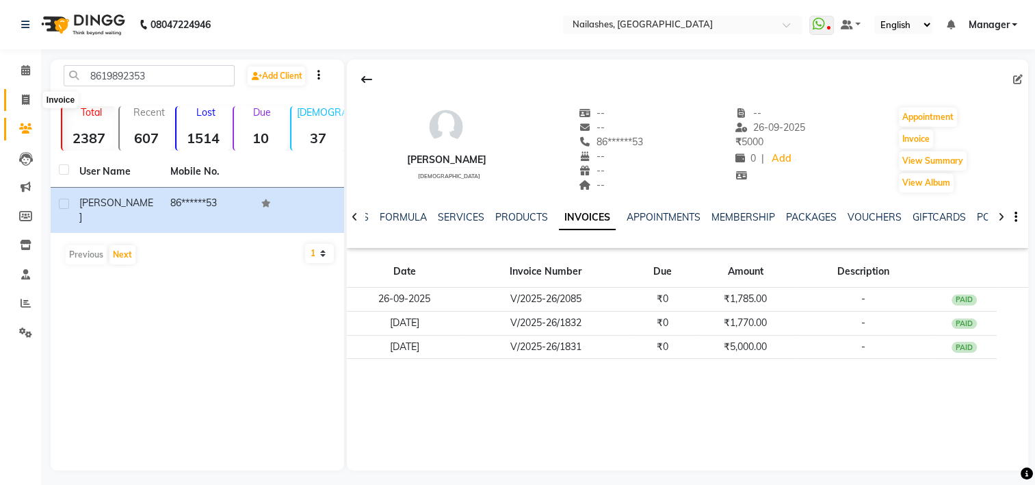
click at [30, 96] on span at bounding box center [26, 100] width 24 height 16
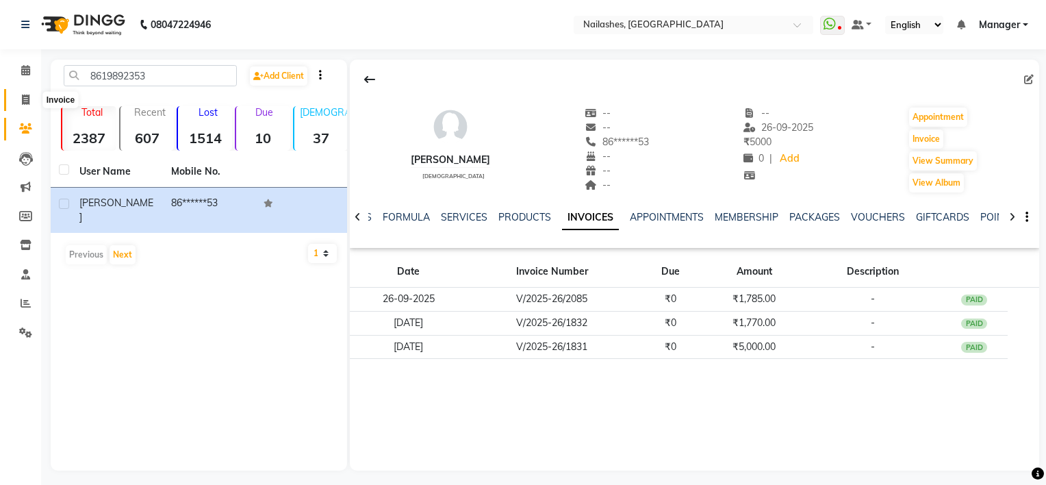
select select "service"
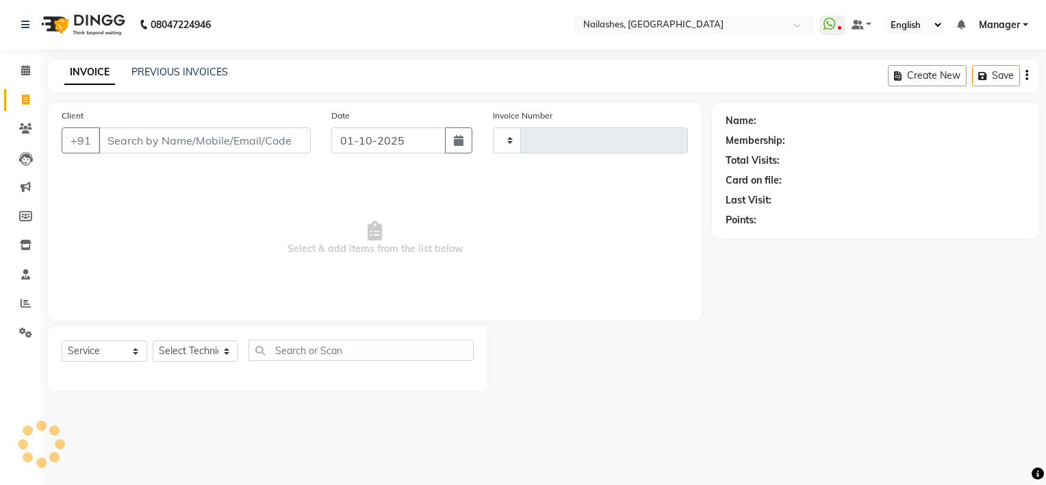
type input "2158"
select select "6579"
